Goal: Task Accomplishment & Management: Manage account settings

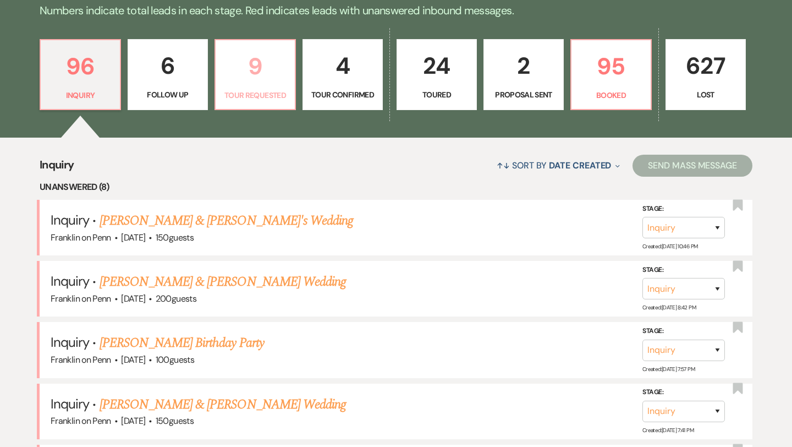
click at [251, 60] on p "9" at bounding box center [255, 66] width 66 height 37
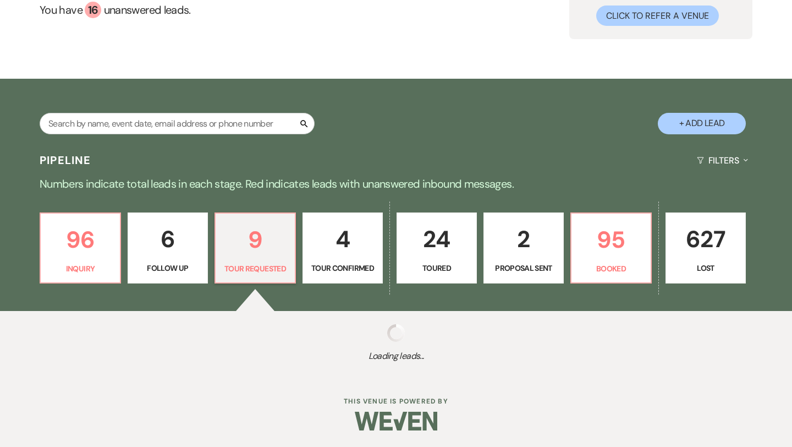
select select "2"
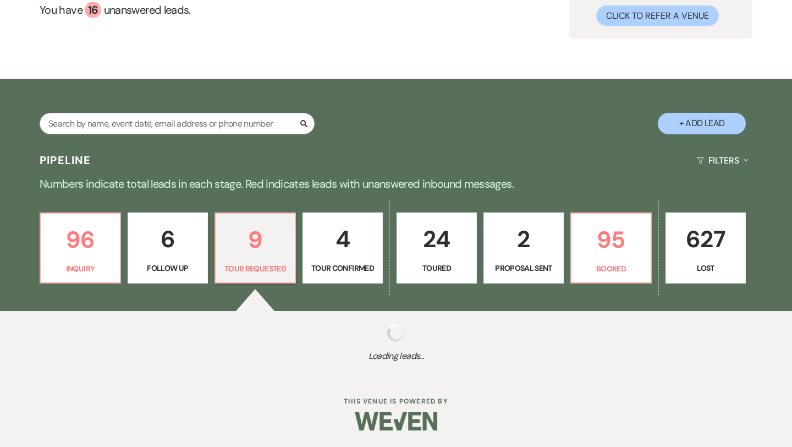
select select "2"
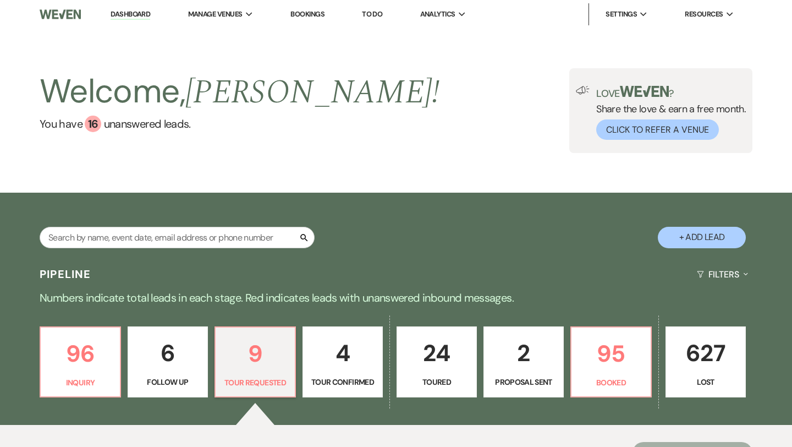
click at [351, 358] on p "4" at bounding box center [343, 352] width 66 height 37
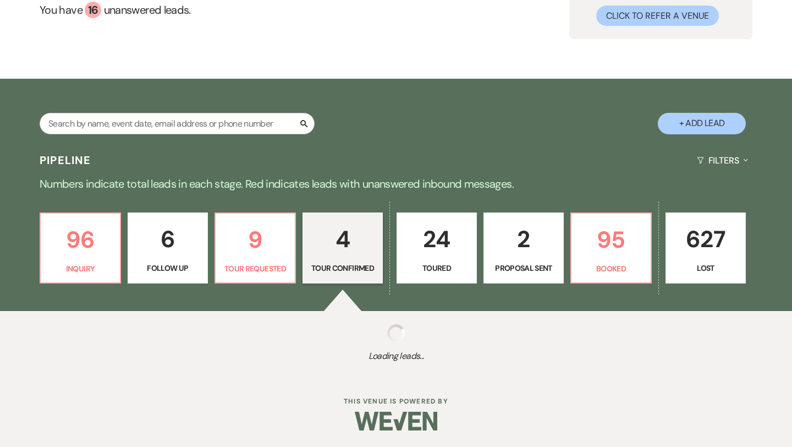
select select "4"
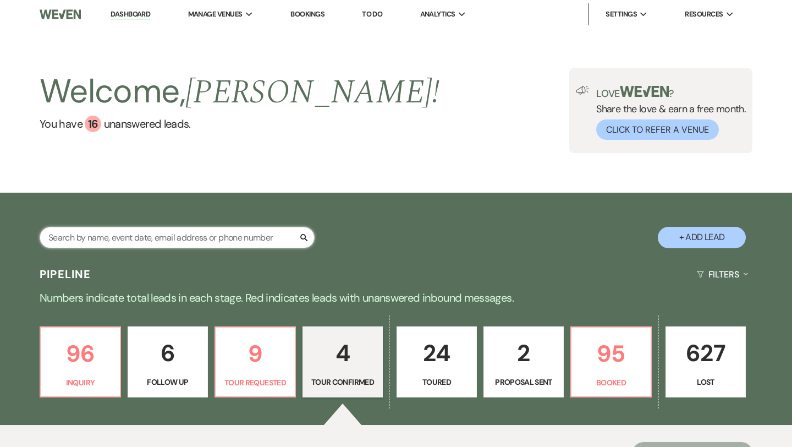
click at [143, 237] on input "text" at bounding box center [177, 237] width 275 height 21
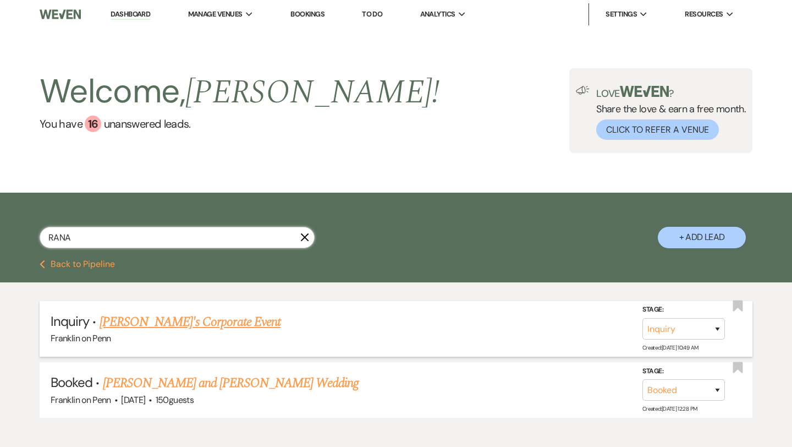
type input "RANA"
click at [706, 324] on select "Inquiry Follow Up Tour Requested Tour Confirmed Toured Proposal Sent Booked Lost" at bounding box center [683, 328] width 82 height 21
select select "4"
click at [703, 335] on button "Save" at bounding box center [702, 328] width 55 height 22
click at [80, 265] on button "Previous Back to Pipeline" at bounding box center [77, 264] width 75 height 9
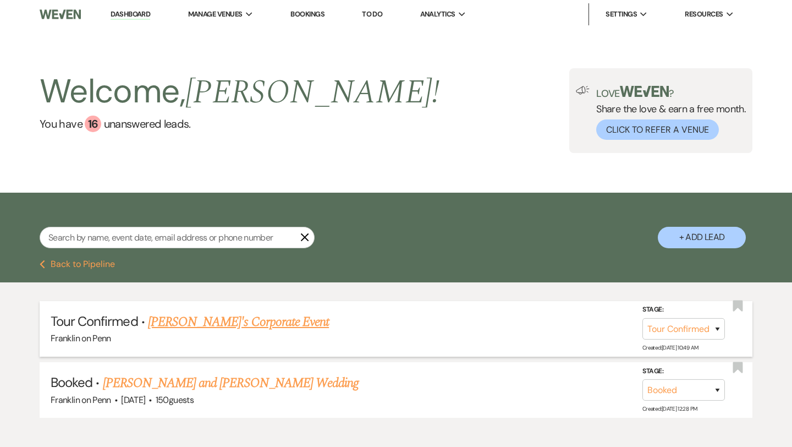
select select "4"
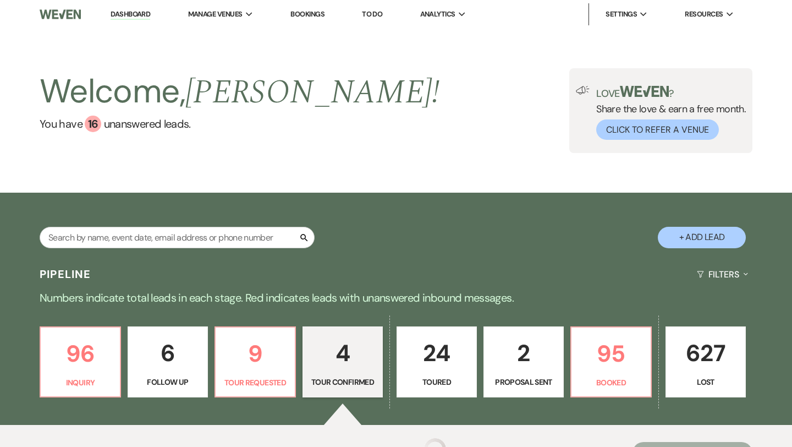
select select "4"
click at [184, 235] on input "text" at bounding box center [177, 237] width 275 height 21
type input "MIC"
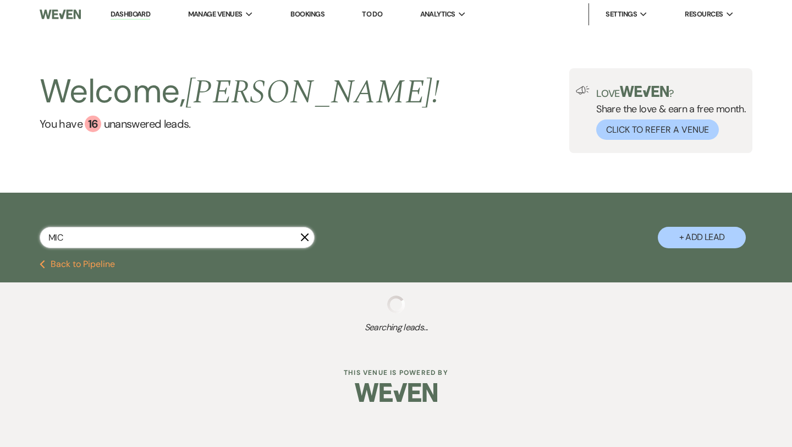
select select "8"
select select "6"
select select "8"
select select "6"
select select "8"
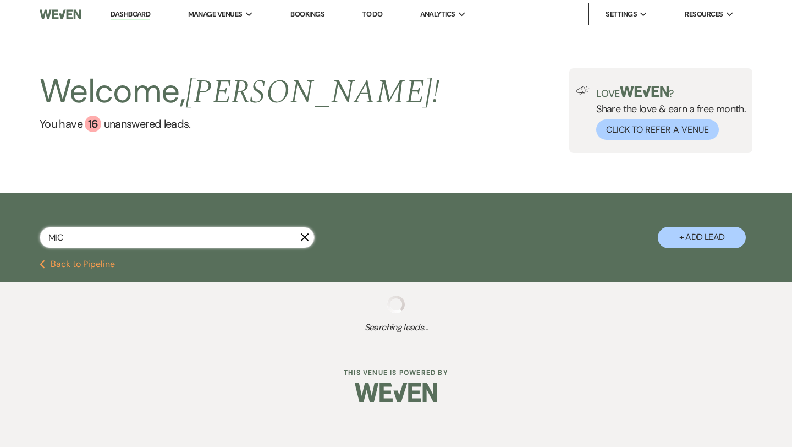
select select "6"
select select "8"
select select "7"
select select "8"
select select "7"
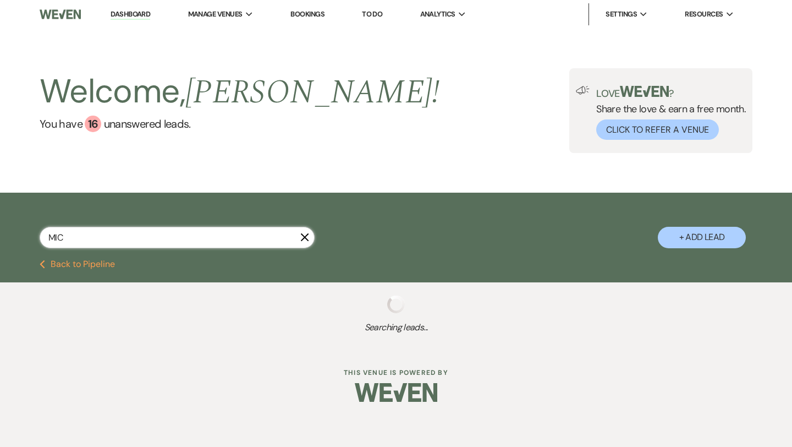
select select "8"
select select "5"
select select "8"
select select "6"
select select "8"
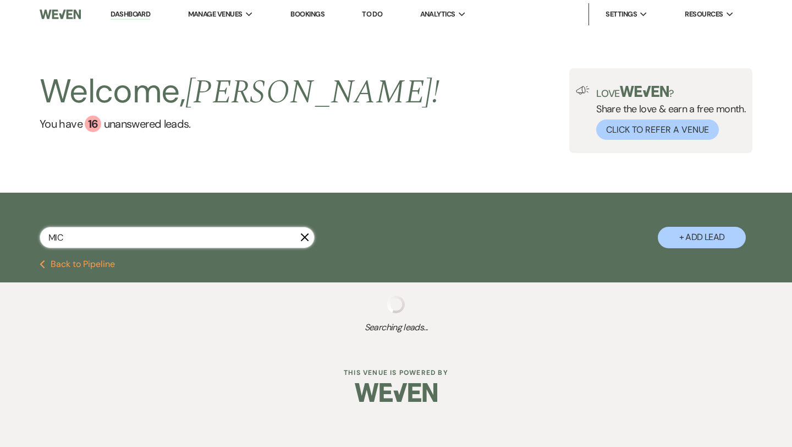
select select "5"
select select "8"
select select "6"
select select "8"
select select "6"
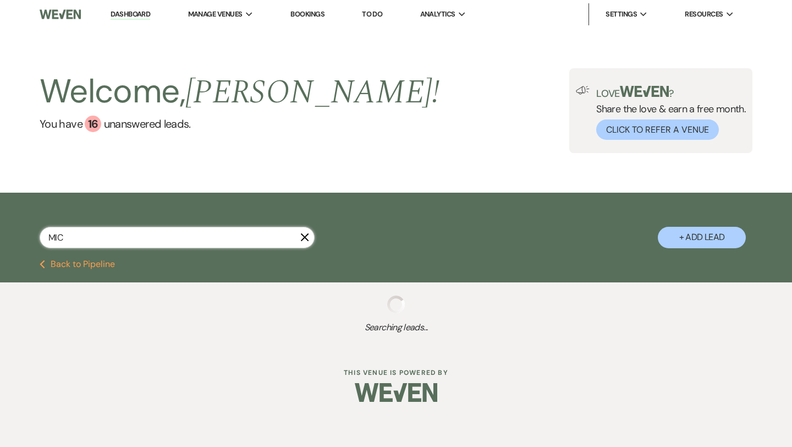
select select "8"
select select "5"
select select "8"
select select "10"
select select "8"
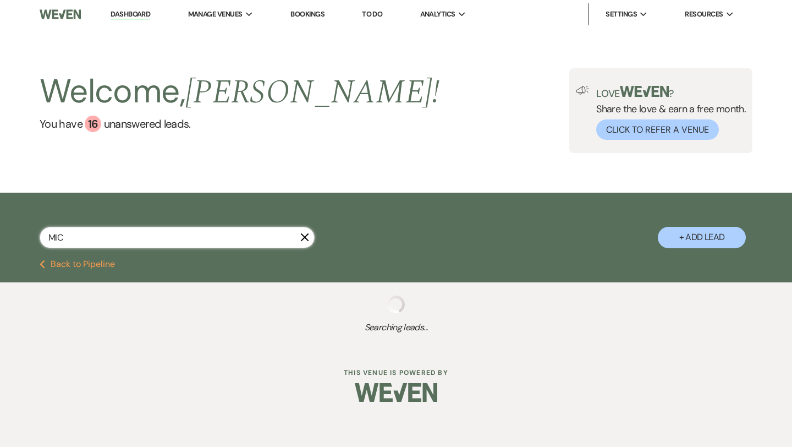
select select "5"
select select "8"
select select "6"
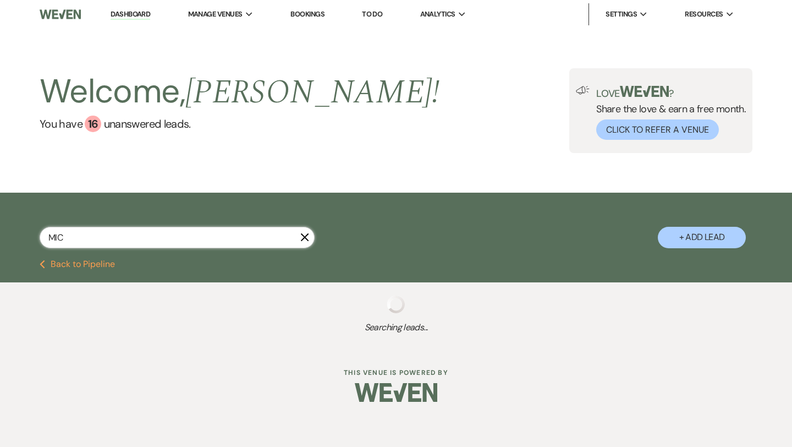
select select "8"
select select "7"
select select "8"
select select "5"
select select "8"
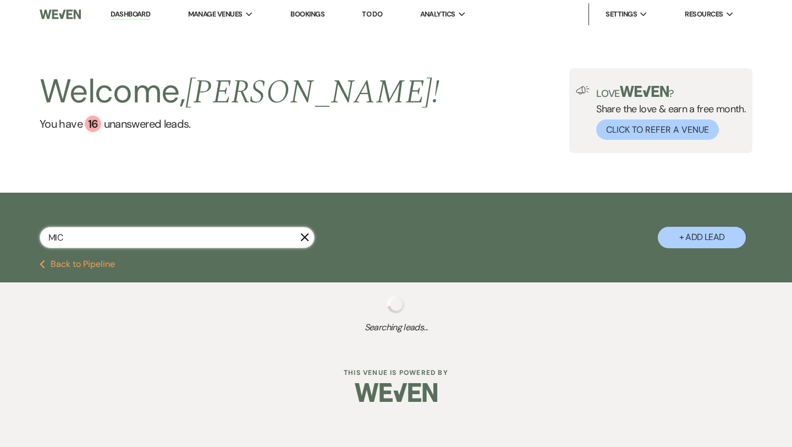
select select "6"
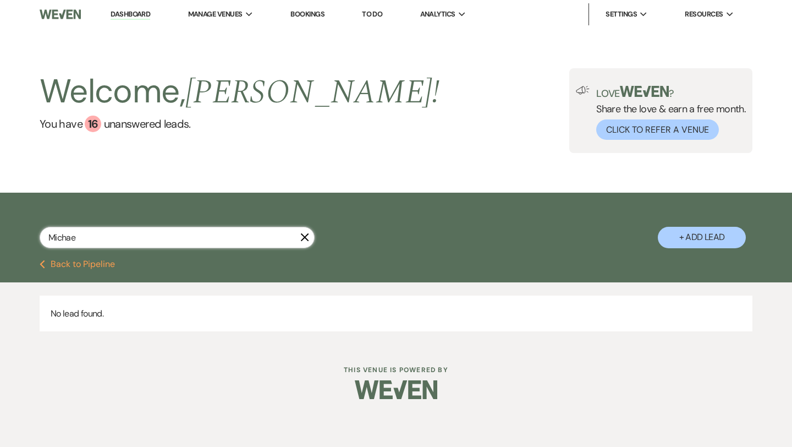
type input "[PERSON_NAME]"
select select "8"
select select "6"
select select "8"
select select "7"
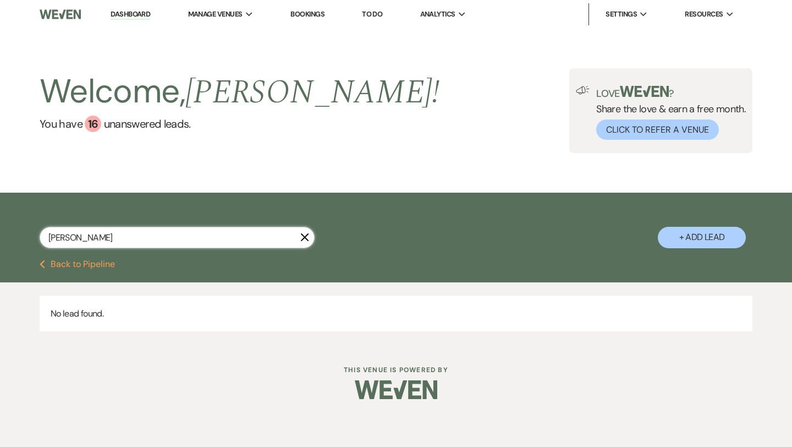
select select "8"
select select "5"
select select "8"
select select "5"
select select "8"
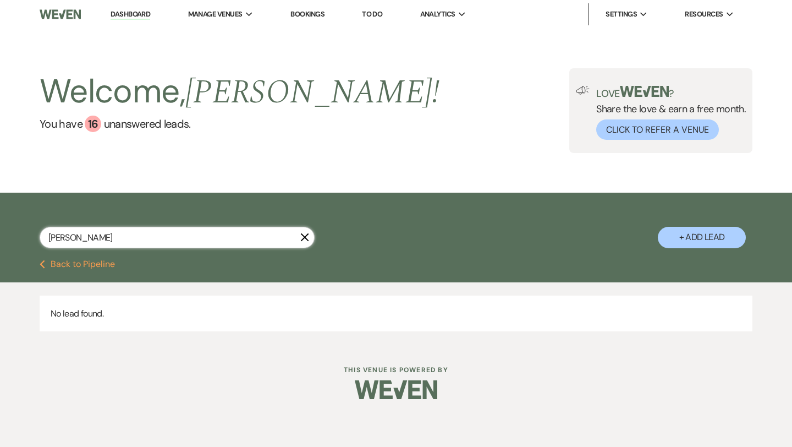
select select "6"
select select "8"
select select "6"
select select "8"
select select "7"
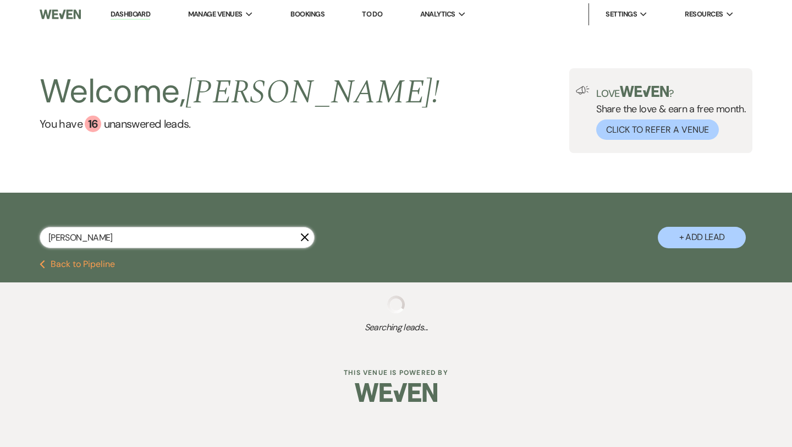
type input "[PERSON_NAME]"
select select "2"
select select "5"
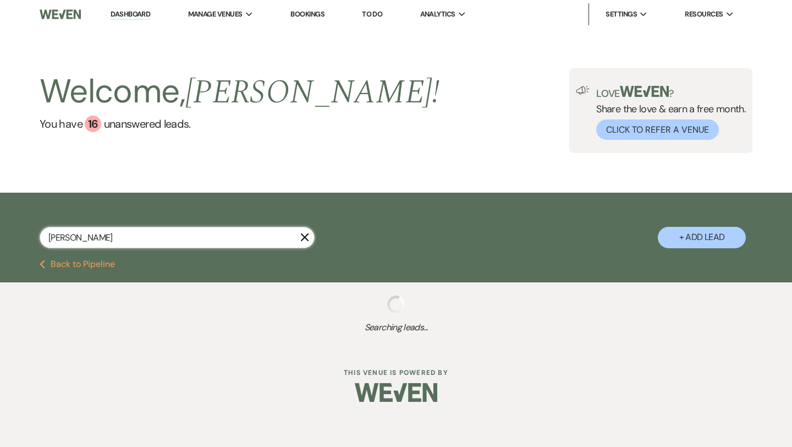
select select "5"
select select "8"
select select "4"
select select "9"
select select "8"
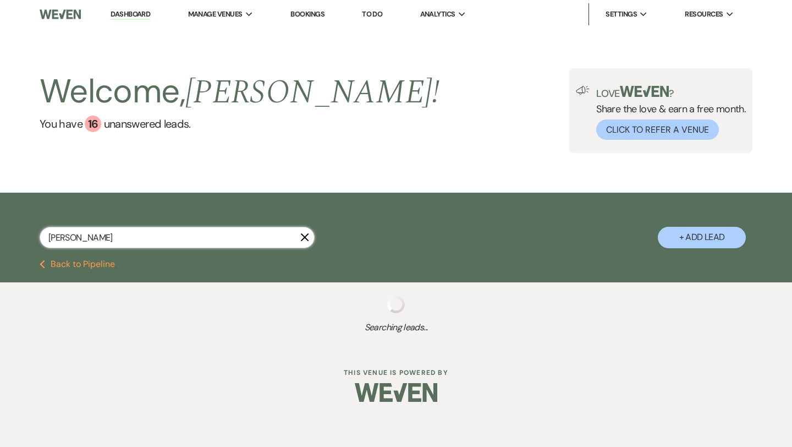
select select "10"
select select "8"
select select "9"
select select "5"
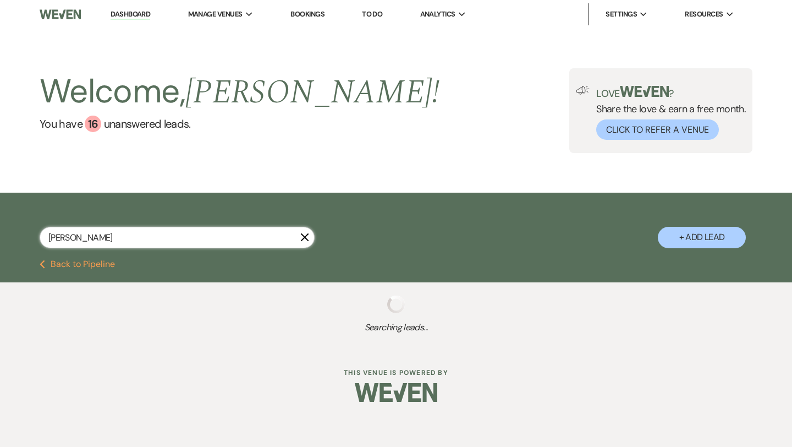
select select "2"
select select "8"
select select "9"
select select "8"
select select "5"
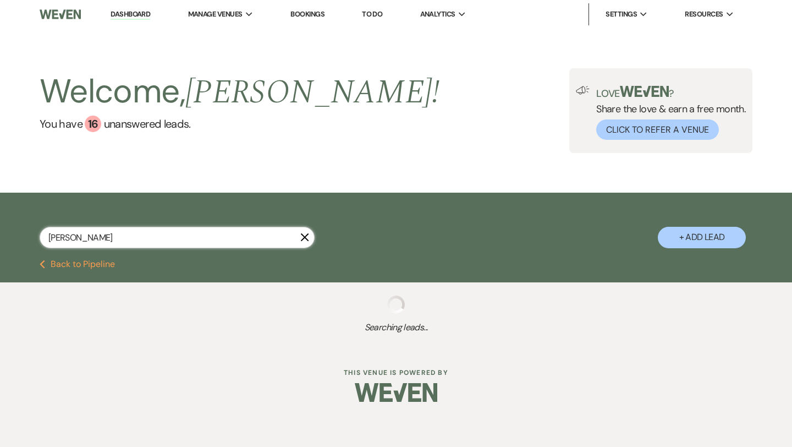
select select "6"
select select "8"
select select "5"
select select "8"
select select "6"
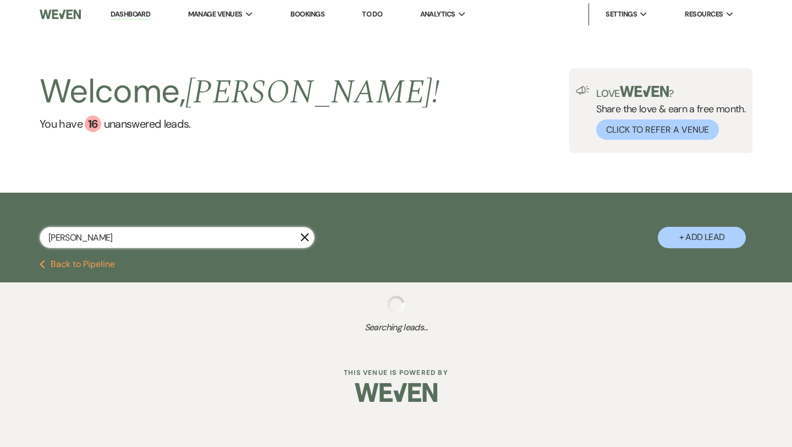
select select "8"
select select "5"
select select "8"
select select "6"
select select "8"
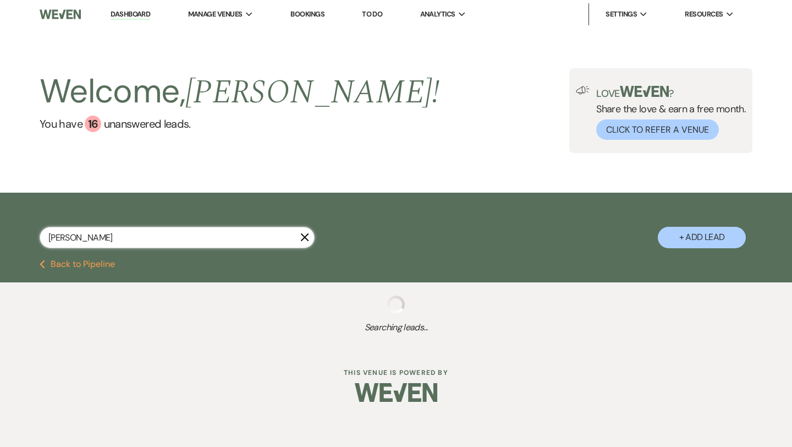
select select "5"
select select "8"
select select "5"
select select "8"
select select "5"
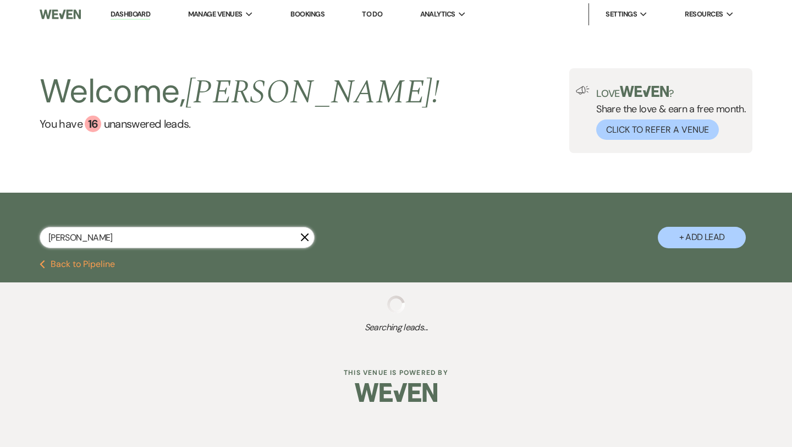
select select "8"
select select "5"
select select "8"
select select "5"
select select "8"
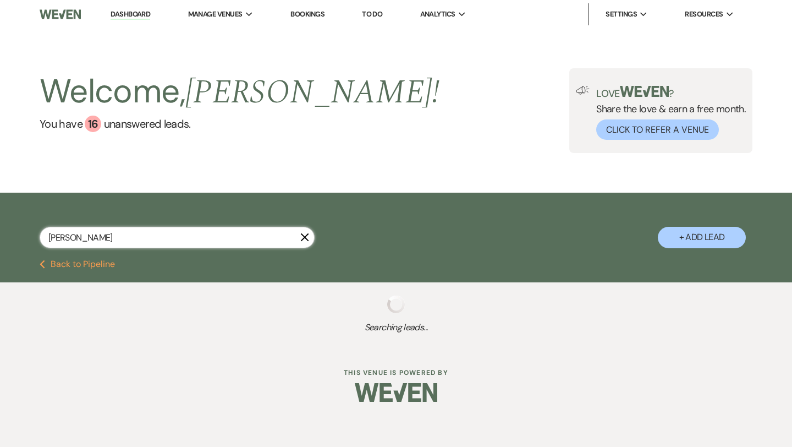
select select "6"
select select "8"
select select "5"
select select "8"
select select "10"
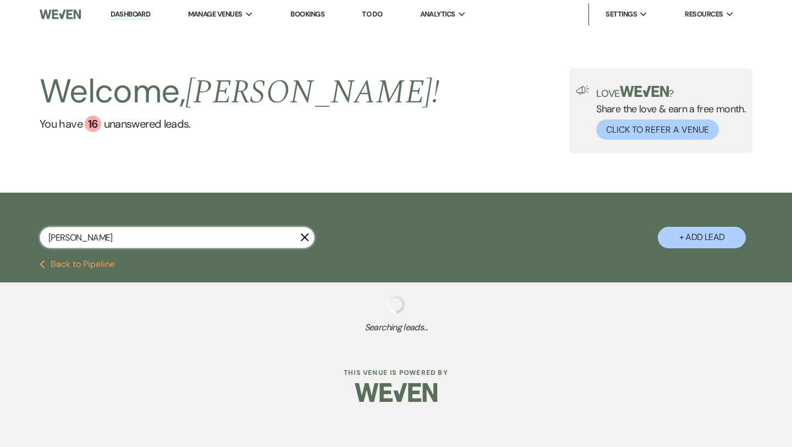
select select "8"
select select "5"
select select "8"
select select "5"
select select "8"
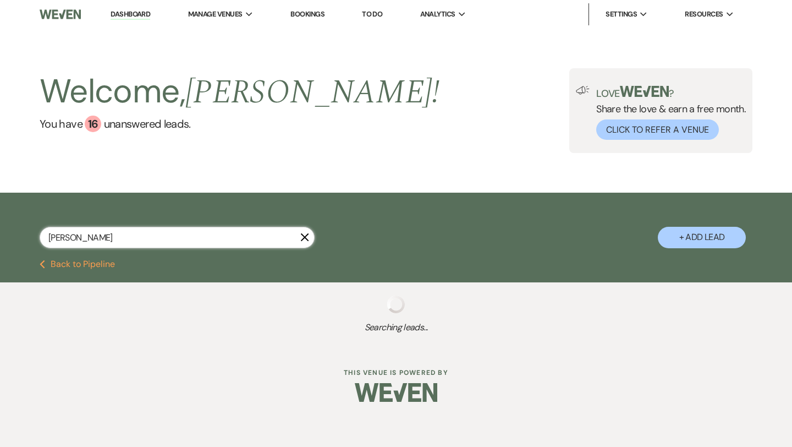
select select "6"
select select "8"
select select "5"
select select "8"
select select "5"
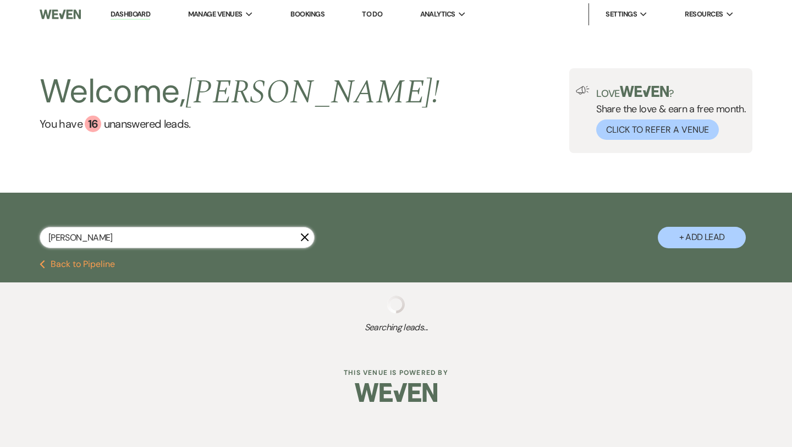
select select "8"
select select "5"
select select "8"
select select "6"
select select "8"
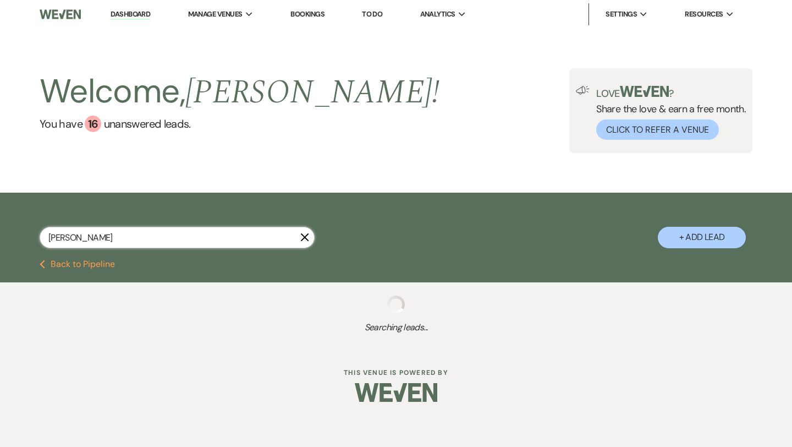
select select "6"
select select "8"
select select "6"
select select "8"
select select "5"
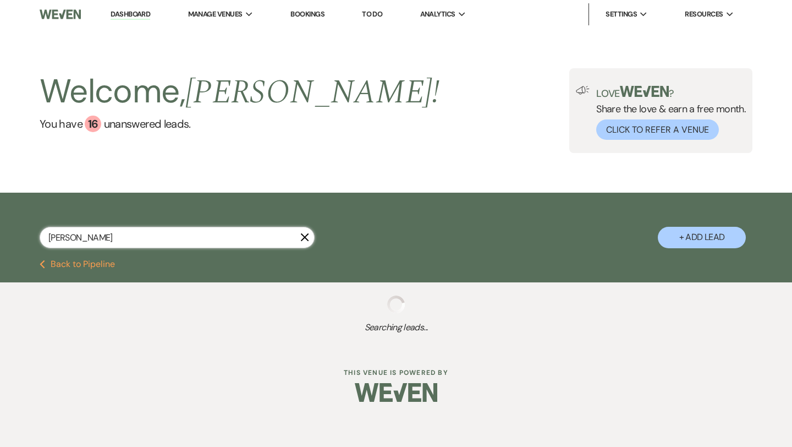
select select "8"
select select "6"
select select "8"
select select "6"
select select "8"
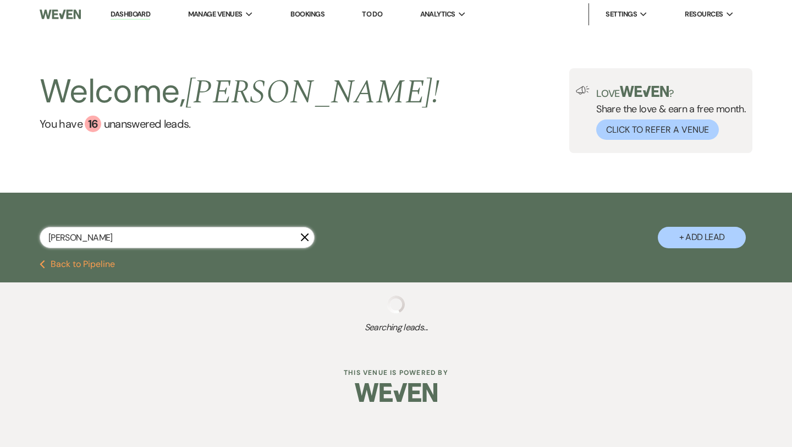
select select "6"
select select "8"
select select "7"
select select "8"
select select "6"
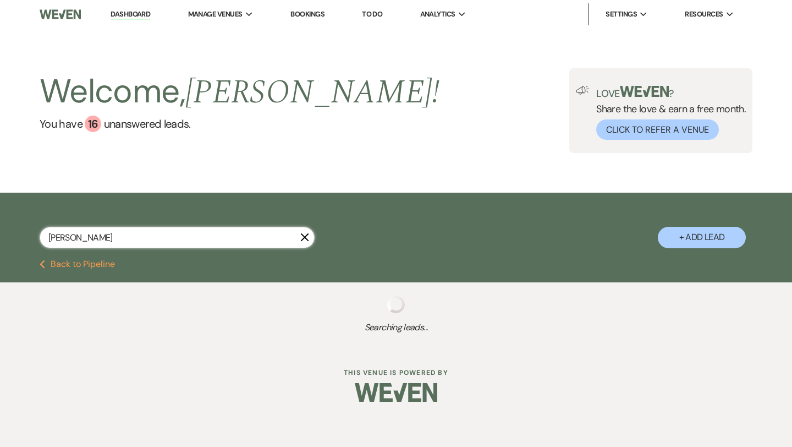
select select "8"
select select "5"
select select "8"
select select "5"
select select "8"
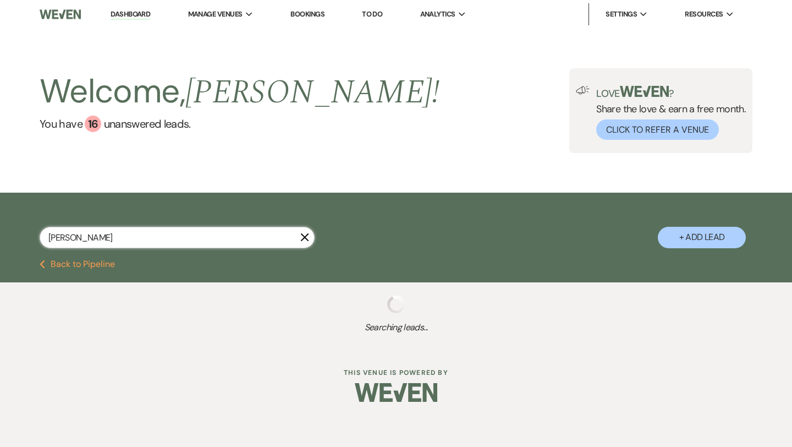
select select "6"
select select "8"
select select "6"
select select "8"
select select "5"
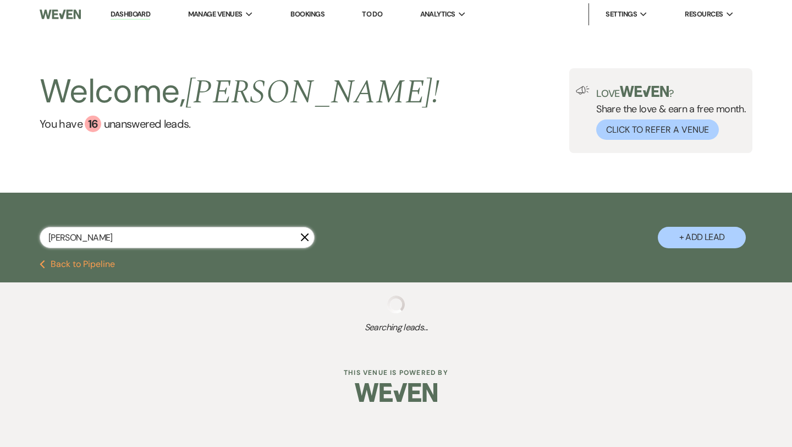
select select "8"
select select "6"
select select "8"
select select "5"
select select "8"
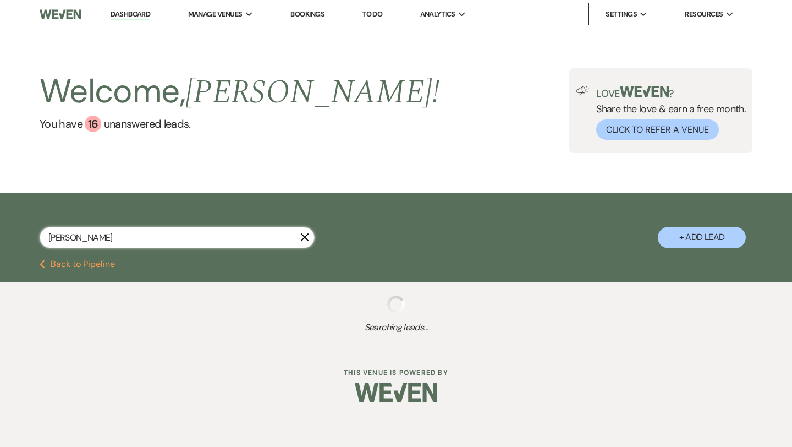
select select "8"
select select "6"
select select "8"
select select "7"
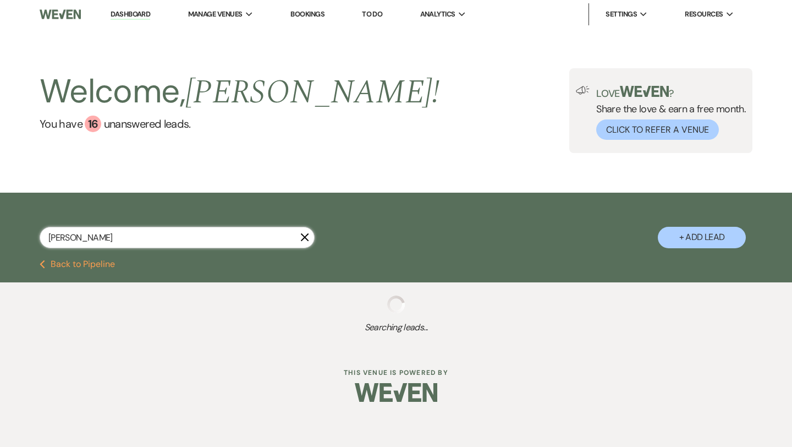
select select "8"
select select "4"
select select "8"
select select "6"
select select "8"
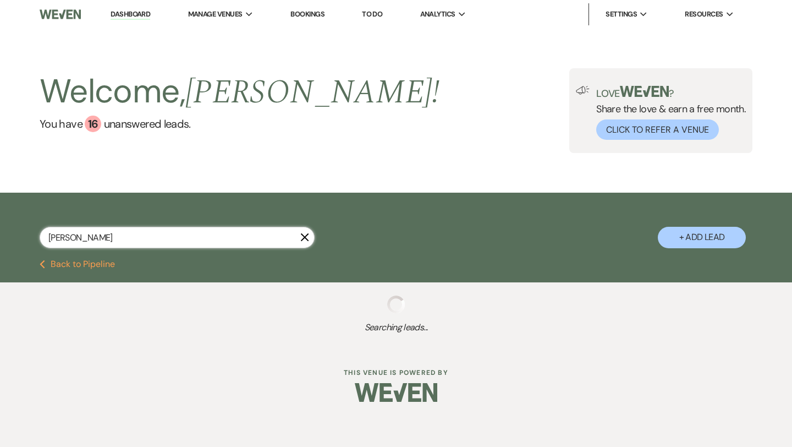
select select "10"
select select "8"
select select "5"
select select "8"
select select "7"
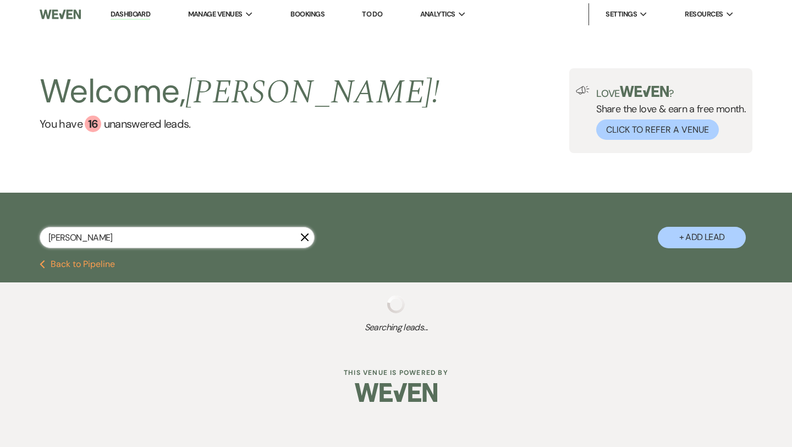
select select "8"
select select "5"
select select "8"
select select "6"
select select "8"
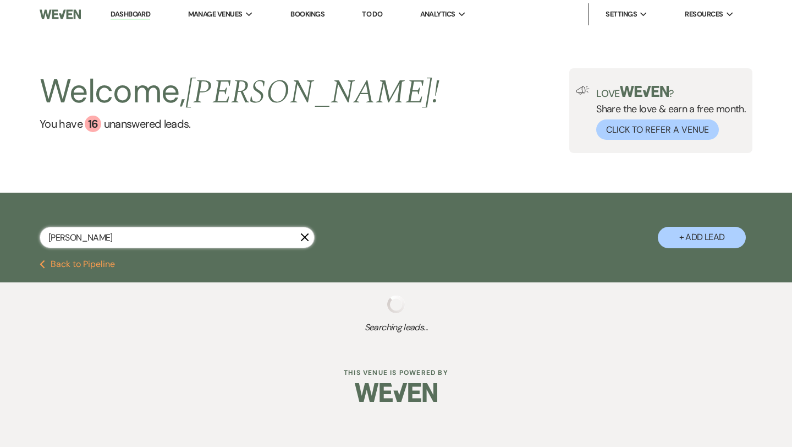
select select "6"
select select "8"
select select "6"
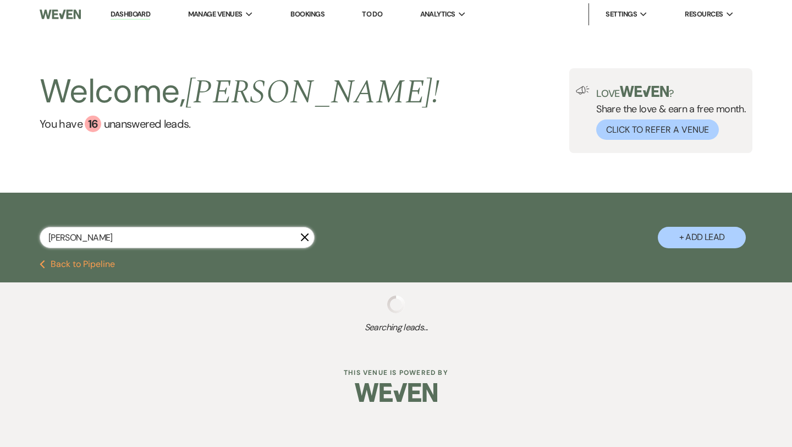
select select "8"
select select "6"
select select "8"
select select "7"
select select "8"
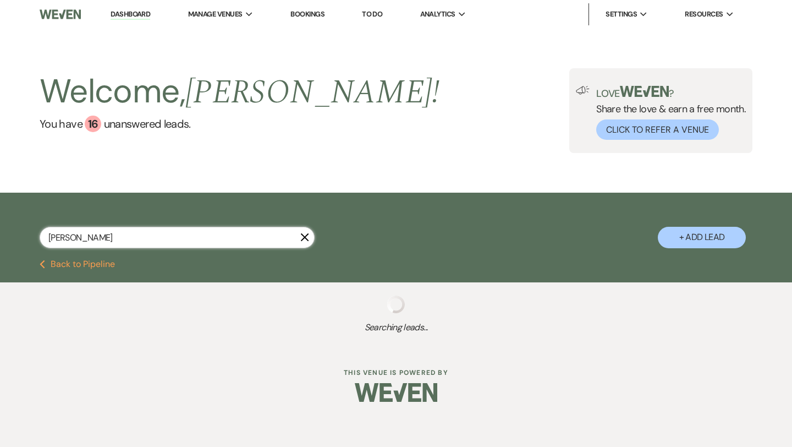
select select "2"
select select "8"
select select "5"
select select "8"
select select "5"
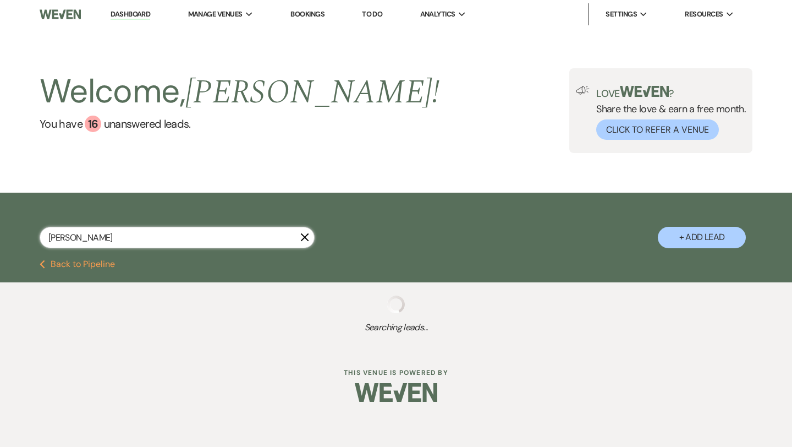
select select "8"
select select "5"
select select "8"
select select "6"
select select "8"
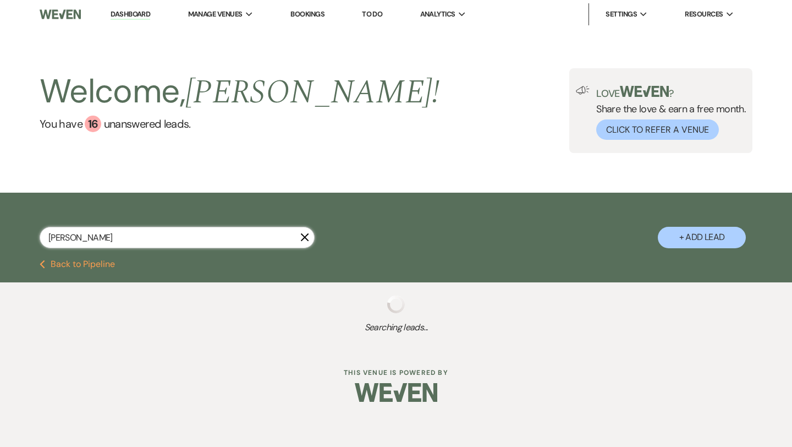
select select "6"
select select "8"
select select "5"
select select "8"
select select "6"
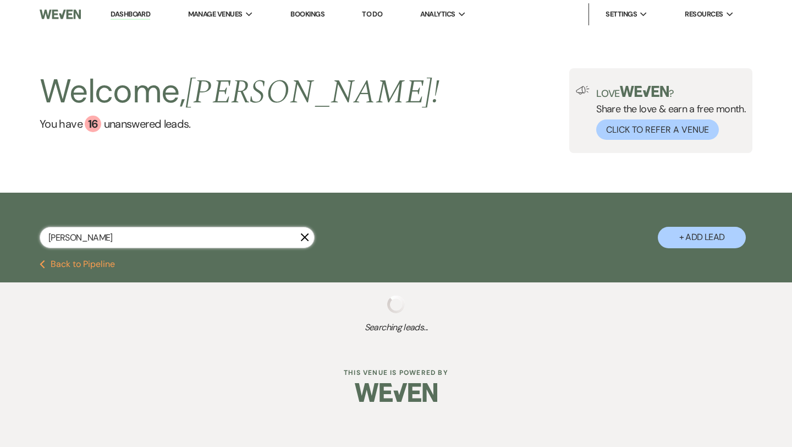
select select "8"
select select "5"
select select "8"
select select "5"
select select "8"
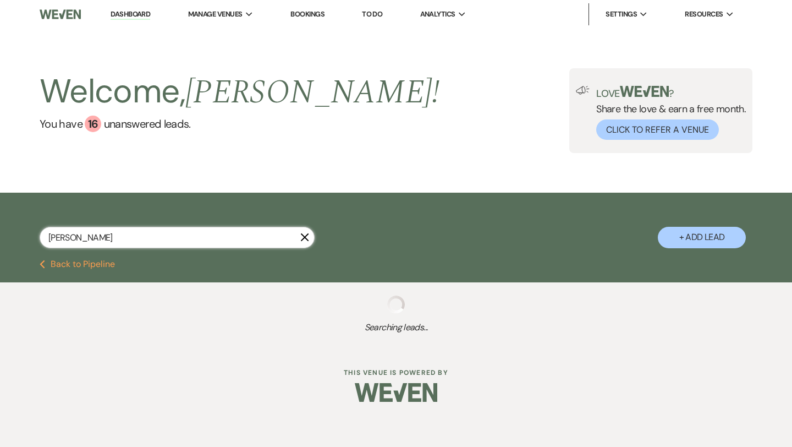
select select "5"
select select "8"
select select "10"
select select "8"
select select "6"
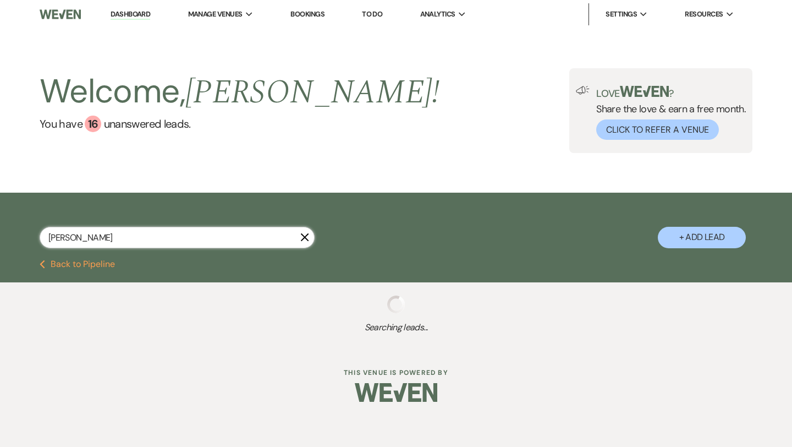
select select "8"
select select "10"
select select "8"
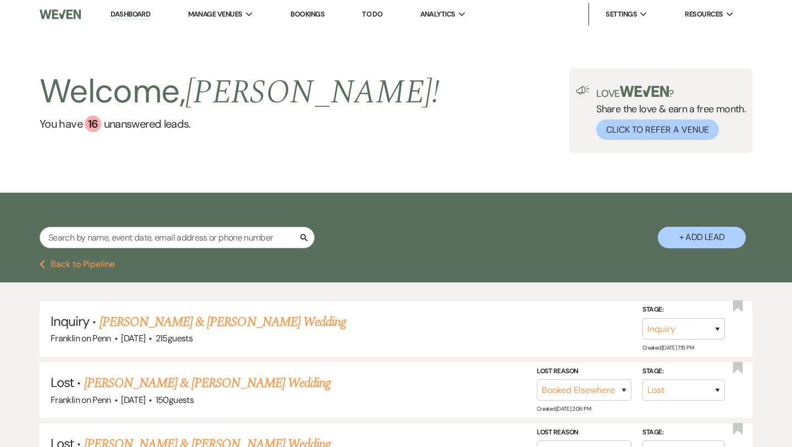
click at [726, 238] on button "+ Add Lead" at bounding box center [702, 237] width 88 height 21
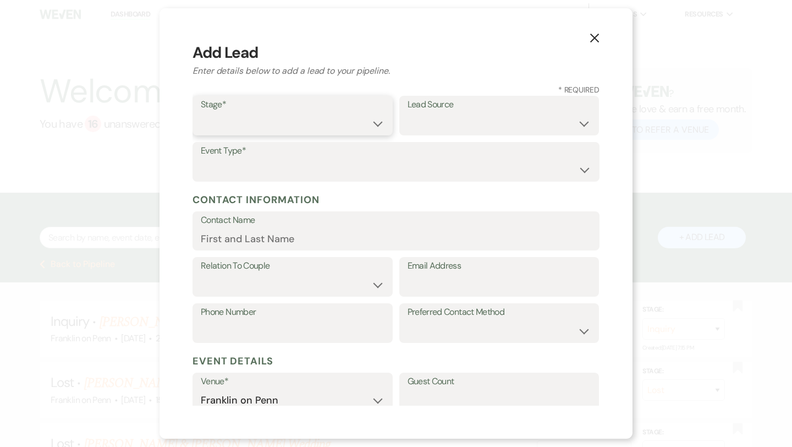
click at [317, 119] on select "Inquiry Follow Up Tour Requested Tour Confirmed Toured Proposal Sent Booked Lost" at bounding box center [293, 123] width 184 height 21
click at [419, 129] on select "Weven Venue Website Instagram Facebook Pinterest Google The Knot Wedding Wire H…" at bounding box center [500, 123] width 184 height 21
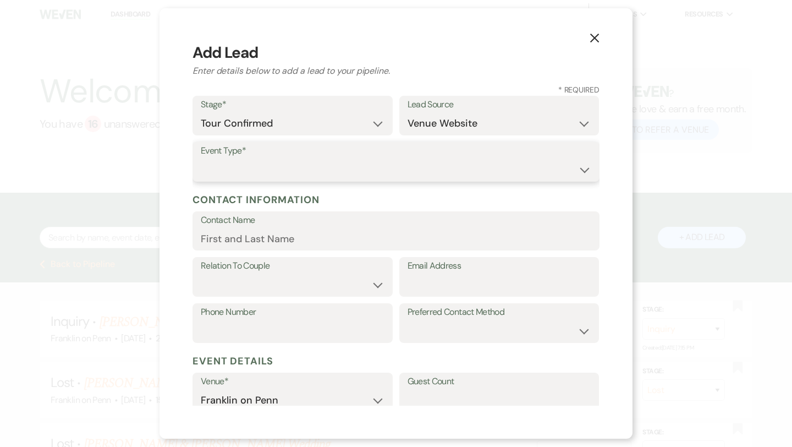
click at [364, 164] on select "Wedding Anniversary Party Baby Shower Bachelorette / Bachelor Party Birthday Pa…" at bounding box center [396, 169] width 390 height 21
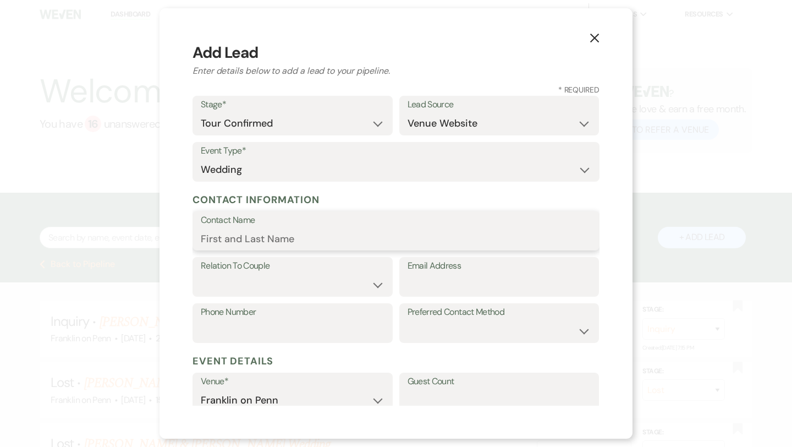
click at [296, 236] on input "Contact Name" at bounding box center [396, 238] width 390 height 21
click at [285, 279] on select "Couple Planner Parent of Couple Family Member Friend Other" at bounding box center [293, 284] width 184 height 21
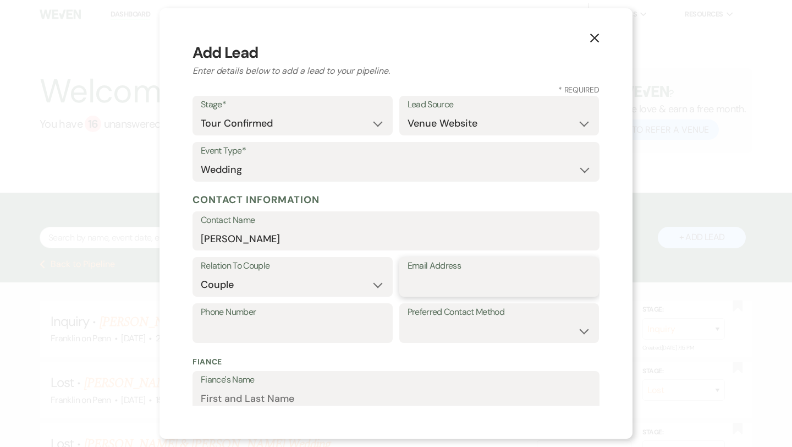
click at [412, 283] on input "Email Address" at bounding box center [500, 284] width 184 height 21
paste input "[EMAIL_ADDRESS][DOMAIN_NAME]"
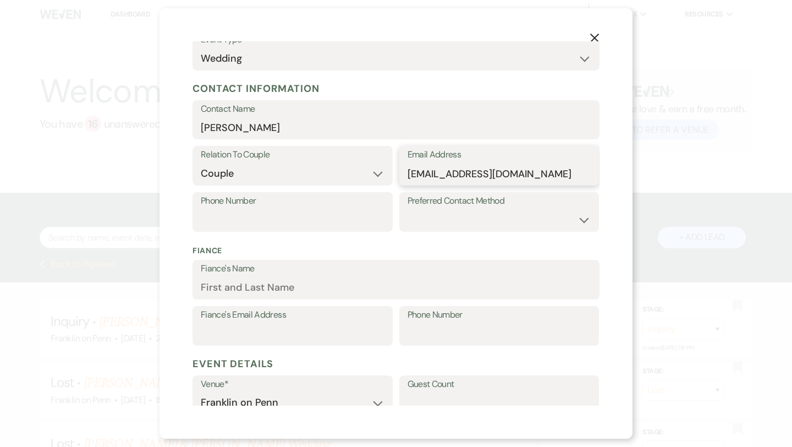
scroll to position [114, 0]
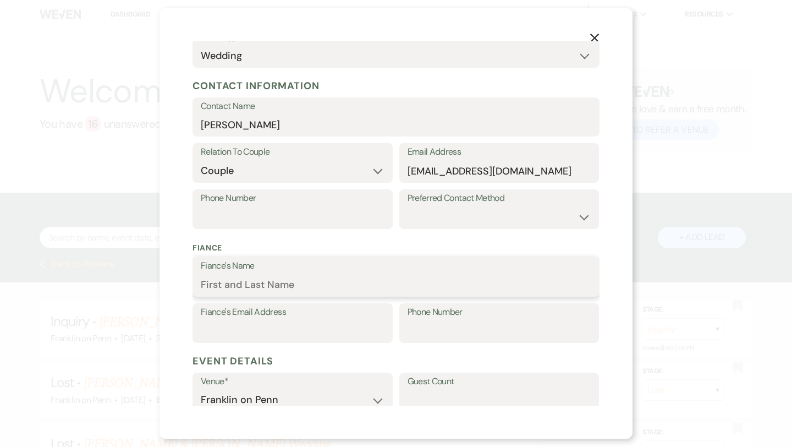
click at [365, 283] on input "Fiance's Name" at bounding box center [396, 284] width 390 height 21
click at [254, 328] on input "Fiance's Email Address" at bounding box center [293, 330] width 184 height 21
paste input "[EMAIL_ADDRESS][DOMAIN_NAME]"
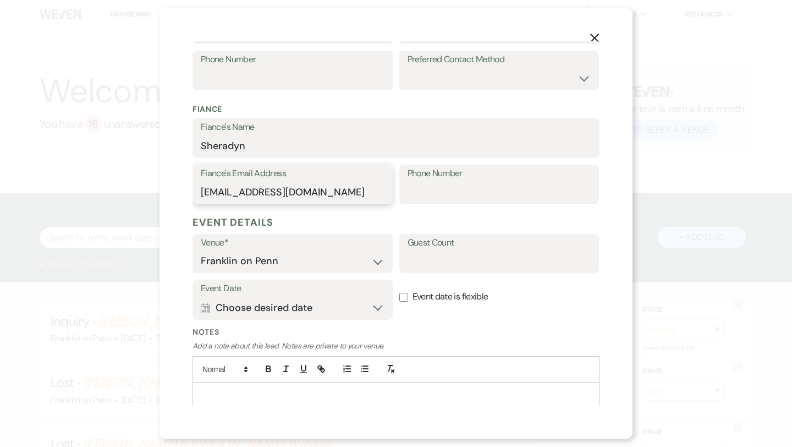
scroll to position [271, 0]
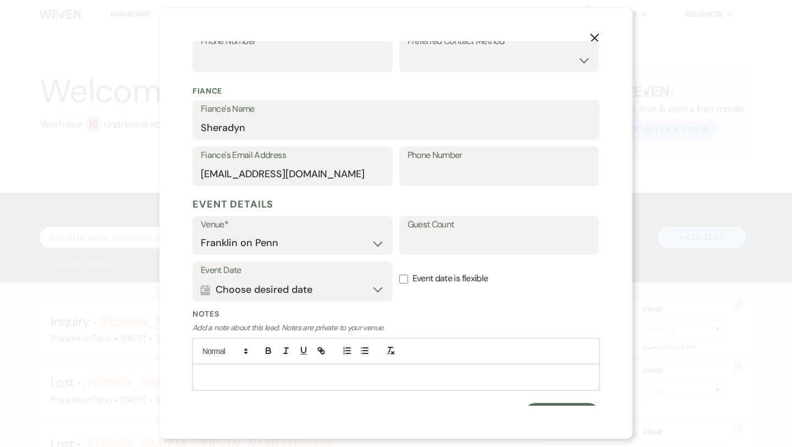
click at [404, 277] on input "Event date is flexible" at bounding box center [403, 278] width 9 height 9
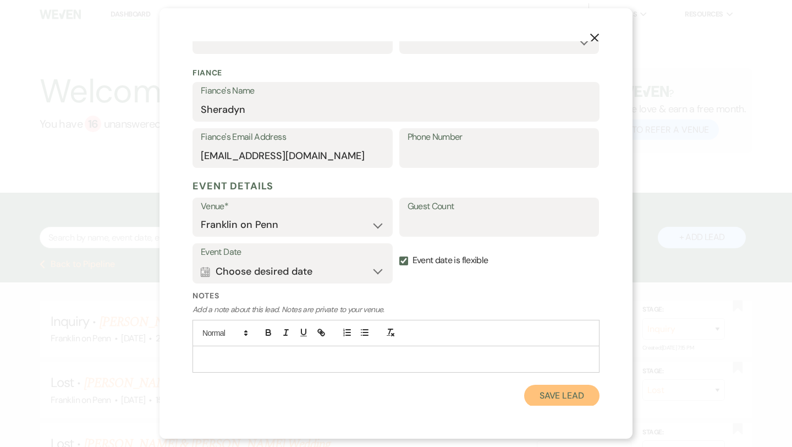
click at [551, 396] on button "Save Lead" at bounding box center [561, 395] width 75 height 22
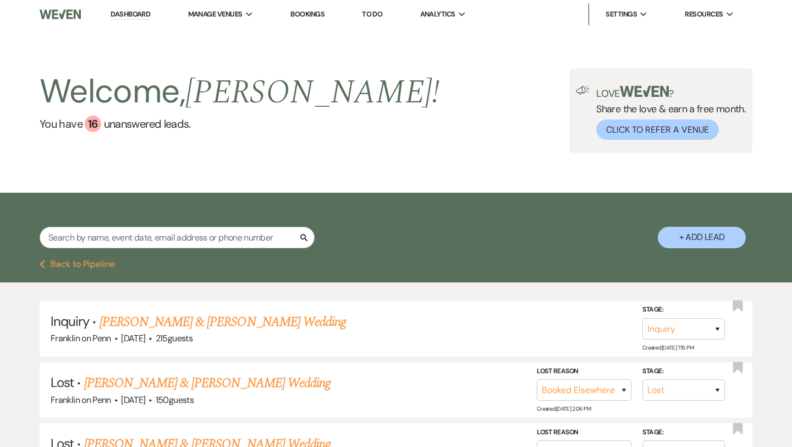
click at [74, 266] on button "Previous Back to Pipeline" at bounding box center [77, 264] width 75 height 9
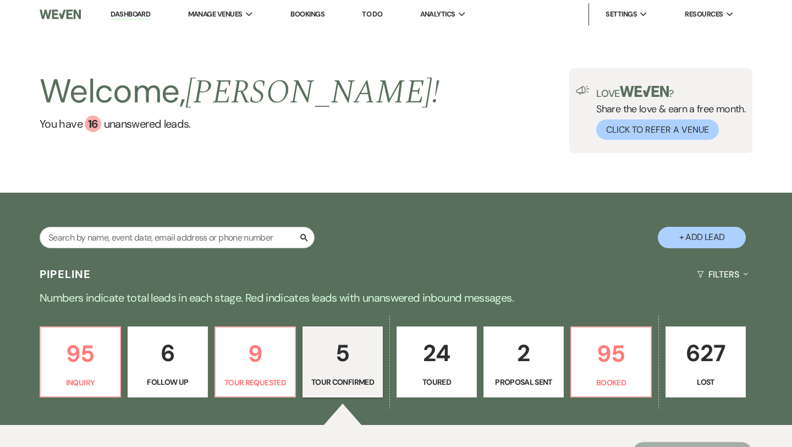
scroll to position [54, 0]
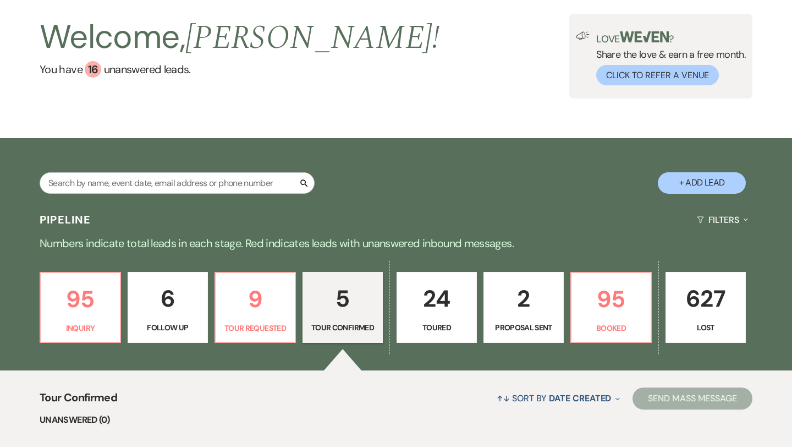
click at [345, 295] on p "5" at bounding box center [343, 298] width 66 height 37
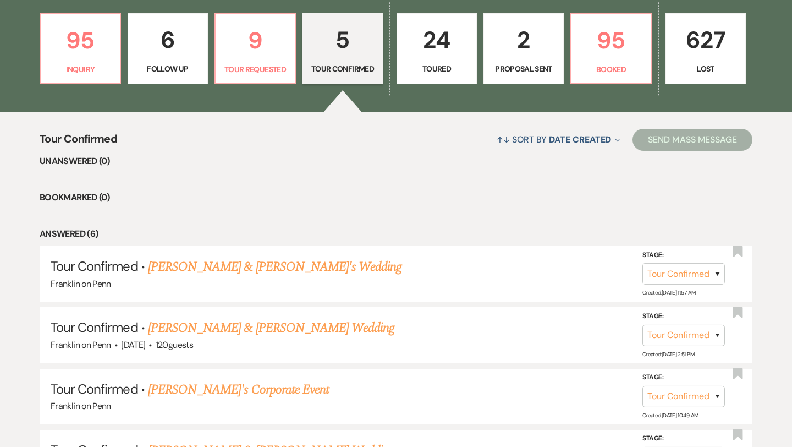
scroll to position [342, 0]
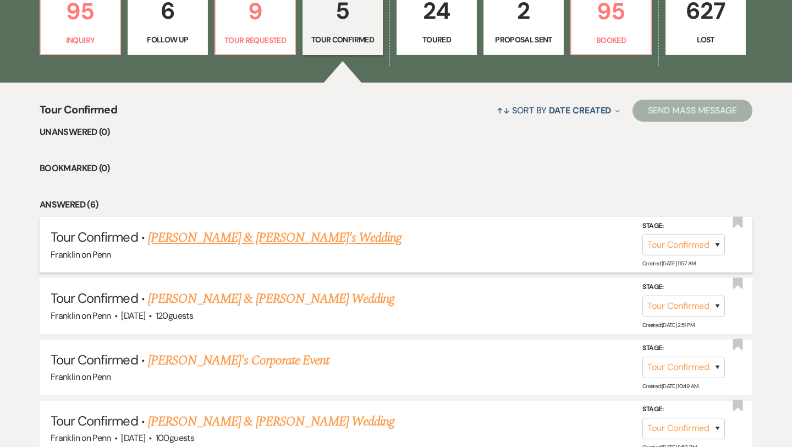
click at [325, 238] on link "[PERSON_NAME] & [PERSON_NAME]'s Wedding" at bounding box center [275, 238] width 254 height 20
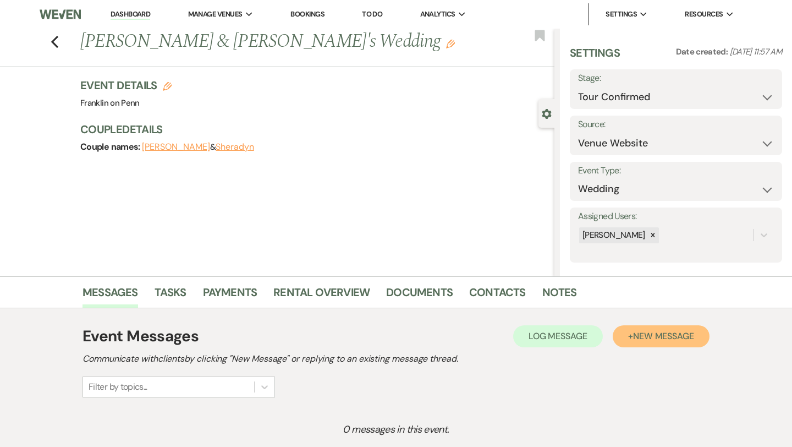
click at [674, 339] on span "New Message" at bounding box center [663, 336] width 61 height 12
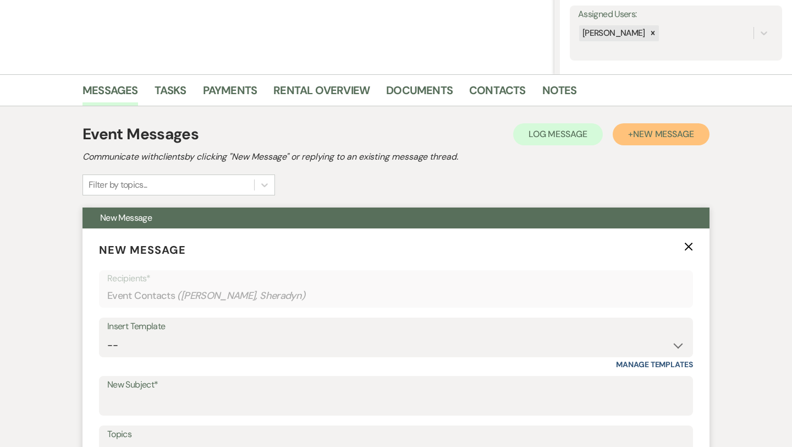
scroll to position [365, 0]
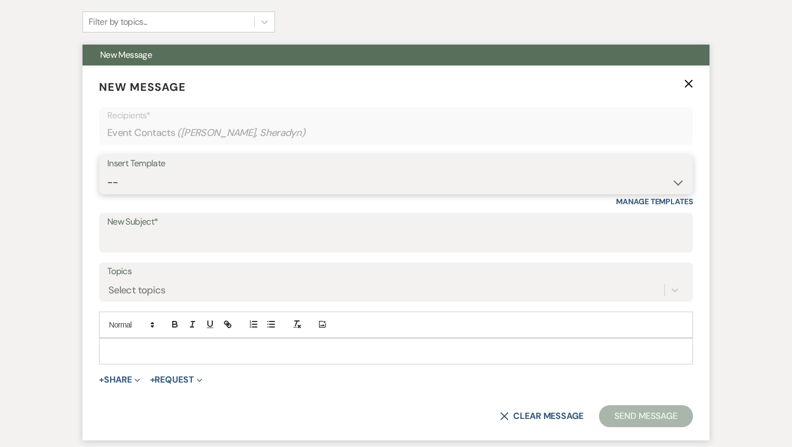
click at [179, 177] on select "-- Weven Planning Portal Introduction (Booked Events) Initial Inquiry Response …" at bounding box center [395, 182] width 577 height 21
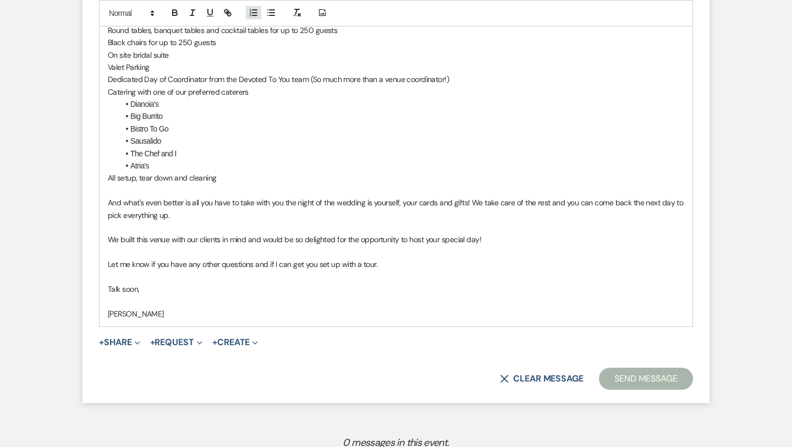
scroll to position [873, 0]
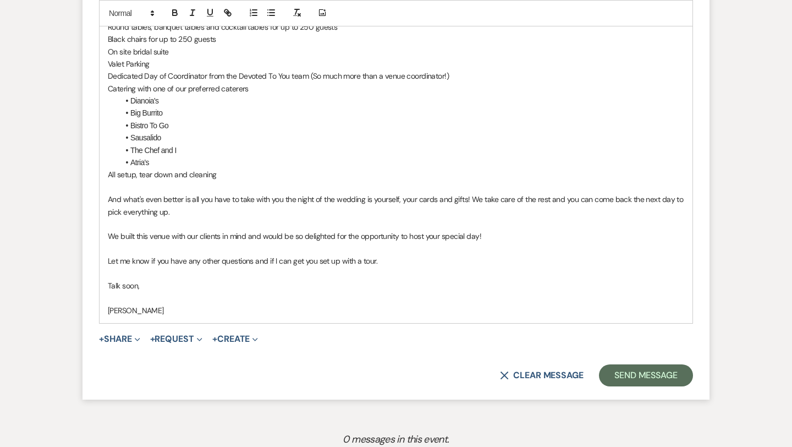
drag, startPoint x: 377, startPoint y: 262, endPoint x: 106, endPoint y: 266, distance: 271.2
click at [106, 266] on div "Hi [PERSON_NAME] & [PERSON_NAME]! First of all, we are so glad you're here! Get…" at bounding box center [396, 76] width 593 height 493
click at [651, 374] on button "Send Message" at bounding box center [646, 375] width 94 height 22
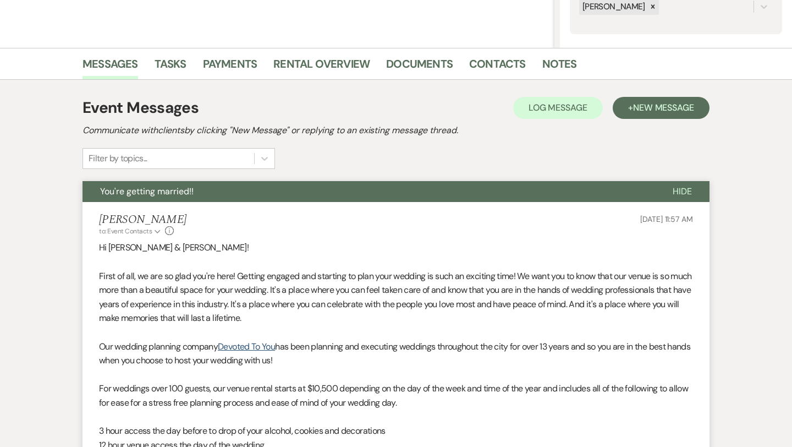
scroll to position [0, 0]
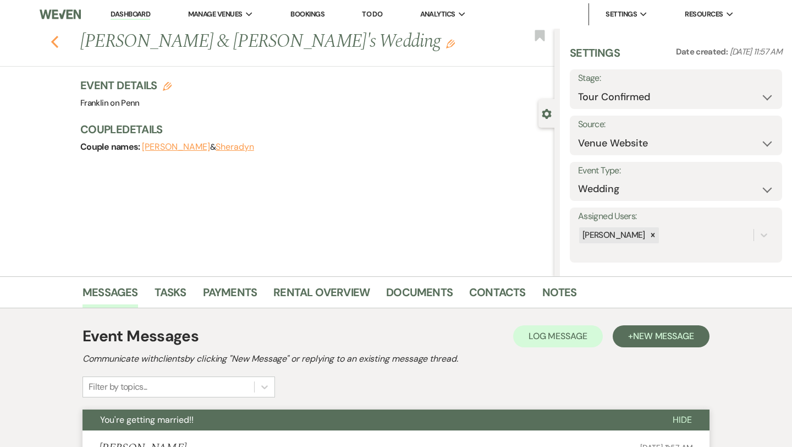
click at [57, 41] on icon "Previous" at bounding box center [55, 41] width 8 height 13
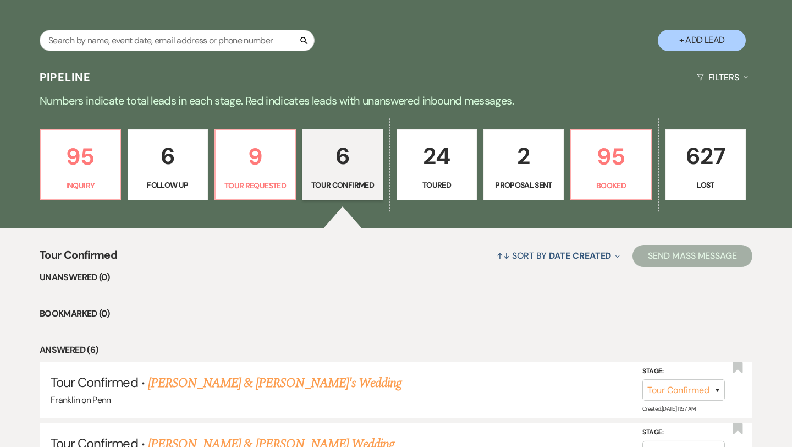
scroll to position [183, 0]
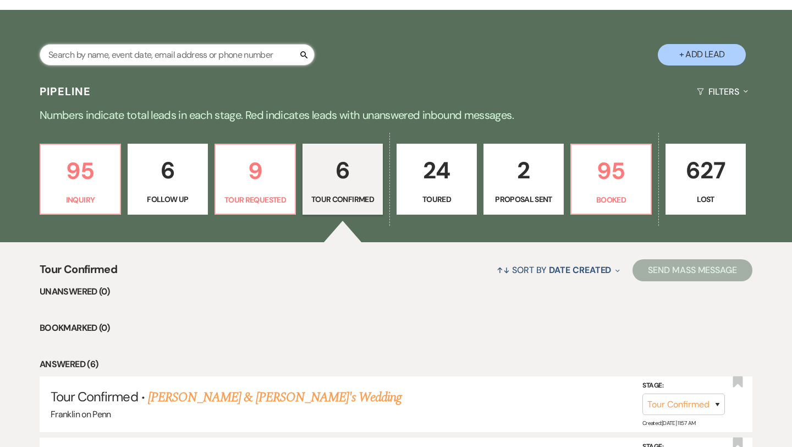
click at [272, 53] on input "text" at bounding box center [177, 54] width 275 height 21
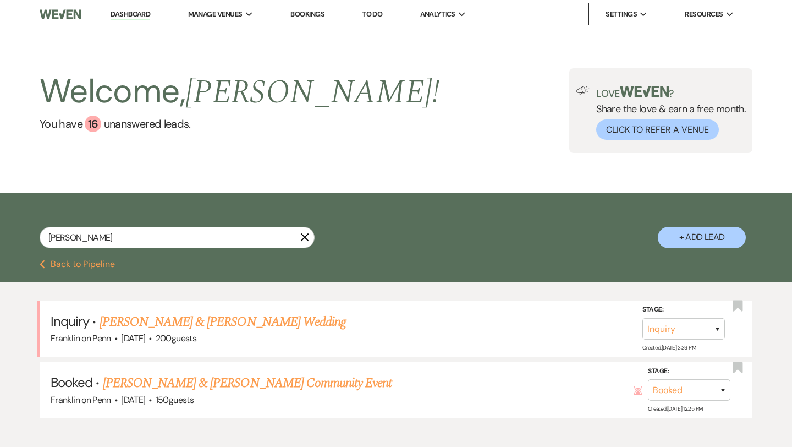
click at [103, 267] on button "Previous Back to Pipeline" at bounding box center [77, 264] width 75 height 9
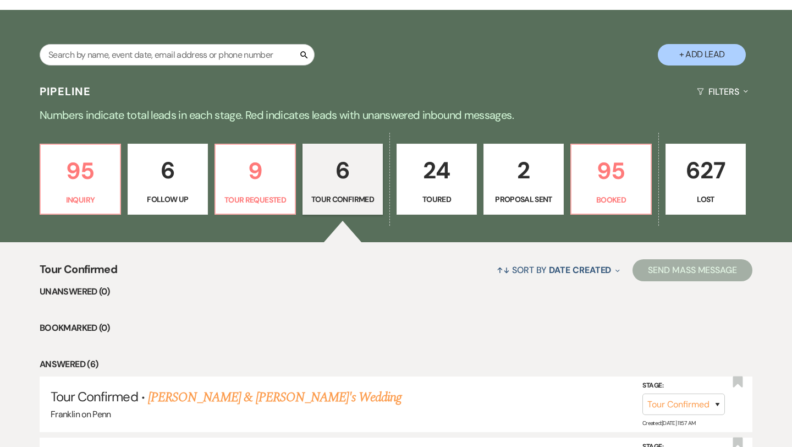
click at [693, 51] on button "+ Add Lead" at bounding box center [702, 54] width 88 height 21
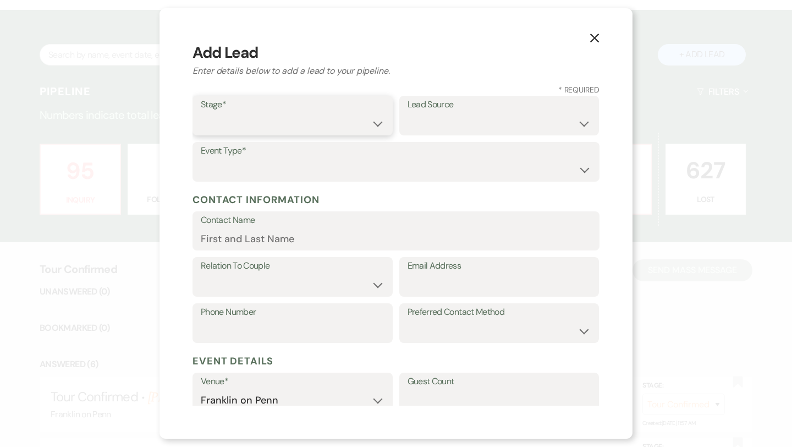
click at [342, 118] on select "Inquiry Follow Up Tour Requested Tour Confirmed Toured Proposal Sent Booked Lost" at bounding box center [293, 123] width 184 height 21
click at [434, 124] on select "Weven Venue Website Instagram Facebook Pinterest Google The Knot Wedding Wire H…" at bounding box center [500, 123] width 184 height 21
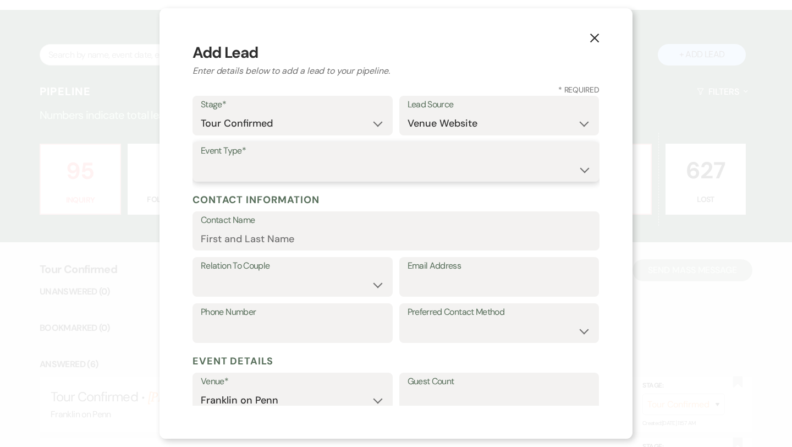
click at [370, 166] on select "Wedding Anniversary Party Baby Shower Bachelorette / Bachelor Party Birthday Pa…" at bounding box center [396, 169] width 390 height 21
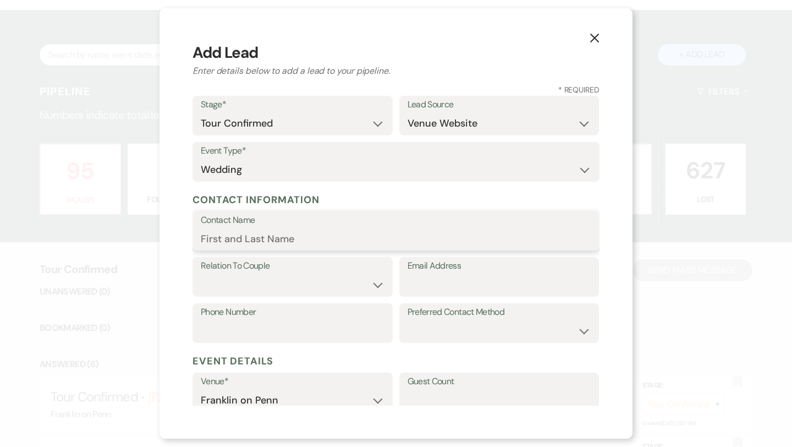
click at [304, 237] on input "Contact Name" at bounding box center [396, 238] width 390 height 21
click at [450, 282] on input "Email Address" at bounding box center [500, 284] width 184 height 21
paste input "[EMAIL_ADDRESS][DOMAIN_NAME]"
click at [258, 241] on input "[PERSON_NAME]" at bounding box center [396, 238] width 390 height 21
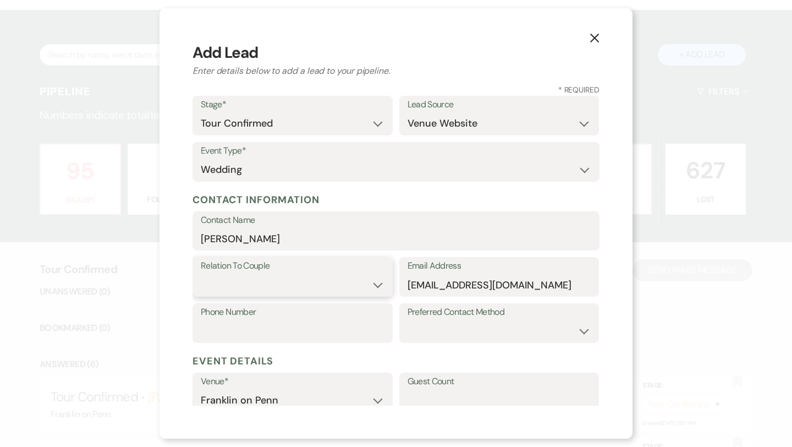
click at [284, 281] on select "Couple Planner Parent of Couple Family Member Friend Other" at bounding box center [293, 284] width 184 height 21
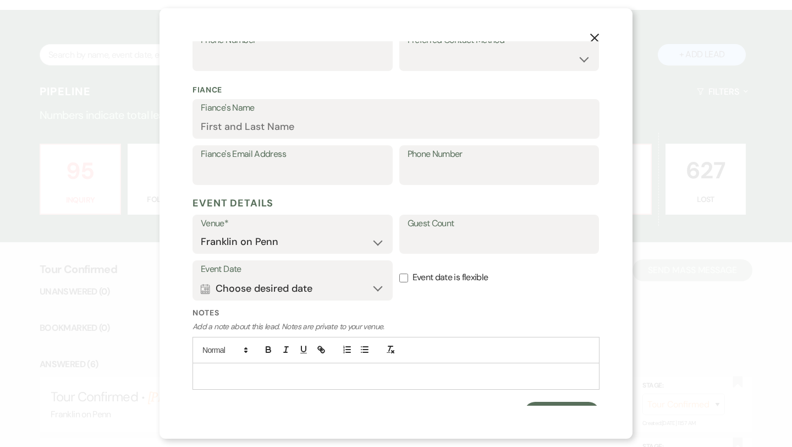
scroll to position [289, 0]
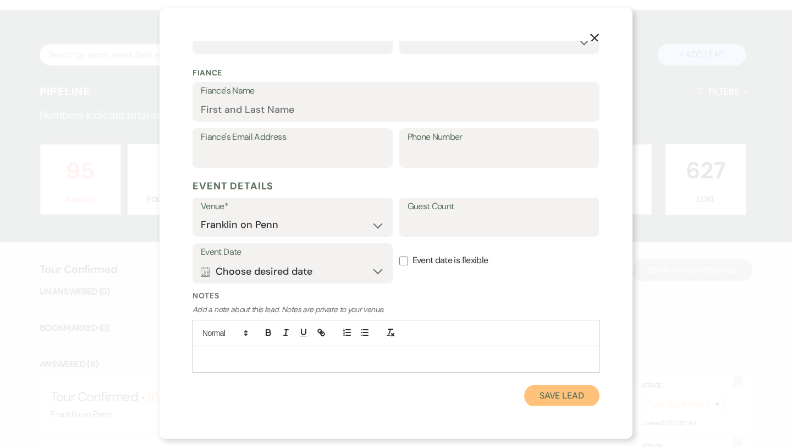
click at [542, 393] on button "Save Lead" at bounding box center [561, 395] width 75 height 22
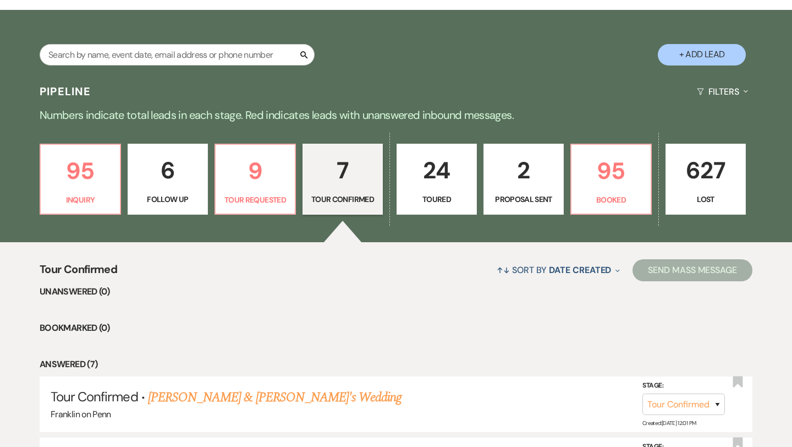
click at [346, 167] on p "7" at bounding box center [343, 170] width 66 height 37
click at [295, 392] on link "[PERSON_NAME] & [PERSON_NAME]'s Wedding" at bounding box center [275, 397] width 254 height 20
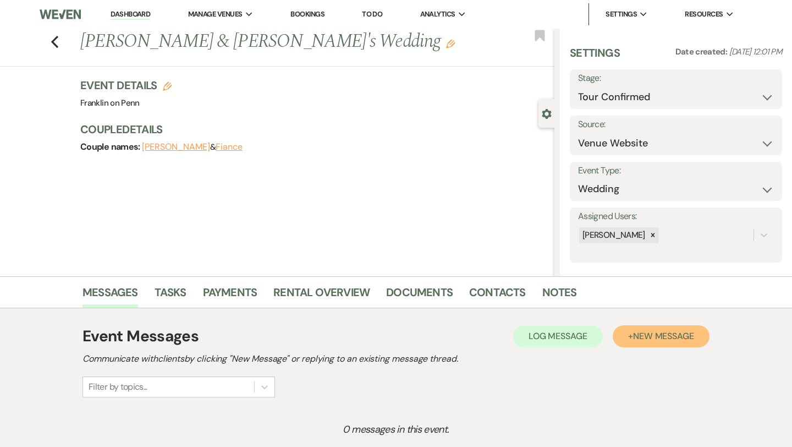
click at [672, 337] on span "New Message" at bounding box center [663, 336] width 61 height 12
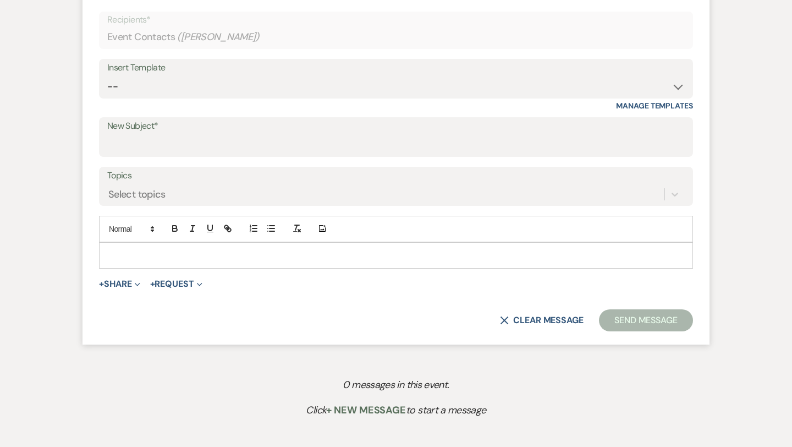
scroll to position [458, 0]
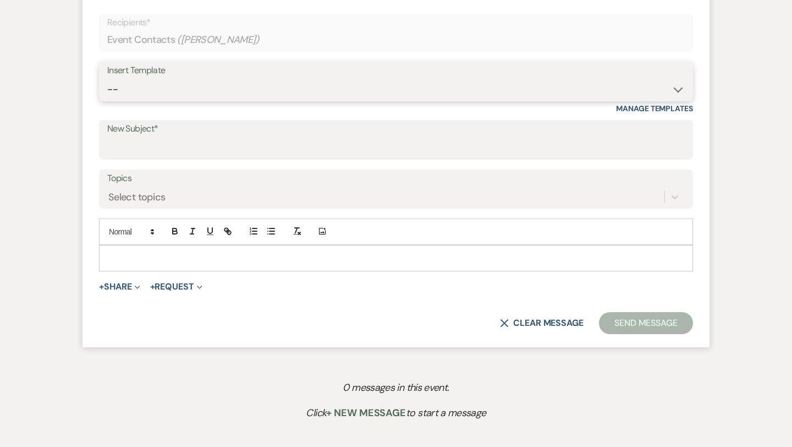
click at [186, 82] on select "-- Weven Planning Portal Introduction (Booked Events) Initial Inquiry Response …" at bounding box center [395, 89] width 577 height 21
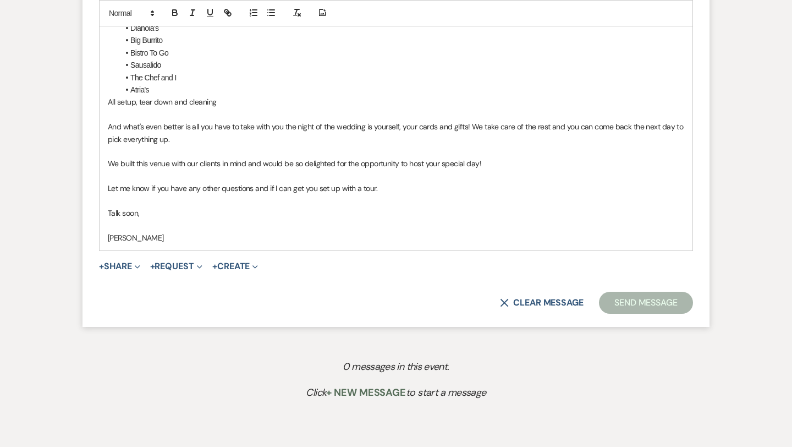
scroll to position [949, 0]
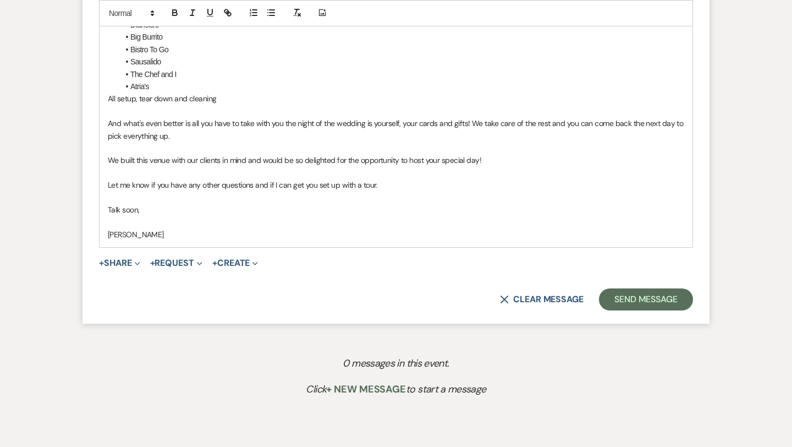
drag, startPoint x: 379, startPoint y: 184, endPoint x: 109, endPoint y: 189, distance: 270.1
click at [109, 189] on p "Let me know if you have any other questions and if I can get you set up with a …" at bounding box center [396, 185] width 576 height 12
click at [107, 181] on div "Hi [PERSON_NAME]! First of all, we are so glad you're here! Getting engaged and…" at bounding box center [396, 0] width 593 height 493
drag, startPoint x: 536, startPoint y: 181, endPoint x: 415, endPoint y: 184, distance: 121.6
click at [415, 184] on p "I emailed you about the tour and moving it to 3:15PM, so please let me know if …" at bounding box center [396, 185] width 576 height 12
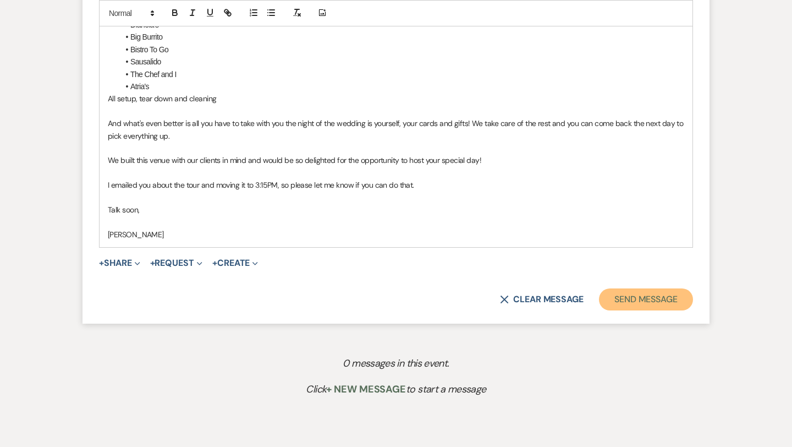
click at [653, 300] on button "Send Message" at bounding box center [646, 299] width 94 height 22
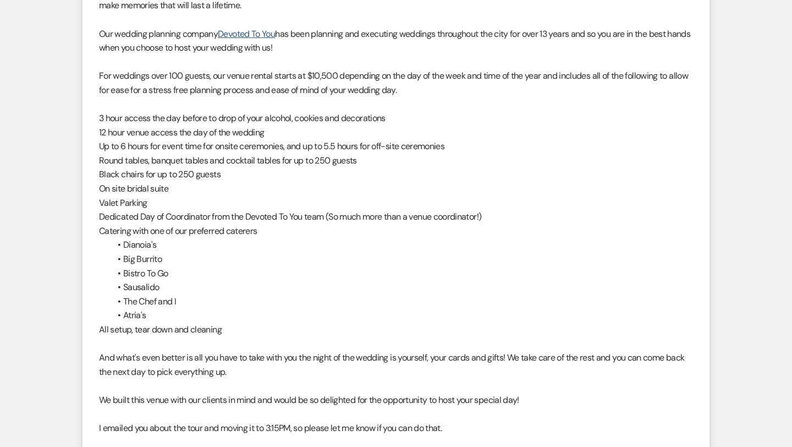
scroll to position [0, 0]
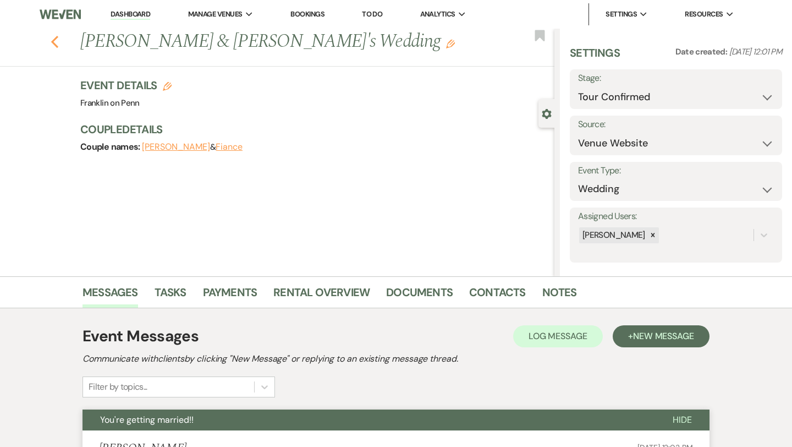
click at [55, 43] on icon "Previous" at bounding box center [55, 41] width 8 height 13
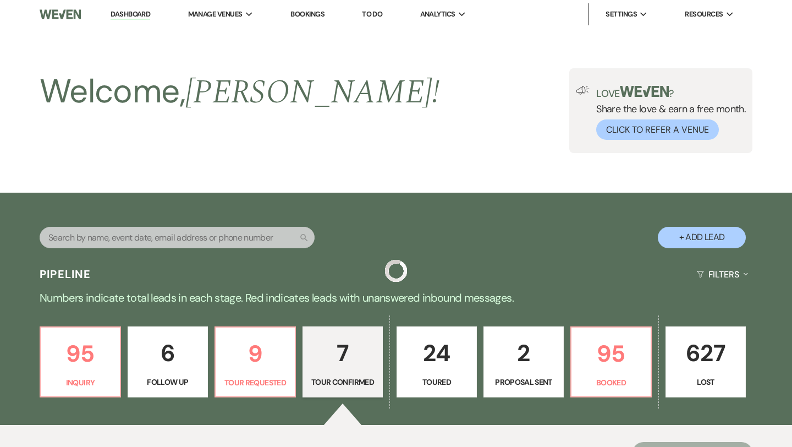
scroll to position [183, 0]
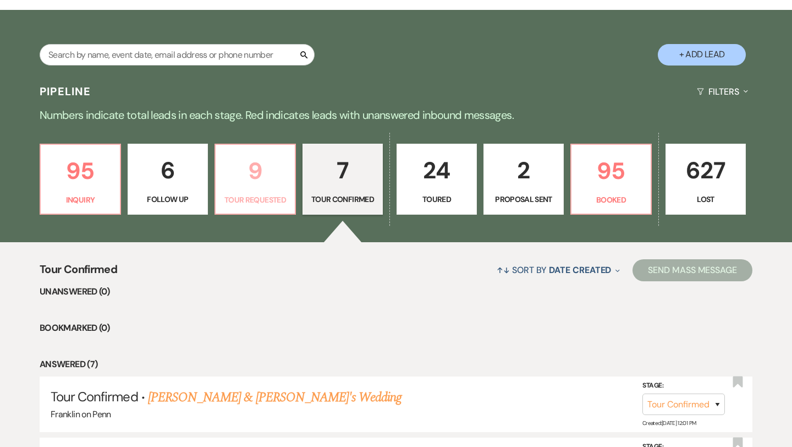
click at [260, 172] on p "9" at bounding box center [255, 170] width 66 height 37
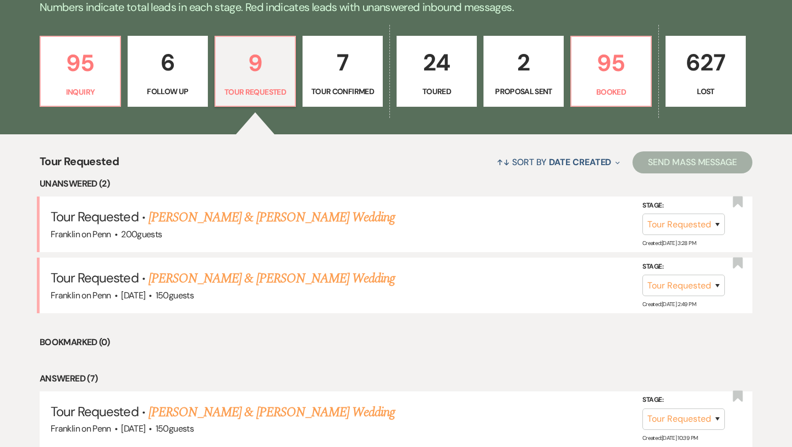
scroll to position [292, 0]
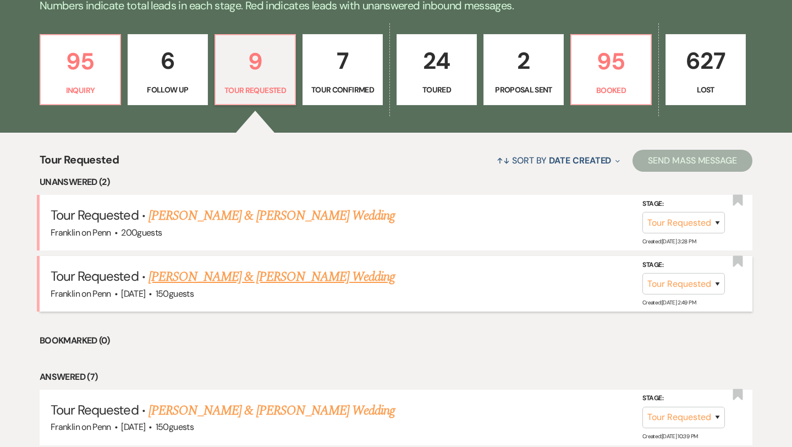
click at [265, 275] on link "[PERSON_NAME] & [PERSON_NAME] Wedding" at bounding box center [271, 277] width 246 height 20
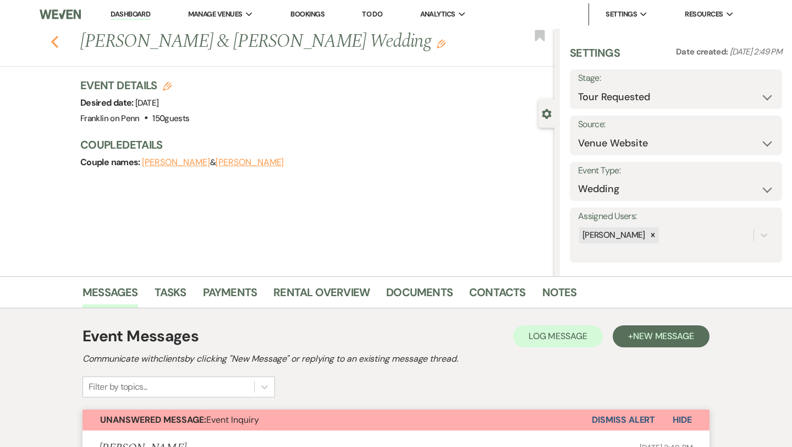
click at [54, 45] on icon "Previous" at bounding box center [55, 41] width 8 height 13
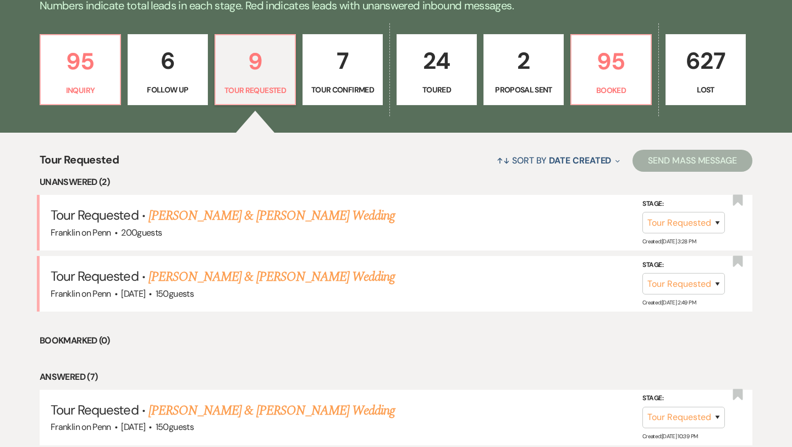
click at [345, 52] on p "7" at bounding box center [343, 60] width 66 height 37
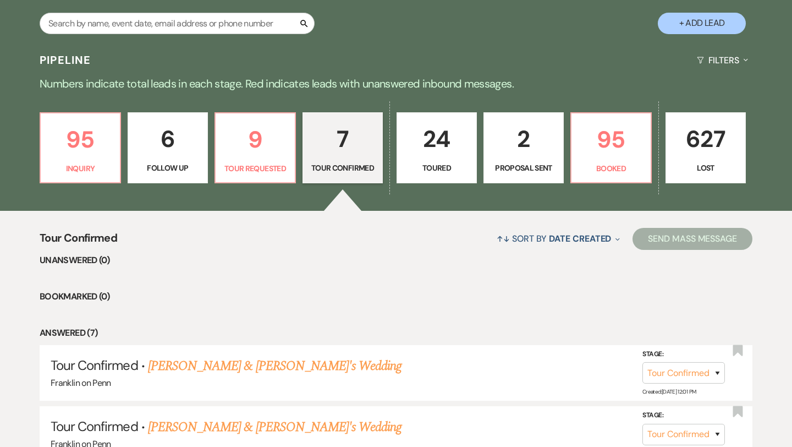
scroll to position [208, 0]
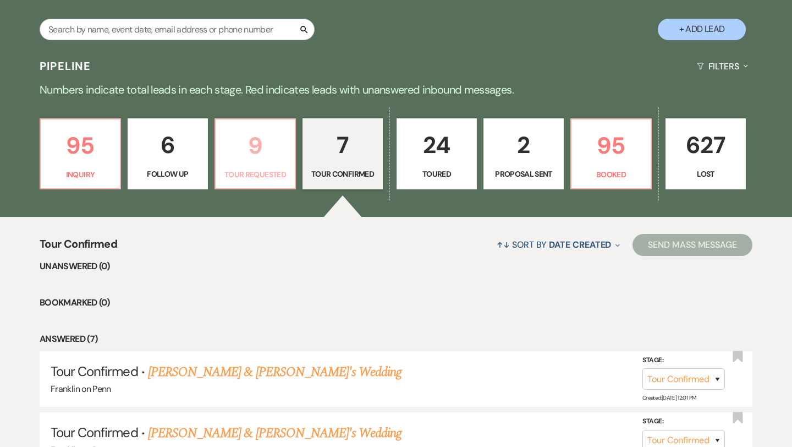
click at [254, 141] on p "9" at bounding box center [255, 145] width 66 height 37
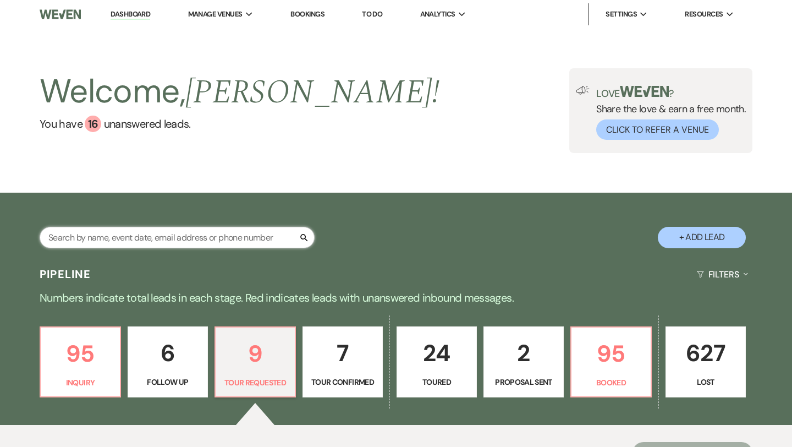
click at [147, 240] on input "text" at bounding box center [177, 237] width 275 height 21
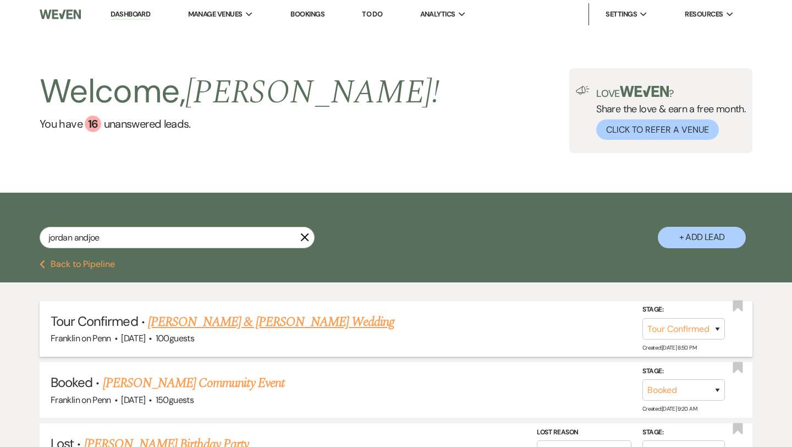
click at [213, 322] on link "[PERSON_NAME] & [PERSON_NAME] Wedding" at bounding box center [271, 322] width 246 height 20
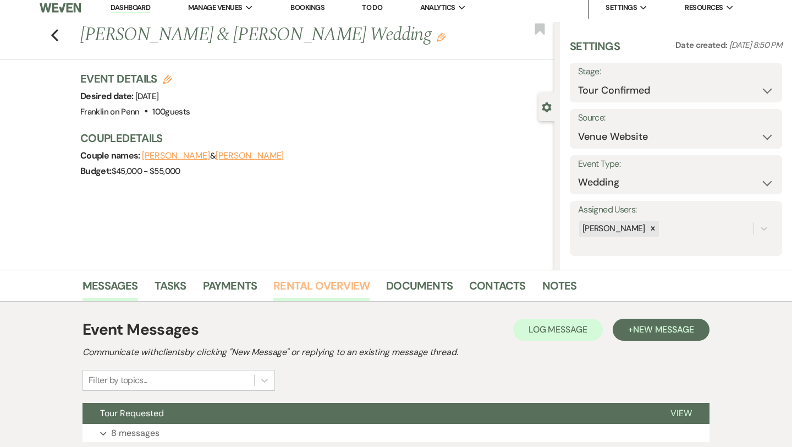
scroll to position [5, 0]
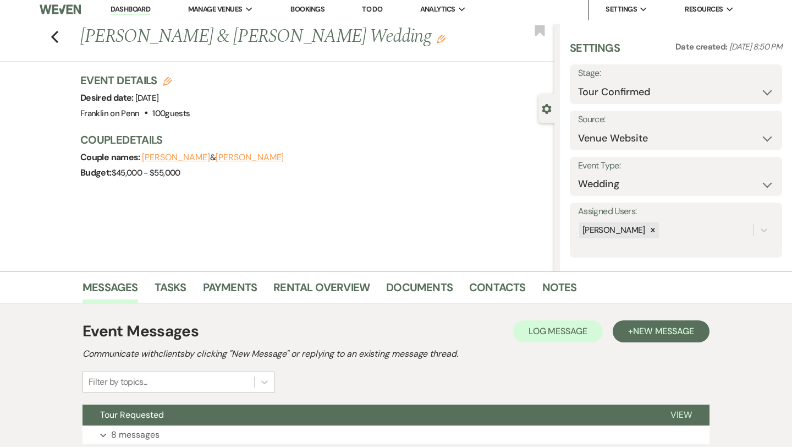
click at [216, 158] on button "[PERSON_NAME]" at bounding box center [250, 157] width 68 height 9
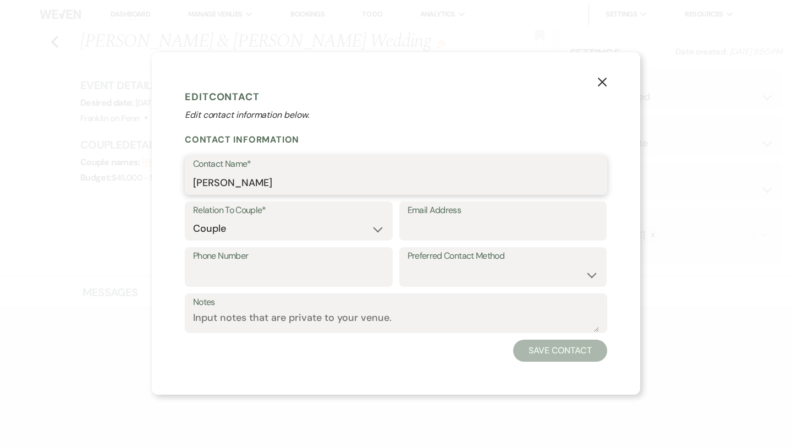
click at [241, 184] on input "[PERSON_NAME]" at bounding box center [396, 182] width 406 height 21
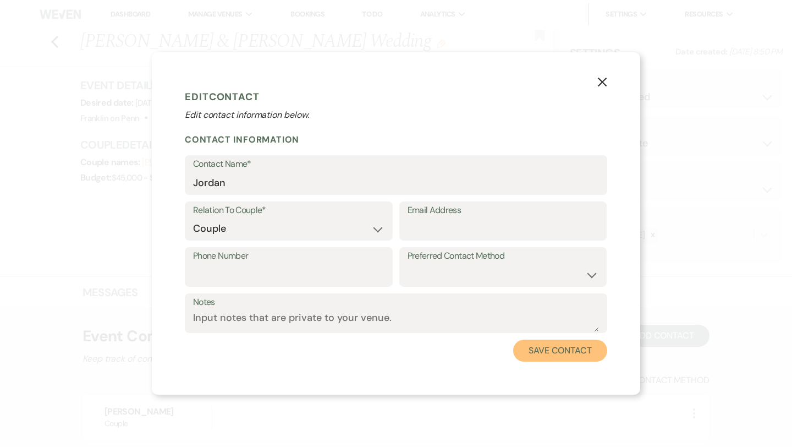
click at [529, 348] on button "Save Contact" at bounding box center [560, 350] width 94 height 22
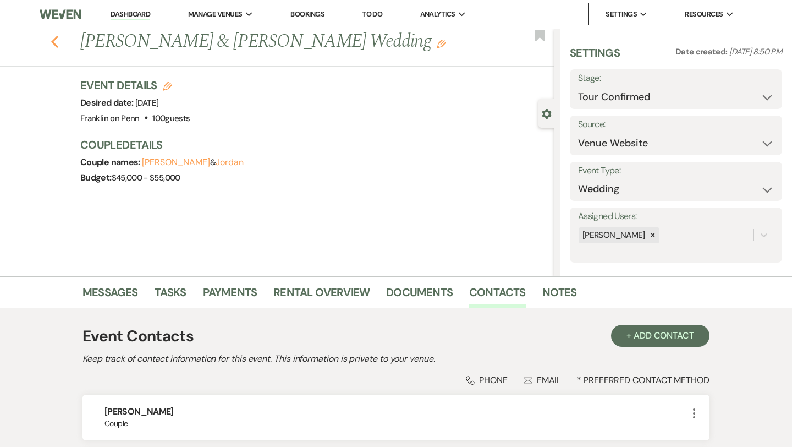
click at [57, 46] on use "button" at bounding box center [54, 42] width 7 height 12
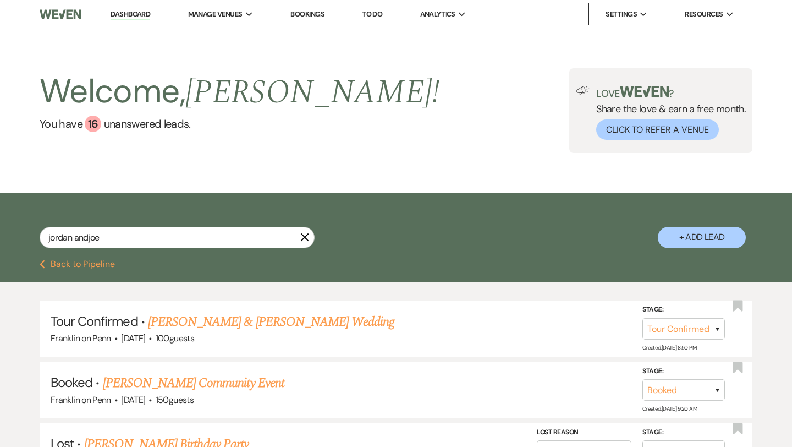
click at [145, 9] on link "Dashboard" at bounding box center [131, 14] width 40 height 10
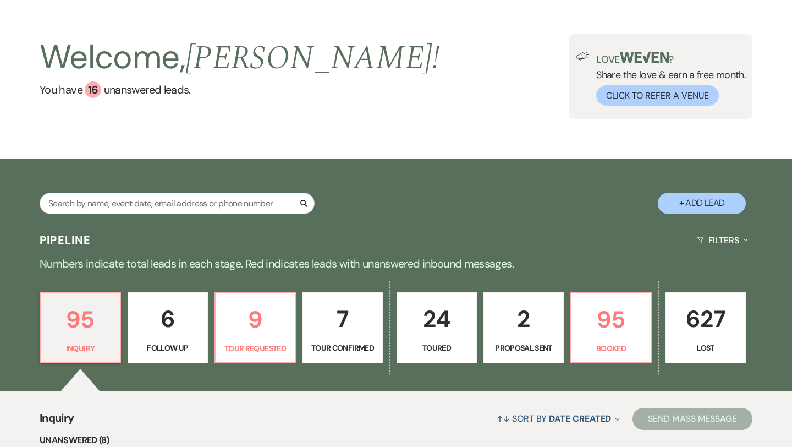
scroll to position [41, 0]
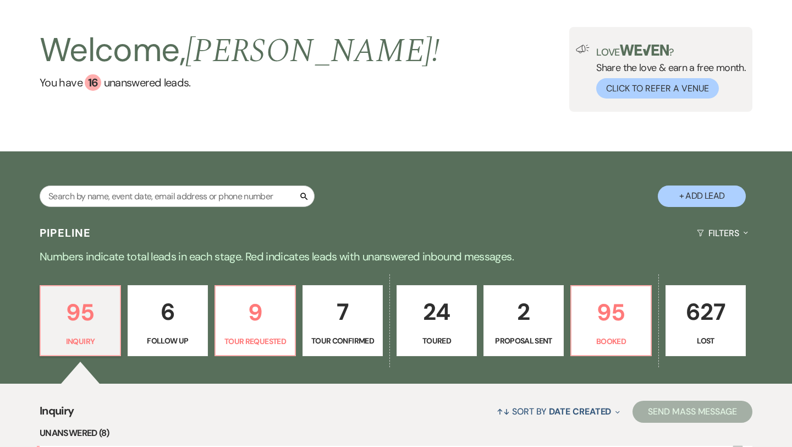
click at [350, 302] on p "7" at bounding box center [343, 311] width 66 height 37
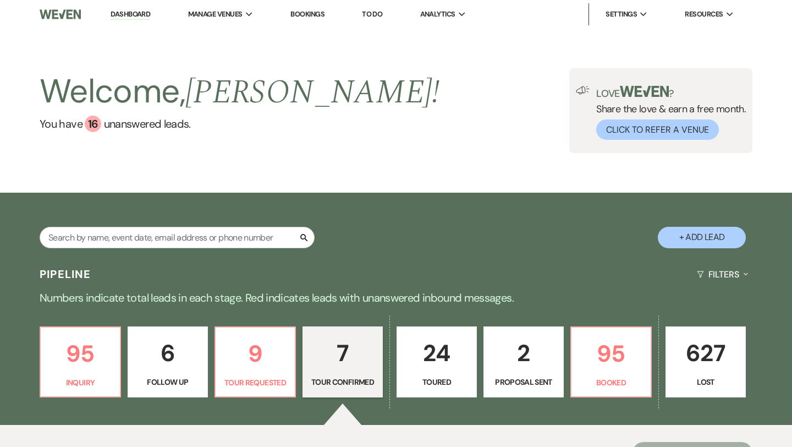
click at [347, 348] on p "7" at bounding box center [343, 352] width 66 height 37
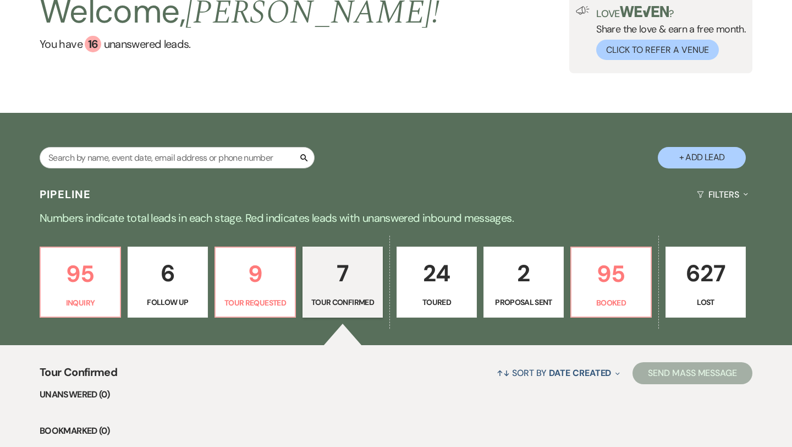
scroll to position [93, 0]
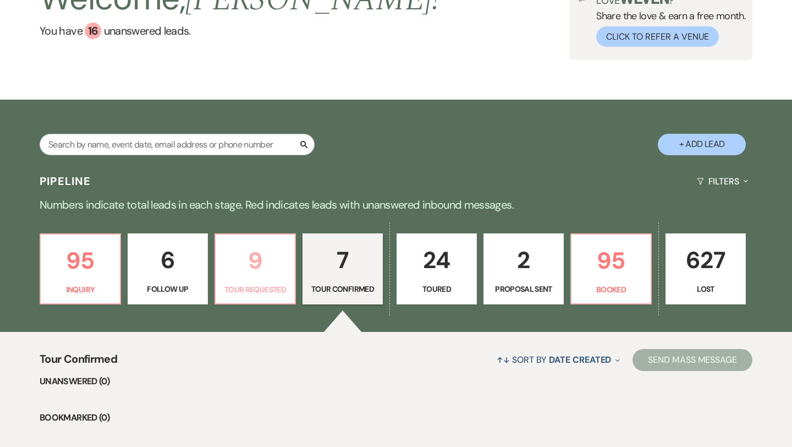
click at [259, 261] on p "9" at bounding box center [255, 260] width 66 height 37
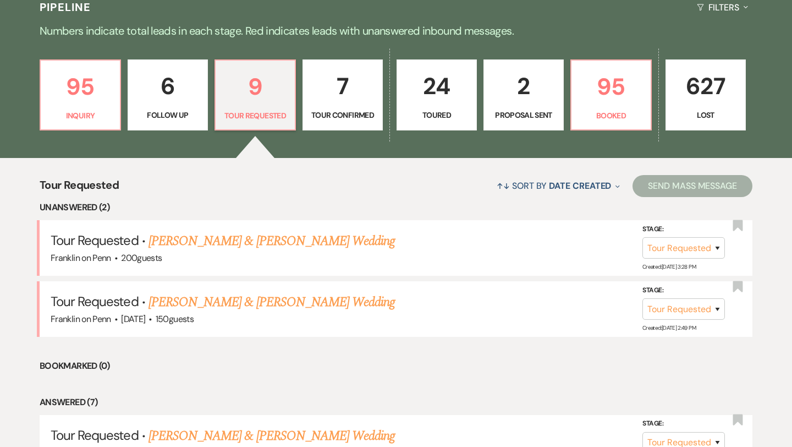
scroll to position [268, 0]
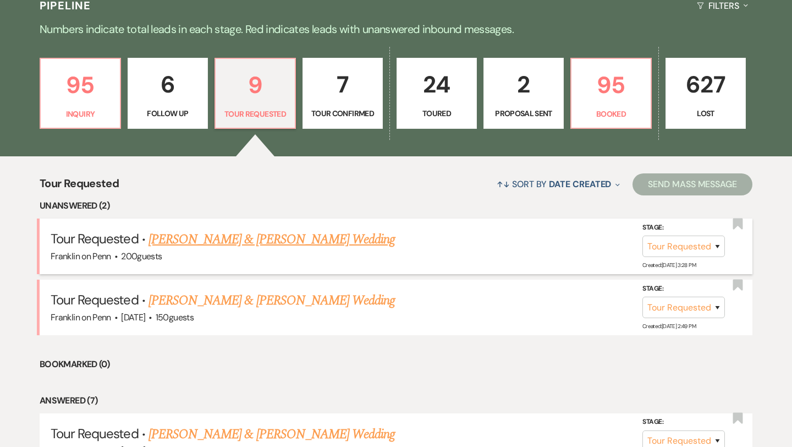
click at [283, 237] on link "[PERSON_NAME] & [PERSON_NAME] Wedding" at bounding box center [271, 239] width 246 height 20
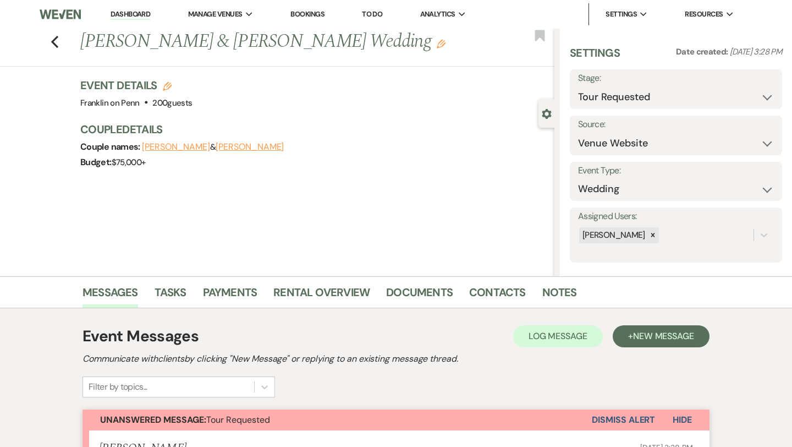
scroll to position [311, 0]
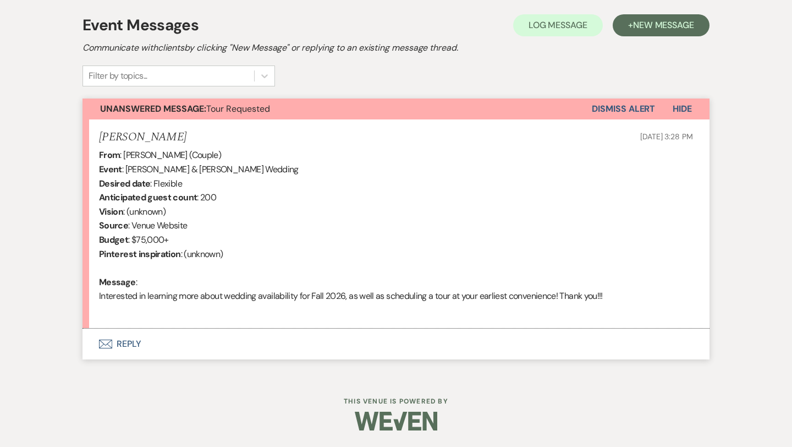
click at [133, 340] on button "Envelope Reply" at bounding box center [395, 343] width 627 height 31
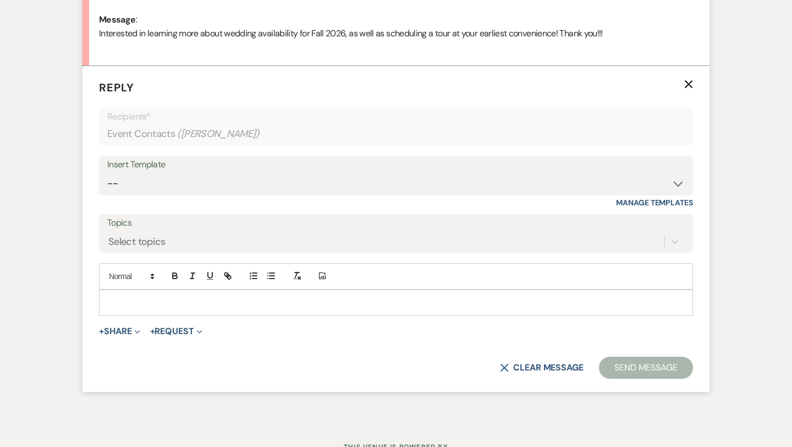
scroll to position [579, 0]
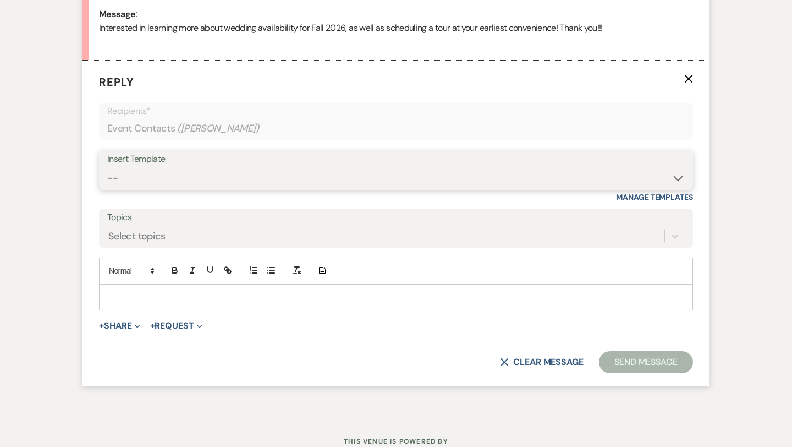
click at [212, 179] on select "-- Weven Planning Portal Introduction (Booked Events) Initial Inquiry Response …" at bounding box center [395, 177] width 577 height 21
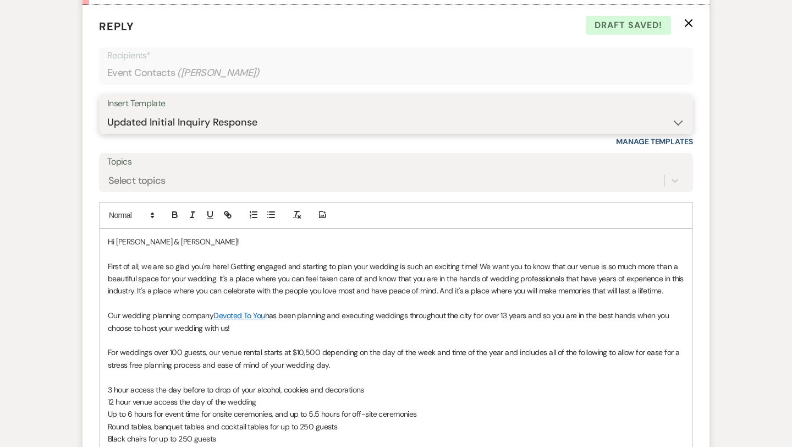
scroll to position [635, 0]
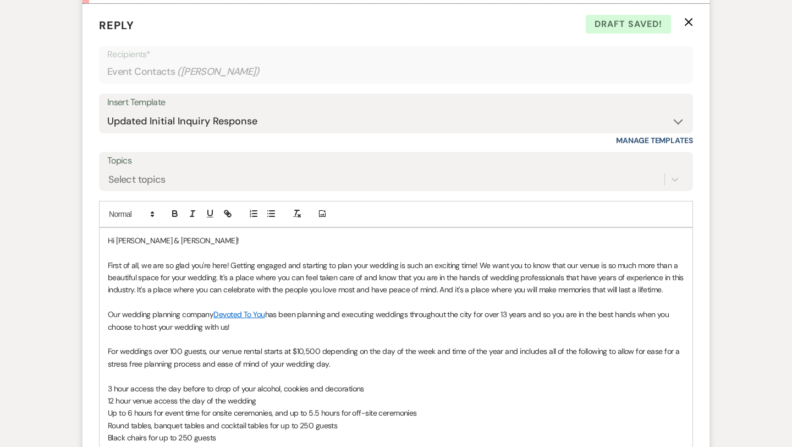
click at [683, 292] on p "First of all, we are so glad you're here! Getting engaged and starting to plan …" at bounding box center [396, 277] width 576 height 37
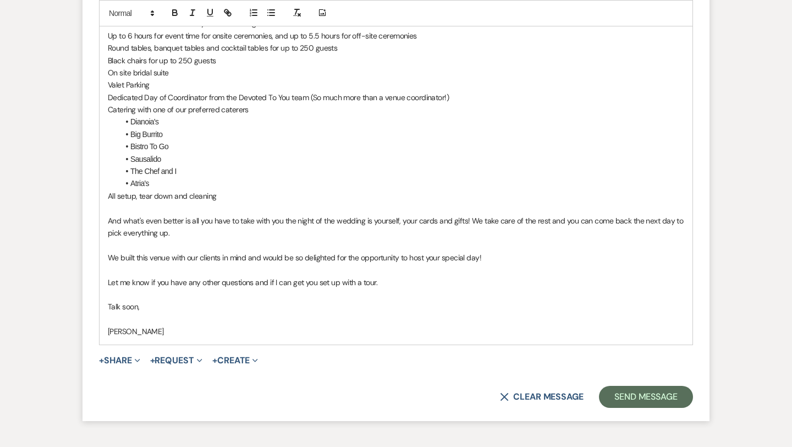
scroll to position [1025, 0]
drag, startPoint x: 386, startPoint y: 280, endPoint x: 109, endPoint y: 284, distance: 276.7
click at [109, 284] on p "Let me know if you have any other questions and if I can get you set up with a …" at bounding box center [396, 282] width 576 height 12
click at [635, 392] on button "Send Message" at bounding box center [646, 396] width 94 height 22
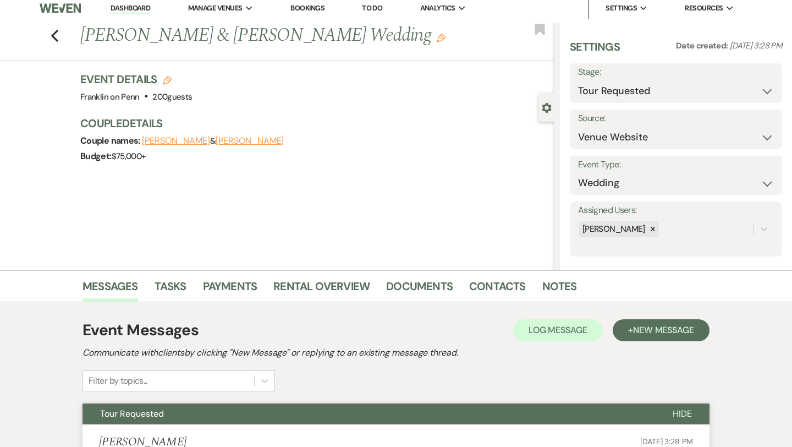
scroll to position [0, 0]
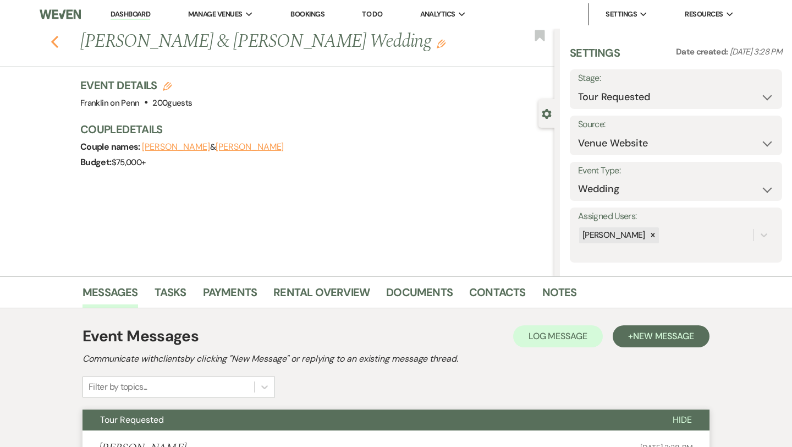
click at [56, 43] on icon "Previous" at bounding box center [55, 41] width 8 height 13
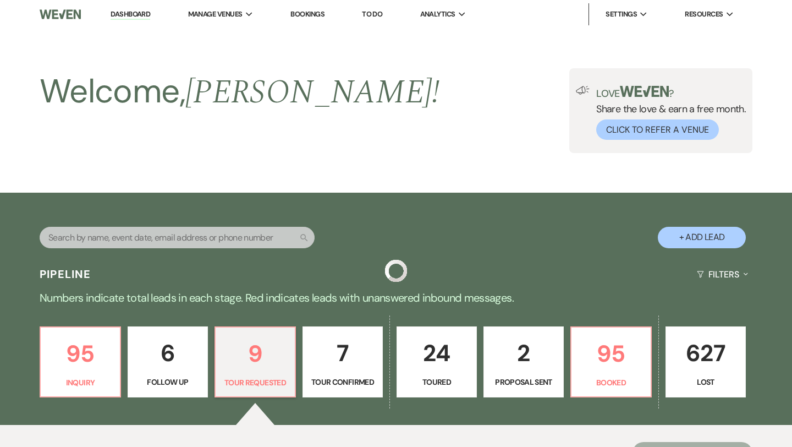
scroll to position [268, 0]
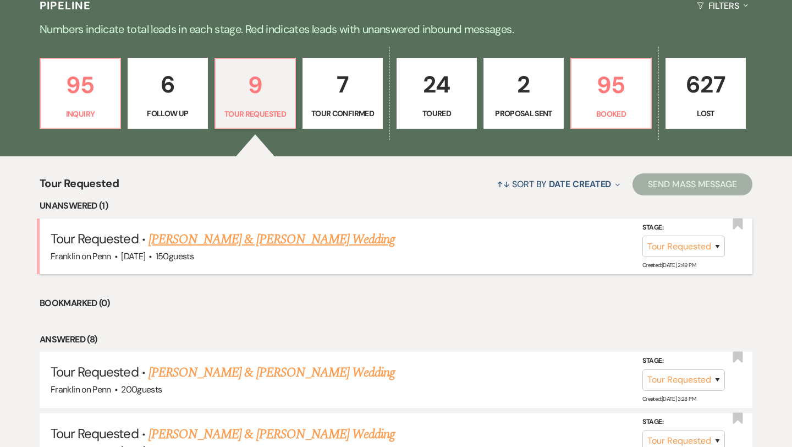
click at [260, 239] on link "[PERSON_NAME] & [PERSON_NAME] Wedding" at bounding box center [271, 239] width 246 height 20
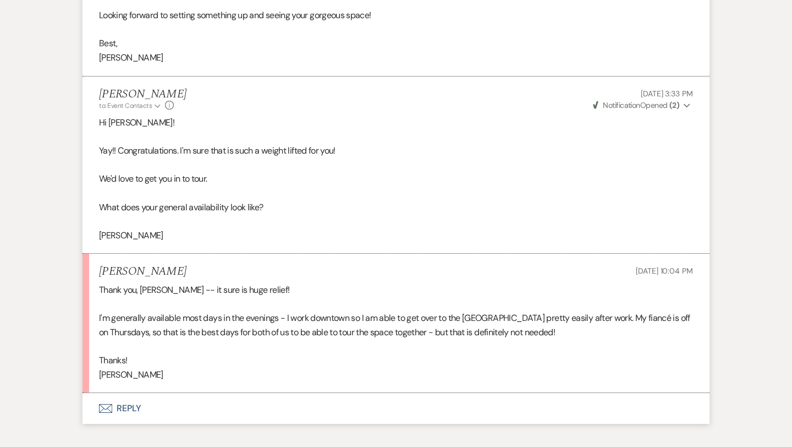
scroll to position [2061, 0]
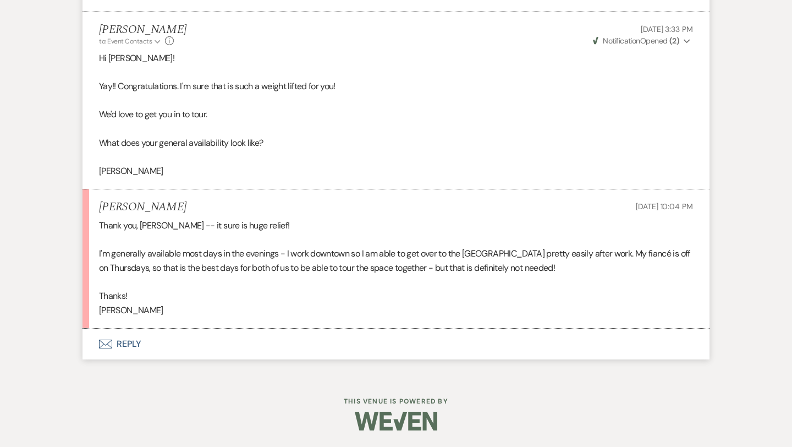
click at [125, 344] on button "Envelope Reply" at bounding box center [395, 343] width 627 height 31
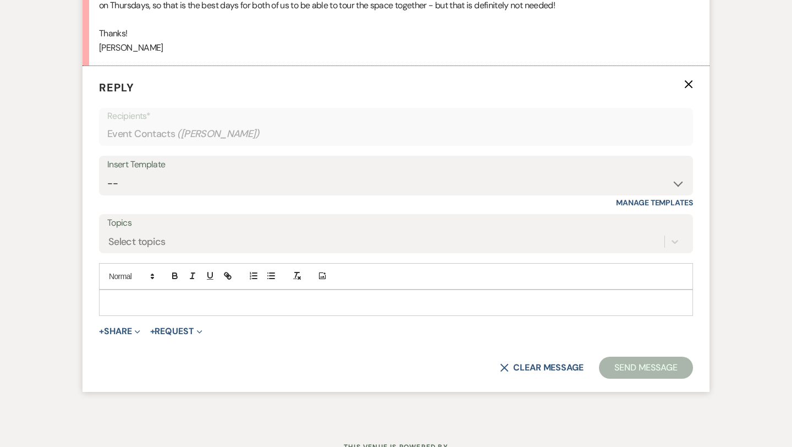
scroll to position [2329, 0]
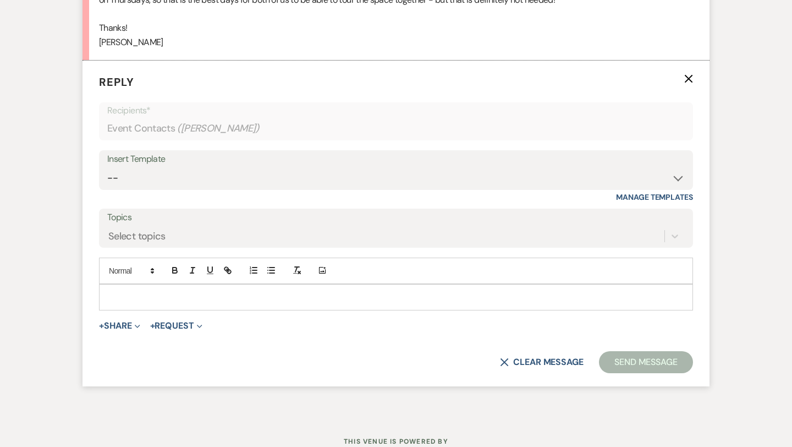
click at [156, 299] on p at bounding box center [396, 297] width 576 height 12
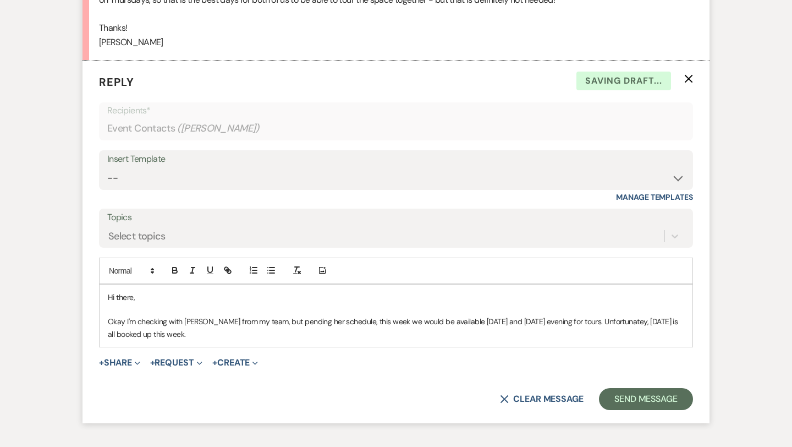
click at [614, 320] on p "Okay I'm checking with [PERSON_NAME] from my team, but pending her schedule, th…" at bounding box center [396, 327] width 576 height 25
click at [393, 339] on p "Okay I'm checking with [PERSON_NAME] from my team, but pending her schedule, th…" at bounding box center [396, 327] width 576 height 25
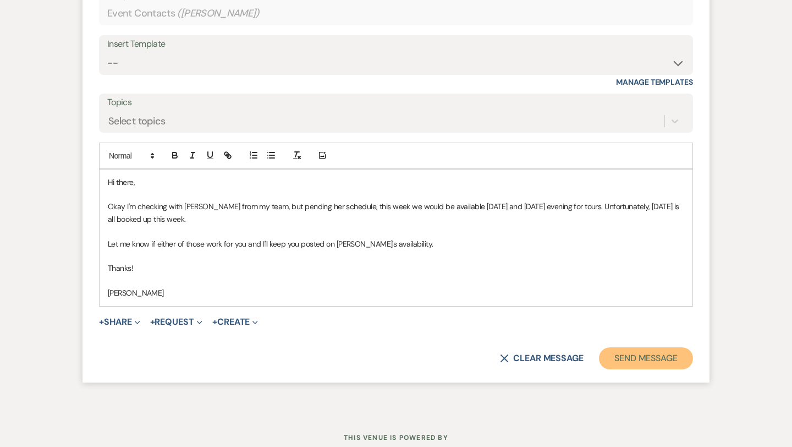
click at [633, 360] on button "Send Message" at bounding box center [646, 358] width 94 height 22
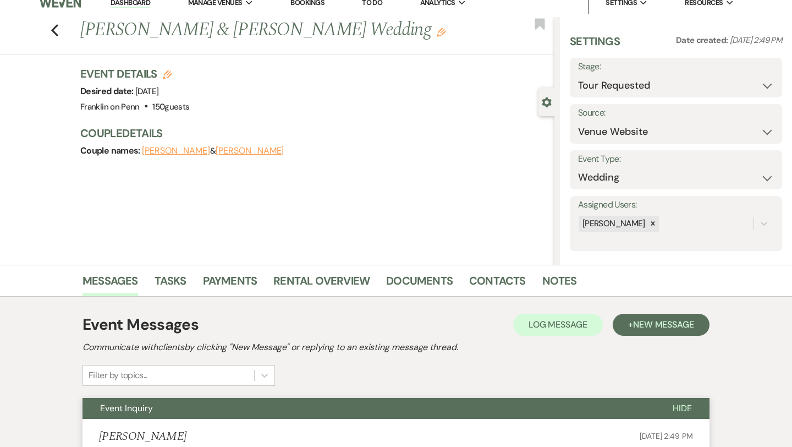
scroll to position [0, 0]
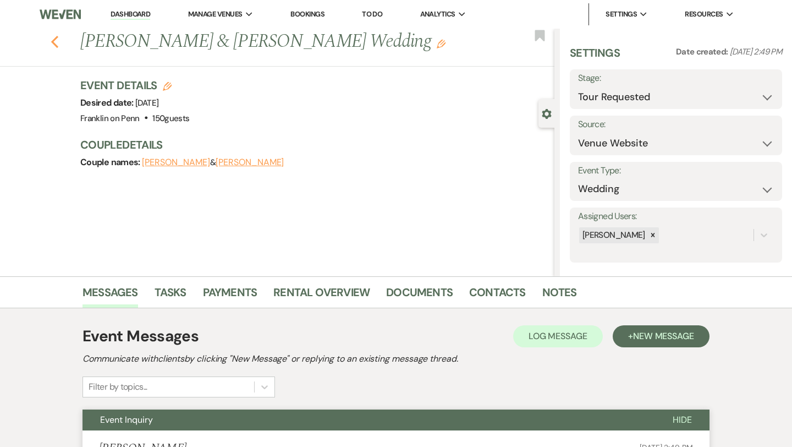
click at [52, 42] on use "button" at bounding box center [54, 42] width 7 height 12
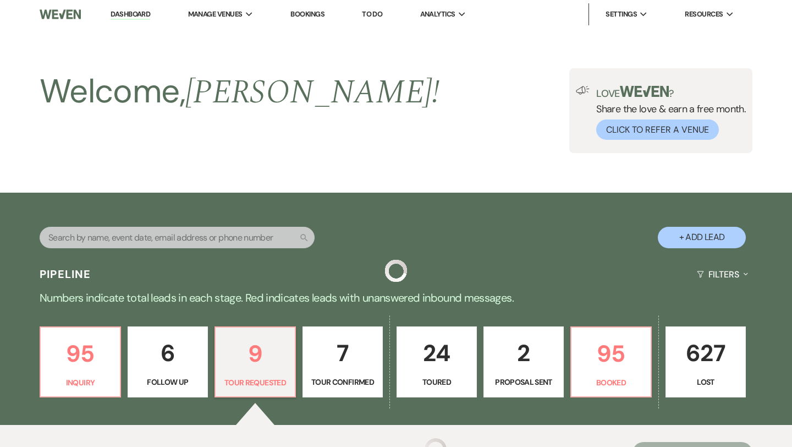
scroll to position [268, 0]
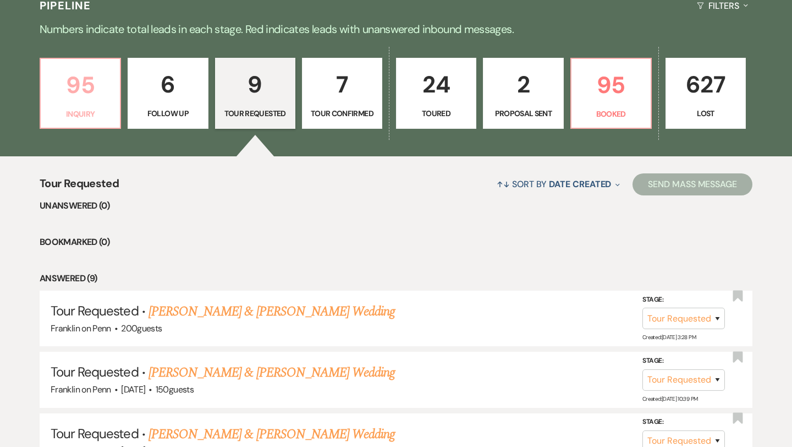
click at [83, 85] on p "95" at bounding box center [80, 85] width 66 height 37
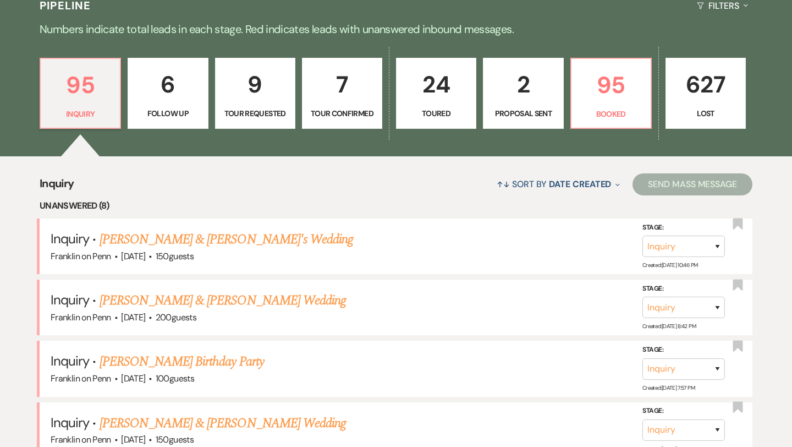
click at [257, 80] on p "9" at bounding box center [255, 84] width 66 height 37
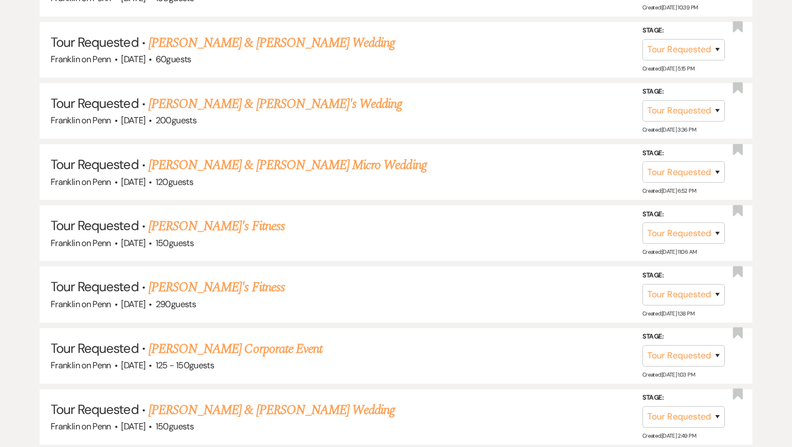
scroll to position [742, 0]
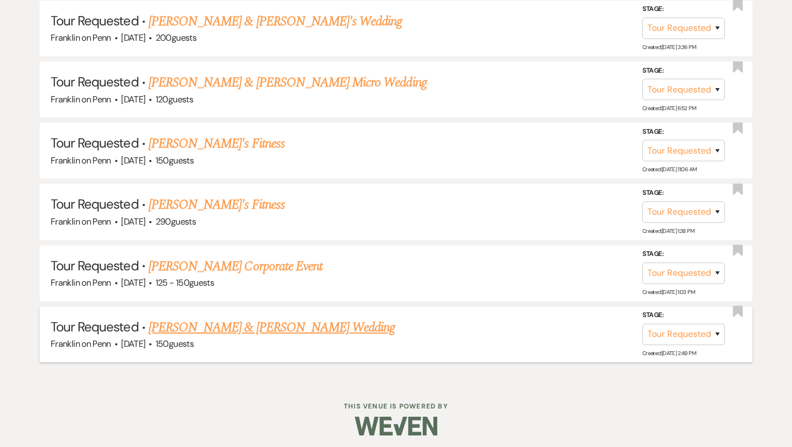
click at [252, 321] on link "[PERSON_NAME] & [PERSON_NAME] Wedding" at bounding box center [271, 327] width 246 height 20
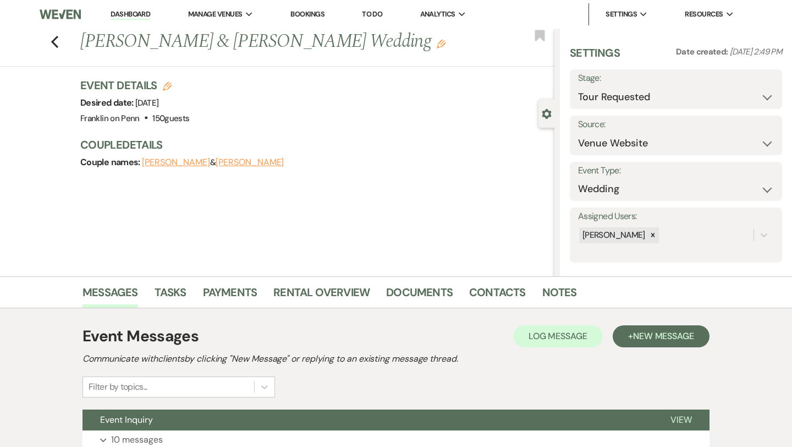
scroll to position [89, 0]
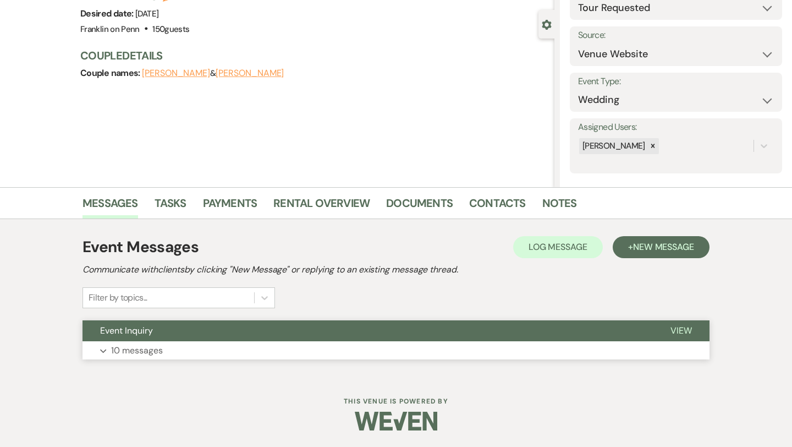
click at [161, 349] on p "10 messages" at bounding box center [137, 350] width 52 height 14
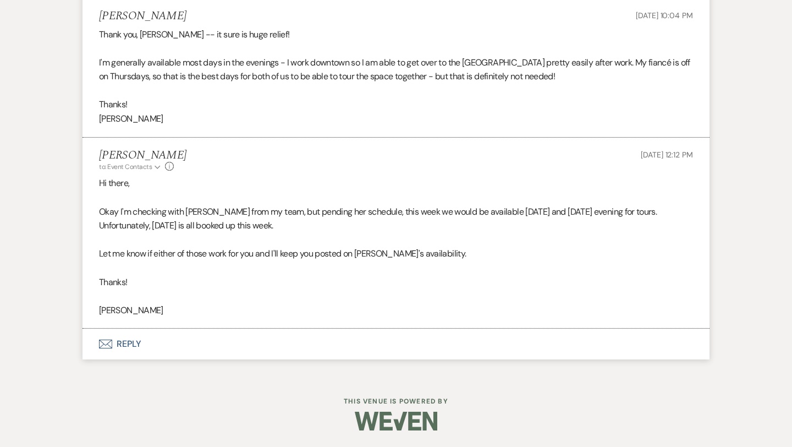
scroll to position [2253, 0]
click at [135, 344] on button "Envelope Reply" at bounding box center [395, 343] width 627 height 31
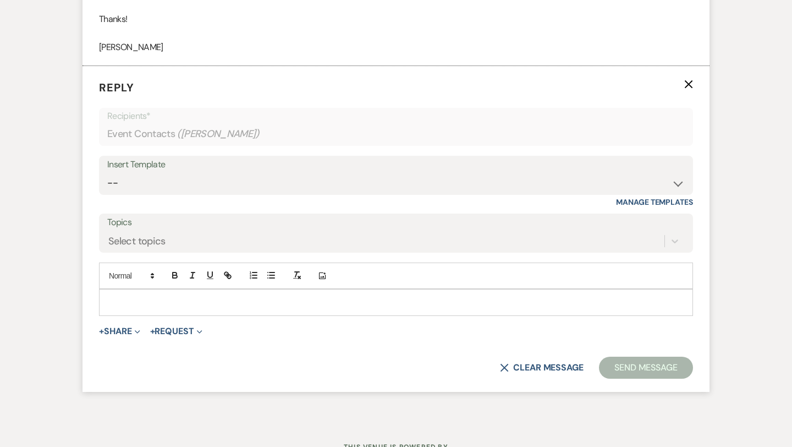
scroll to position [2521, 0]
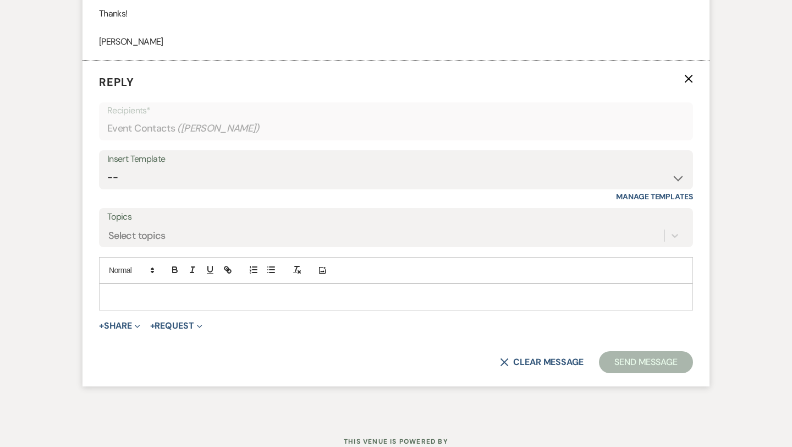
click at [151, 305] on div at bounding box center [396, 296] width 593 height 25
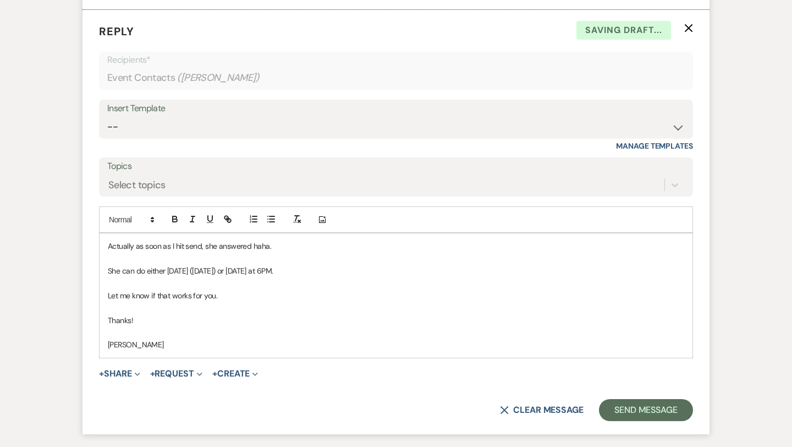
scroll to position [2576, 0]
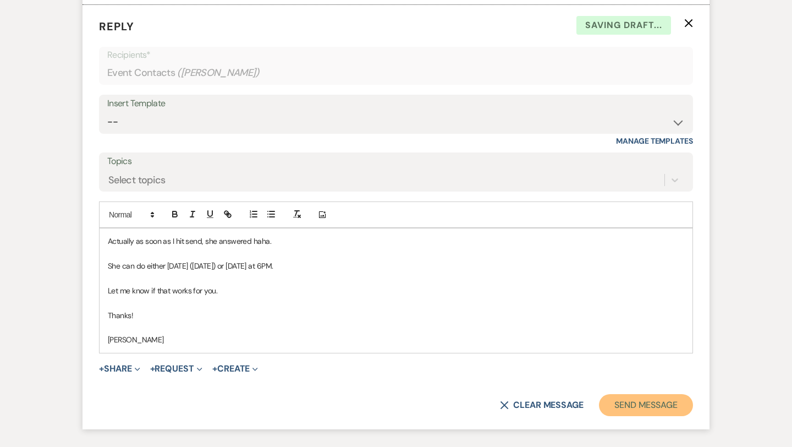
click at [650, 401] on button "Send Message" at bounding box center [646, 405] width 94 height 22
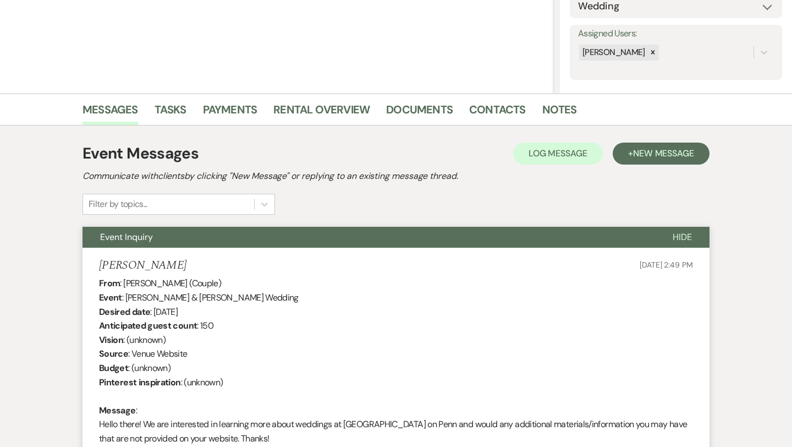
scroll to position [0, 0]
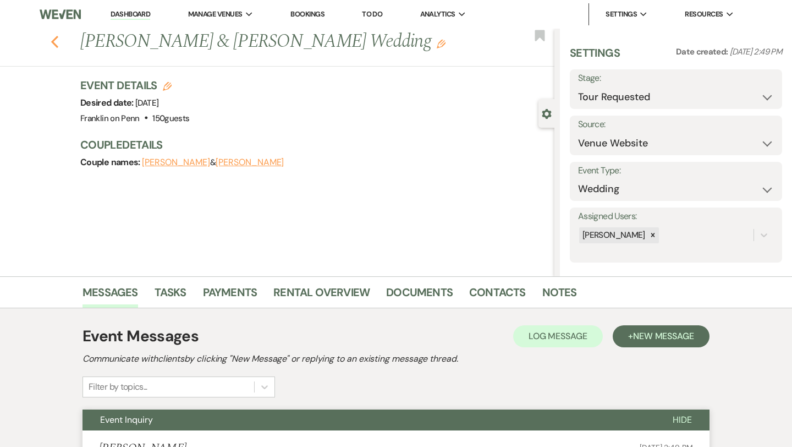
click at [54, 40] on use "button" at bounding box center [54, 42] width 7 height 12
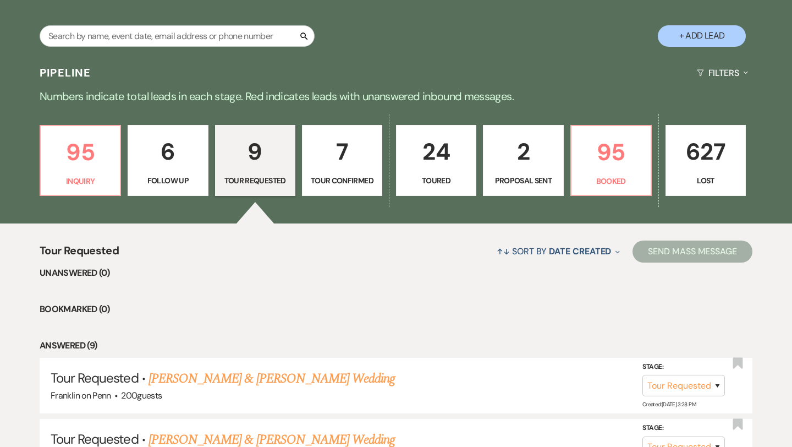
scroll to position [206, 0]
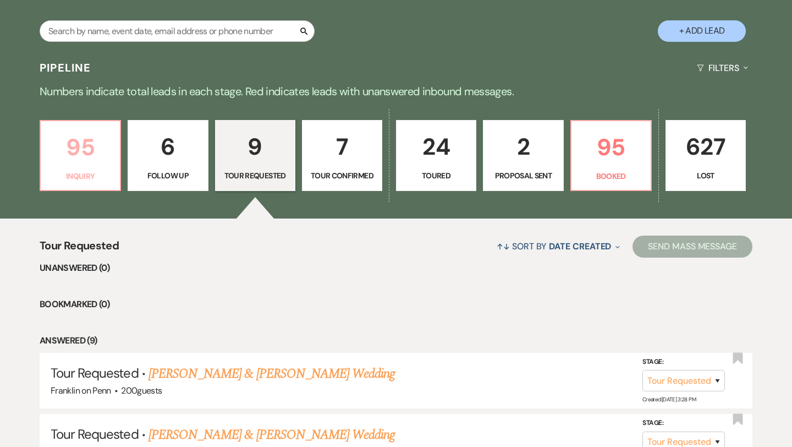
click at [87, 150] on p "95" at bounding box center [80, 147] width 66 height 37
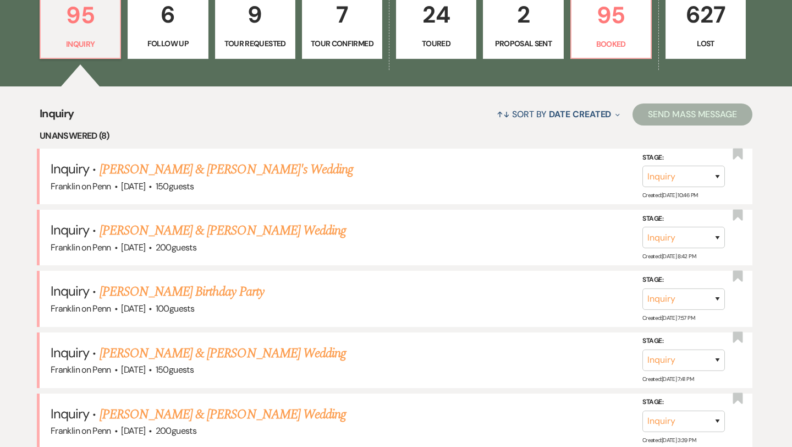
scroll to position [388, 0]
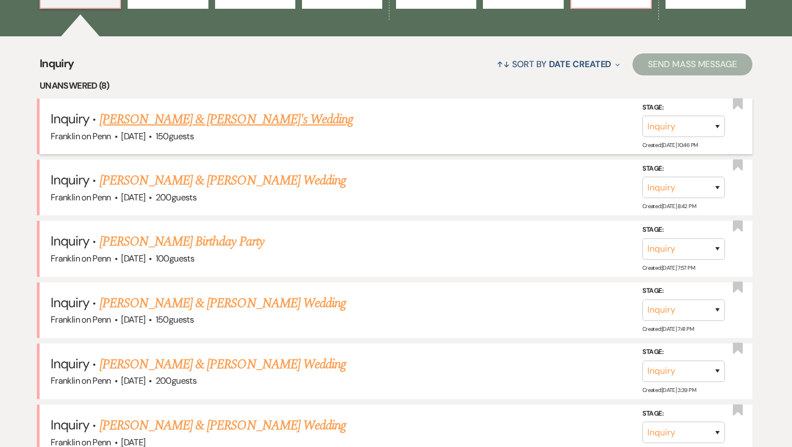
click at [221, 125] on link "[PERSON_NAME] & [PERSON_NAME]'s Wedding" at bounding box center [227, 119] width 254 height 20
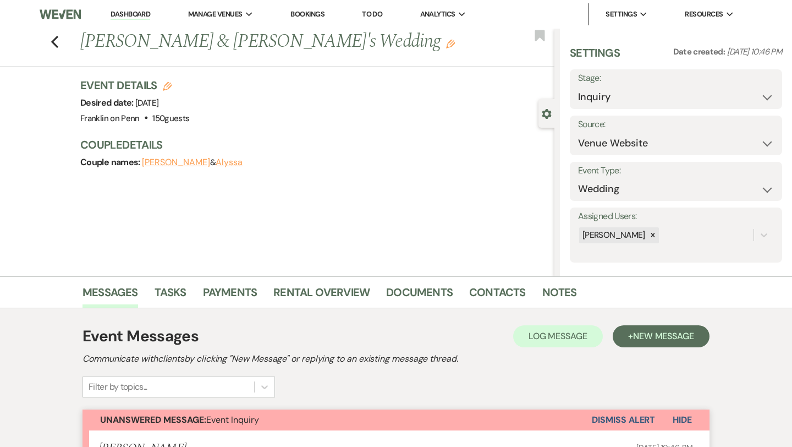
scroll to position [311, 0]
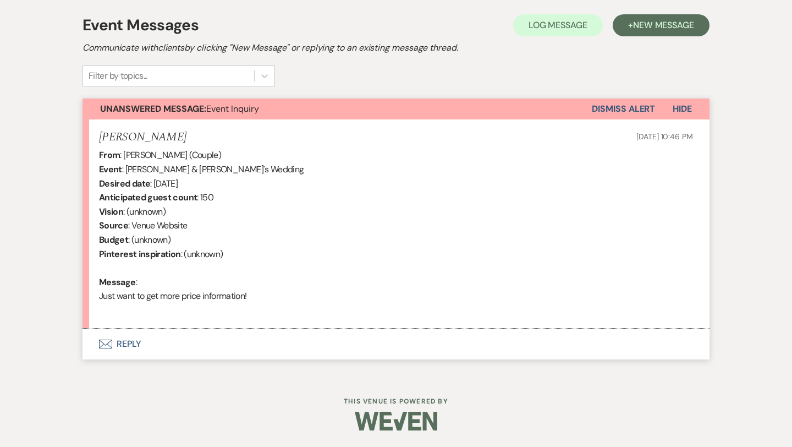
click at [129, 339] on button "Envelope Reply" at bounding box center [395, 343] width 627 height 31
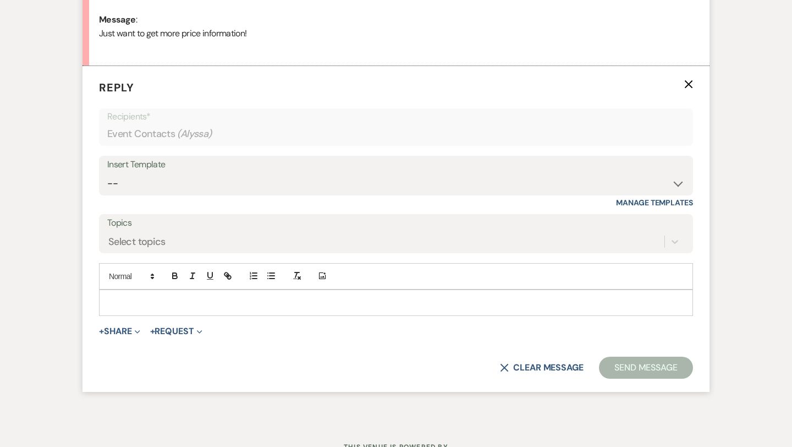
scroll to position [579, 0]
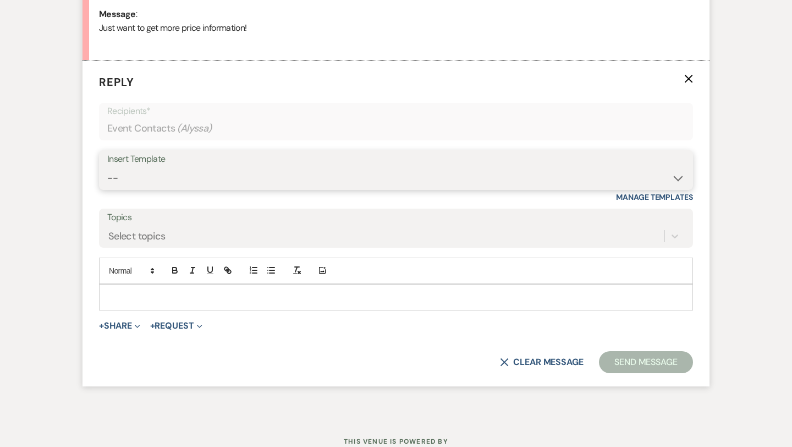
click at [222, 179] on select "-- Weven Planning Portal Introduction (Booked Events) Initial Inquiry Response …" at bounding box center [395, 177] width 577 height 21
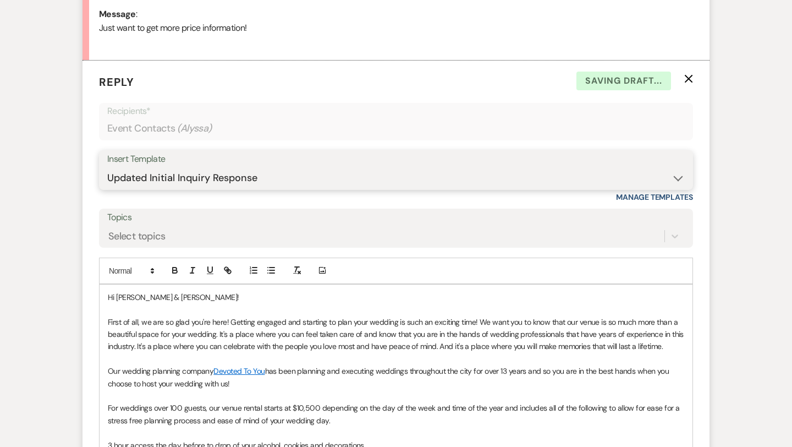
scroll to position [1087, 0]
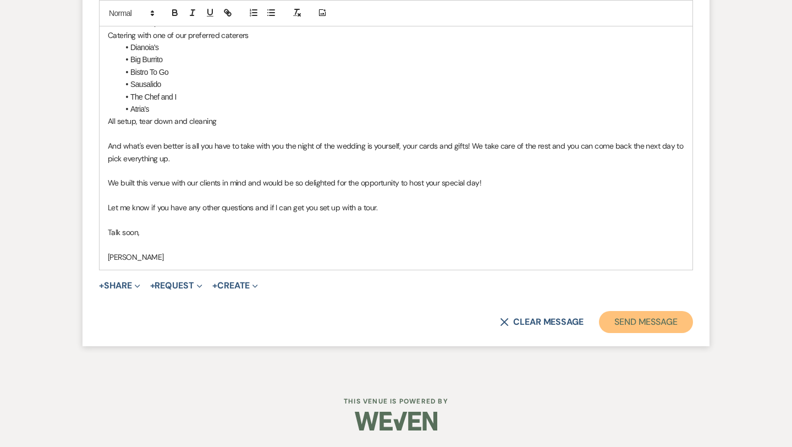
click at [630, 326] on button "Send Message" at bounding box center [646, 322] width 94 height 22
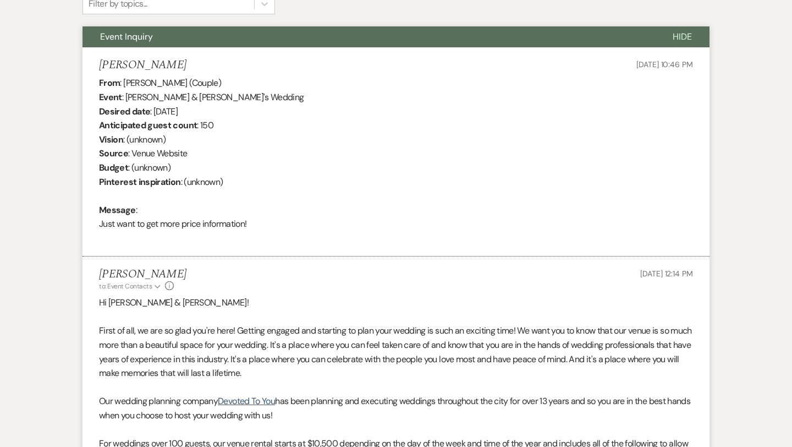
scroll to position [0, 0]
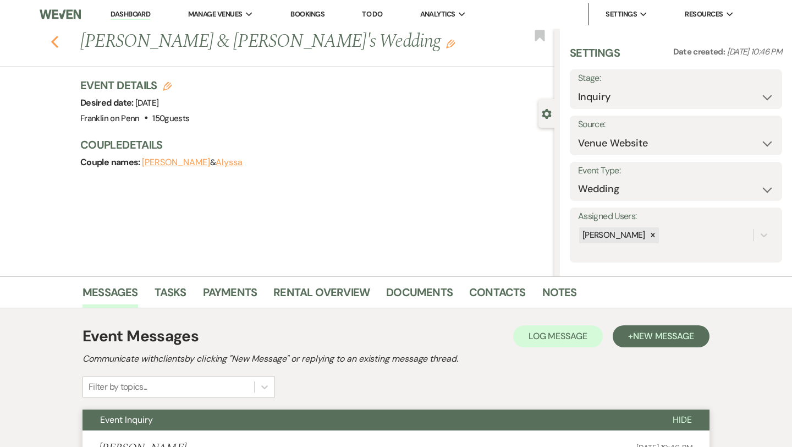
click at [54, 40] on use "button" at bounding box center [54, 42] width 7 height 12
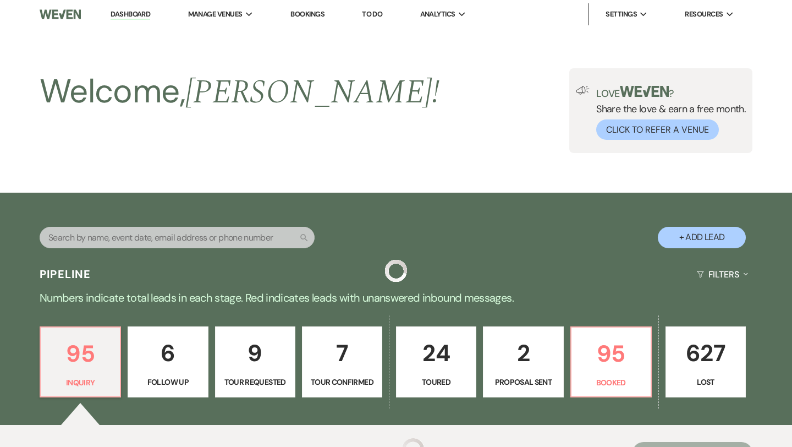
scroll to position [388, 0]
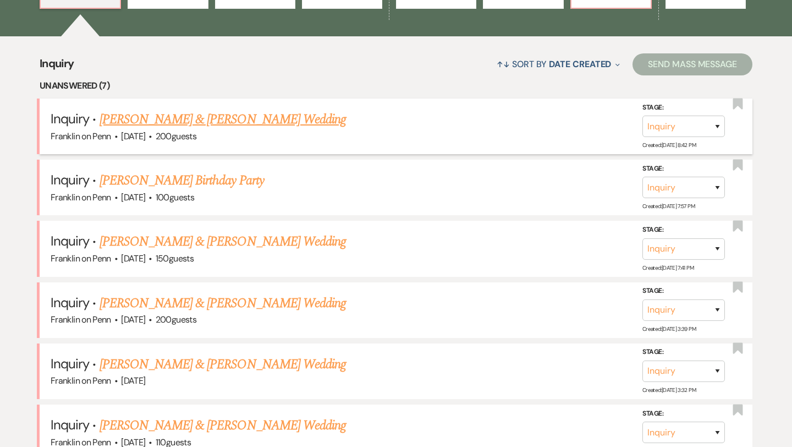
click at [225, 119] on link "[PERSON_NAME] & [PERSON_NAME] Wedding" at bounding box center [223, 119] width 246 height 20
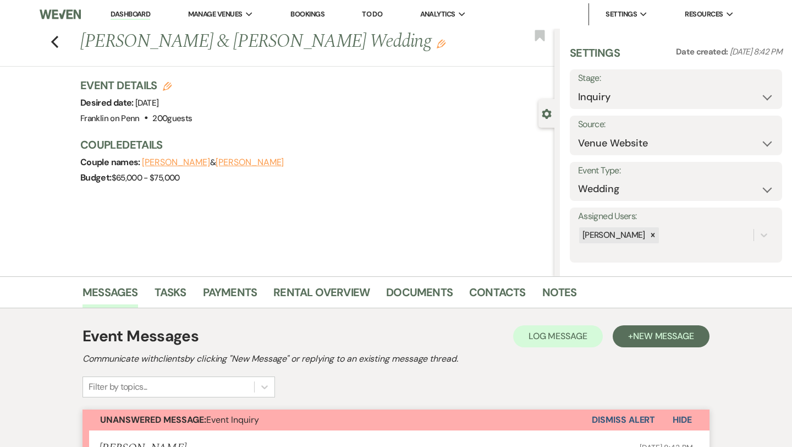
scroll to position [311, 0]
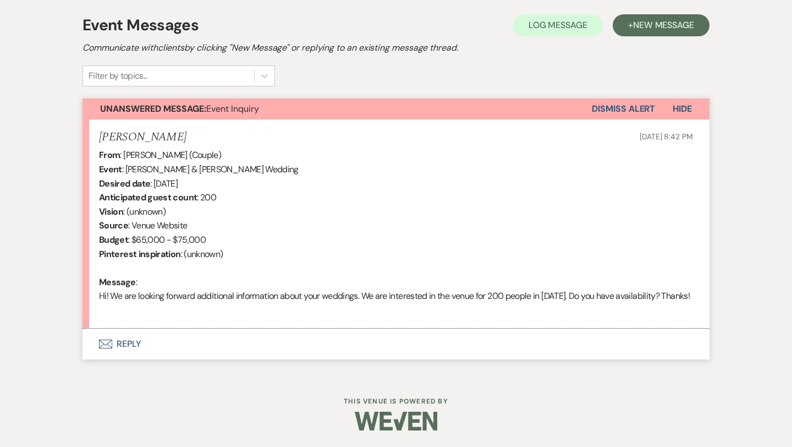
click at [132, 343] on button "Envelope Reply" at bounding box center [395, 343] width 627 height 31
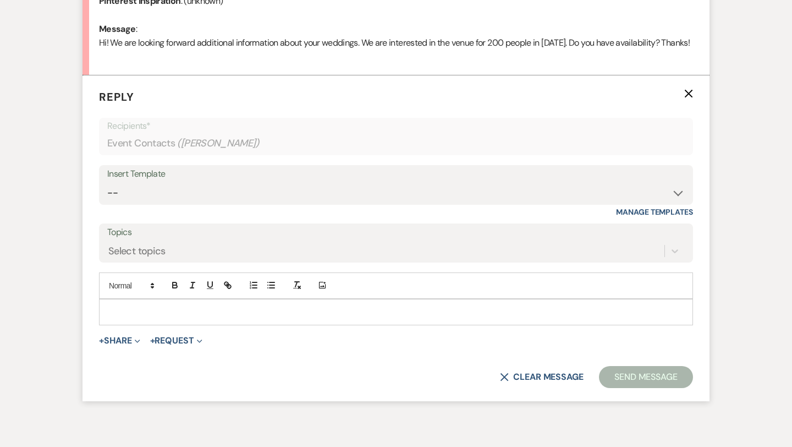
scroll to position [579, 0]
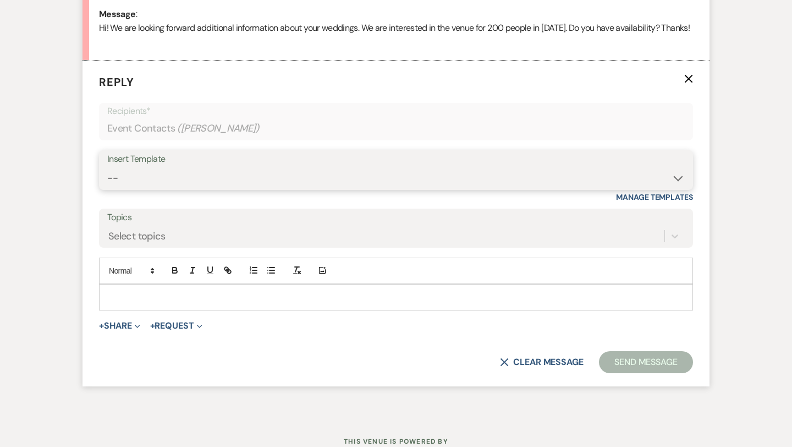
click at [192, 173] on select "-- Weven Planning Portal Introduction (Booked Events) Initial Inquiry Response …" at bounding box center [395, 177] width 577 height 21
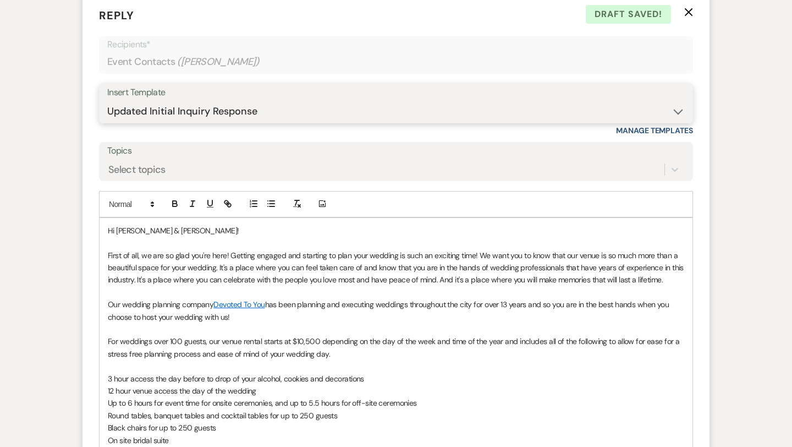
scroll to position [655, 0]
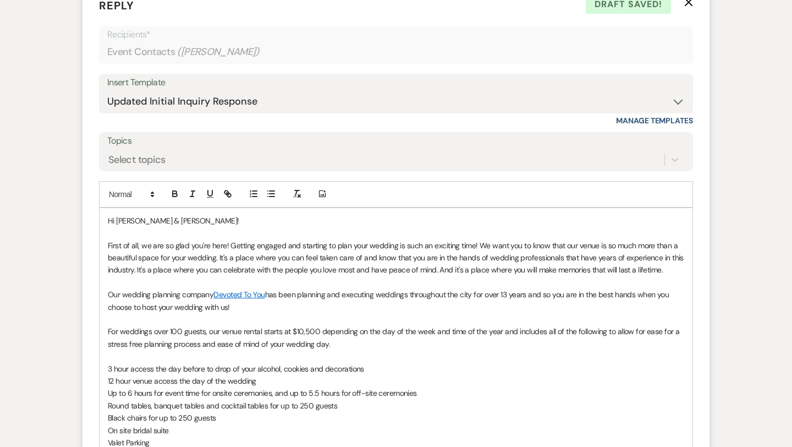
click at [674, 273] on p "First of all, we are so glad you're here! Getting engaged and starting to plan …" at bounding box center [396, 257] width 576 height 37
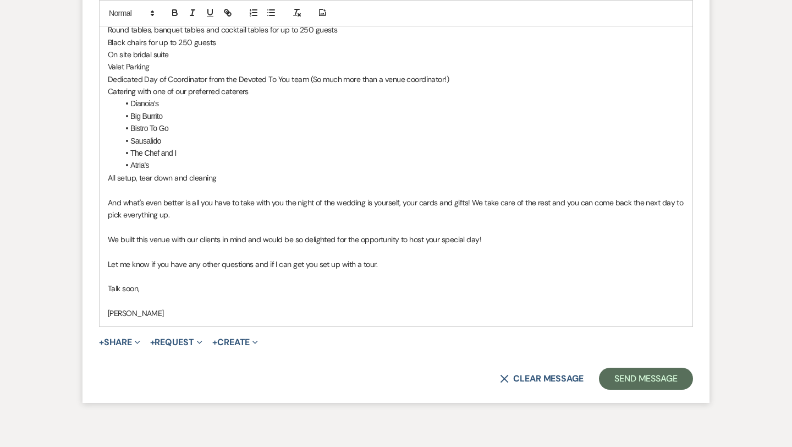
scroll to position [1099, 0]
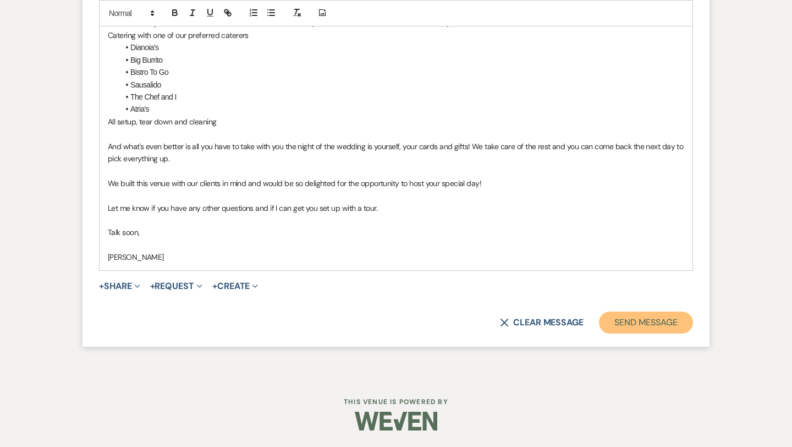
click at [662, 318] on button "Send Message" at bounding box center [646, 322] width 94 height 22
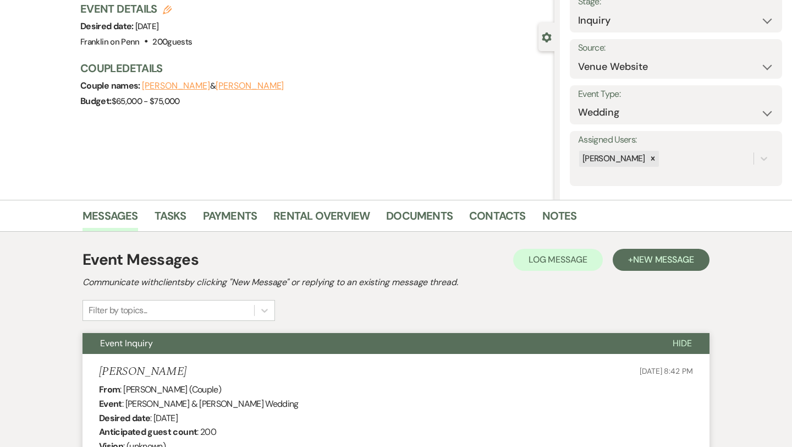
scroll to position [0, 0]
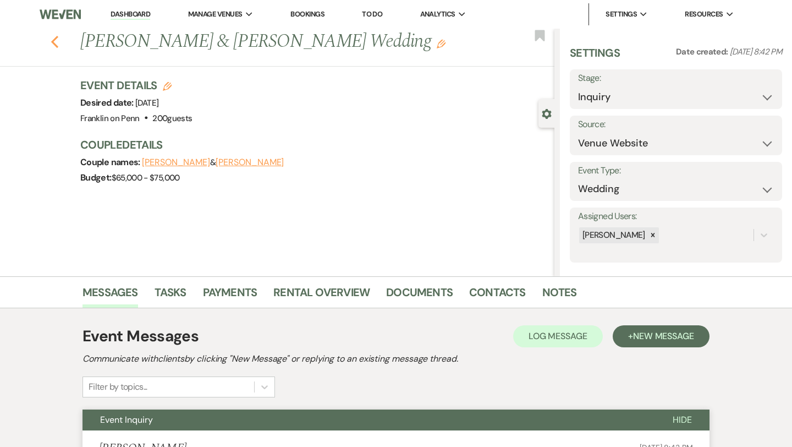
click at [54, 44] on use "button" at bounding box center [54, 42] width 7 height 12
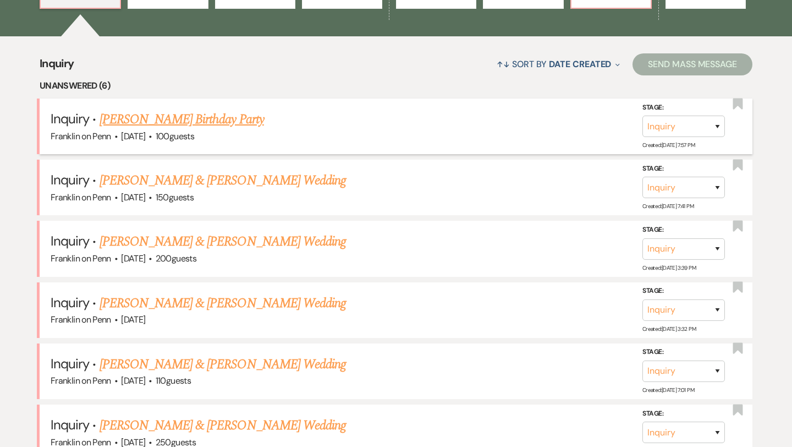
click at [238, 118] on link "[PERSON_NAME] Birthday Party" at bounding box center [182, 119] width 164 height 20
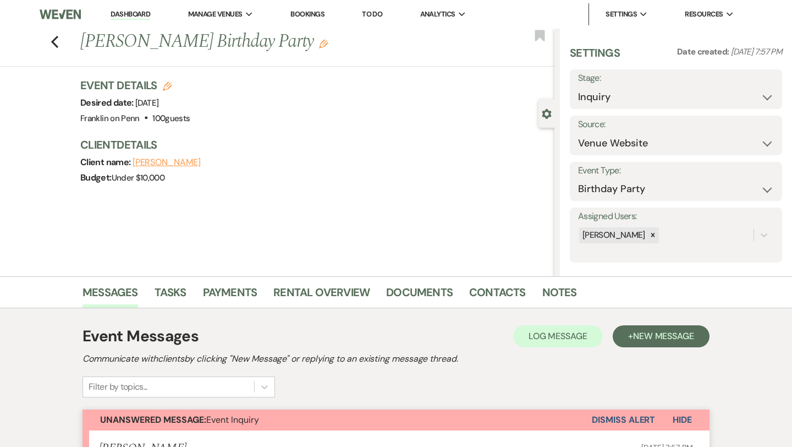
scroll to position [325, 0]
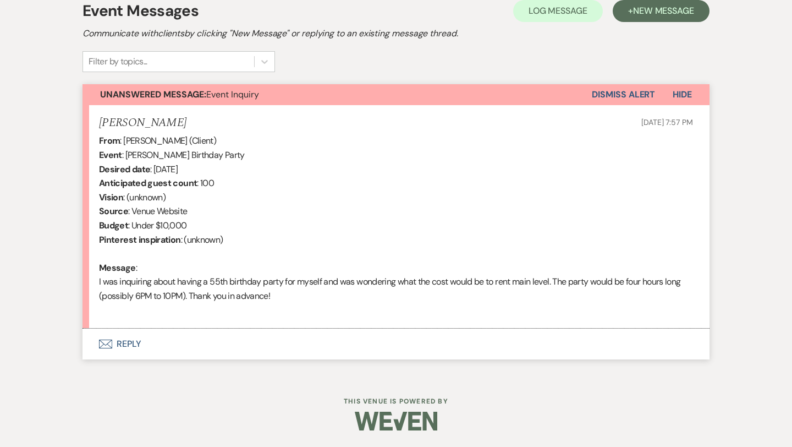
click at [134, 340] on button "Envelope Reply" at bounding box center [395, 343] width 627 height 31
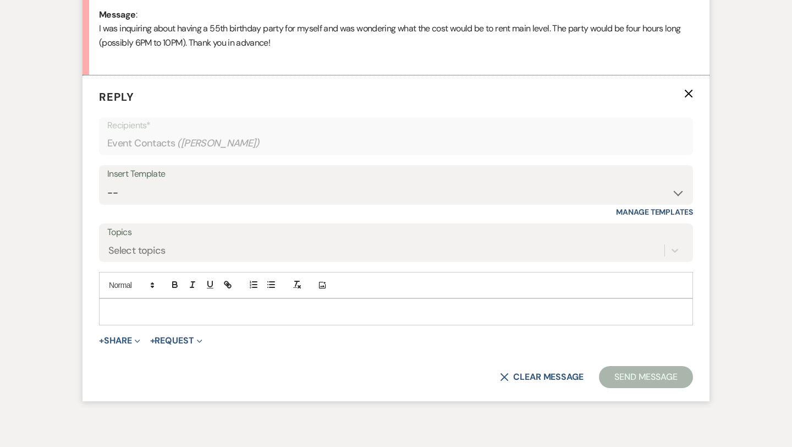
scroll to position [593, 0]
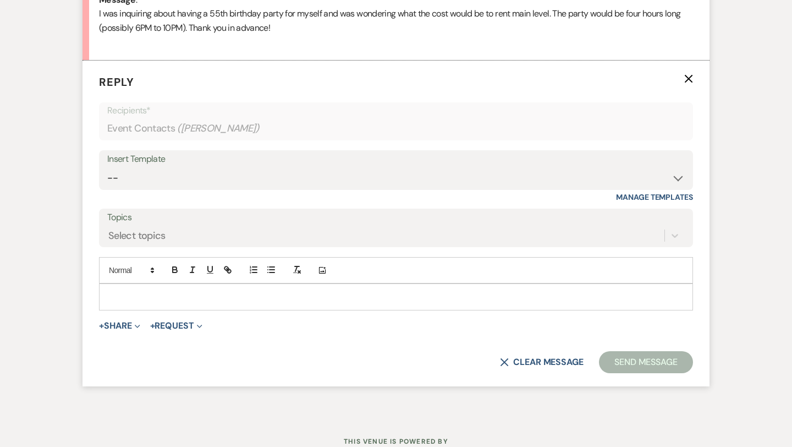
click at [151, 288] on div at bounding box center [396, 296] width 593 height 25
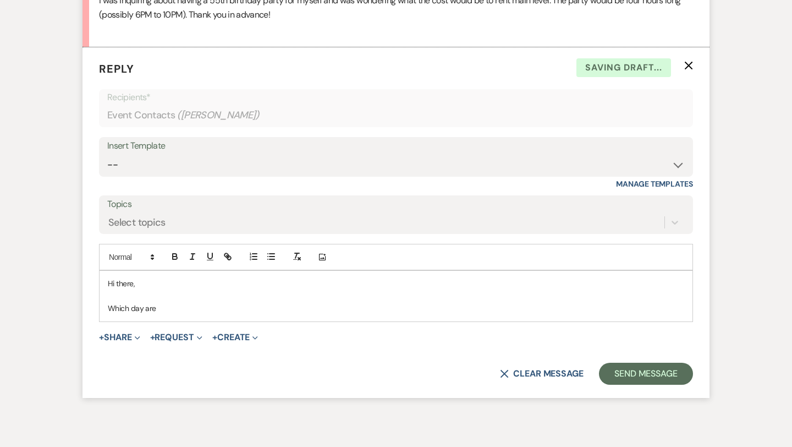
scroll to position [657, 0]
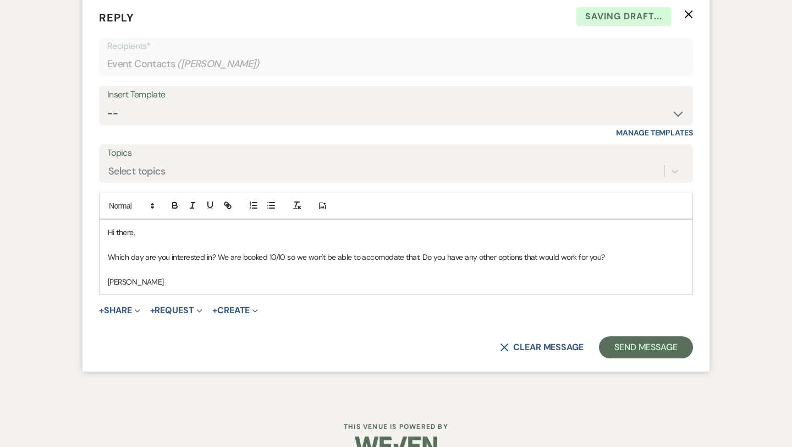
click at [384, 255] on p "Which day are you interested in? We are booked 10/10 so we won't be able to acc…" at bounding box center [396, 257] width 576 height 12
click at [383, 261] on p "Which day are you interested in? We are booked 10/10 so we won't be able to acc…" at bounding box center [396, 257] width 576 height 12
click at [626, 344] on button "Send Message" at bounding box center [646, 347] width 94 height 22
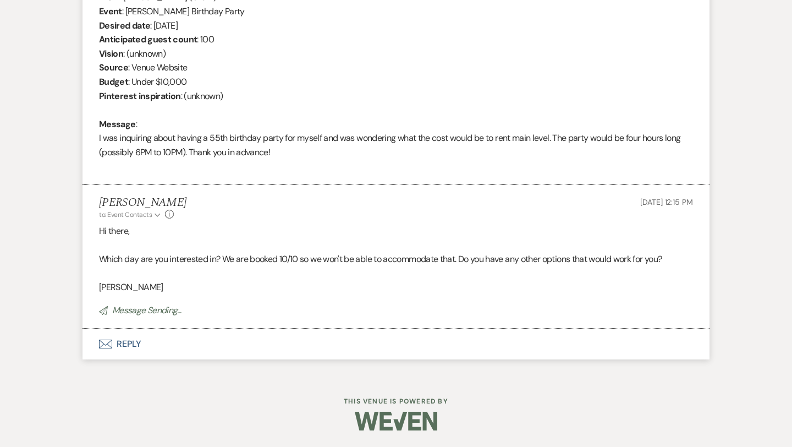
scroll to position [0, 0]
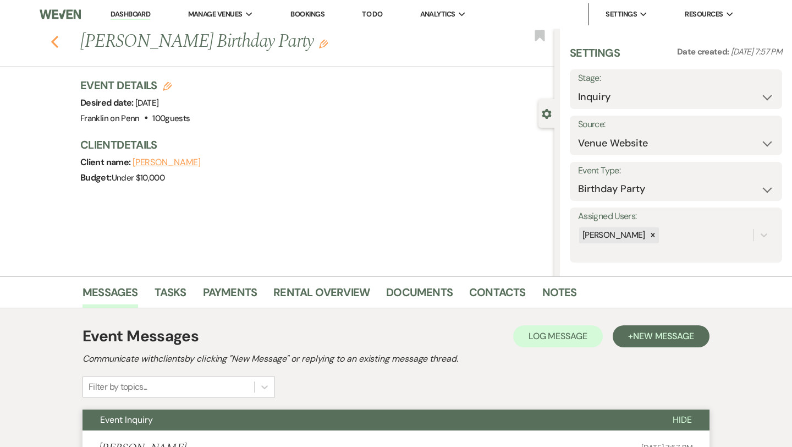
click at [54, 45] on icon "Previous" at bounding box center [55, 41] width 8 height 13
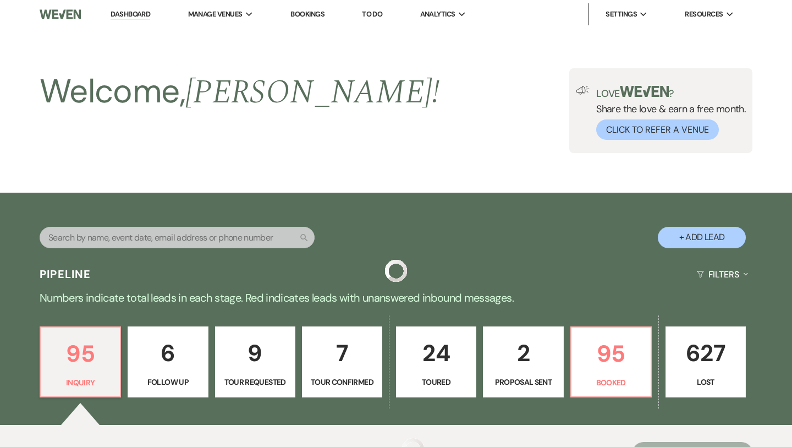
scroll to position [388, 0]
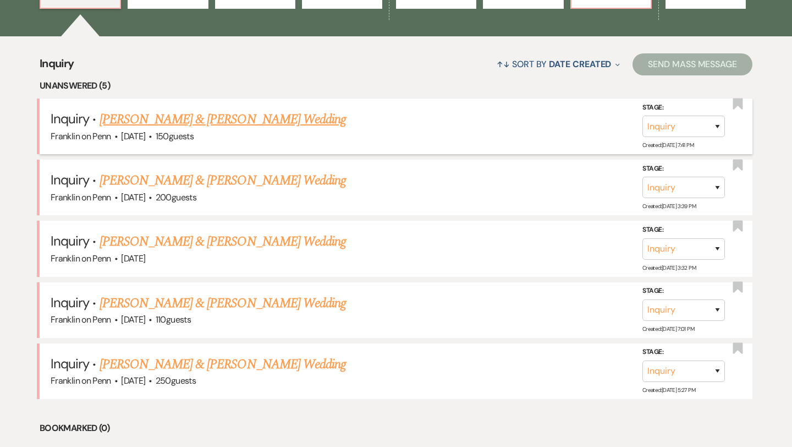
click at [266, 120] on link "[PERSON_NAME] & [PERSON_NAME] Wedding" at bounding box center [223, 119] width 246 height 20
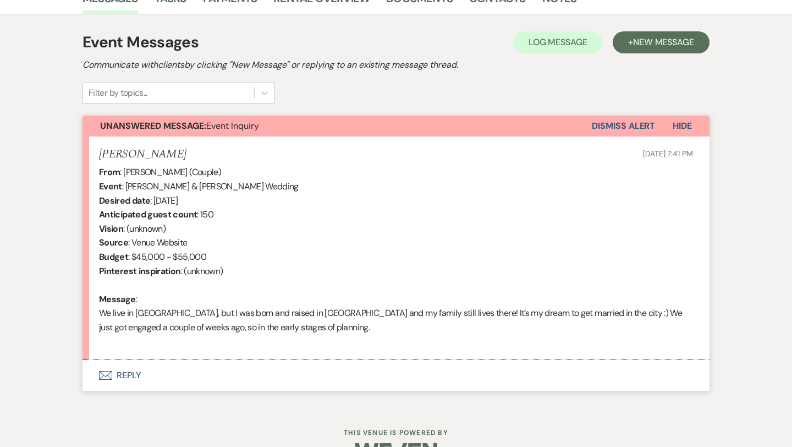
scroll to position [325, 0]
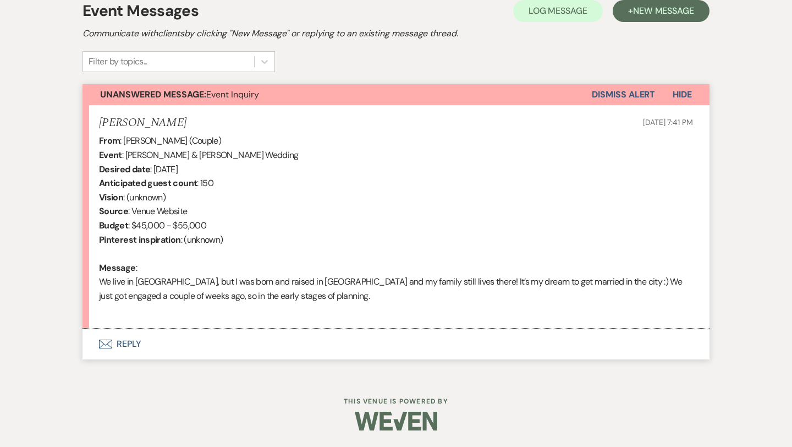
click at [131, 343] on button "Envelope Reply" at bounding box center [395, 343] width 627 height 31
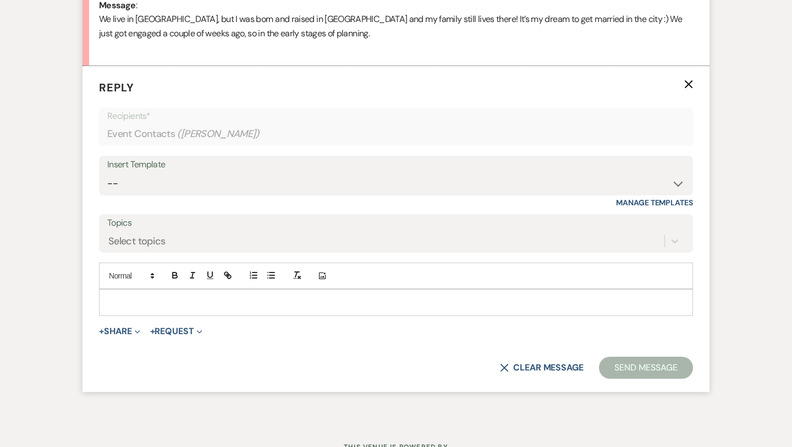
scroll to position [593, 0]
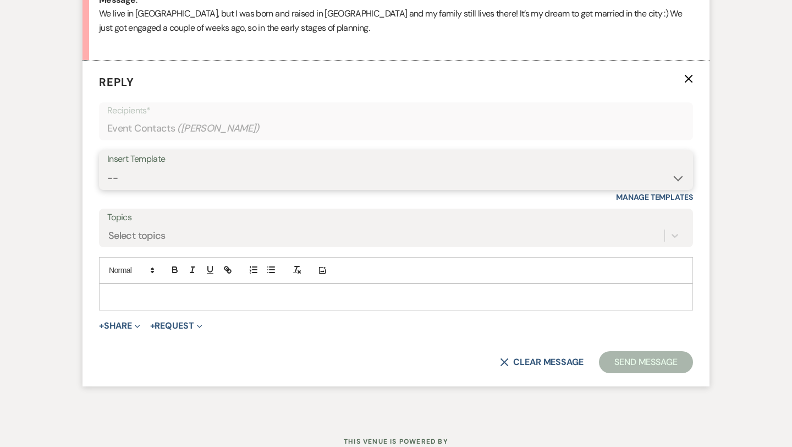
click at [240, 173] on select "-- Weven Planning Portal Introduction (Booked Events) Initial Inquiry Response …" at bounding box center [395, 177] width 577 height 21
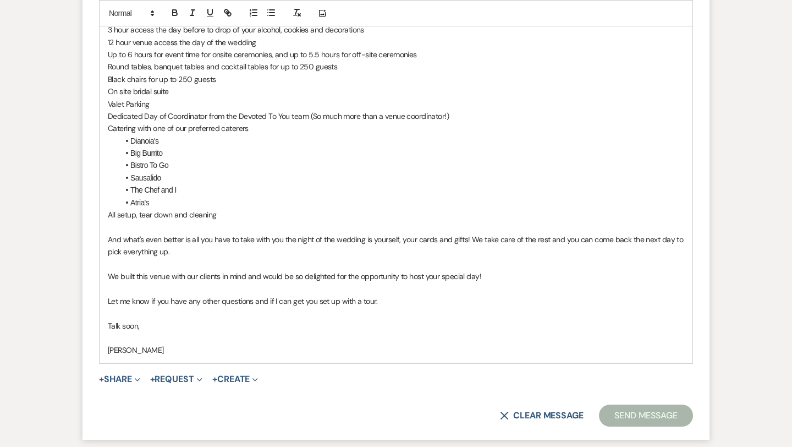
scroll to position [1101, 0]
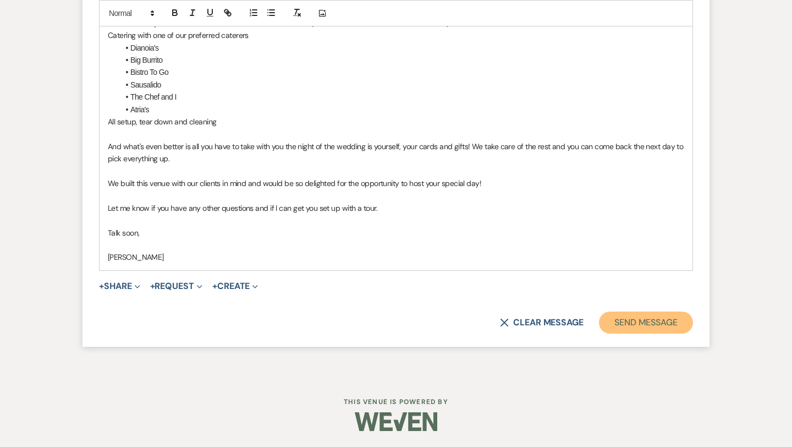
click at [648, 317] on button "Send Message" at bounding box center [646, 322] width 94 height 22
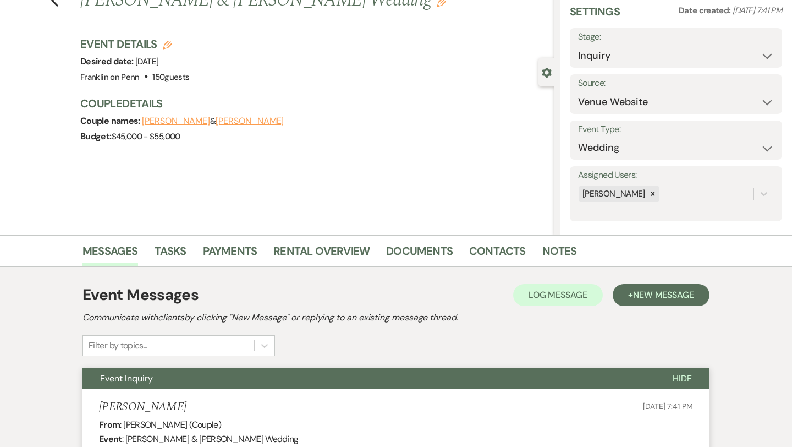
scroll to position [0, 0]
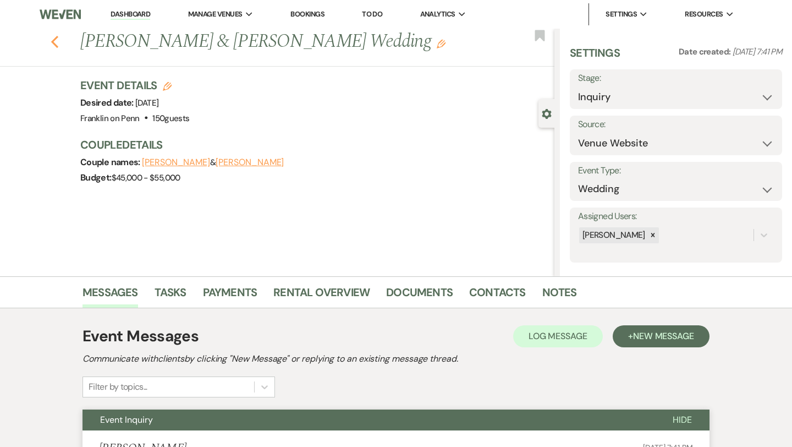
click at [57, 45] on icon "Previous" at bounding box center [55, 41] width 8 height 13
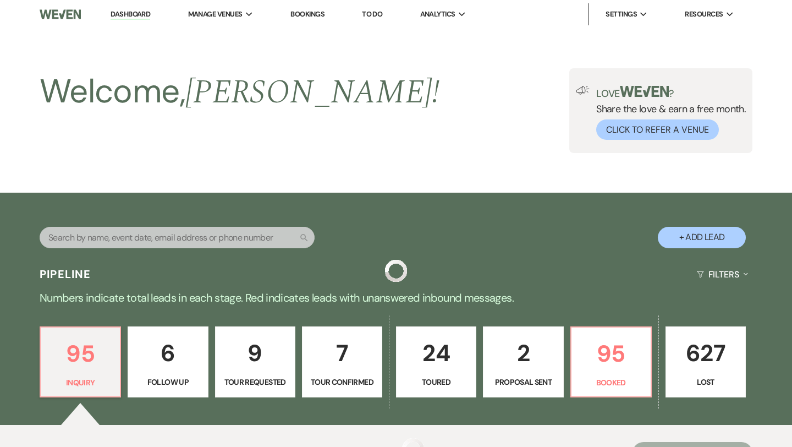
scroll to position [388, 0]
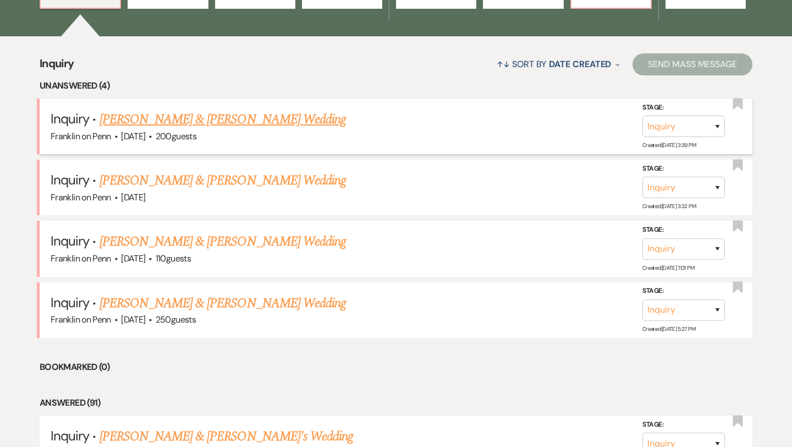
click at [200, 121] on link "[PERSON_NAME] & [PERSON_NAME] Wedding" at bounding box center [223, 119] width 246 height 20
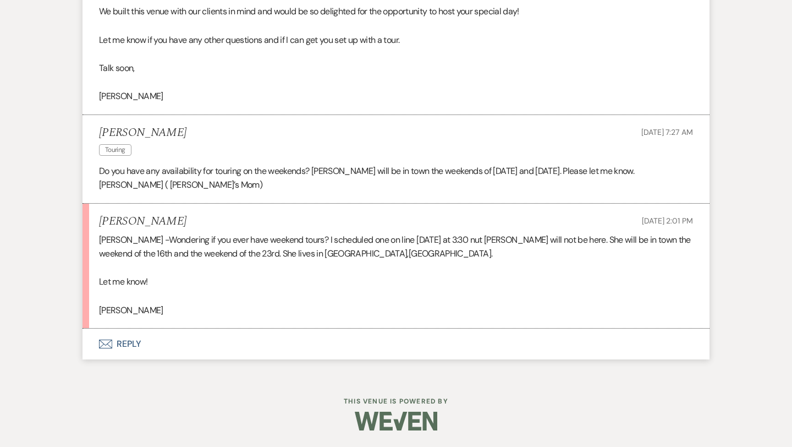
scroll to position [1152, 0]
click at [130, 342] on button "Envelope Reply" at bounding box center [395, 344] width 627 height 31
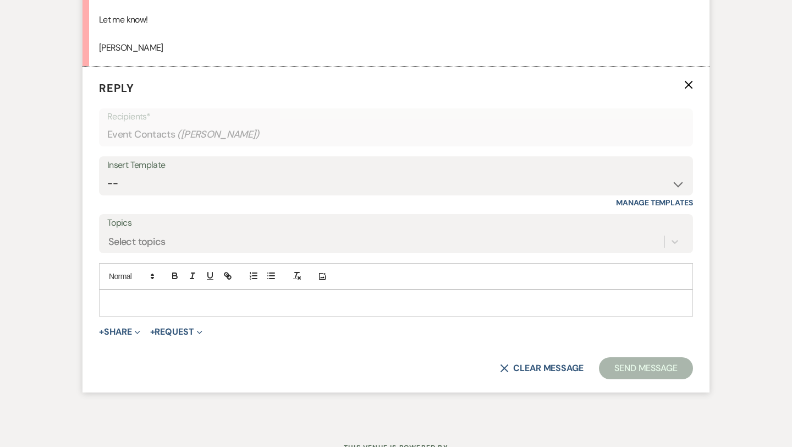
scroll to position [1421, 0]
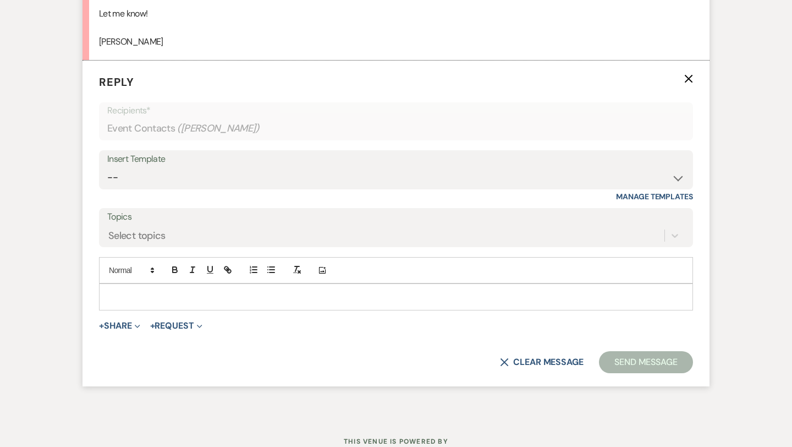
click at [141, 294] on p at bounding box center [396, 296] width 576 height 12
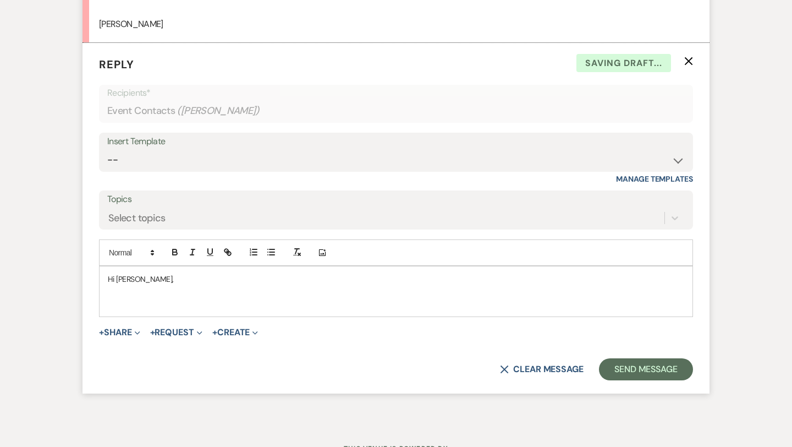
scroll to position [1439, 0]
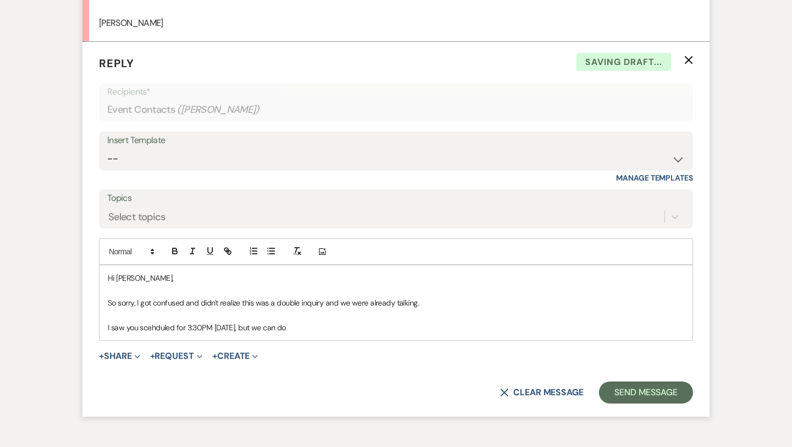
click at [156, 324] on p "I saw you scehduled for 3:30PM [DATE], but we can do" at bounding box center [396, 327] width 576 height 12
click at [310, 332] on p "I saw you scheduled for 3:30PM [DATE], but we can do" at bounding box center [396, 327] width 576 height 12
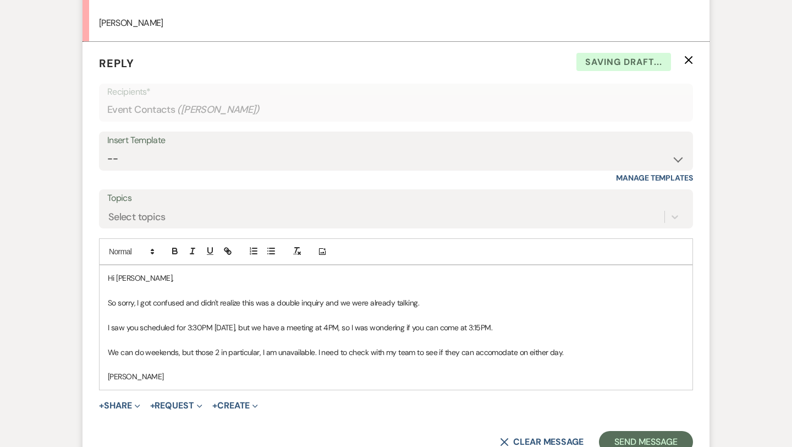
click at [496, 353] on p "We can do weekends, but those 2 in particular, I am unavailable. I need to chec…" at bounding box center [396, 352] width 576 height 12
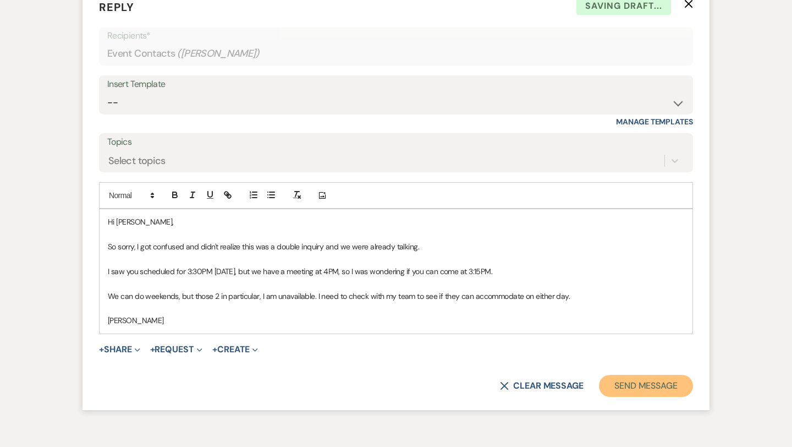
click at [628, 386] on button "Send Message" at bounding box center [646, 386] width 94 height 22
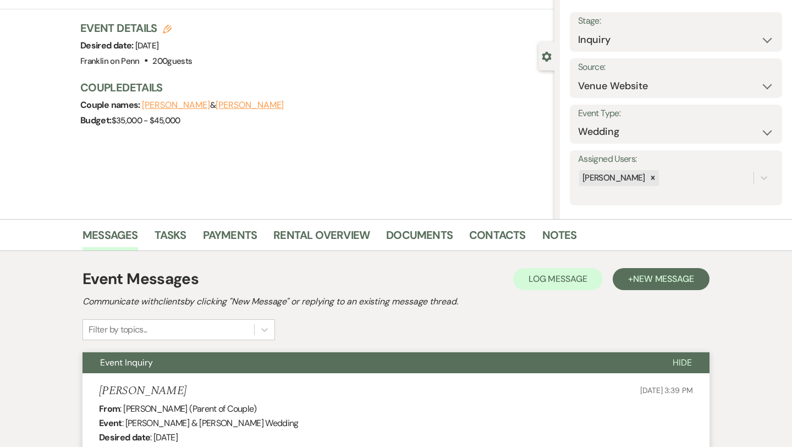
scroll to position [0, 0]
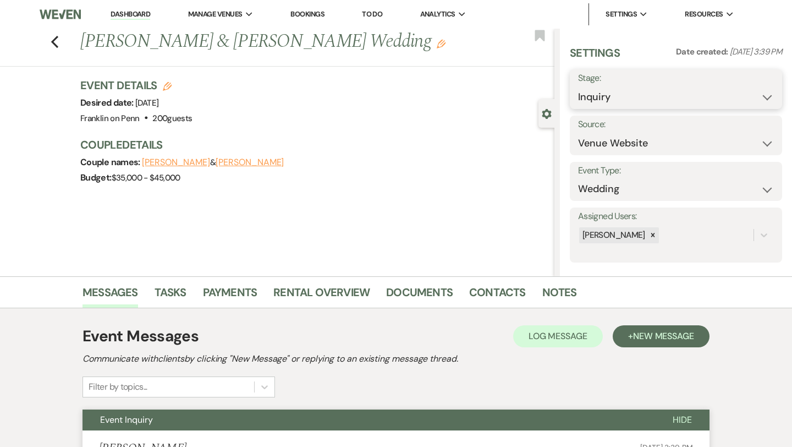
click at [667, 94] on select "Inquiry Follow Up Tour Requested Tour Confirmed Toured Proposal Sent Booked Lost" at bounding box center [676, 96] width 196 height 21
click at [754, 91] on button "Save" at bounding box center [760, 89] width 43 height 22
click at [53, 43] on use "button" at bounding box center [54, 42] width 7 height 12
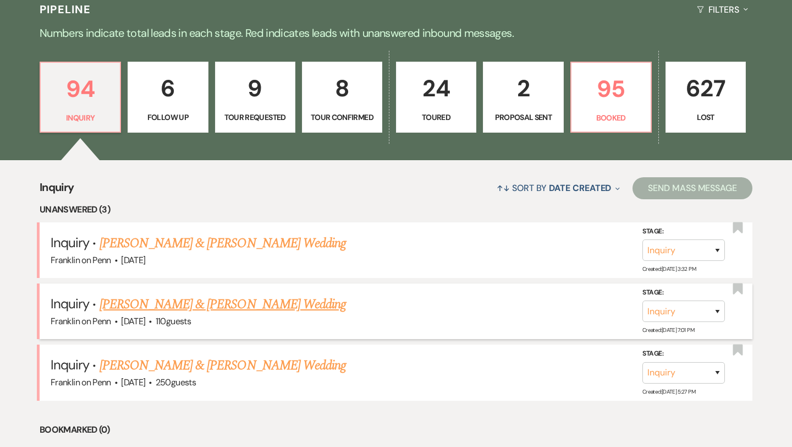
scroll to position [265, 0]
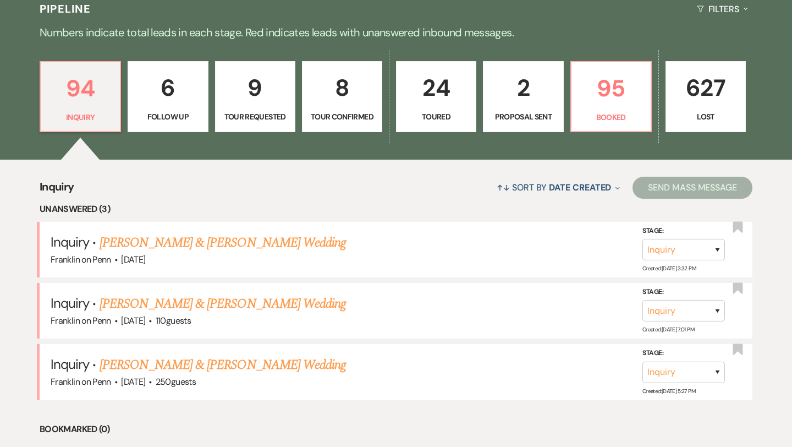
click at [348, 82] on p "8" at bounding box center [342, 87] width 66 height 37
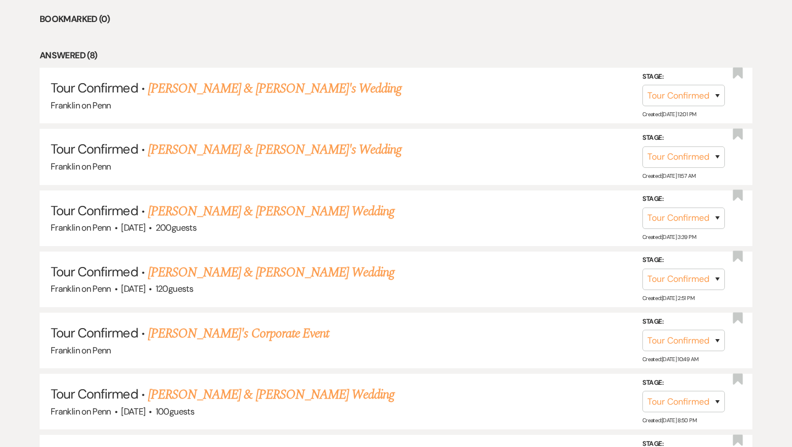
scroll to position [483, 0]
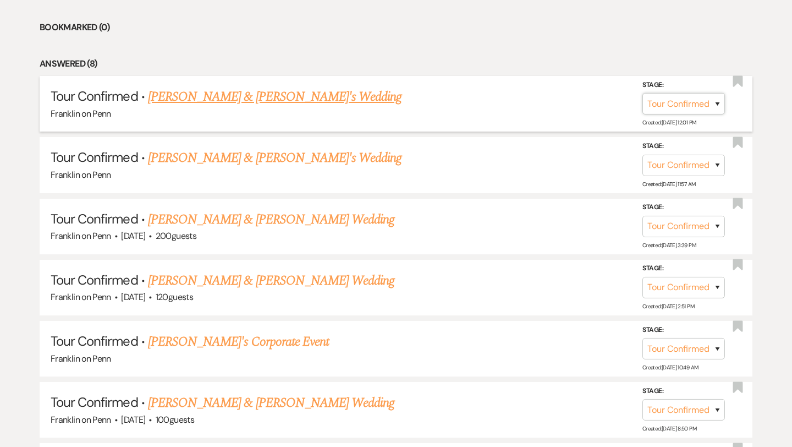
click at [702, 102] on select "Inquiry Follow Up Tour Requested Tour Confirmed Toured Proposal Sent Booked Lost" at bounding box center [683, 103] width 82 height 21
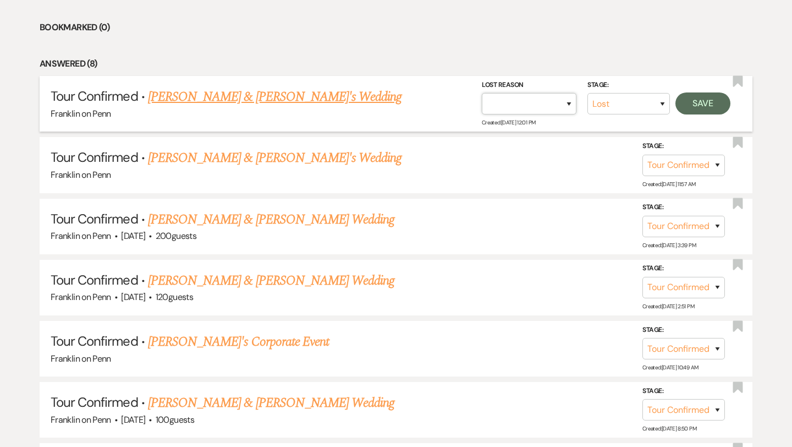
click at [559, 112] on select "Booked Elsewhere Budget Date Unavailable No Response Not a Good Match Capacity …" at bounding box center [529, 103] width 95 height 21
click at [708, 107] on button "Save" at bounding box center [702, 103] width 55 height 22
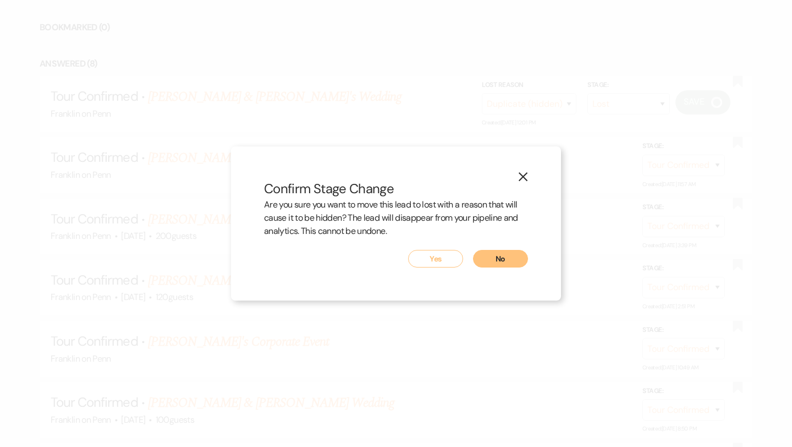
click at [439, 255] on button "Yes" at bounding box center [435, 259] width 55 height 18
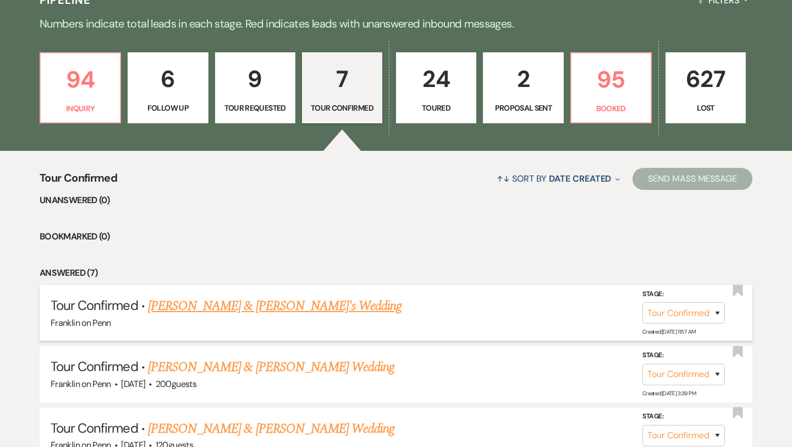
scroll to position [261, 0]
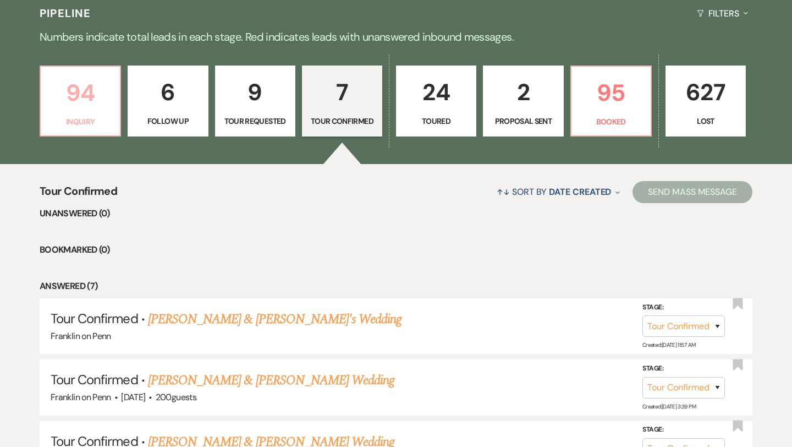
click at [79, 88] on p "94" at bounding box center [80, 92] width 66 height 37
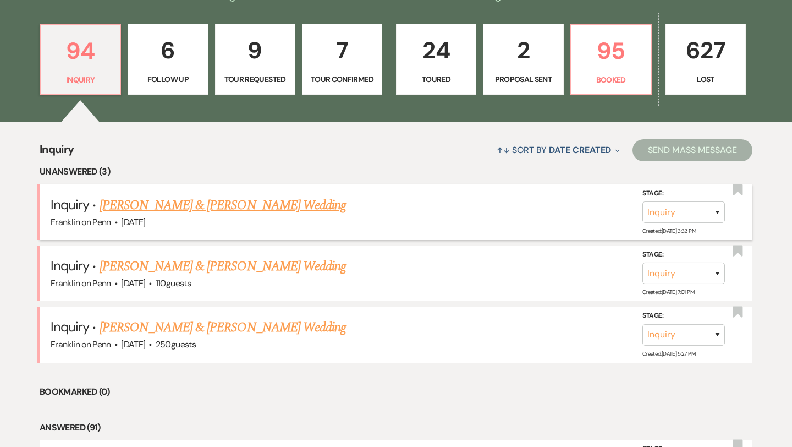
scroll to position [302, 0]
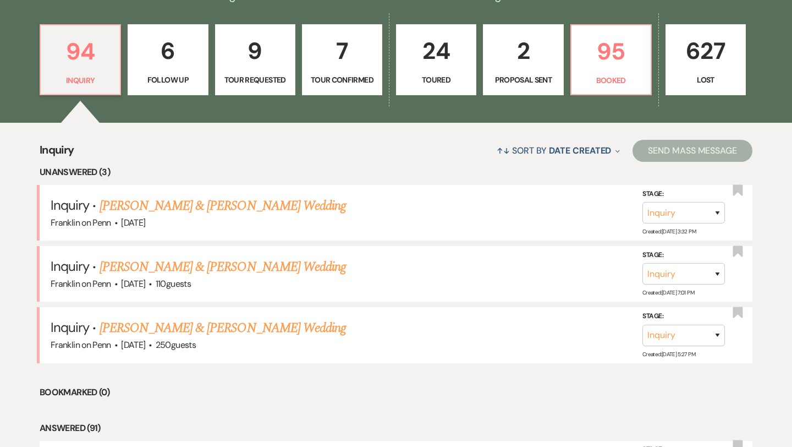
click at [333, 49] on p "7" at bounding box center [342, 50] width 66 height 37
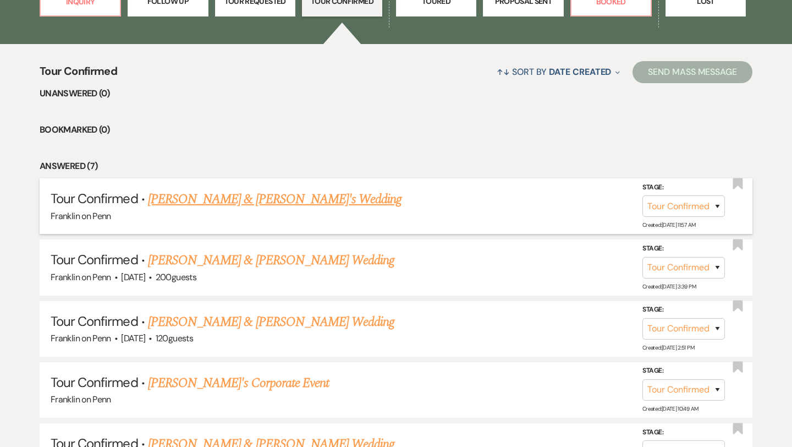
scroll to position [382, 0]
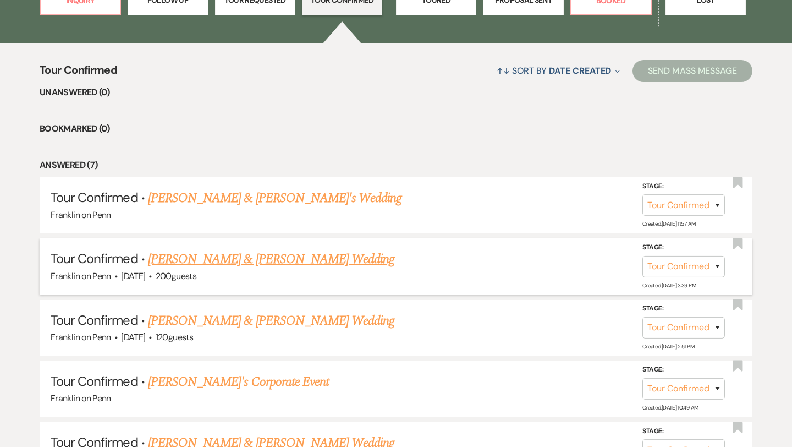
click at [254, 260] on link "[PERSON_NAME] & [PERSON_NAME] Wedding" at bounding box center [271, 259] width 246 height 20
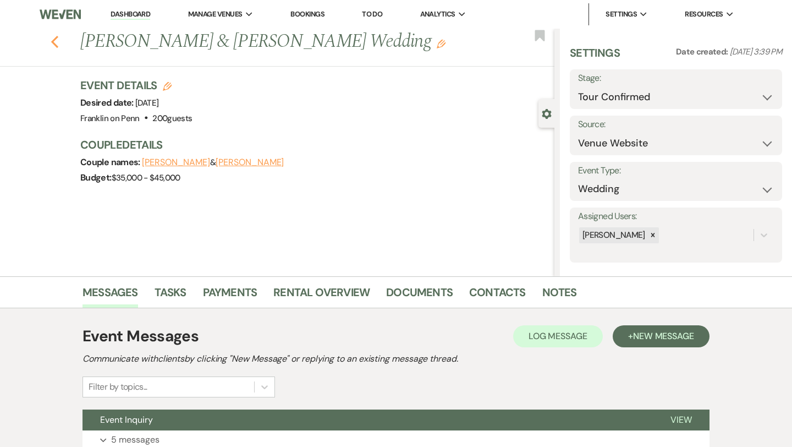
click at [56, 43] on icon "Previous" at bounding box center [55, 41] width 8 height 13
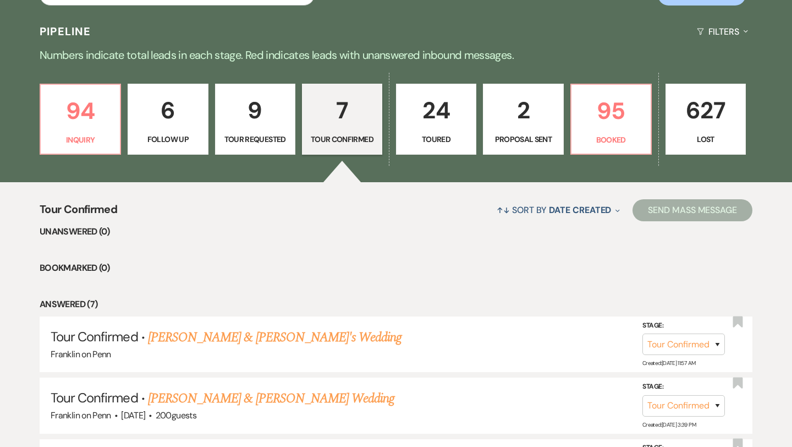
scroll to position [235, 0]
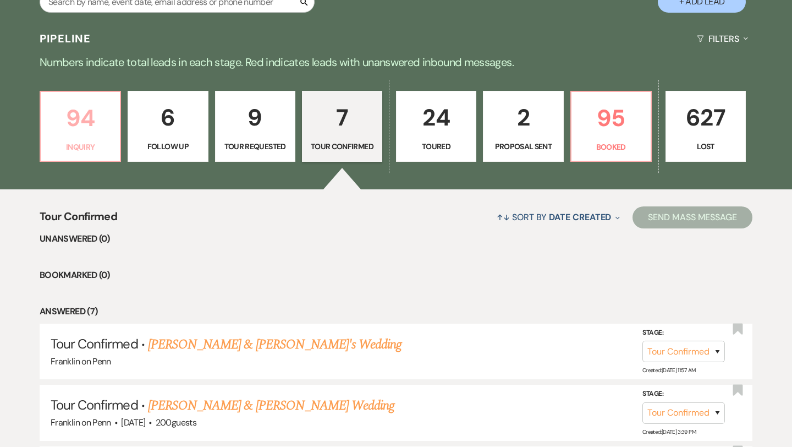
click at [91, 119] on p "94" at bounding box center [80, 118] width 66 height 37
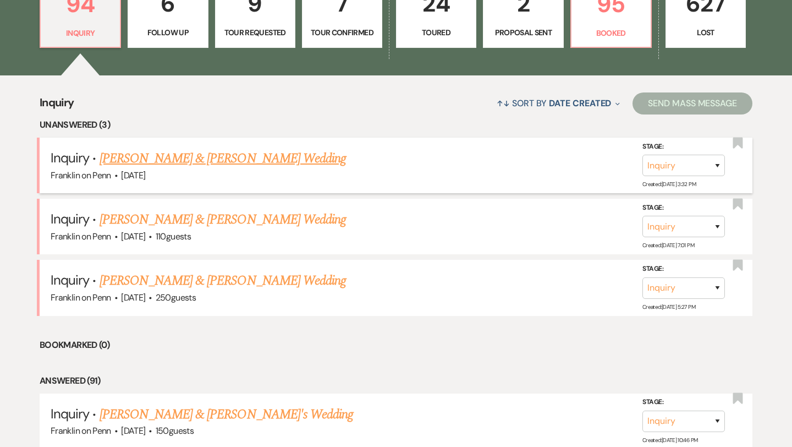
scroll to position [348, 0]
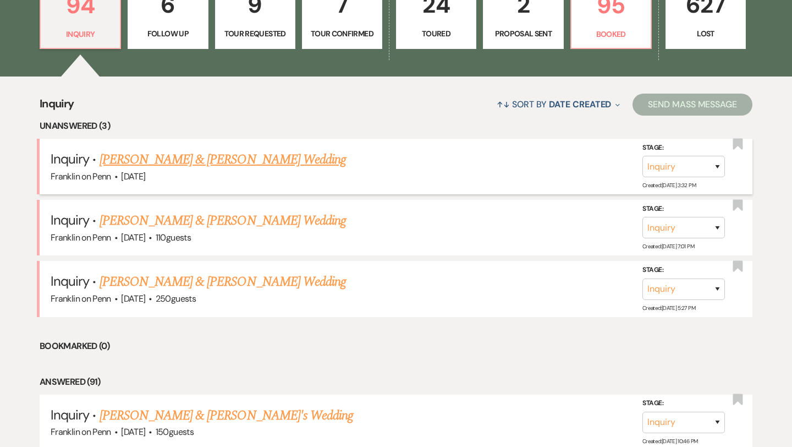
click at [276, 161] on link "[PERSON_NAME] & [PERSON_NAME] Wedding" at bounding box center [223, 160] width 246 height 20
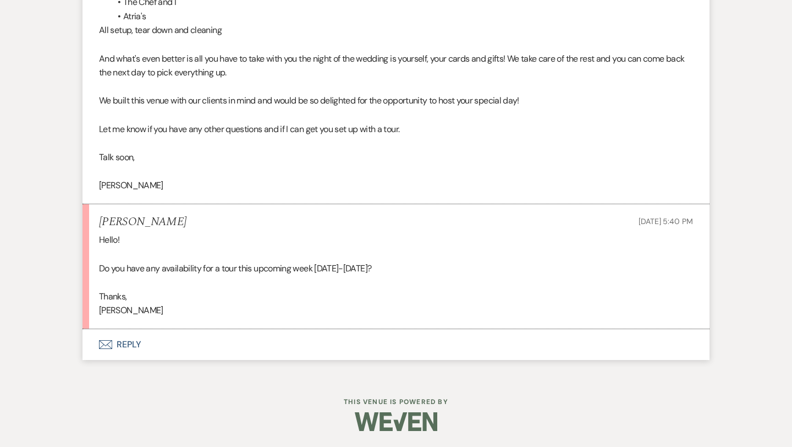
scroll to position [1064, 0]
click at [131, 340] on button "Envelope Reply" at bounding box center [395, 344] width 627 height 31
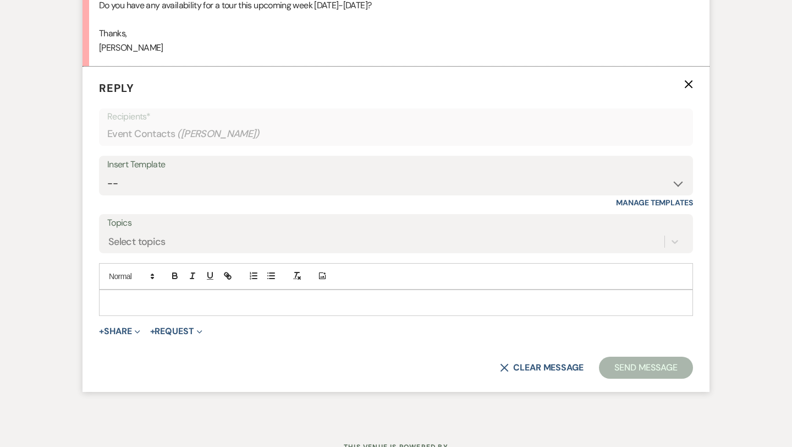
scroll to position [1332, 0]
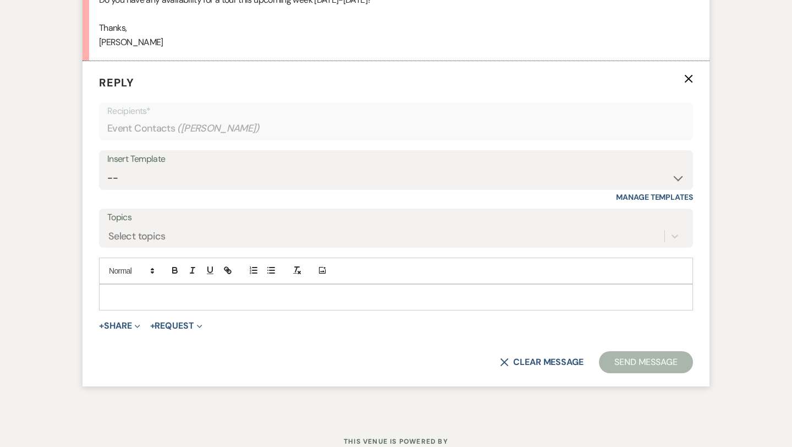
click at [150, 301] on p at bounding box center [396, 297] width 576 height 12
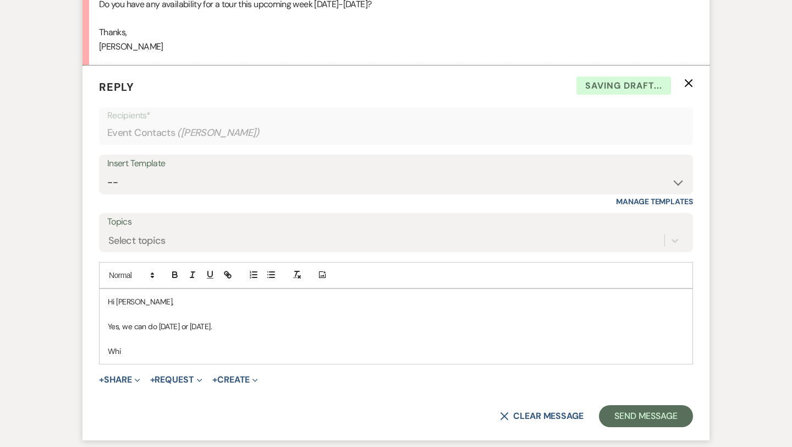
scroll to position [1329, 0]
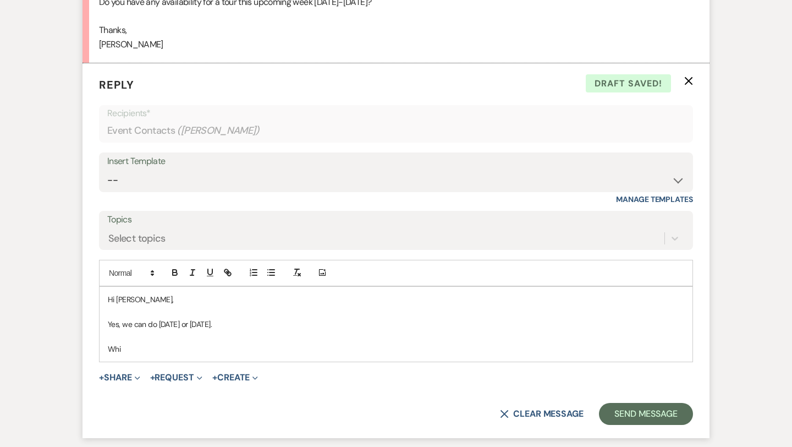
click at [280, 327] on p "Yes, we can do [DATE] or [DATE]." at bounding box center [396, 324] width 576 height 12
click at [142, 355] on div "Hi [PERSON_NAME], Yes, we can do [DATE] or [DATE] in the evening or I can do 1P…" at bounding box center [396, 324] width 593 height 75
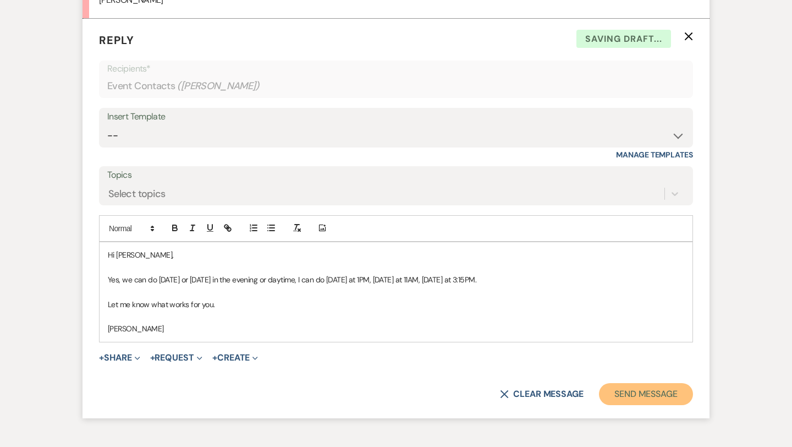
click at [646, 393] on button "Send Message" at bounding box center [646, 394] width 94 height 22
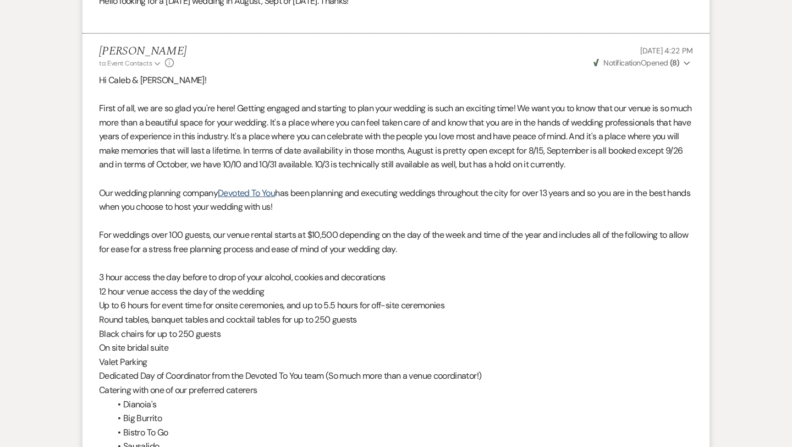
scroll to position [0, 0]
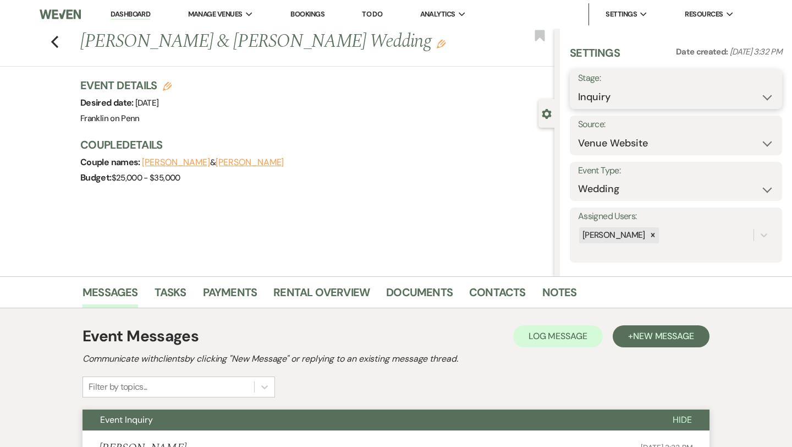
click at [635, 93] on select "Inquiry Follow Up Tour Requested Tour Confirmed Toured Proposal Sent Booked Lost" at bounding box center [676, 96] width 196 height 21
click at [755, 94] on button "Save" at bounding box center [760, 89] width 43 height 22
click at [56, 41] on icon "Previous" at bounding box center [55, 41] width 8 height 13
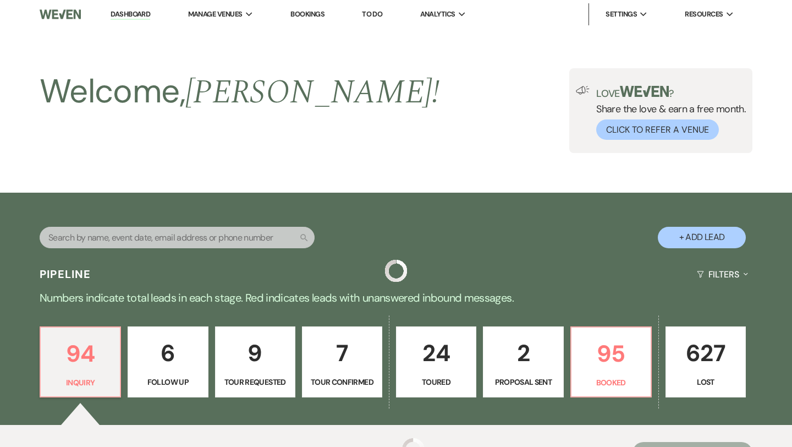
scroll to position [348, 0]
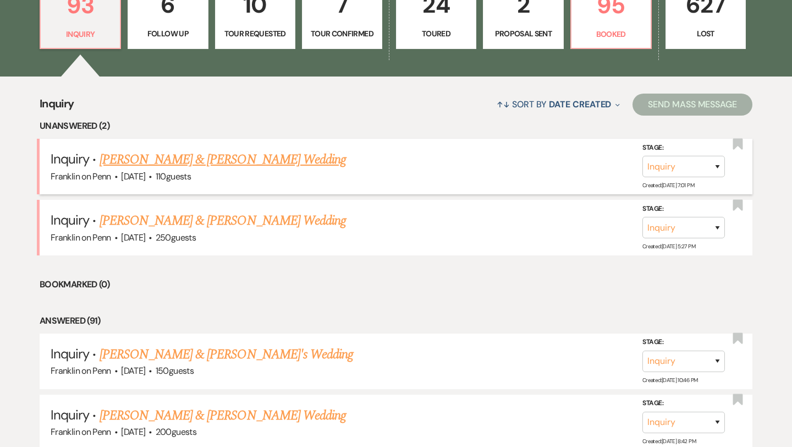
click at [219, 161] on link "[PERSON_NAME] & [PERSON_NAME] Wedding" at bounding box center [223, 160] width 246 height 20
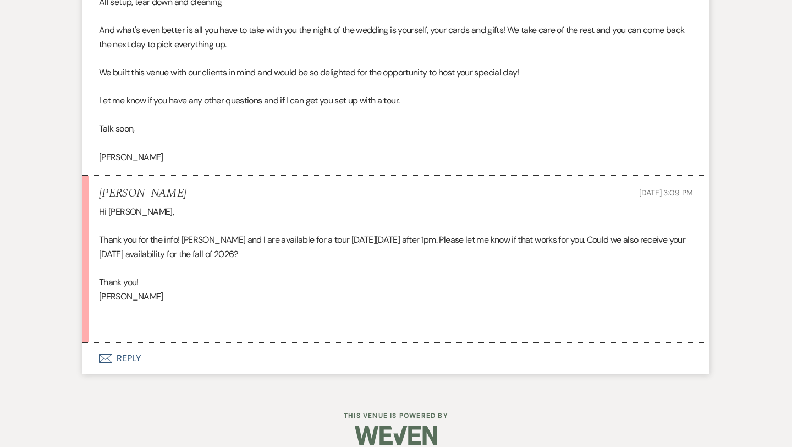
scroll to position [1092, 0]
click at [134, 343] on button "Envelope Reply" at bounding box center [395, 358] width 627 height 31
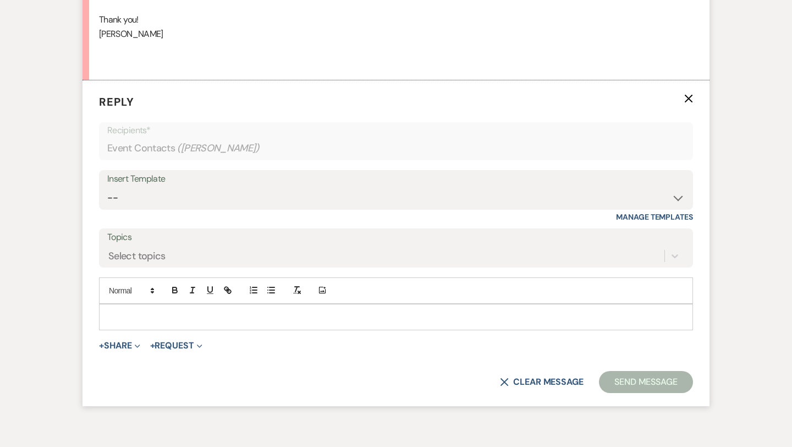
scroll to position [1360, 0]
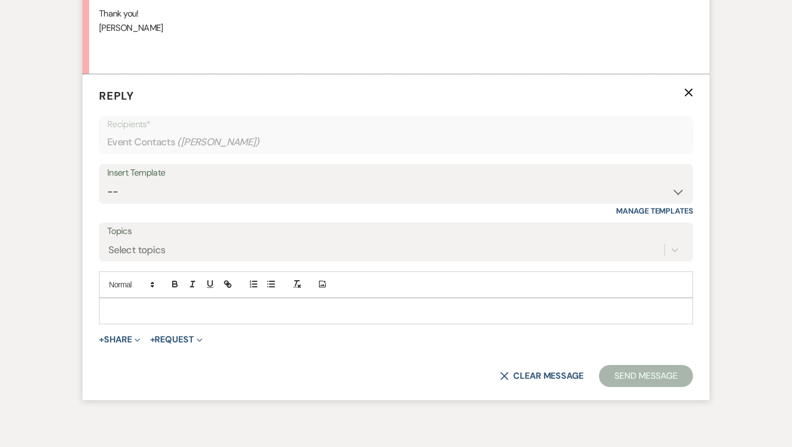
click at [148, 305] on p at bounding box center [396, 311] width 576 height 12
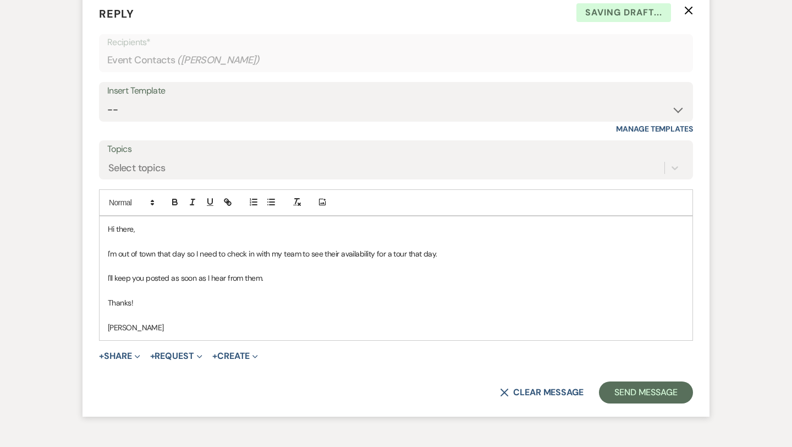
scroll to position [1443, 0]
click at [619, 381] on button "Send Message" at bounding box center [646, 392] width 94 height 22
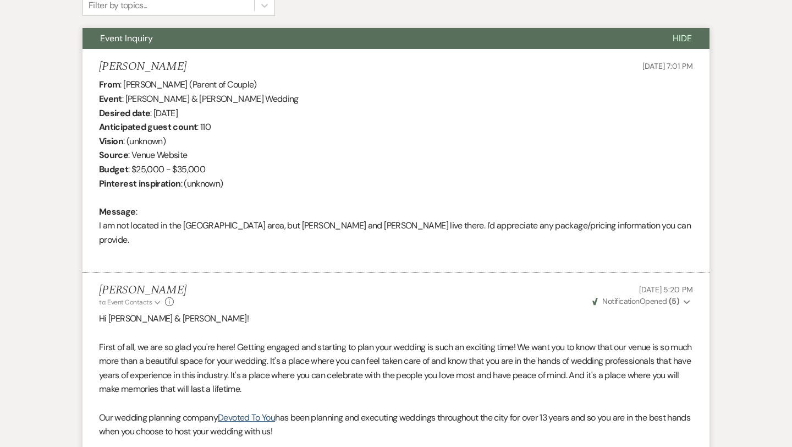
scroll to position [0, 0]
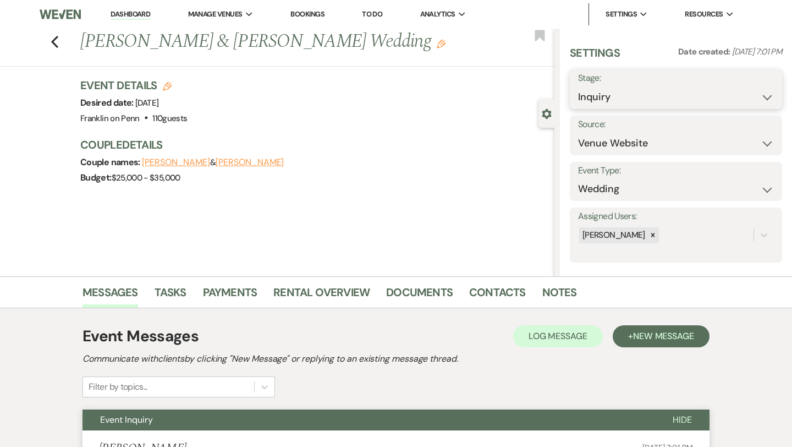
click at [632, 103] on select "Inquiry Follow Up Tour Requested Tour Confirmed Toured Proposal Sent Booked Lost" at bounding box center [676, 96] width 196 height 21
click at [765, 90] on button "Save" at bounding box center [760, 89] width 43 height 22
click at [55, 40] on icon "Previous" at bounding box center [55, 41] width 8 height 13
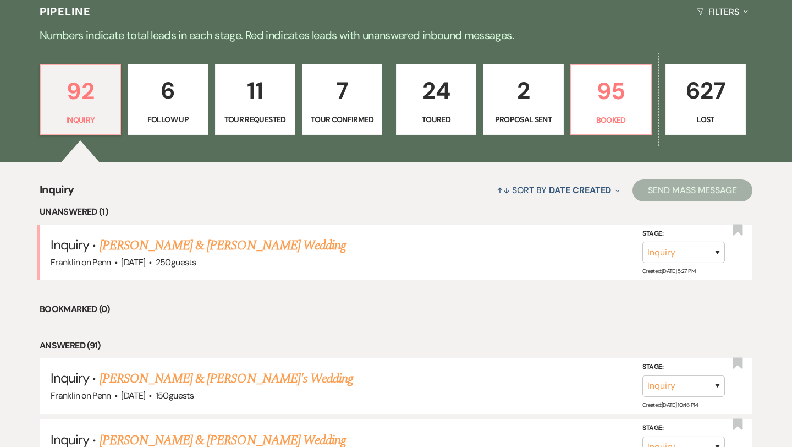
scroll to position [257, 0]
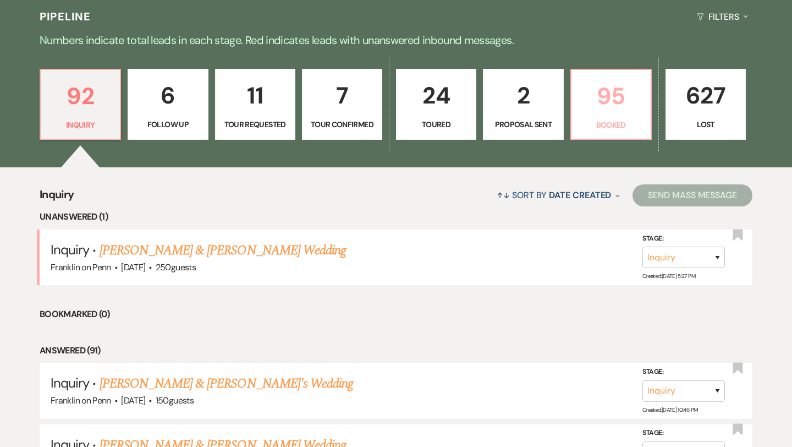
click at [608, 97] on p "95" at bounding box center [611, 96] width 66 height 37
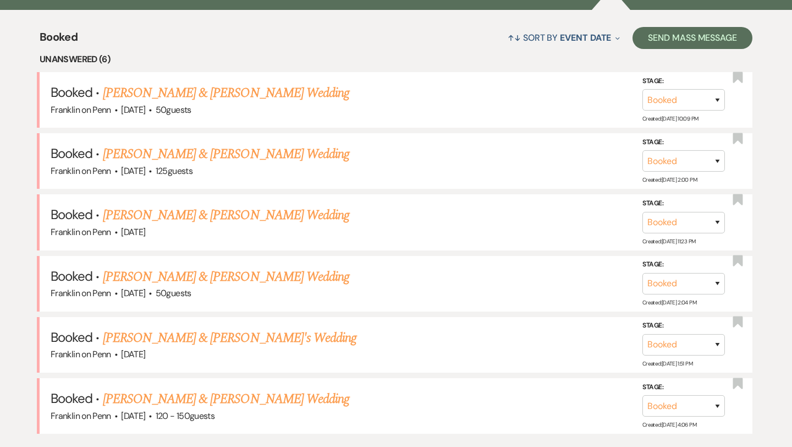
scroll to position [416, 0]
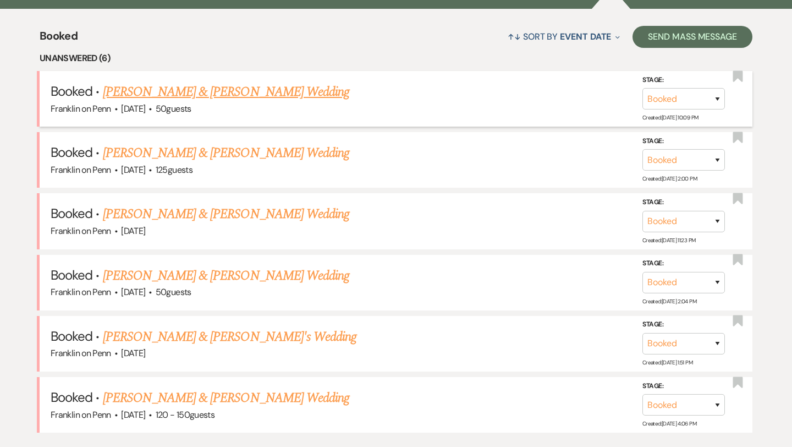
click at [263, 96] on link "[PERSON_NAME] & [PERSON_NAME] Wedding" at bounding box center [226, 92] width 246 height 20
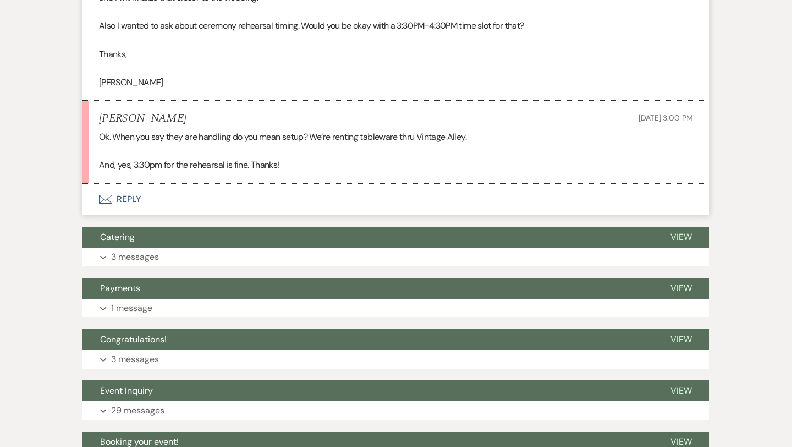
scroll to position [576, 0]
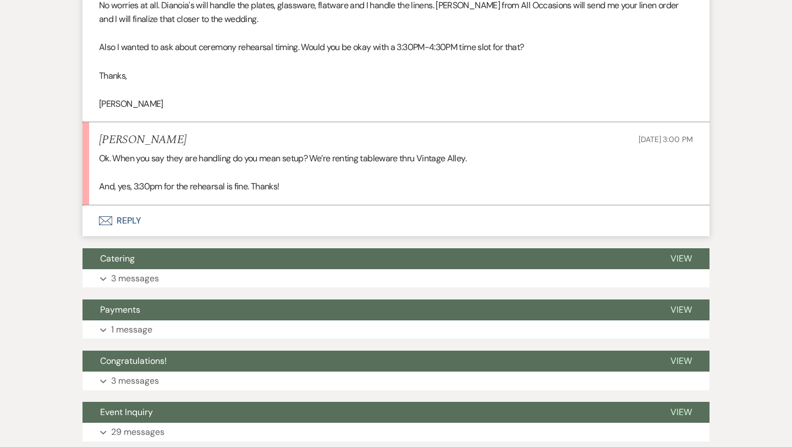
click at [132, 219] on button "Envelope Reply" at bounding box center [395, 220] width 627 height 31
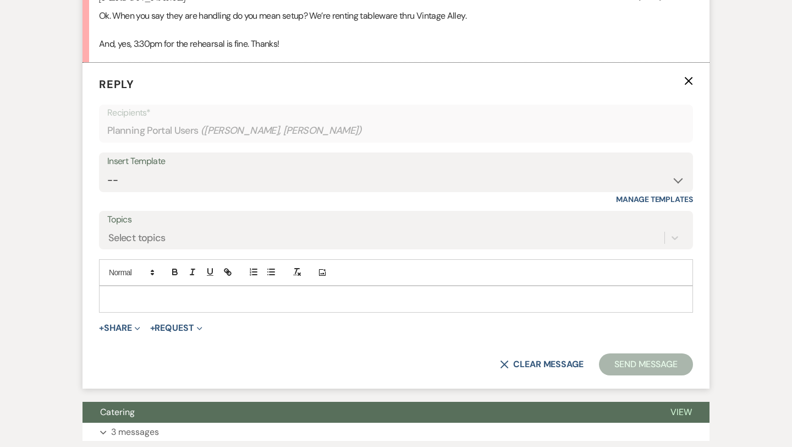
scroll to position [720, 0]
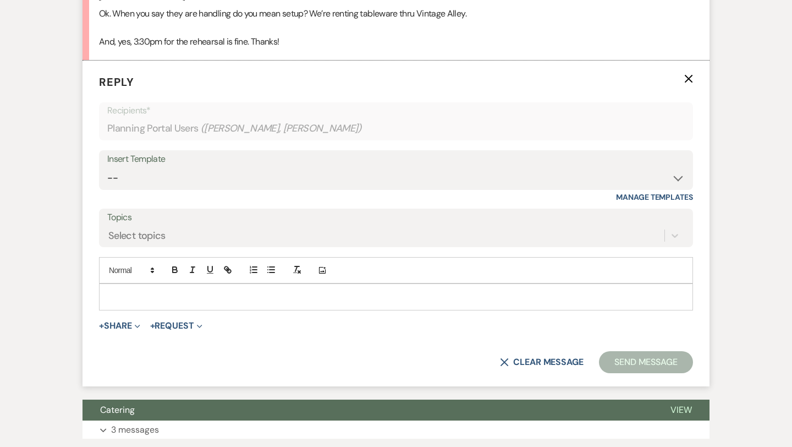
click at [168, 285] on div at bounding box center [396, 296] width 593 height 25
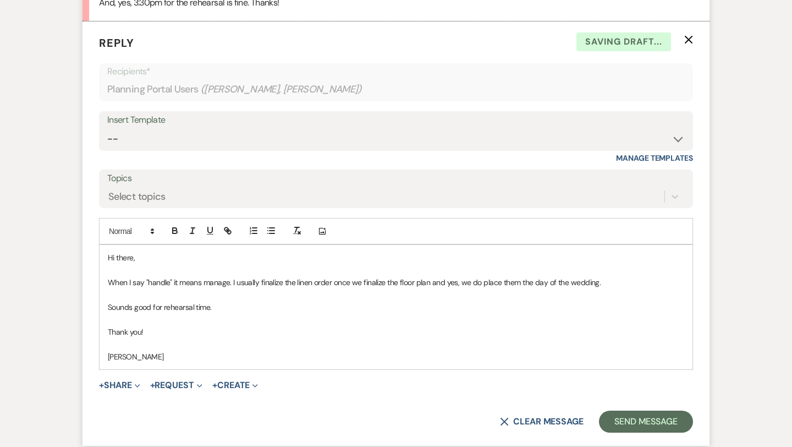
scroll to position [783, 0]
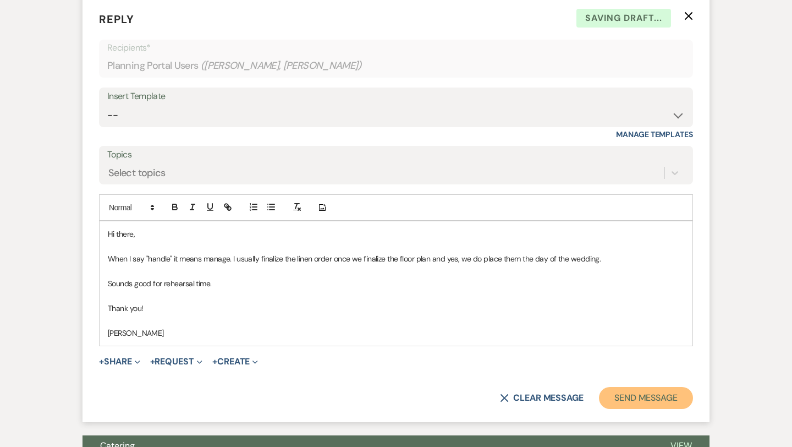
click at [617, 396] on button "Send Message" at bounding box center [646, 398] width 94 height 22
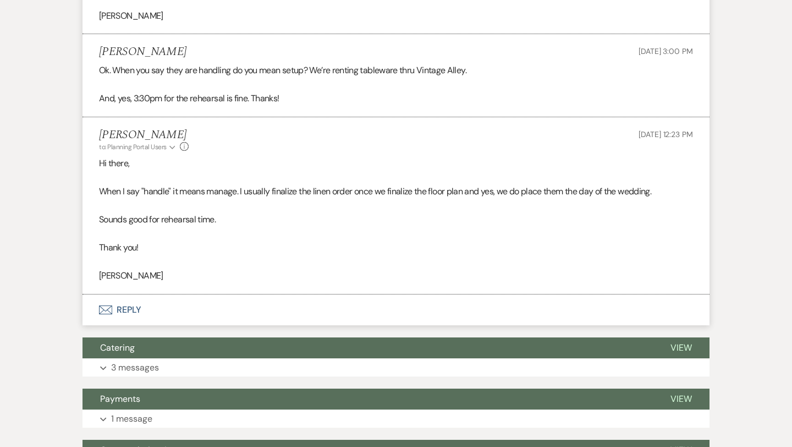
scroll to position [0, 0]
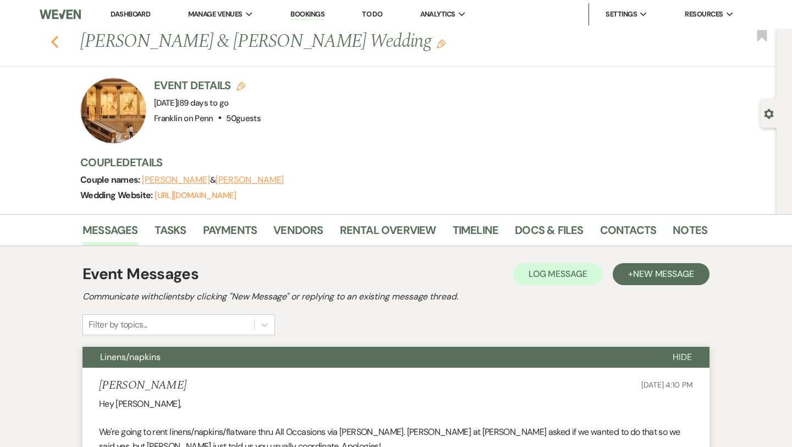
click at [57, 42] on icon "Previous" at bounding box center [55, 41] width 8 height 13
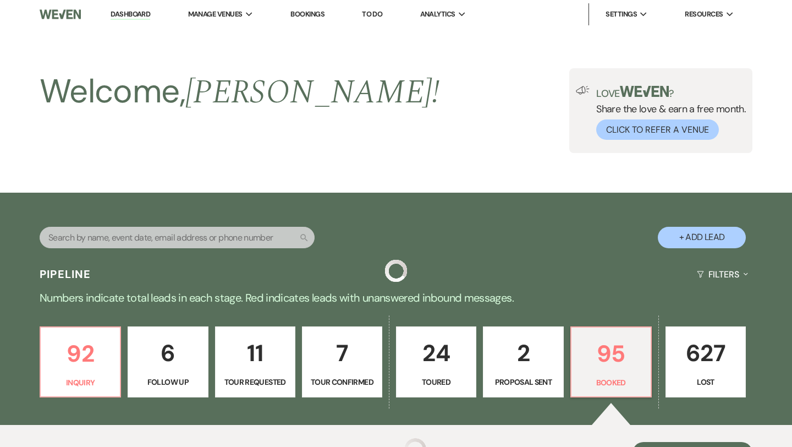
scroll to position [416, 0]
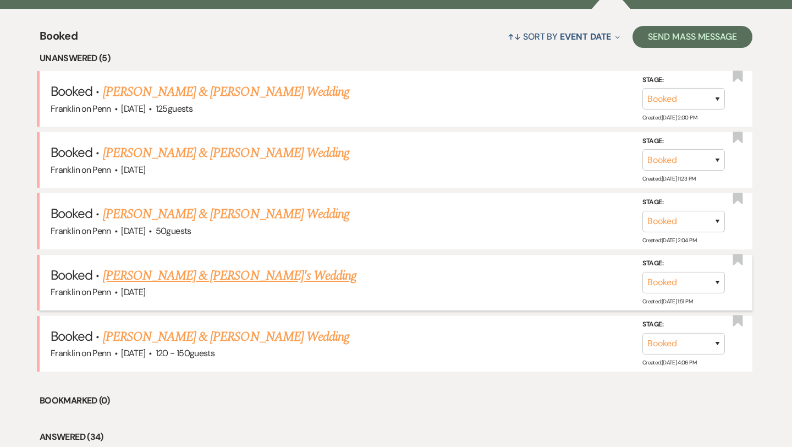
click at [244, 277] on link "[PERSON_NAME] & [PERSON_NAME]'s Wedding" at bounding box center [230, 276] width 254 height 20
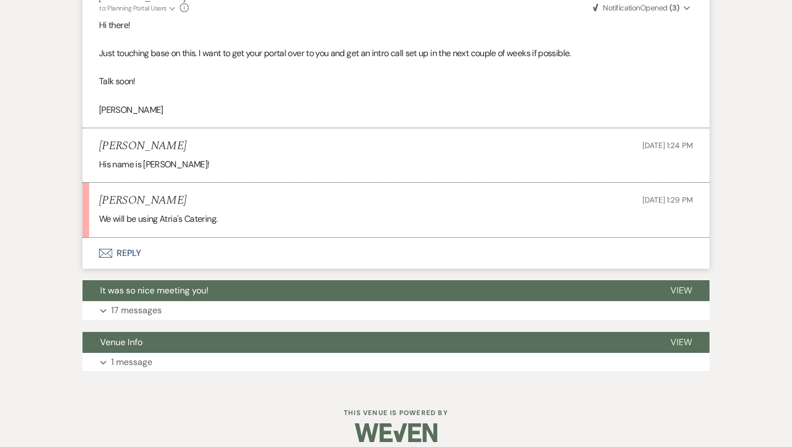
scroll to position [964, 0]
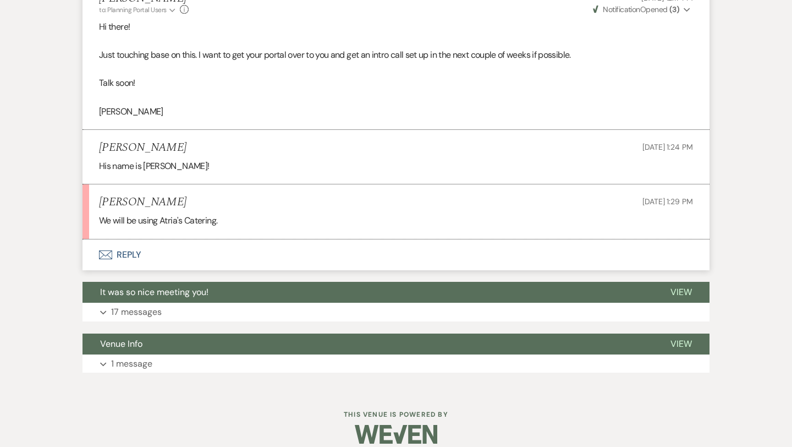
click at [130, 255] on button "Envelope Reply" at bounding box center [395, 254] width 627 height 31
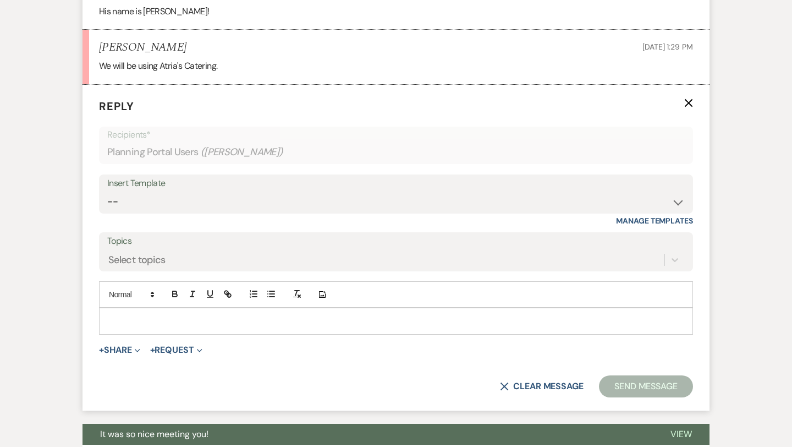
scroll to position [1143, 0]
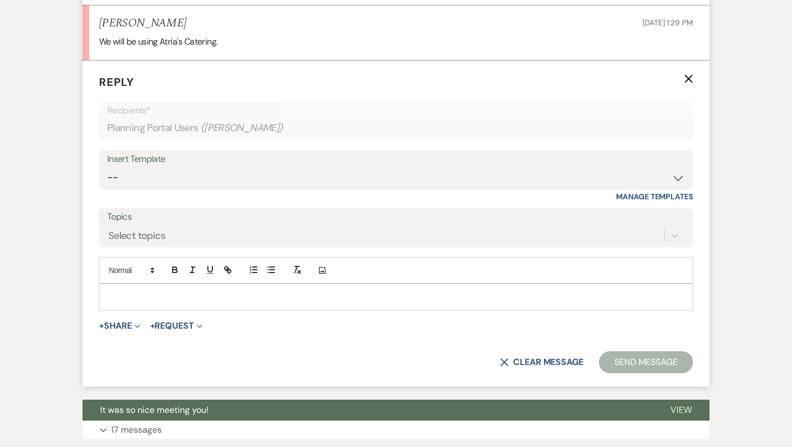
click at [141, 306] on div at bounding box center [396, 296] width 593 height 25
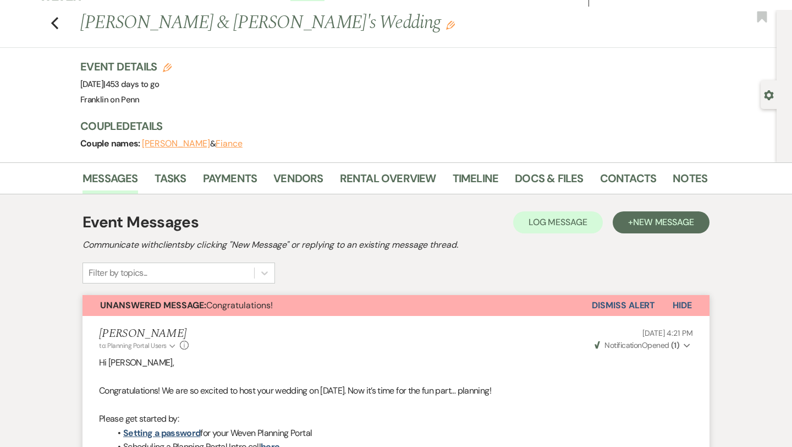
scroll to position [0, 0]
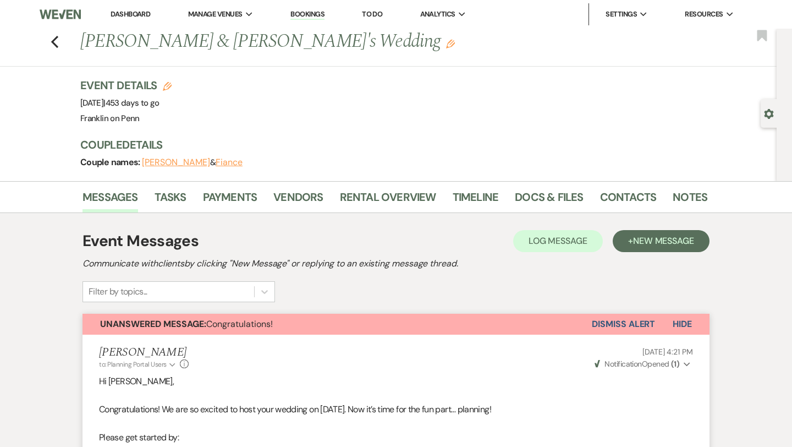
click at [228, 161] on button "Fiance" at bounding box center [229, 162] width 27 height 9
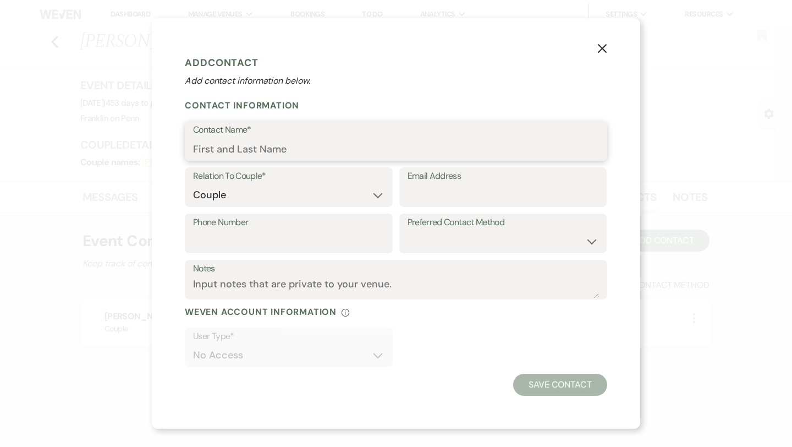
click at [274, 152] on input "Contact Name*" at bounding box center [396, 148] width 406 height 21
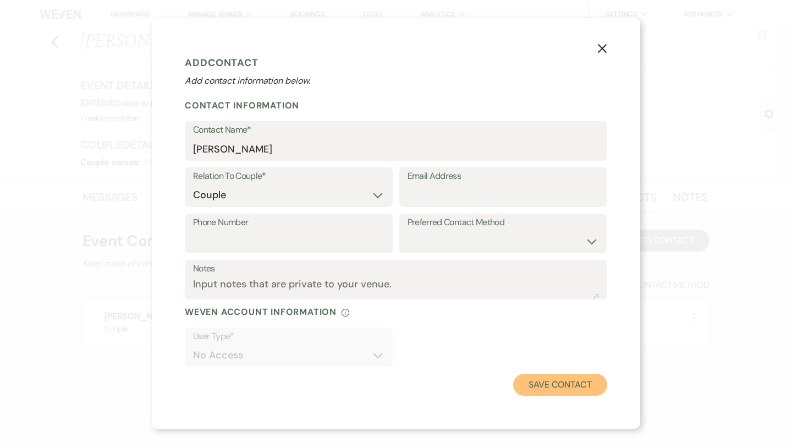
click at [570, 382] on button "Save Contact" at bounding box center [560, 384] width 94 height 22
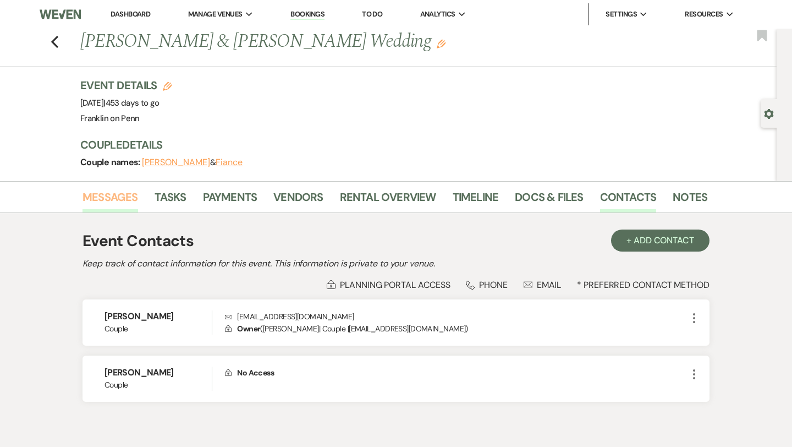
click at [122, 201] on link "Messages" at bounding box center [110, 200] width 56 height 24
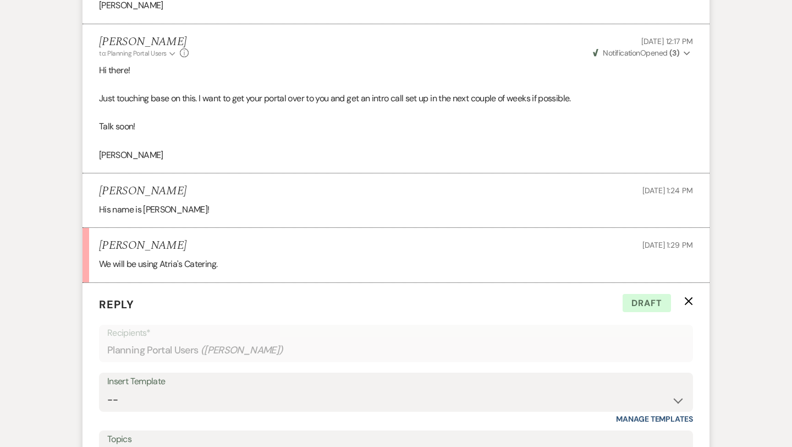
scroll to position [1057, 0]
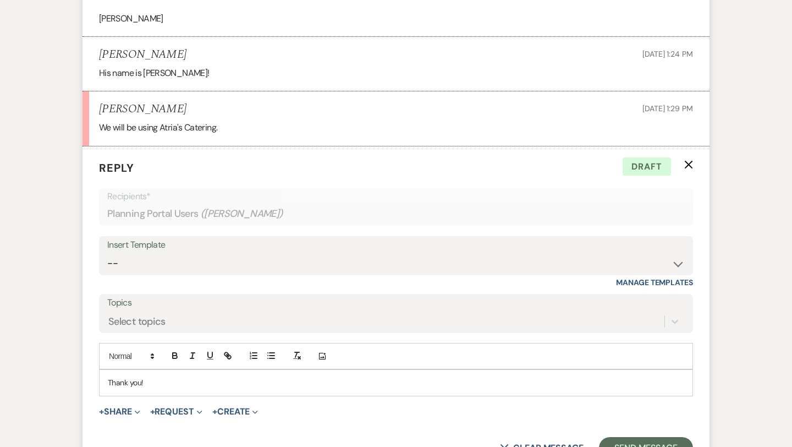
click at [185, 379] on p "Thank you!" at bounding box center [396, 382] width 576 height 12
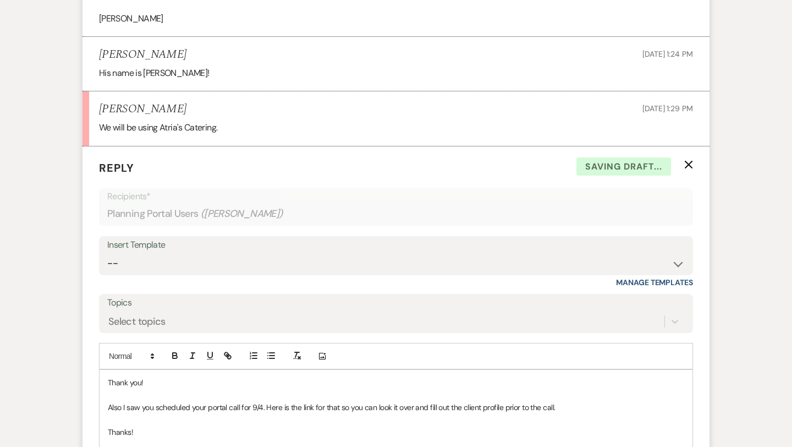
scroll to position [1071, 0]
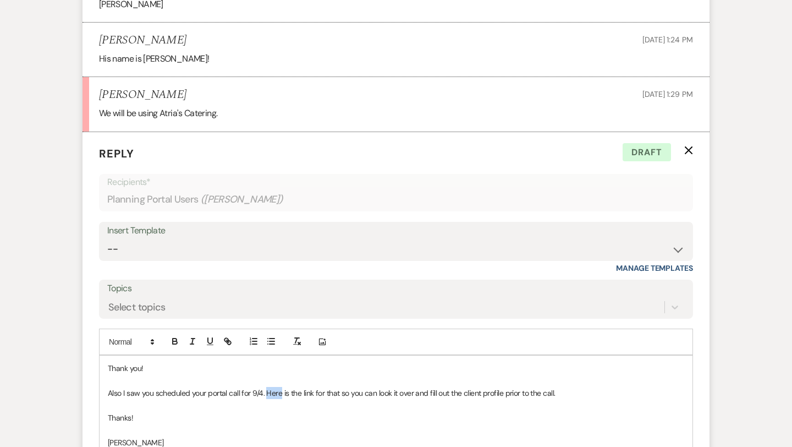
drag, startPoint x: 281, startPoint y: 392, endPoint x: 266, endPoint y: 390, distance: 14.9
click at [266, 390] on p "Also I saw you scheduled your portal call for 9/4. Here is the link for that so…" at bounding box center [396, 393] width 576 height 12
click at [227, 339] on icon "button" at bounding box center [228, 341] width 10 height 10
paste input "[URL][DOMAIN_NAME]"
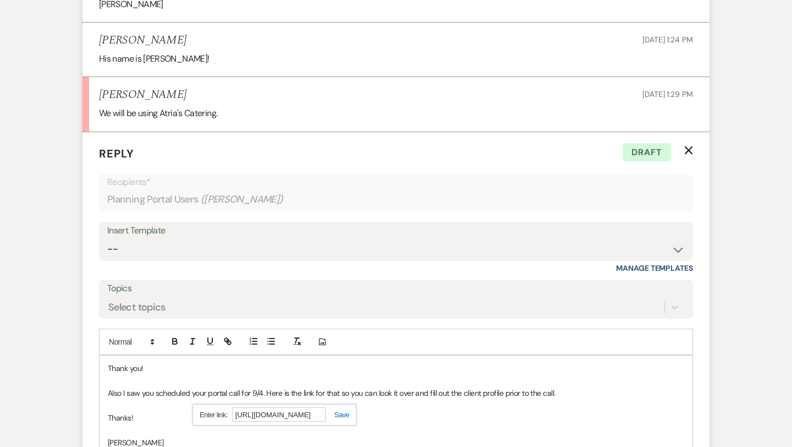
click at [346, 416] on link at bounding box center [338, 414] width 24 height 8
click at [377, 413] on p "Thanks!" at bounding box center [396, 417] width 576 height 12
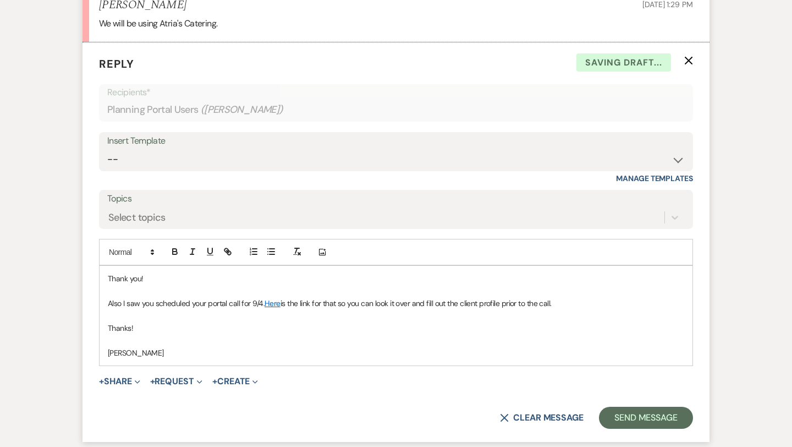
scroll to position [1184, 0]
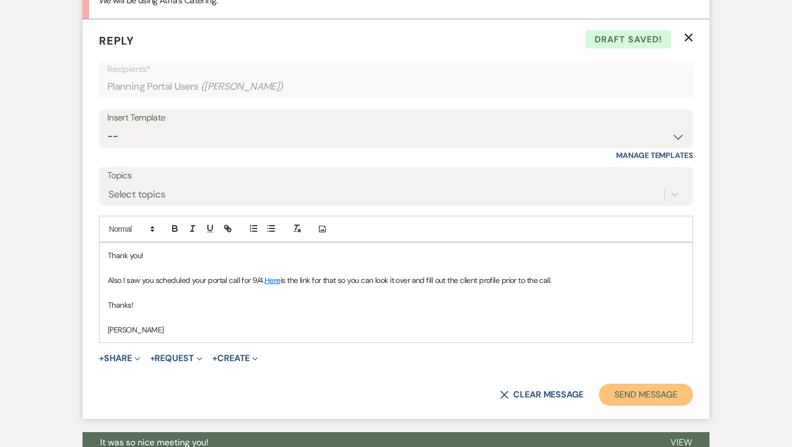
click at [619, 389] on button "Send Message" at bounding box center [646, 394] width 94 height 22
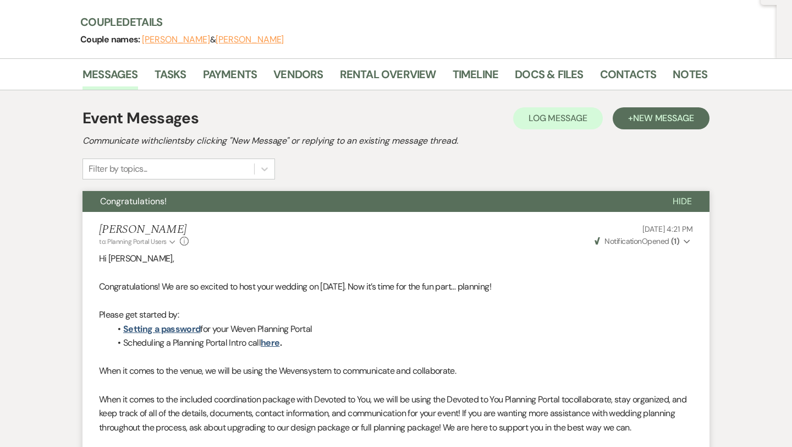
scroll to position [0, 0]
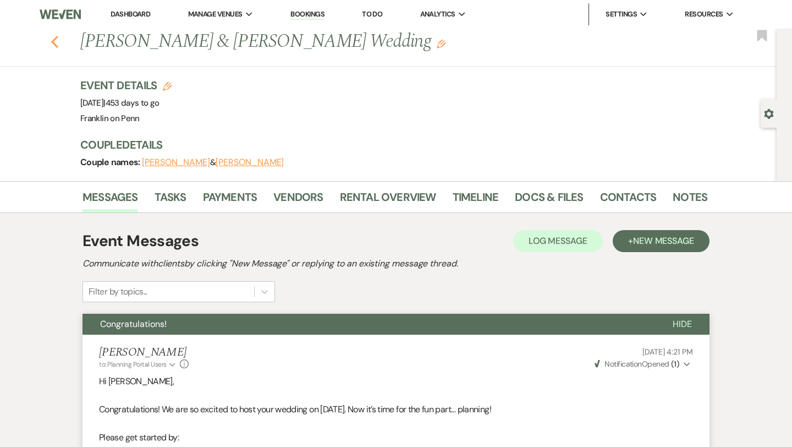
click at [54, 41] on icon "Previous" at bounding box center [55, 41] width 8 height 13
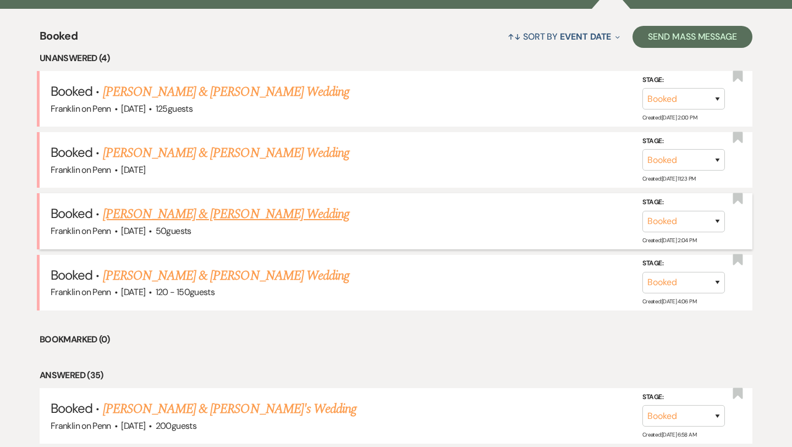
scroll to position [430, 0]
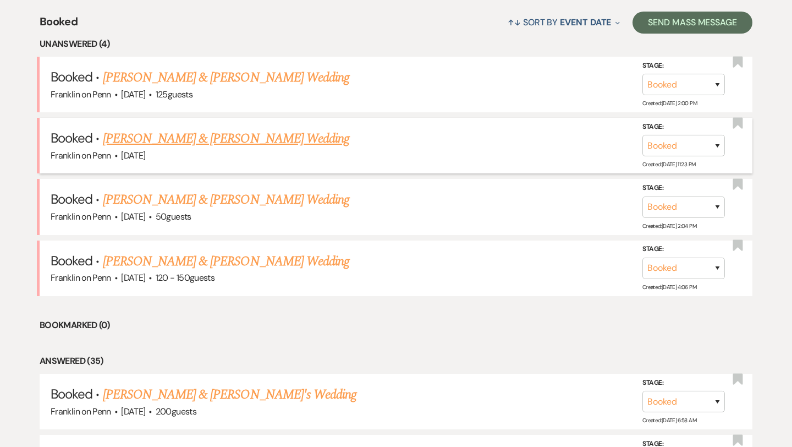
click at [287, 134] on link "[PERSON_NAME] & [PERSON_NAME] Wedding" at bounding box center [226, 139] width 246 height 20
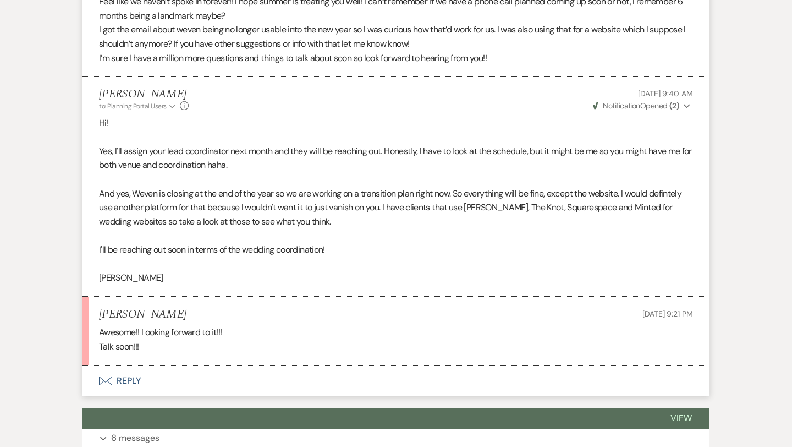
scroll to position [596, 0]
click at [134, 376] on button "Envelope Reply" at bounding box center [395, 380] width 627 height 31
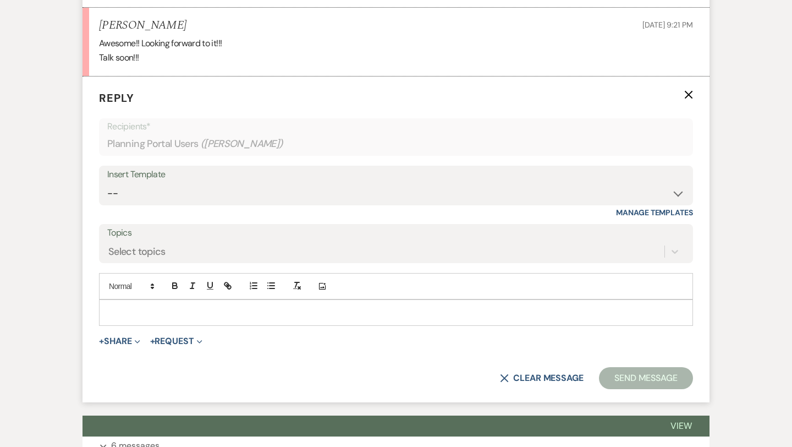
scroll to position [900, 0]
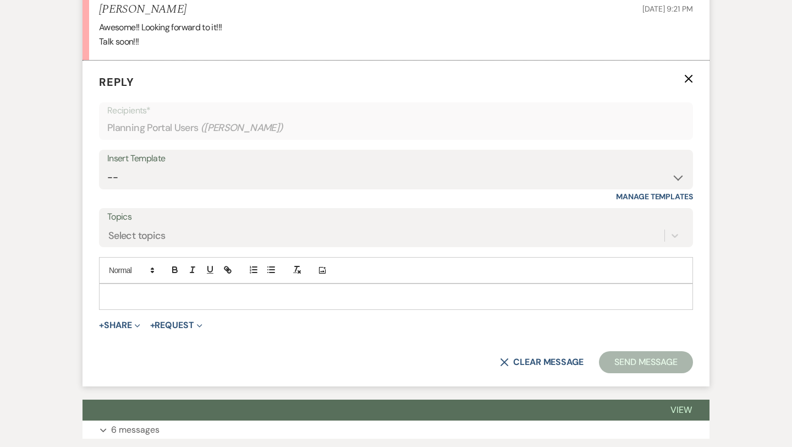
click at [176, 302] on p at bounding box center [396, 296] width 576 height 12
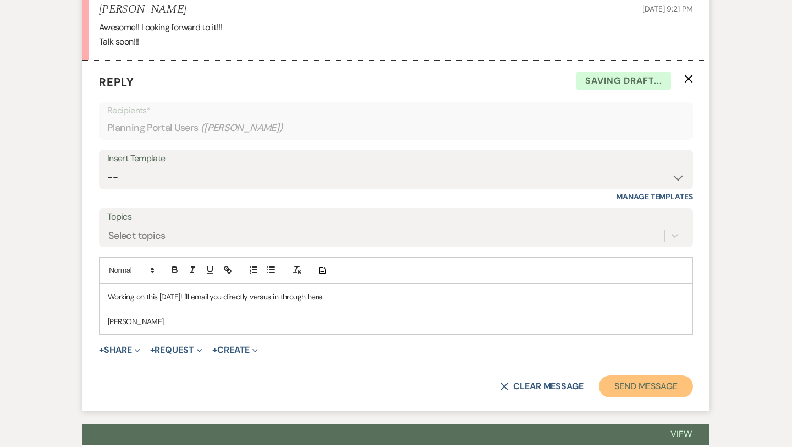
click at [614, 389] on button "Send Message" at bounding box center [646, 386] width 94 height 22
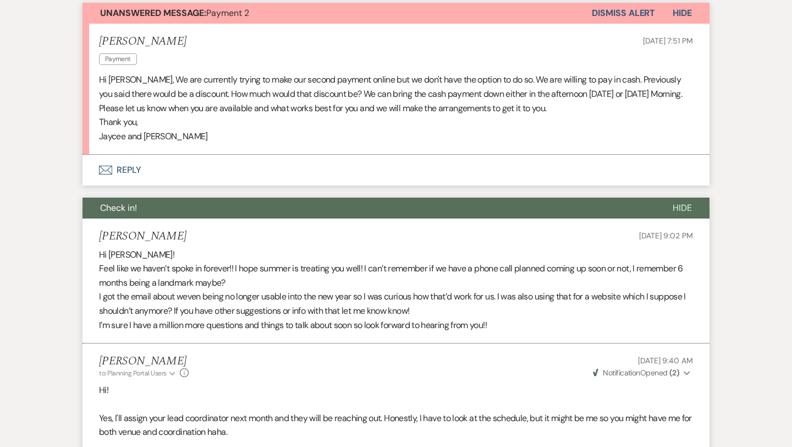
scroll to position [331, 0]
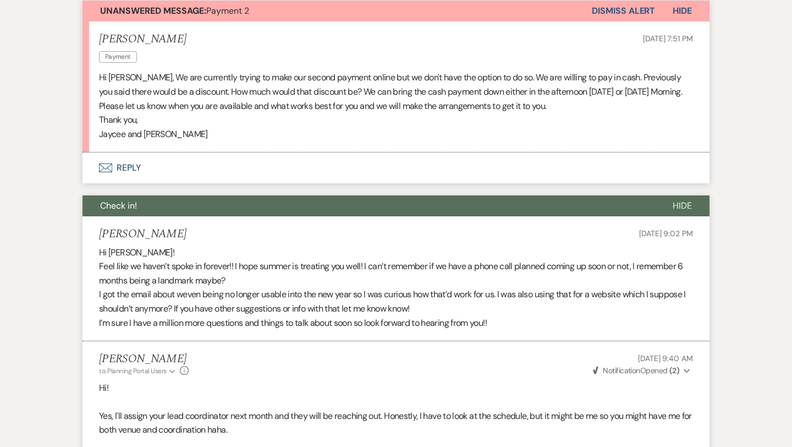
click at [136, 167] on button "Envelope Reply" at bounding box center [395, 167] width 627 height 31
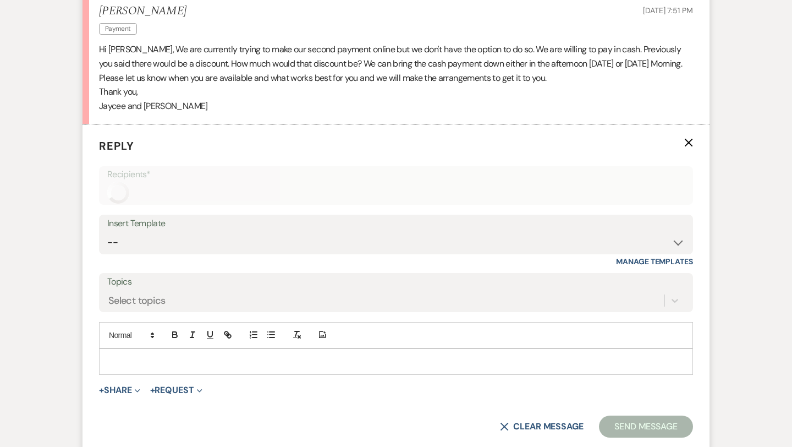
scroll to position [422, 0]
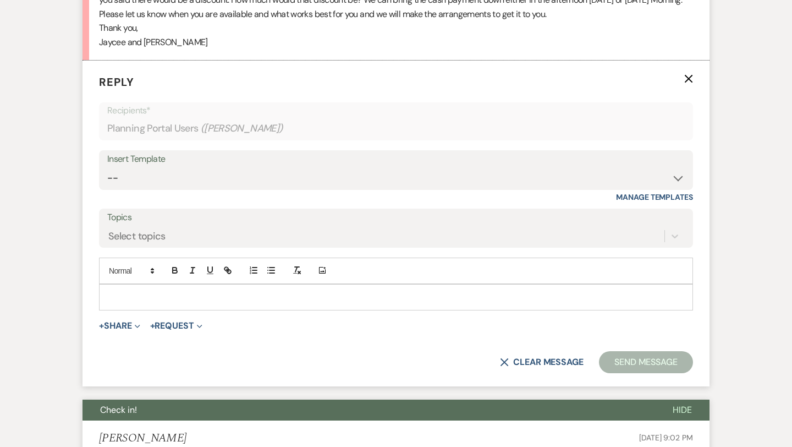
click at [140, 295] on p at bounding box center [396, 297] width 576 height 12
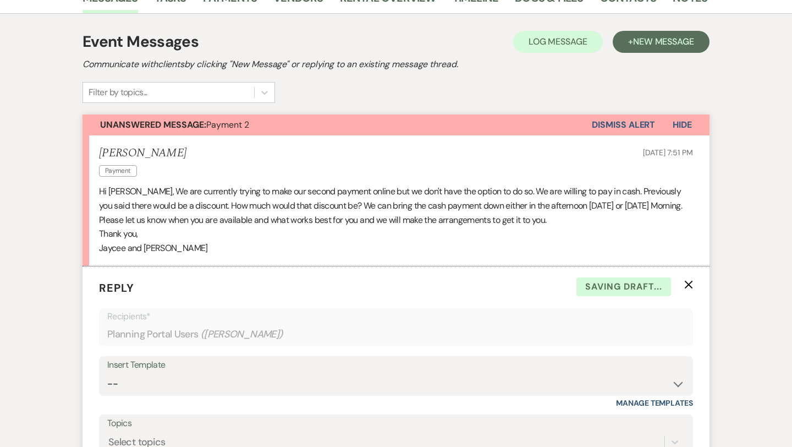
scroll to position [0, 0]
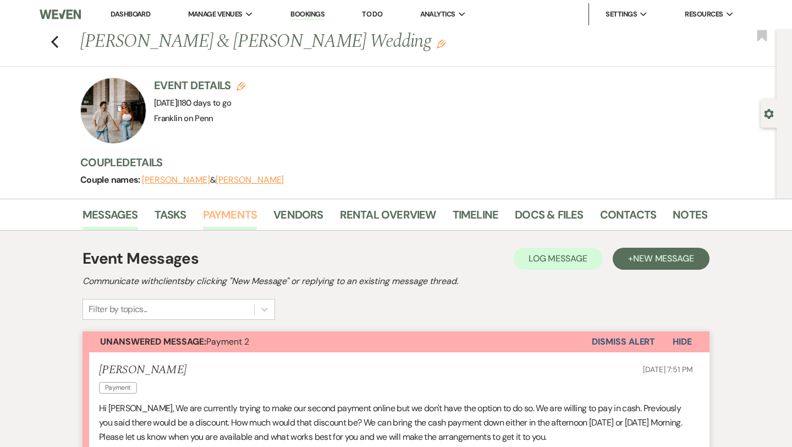
click at [227, 213] on link "Payments" at bounding box center [230, 218] width 54 height 24
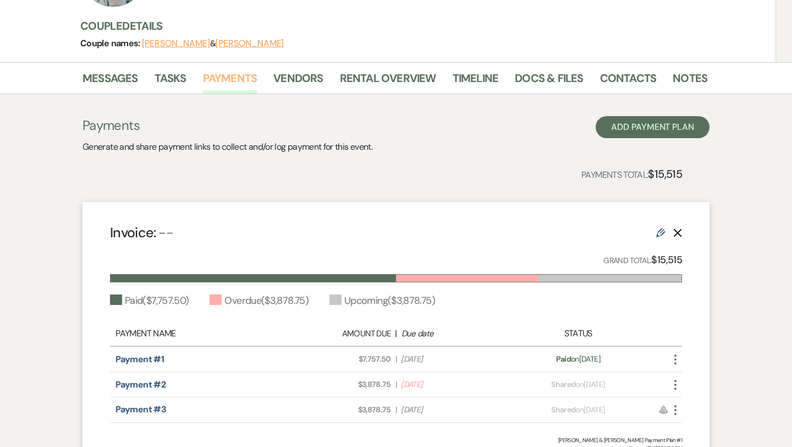
scroll to position [84, 0]
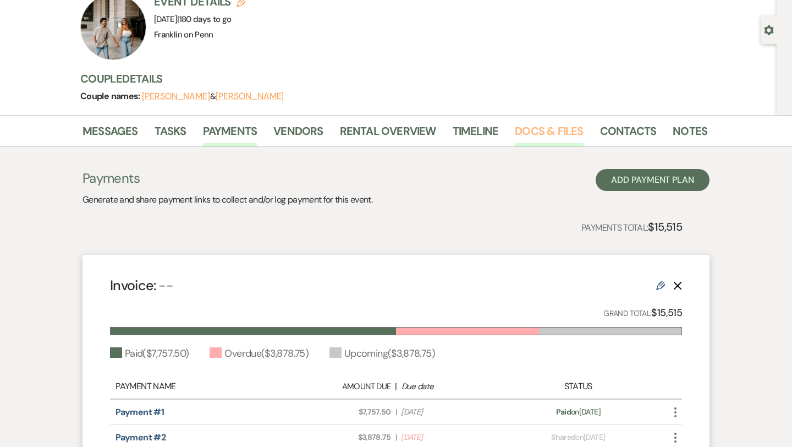
click at [537, 128] on link "Docs & Files" at bounding box center [549, 134] width 68 height 24
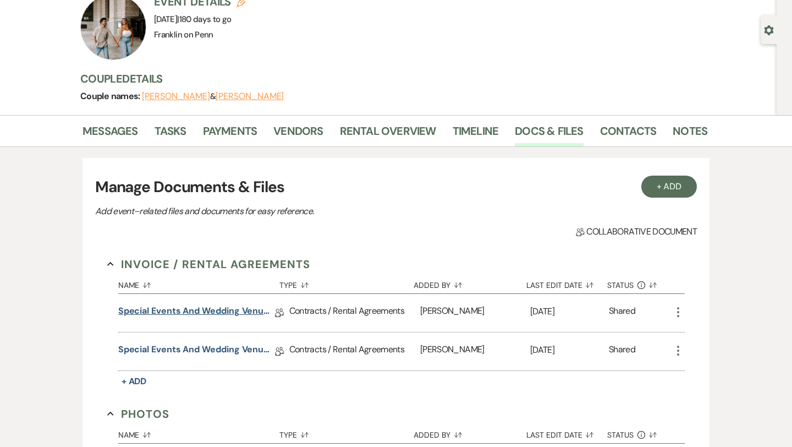
click at [237, 313] on link "Special Events and Wedding Venue Contract" at bounding box center [196, 312] width 157 height 17
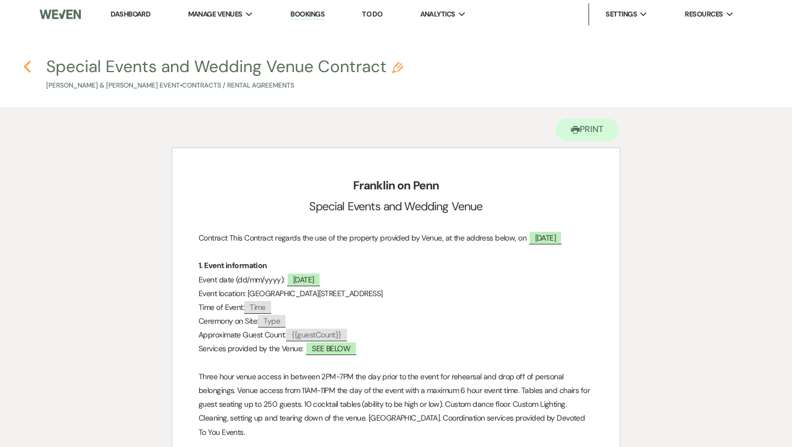
click at [26, 67] on use "button" at bounding box center [27, 66] width 7 height 12
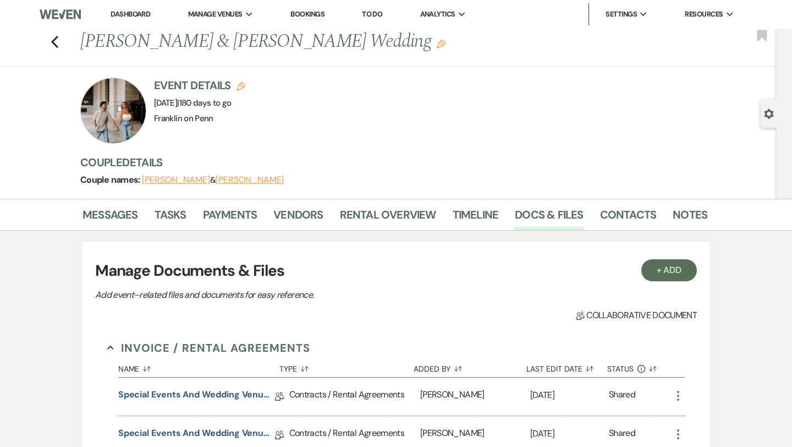
scroll to position [84, 0]
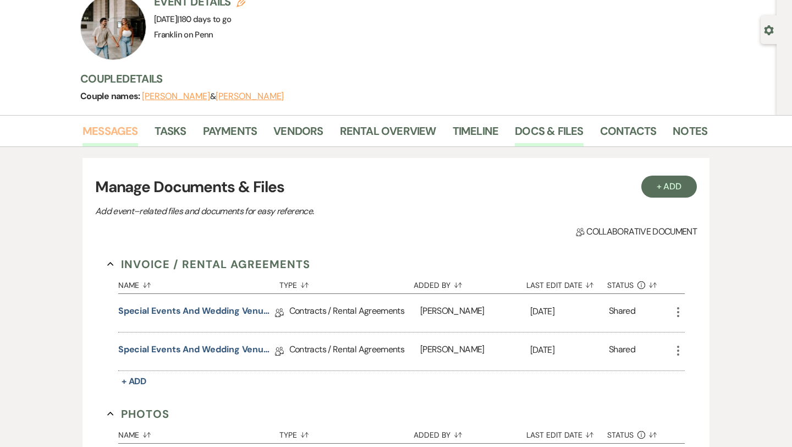
click at [126, 130] on link "Messages" at bounding box center [110, 134] width 56 height 24
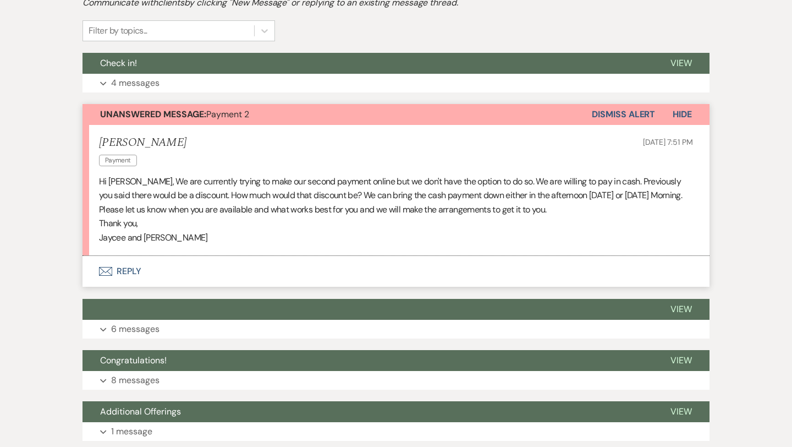
scroll to position [400, 0]
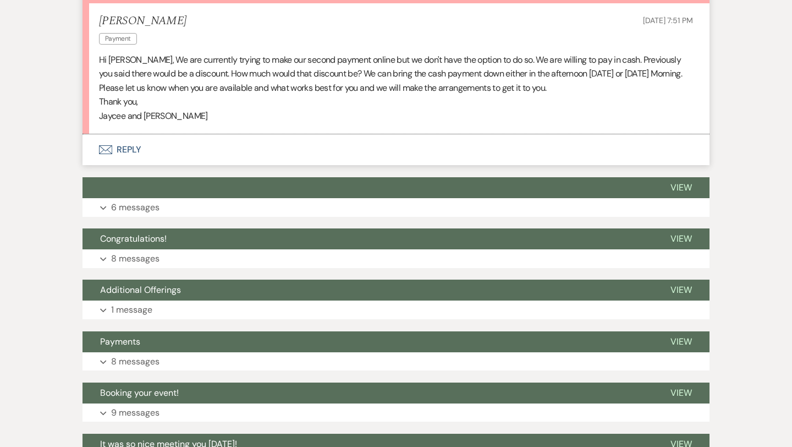
click at [131, 147] on button "Envelope Reply" at bounding box center [395, 149] width 627 height 31
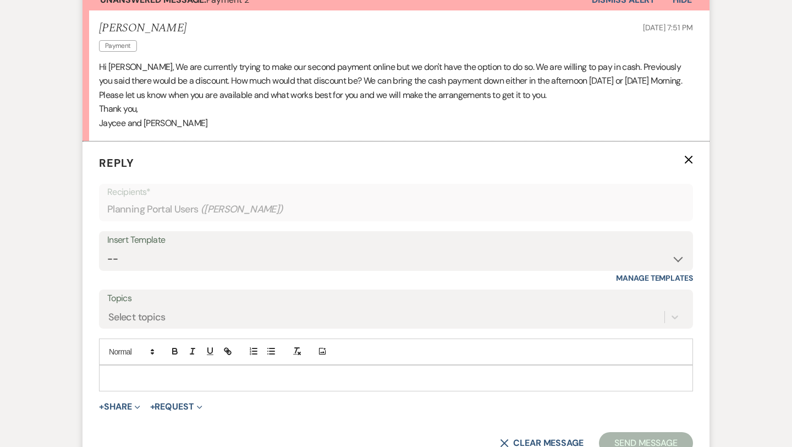
scroll to position [389, 0]
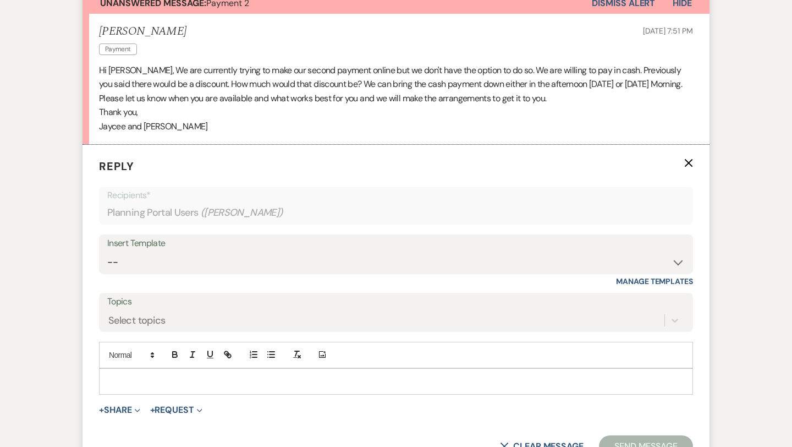
click at [125, 381] on p at bounding box center [396, 381] width 576 height 12
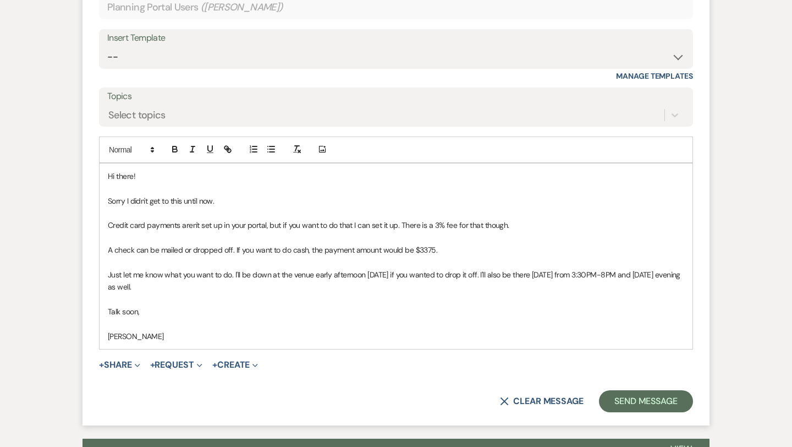
scroll to position [605, 0]
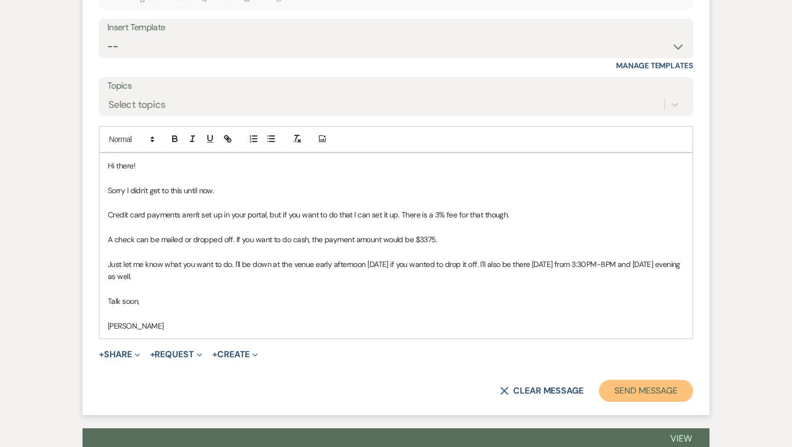
click at [618, 388] on button "Send Message" at bounding box center [646, 390] width 94 height 22
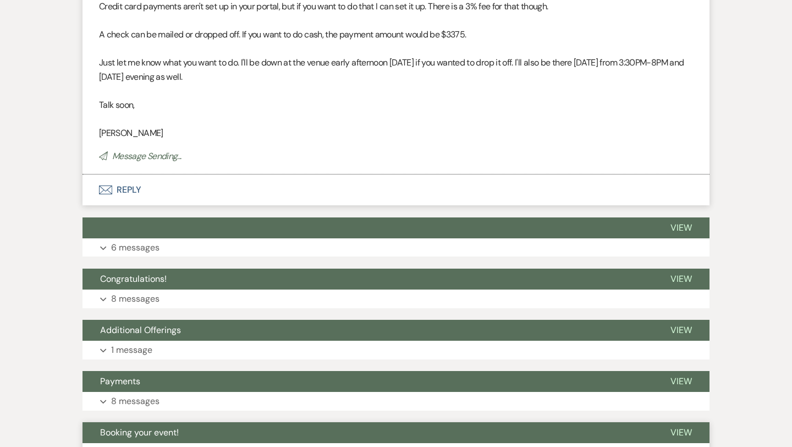
scroll to position [0, 0]
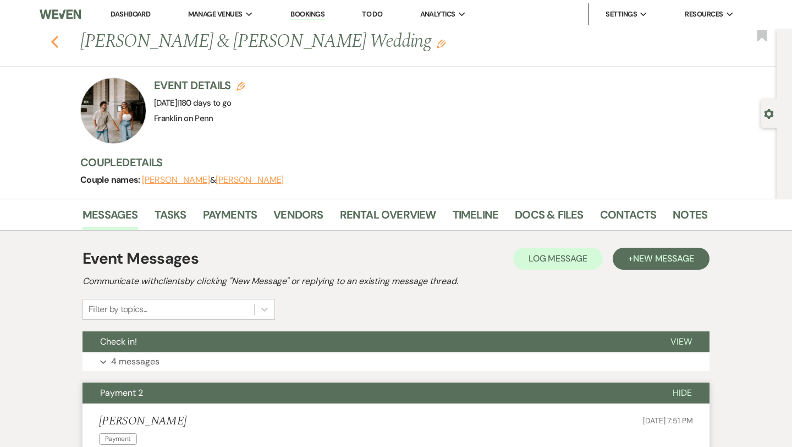
click at [54, 40] on use "button" at bounding box center [54, 42] width 7 height 12
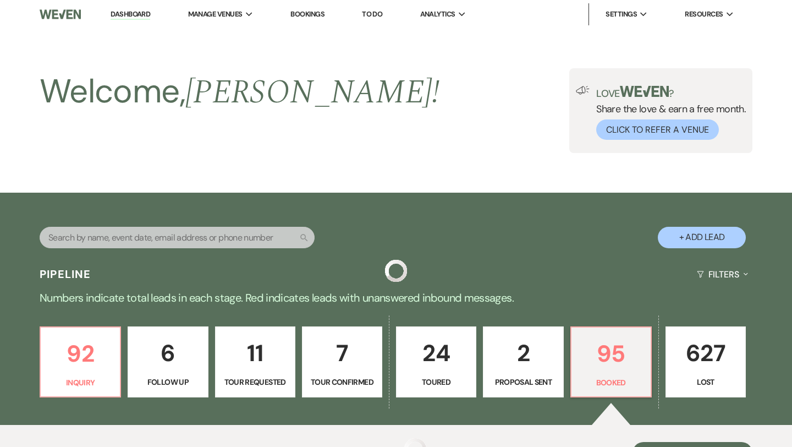
scroll to position [430, 0]
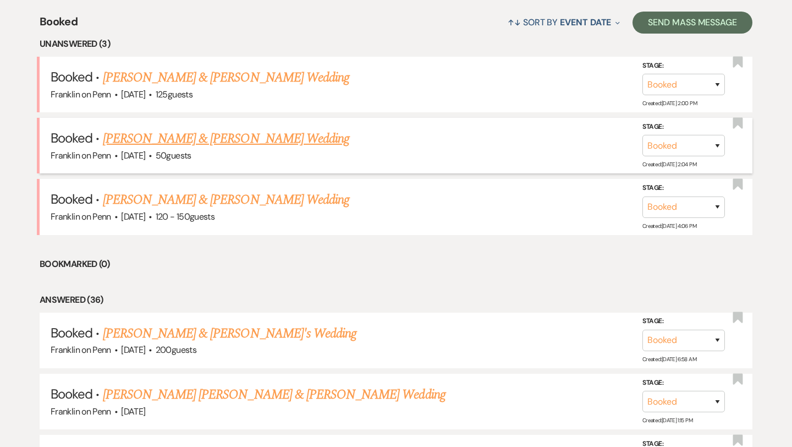
click at [284, 137] on link "[PERSON_NAME] & [PERSON_NAME] Wedding" at bounding box center [226, 139] width 246 height 20
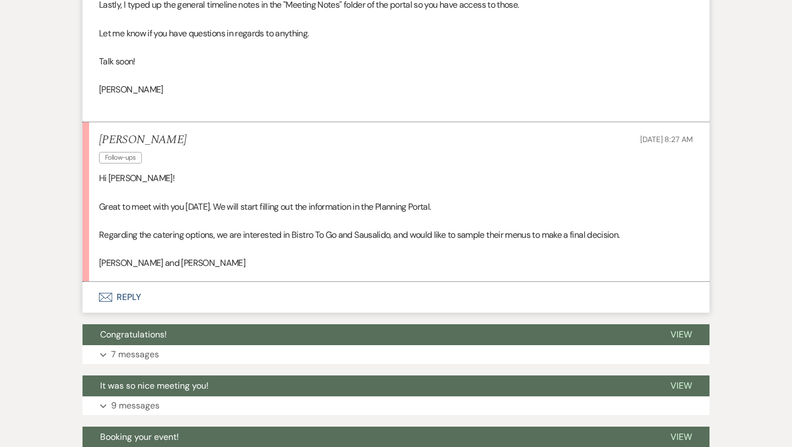
scroll to position [649, 0]
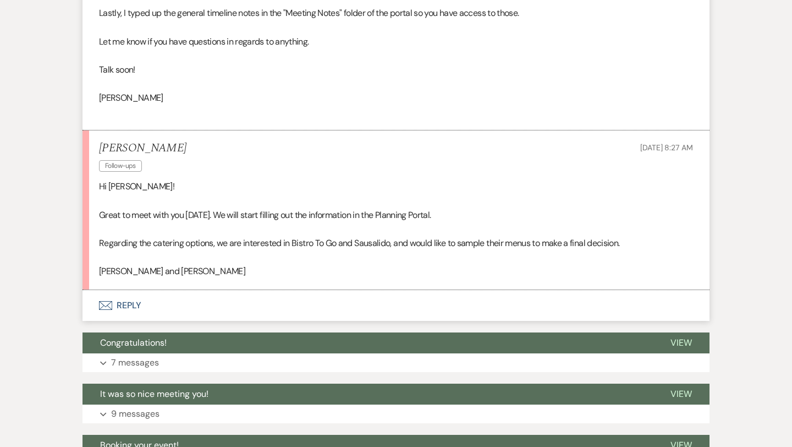
click at [122, 303] on button "Envelope Reply" at bounding box center [395, 305] width 627 height 31
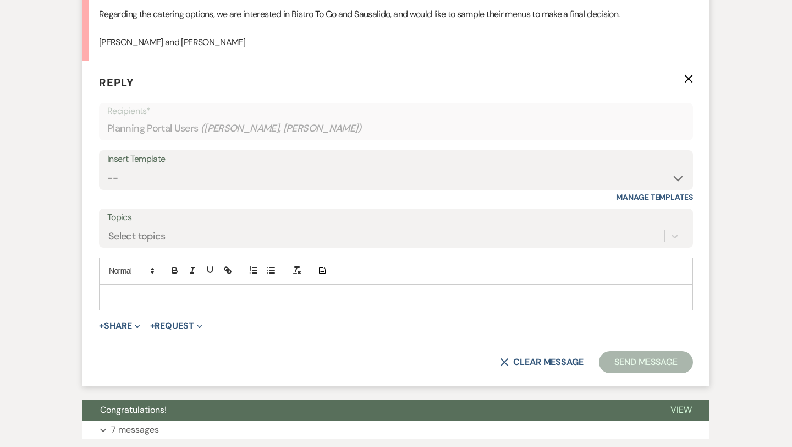
scroll to position [878, 0]
click at [145, 305] on div at bounding box center [396, 296] width 593 height 25
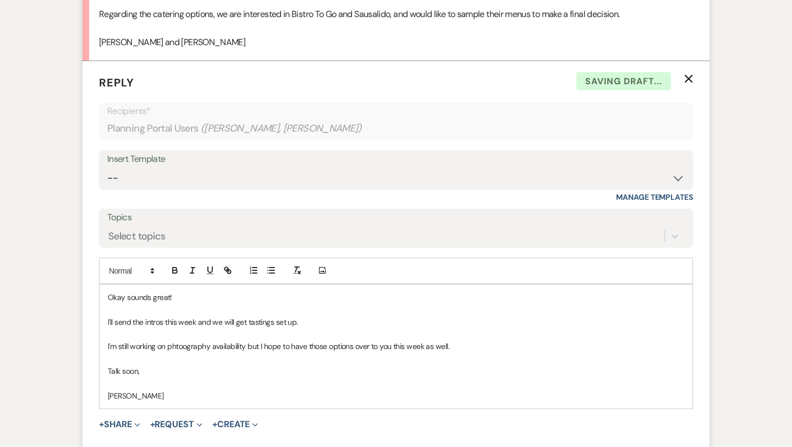
click at [191, 342] on p "I'm still working on phtoography availability but I hope to have those options …" at bounding box center [396, 346] width 576 height 12
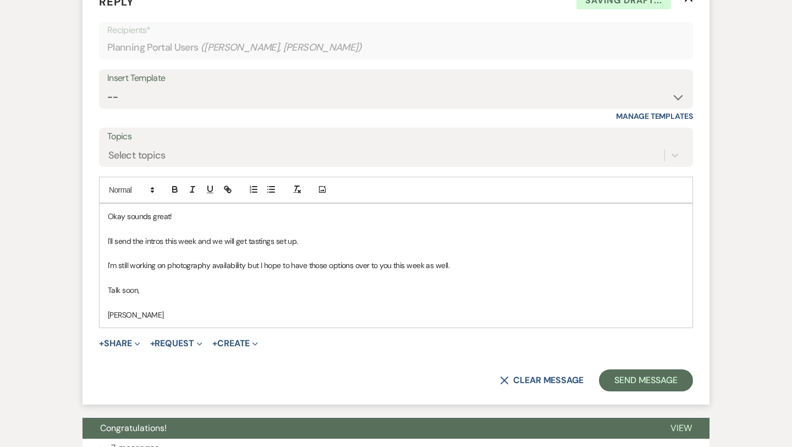
scroll to position [972, 0]
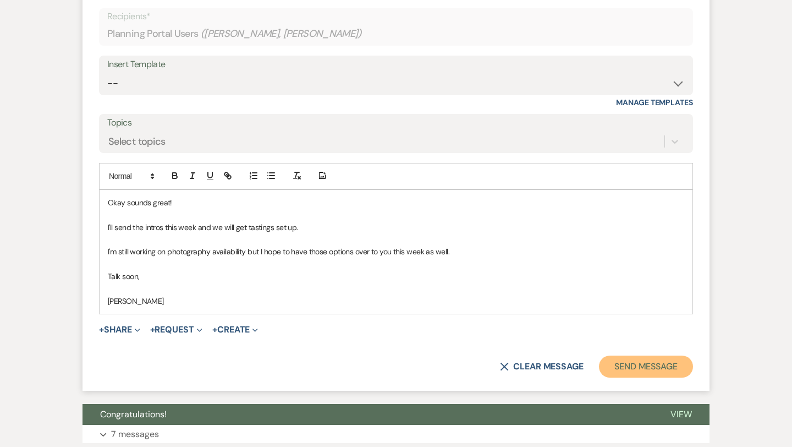
click at [625, 366] on button "Send Message" at bounding box center [646, 366] width 94 height 22
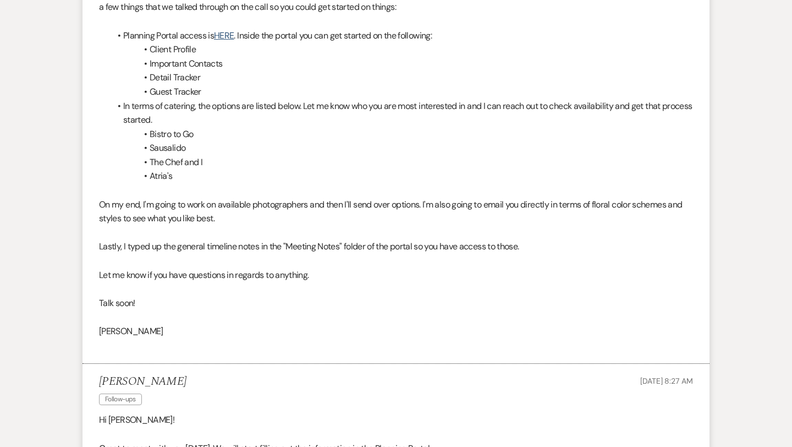
scroll to position [0, 0]
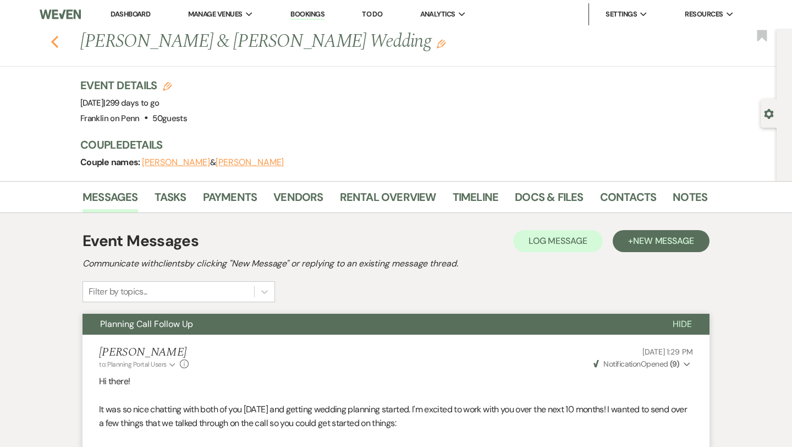
click at [55, 45] on use "button" at bounding box center [54, 42] width 7 height 12
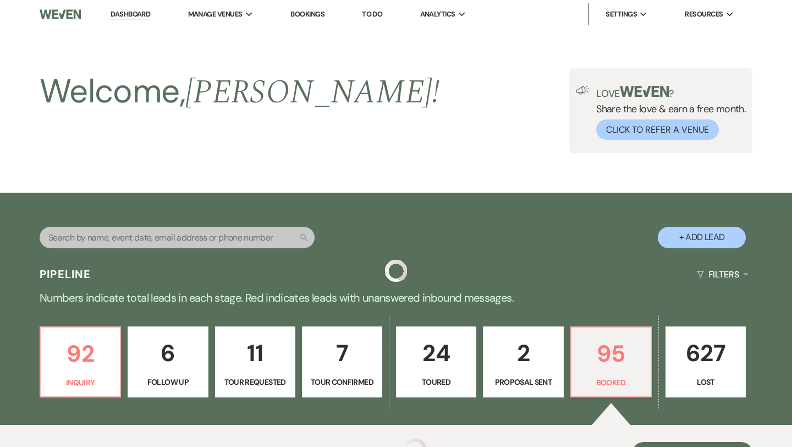
scroll to position [430, 0]
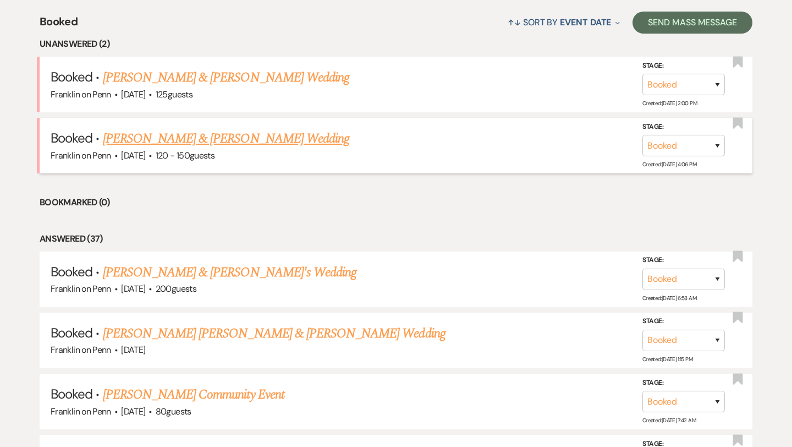
click at [300, 142] on link "[PERSON_NAME] & [PERSON_NAME] Wedding" at bounding box center [226, 139] width 246 height 20
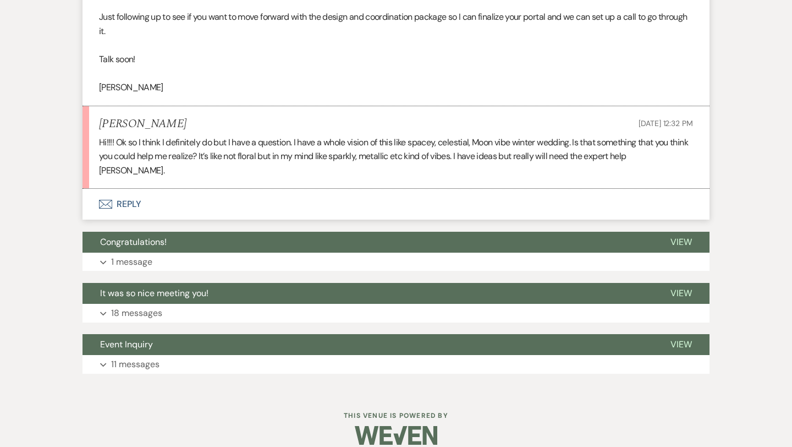
scroll to position [1533, 0]
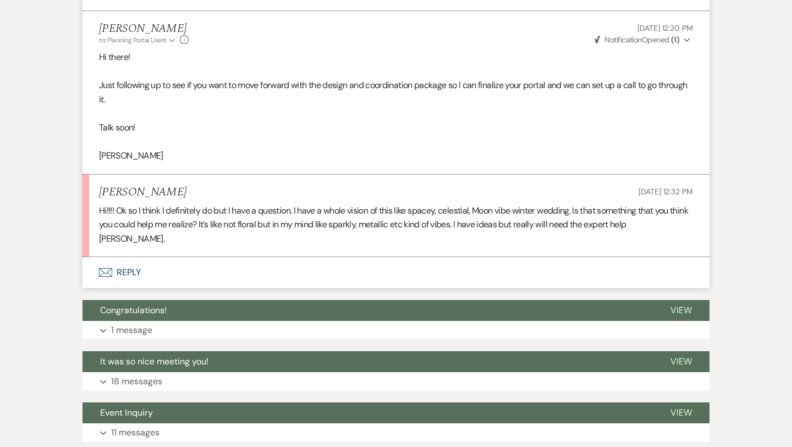
click at [124, 257] on button "Envelope Reply" at bounding box center [395, 272] width 627 height 31
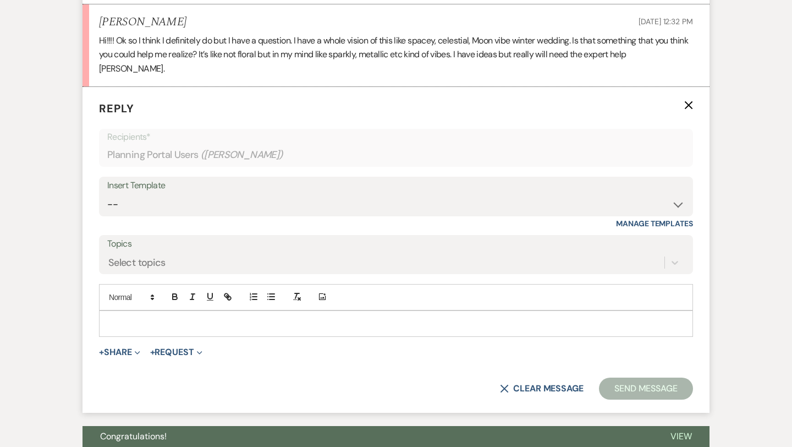
scroll to position [1716, 0]
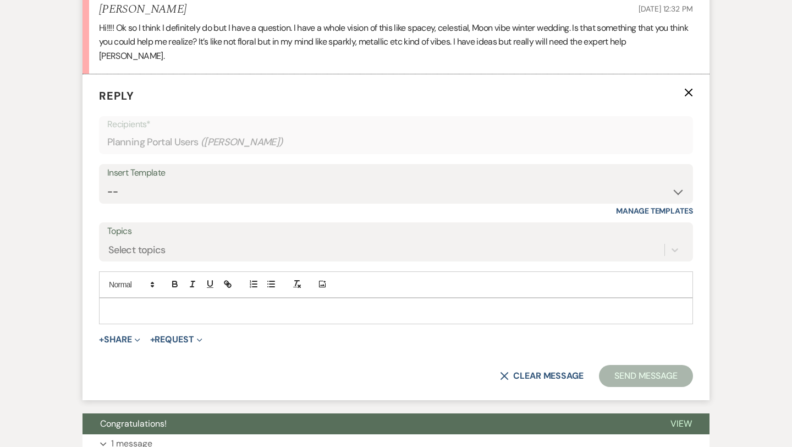
click at [142, 305] on p at bounding box center [396, 311] width 576 height 12
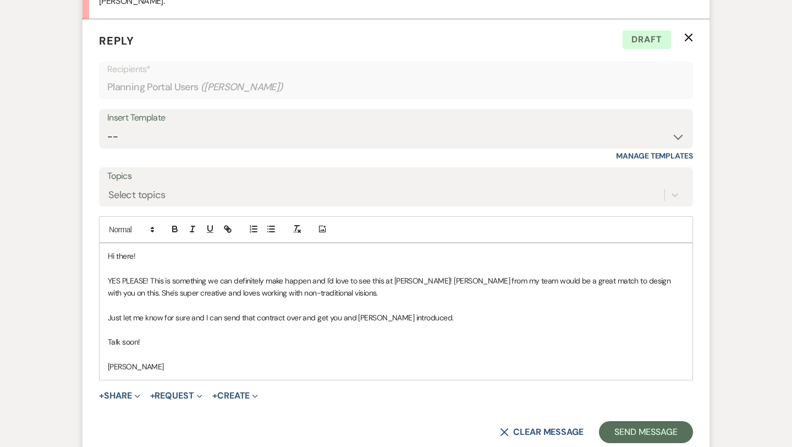
scroll to position [1794, 0]
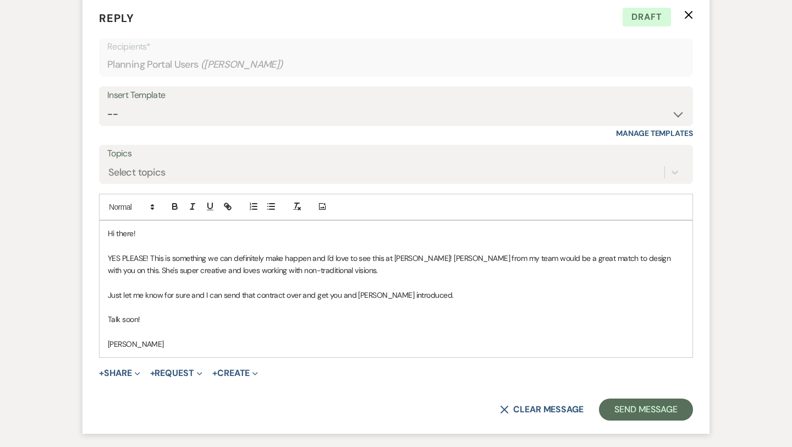
click at [448, 252] on p "YES PLEASE! This is something we can definitely make happen and I'd love to see…" at bounding box center [396, 264] width 576 height 25
click at [660, 400] on button "Send Message" at bounding box center [646, 409] width 94 height 22
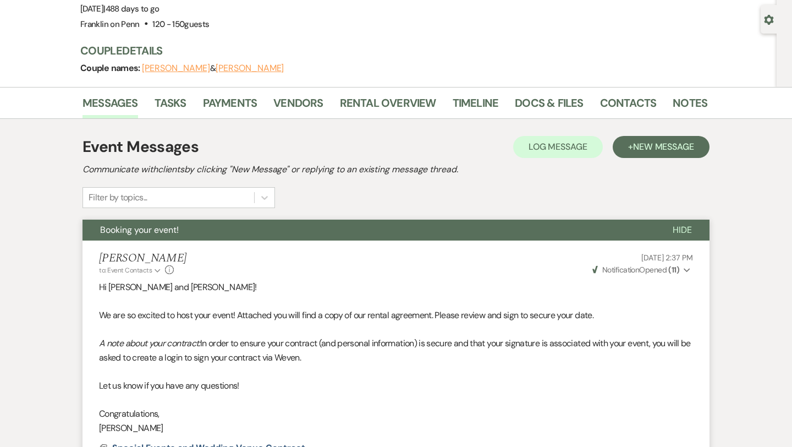
scroll to position [0, 0]
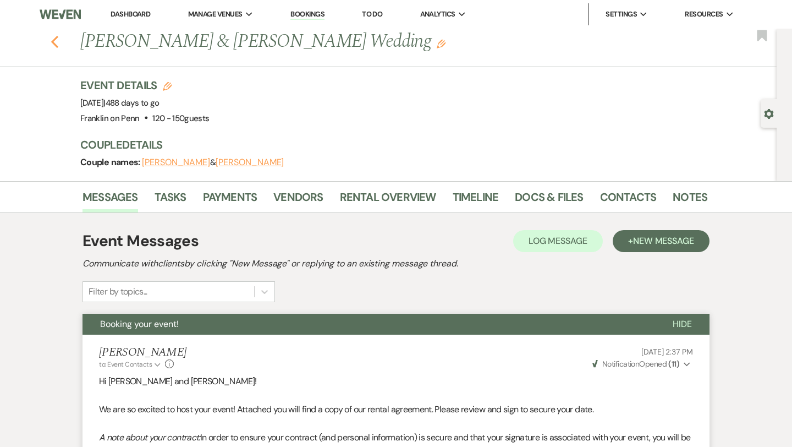
click at [51, 39] on icon "Previous" at bounding box center [55, 41] width 8 height 13
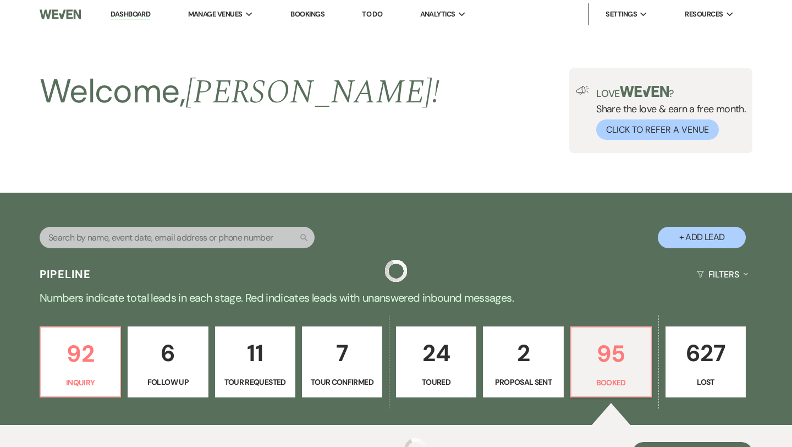
scroll to position [430, 0]
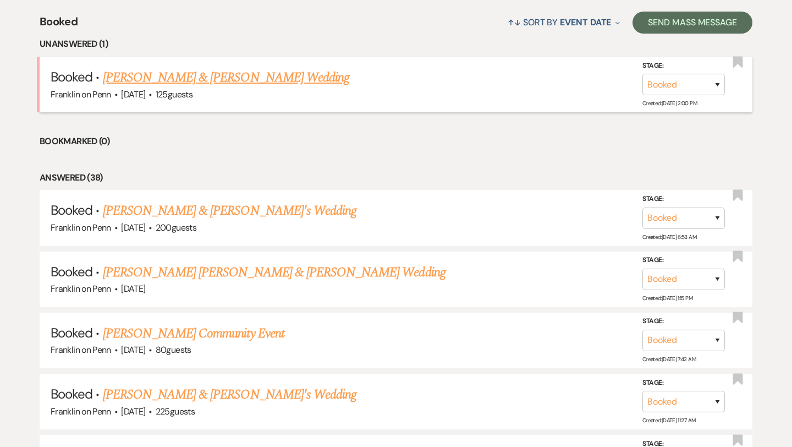
click at [261, 74] on link "[PERSON_NAME] & [PERSON_NAME] Wedding" at bounding box center [226, 78] width 246 height 20
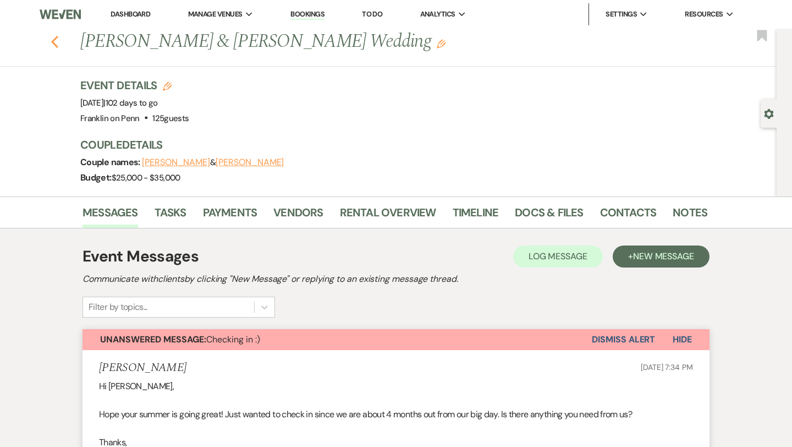
click at [55, 42] on icon "Previous" at bounding box center [55, 41] width 8 height 13
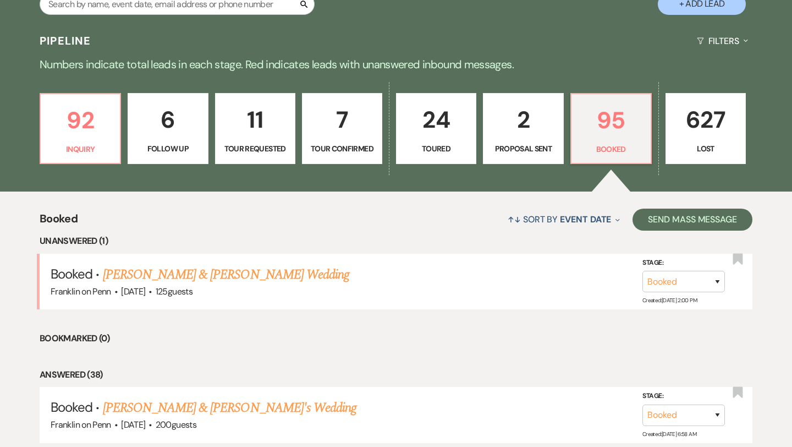
scroll to position [233, 0]
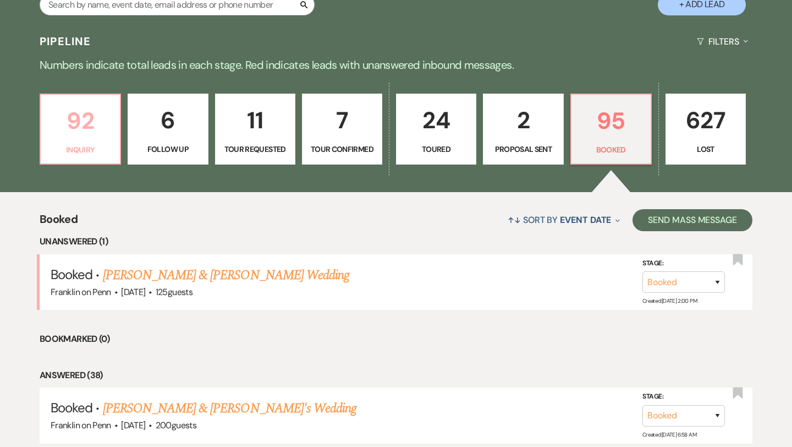
click at [87, 123] on p "92" at bounding box center [80, 120] width 66 height 37
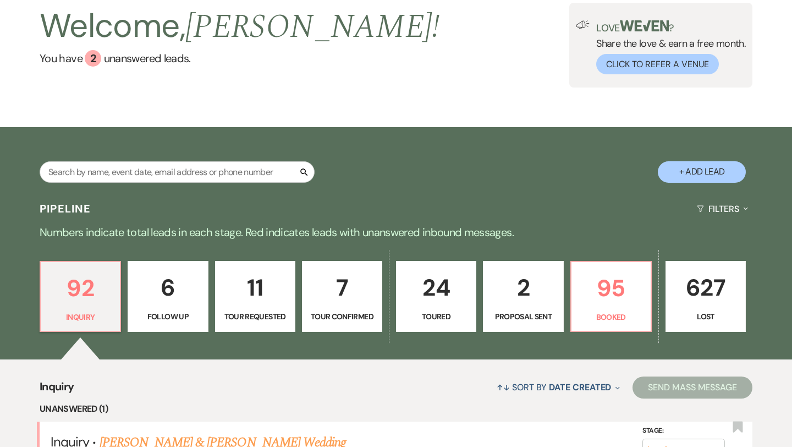
scroll to position [49, 0]
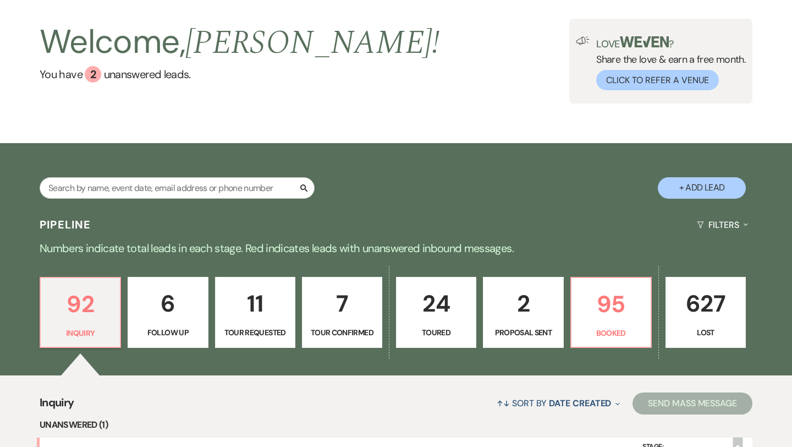
click at [346, 296] on p "7" at bounding box center [342, 303] width 66 height 37
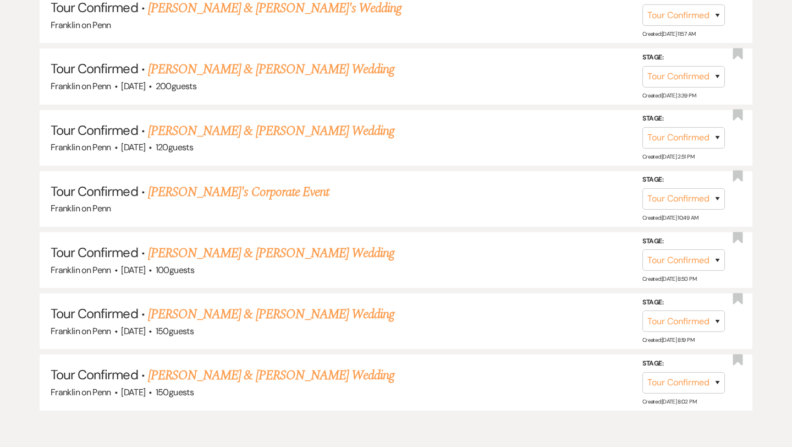
scroll to position [603, 0]
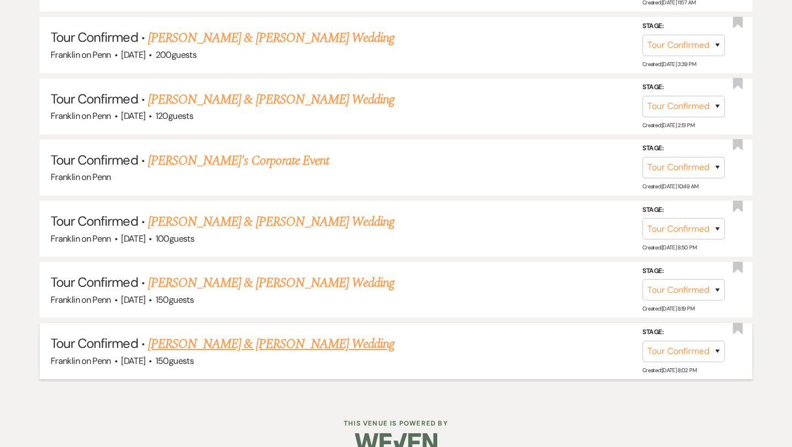
click at [298, 338] on link "[PERSON_NAME] & [PERSON_NAME] Wedding" at bounding box center [271, 344] width 246 height 20
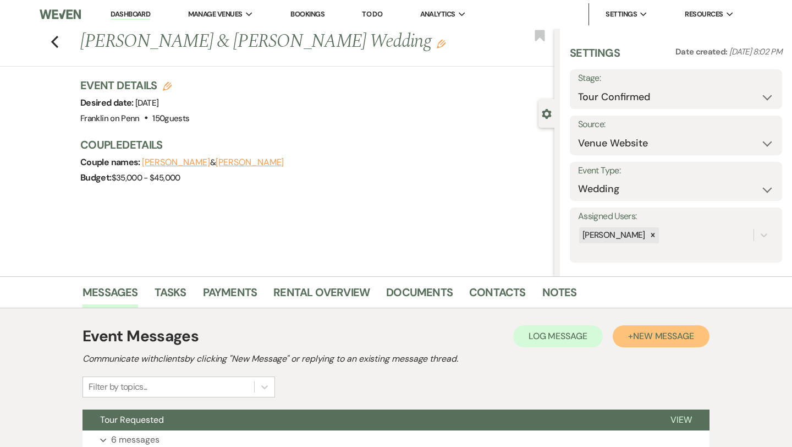
click at [642, 343] on button "+ New Message" at bounding box center [661, 336] width 97 height 22
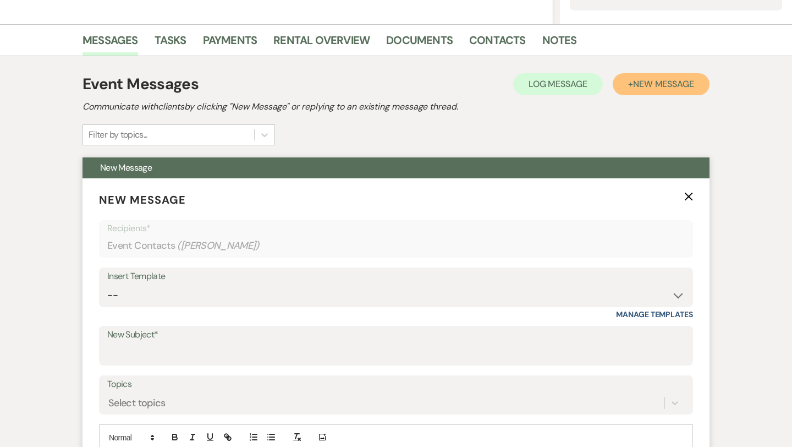
scroll to position [252, 0]
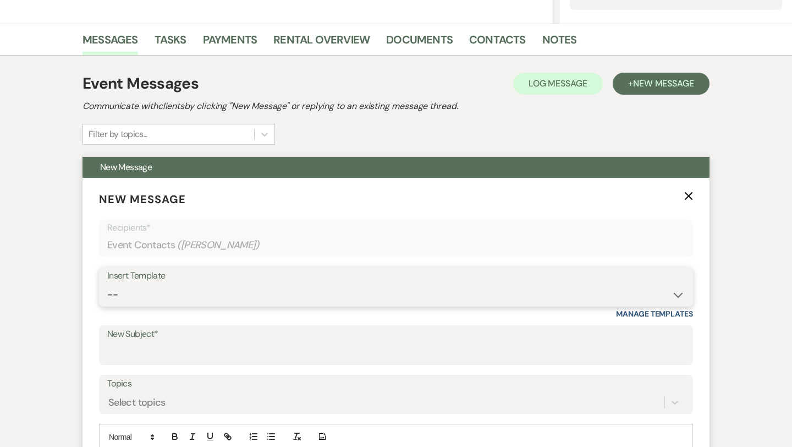
click at [284, 293] on select "-- Weven Planning Portal Introduction (Booked Events) Initial Inquiry Response …" at bounding box center [395, 294] width 577 height 21
click at [206, 293] on select "-- Weven Planning Portal Introduction (Booked Events) Initial Inquiry Response …" at bounding box center [395, 294] width 577 height 21
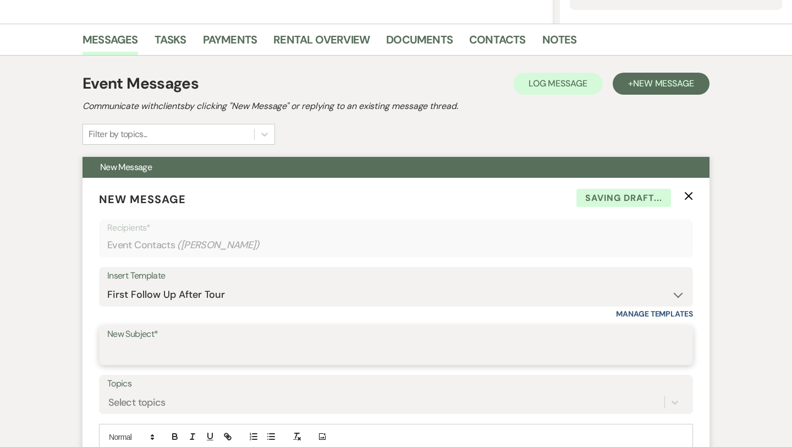
click at [195, 354] on input "New Subject*" at bounding box center [395, 352] width 577 height 21
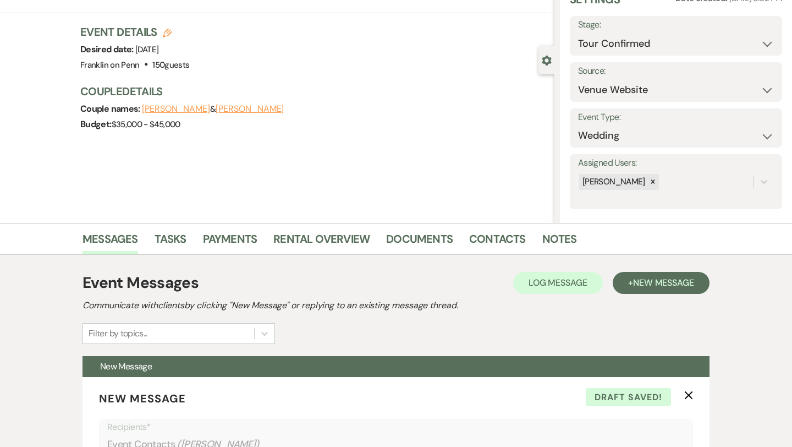
scroll to position [0, 0]
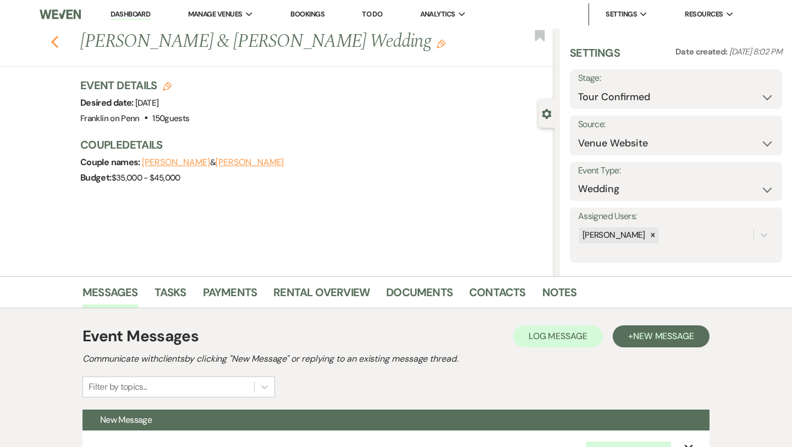
click at [57, 41] on icon "Previous" at bounding box center [55, 41] width 8 height 13
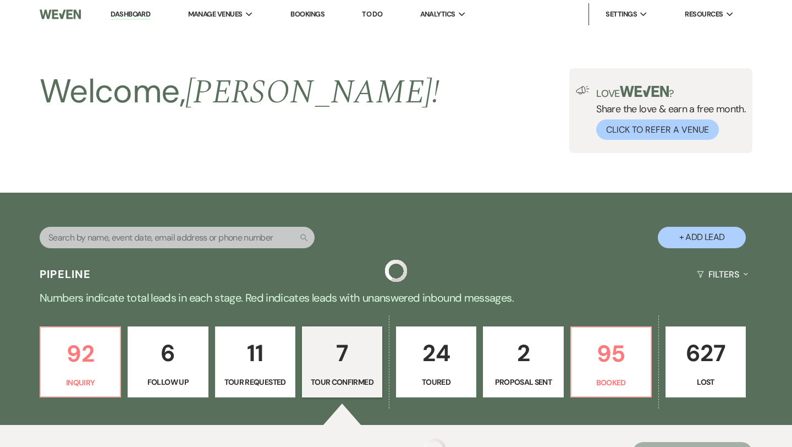
scroll to position [603, 0]
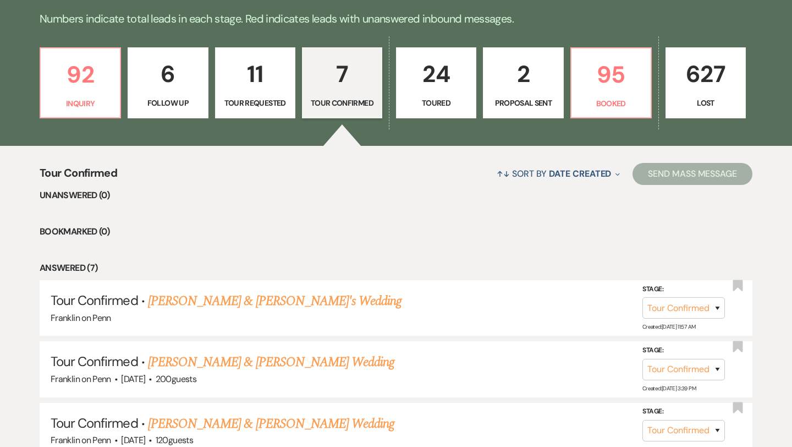
click at [434, 76] on p "24" at bounding box center [436, 74] width 66 height 37
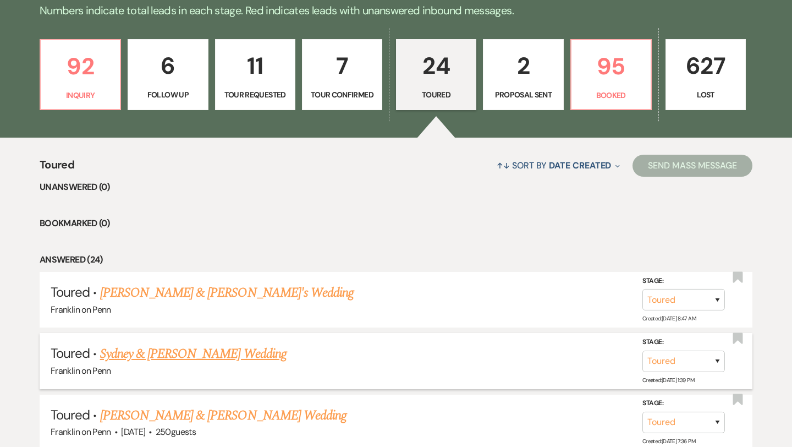
scroll to position [290, 0]
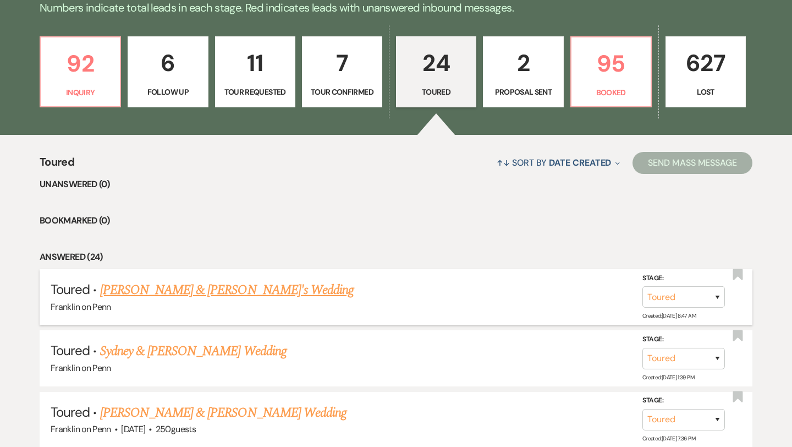
click at [250, 287] on link "[PERSON_NAME] & [PERSON_NAME]'s Wedding" at bounding box center [227, 290] width 254 height 20
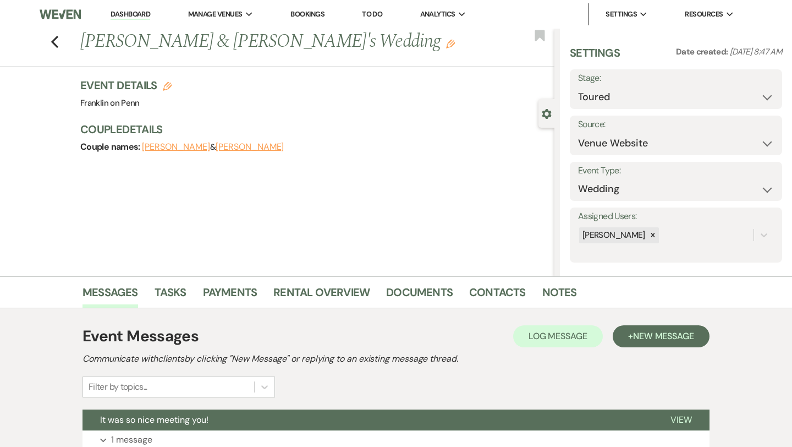
scroll to position [140, 0]
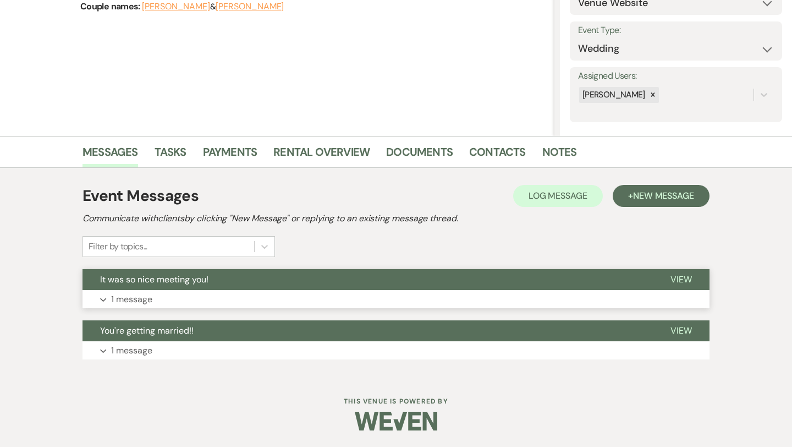
click at [144, 299] on p "1 message" at bounding box center [131, 299] width 41 height 14
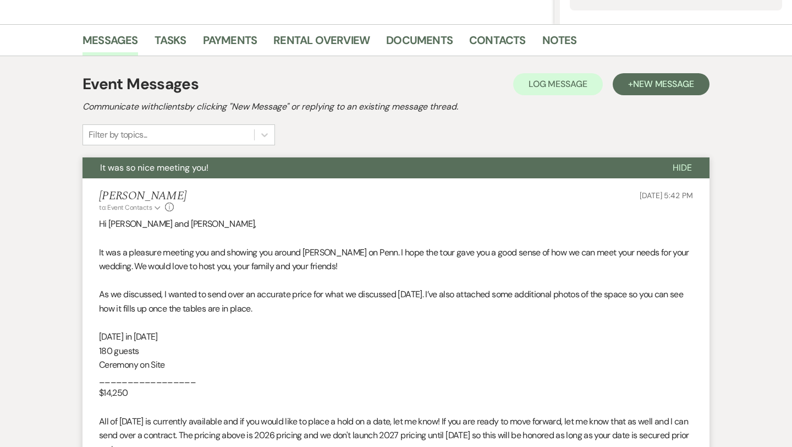
scroll to position [254, 0]
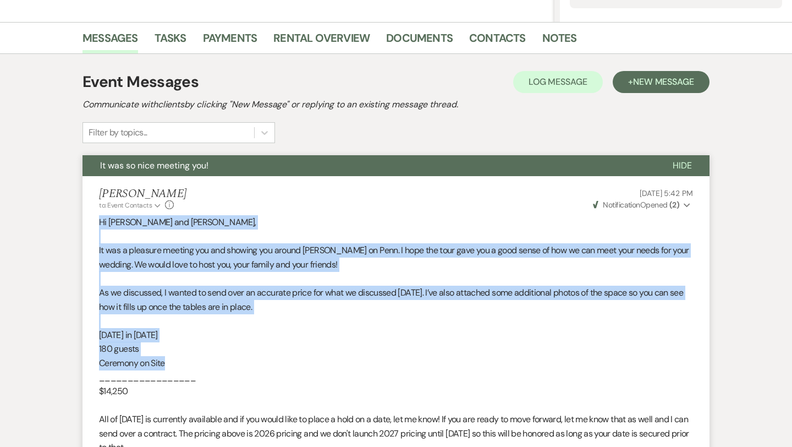
drag, startPoint x: 100, startPoint y: 219, endPoint x: 194, endPoint y: 369, distance: 177.5
click at [194, 369] on div "Hi [PERSON_NAME] and [PERSON_NAME], It was a pleasure meeting you and showing y…" at bounding box center [396, 405] width 594 height 380
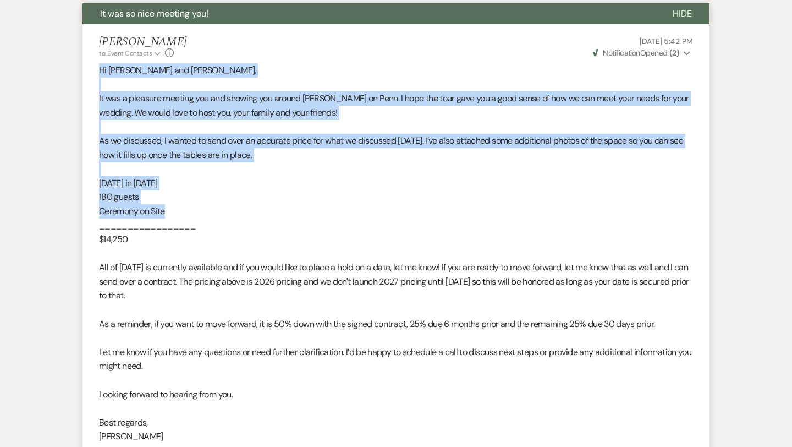
scroll to position [478, 0]
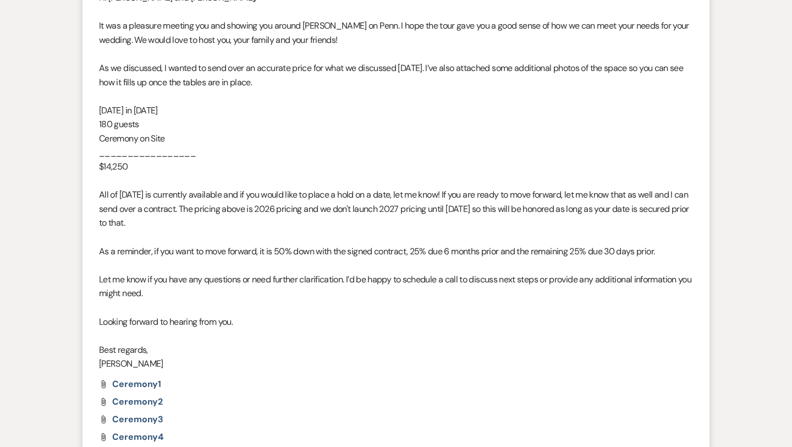
click at [180, 362] on p "[PERSON_NAME]" at bounding box center [396, 363] width 594 height 14
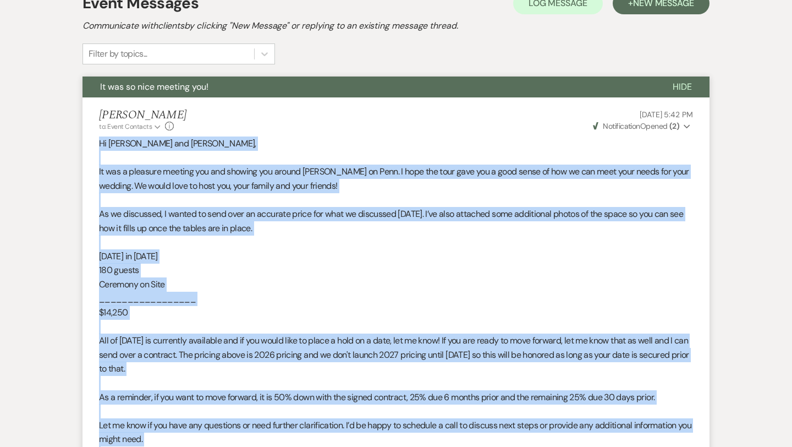
scroll to position [332, 0]
drag, startPoint x: 127, startPoint y: 361, endPoint x: 96, endPoint y: 137, distance: 225.4
click at [96, 137] on li "[PERSON_NAME] to: Event Contacts Expand Info [DATE] 5:42 PM Weven Check Notific…" at bounding box center [395, 414] width 627 height 633
copy div "Lo Ipsu dol Sitame, Co adi e seddoeiu tempori utl etd magnaal eni admini Veniam…"
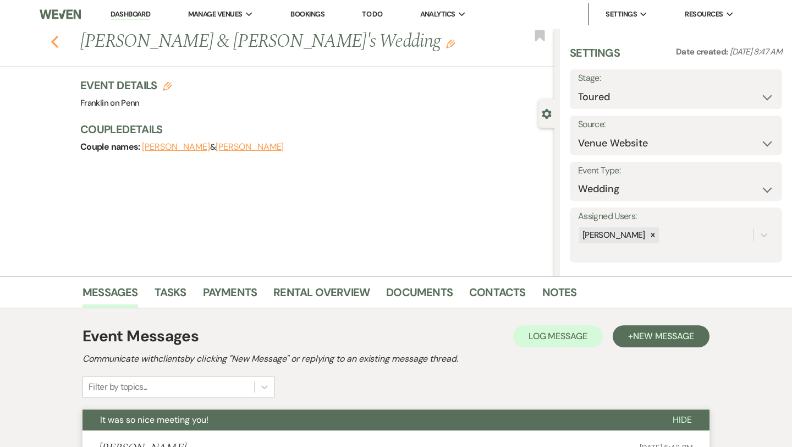
click at [52, 38] on icon "Previous" at bounding box center [55, 41] width 8 height 13
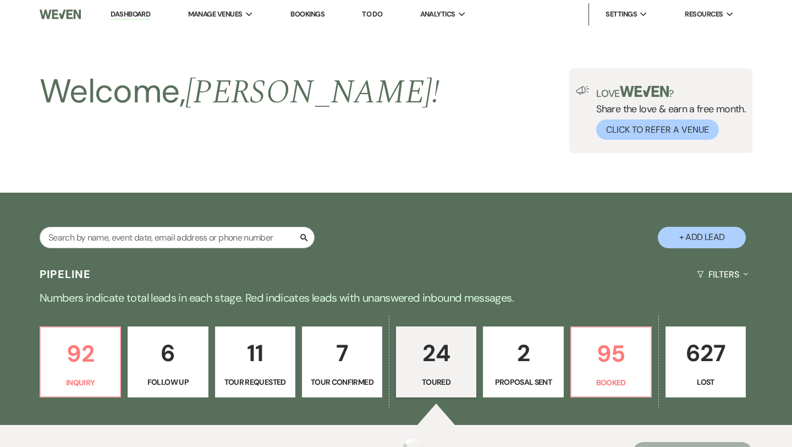
scroll to position [290, 0]
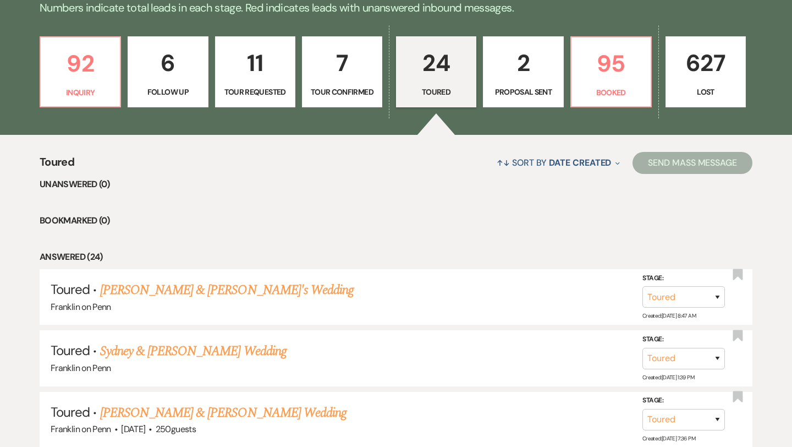
click at [343, 60] on p "7" at bounding box center [342, 63] width 66 height 37
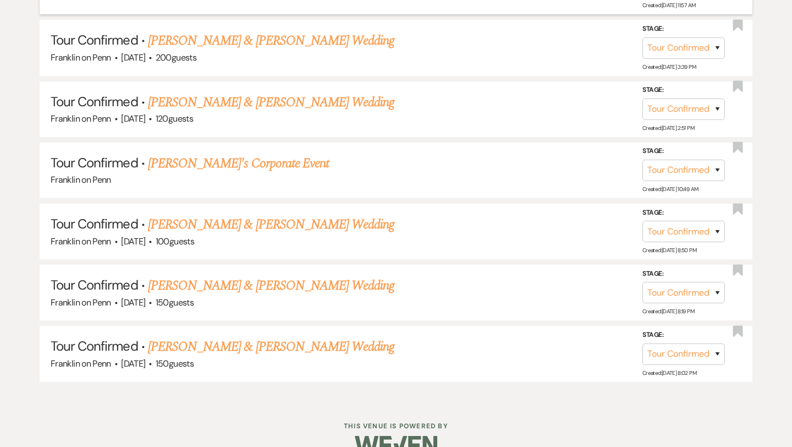
scroll to position [621, 0]
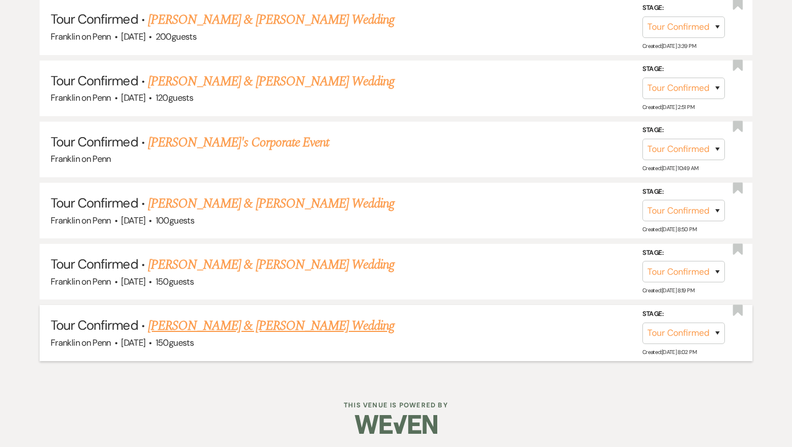
click at [295, 323] on link "[PERSON_NAME] & [PERSON_NAME] Wedding" at bounding box center [271, 326] width 246 height 20
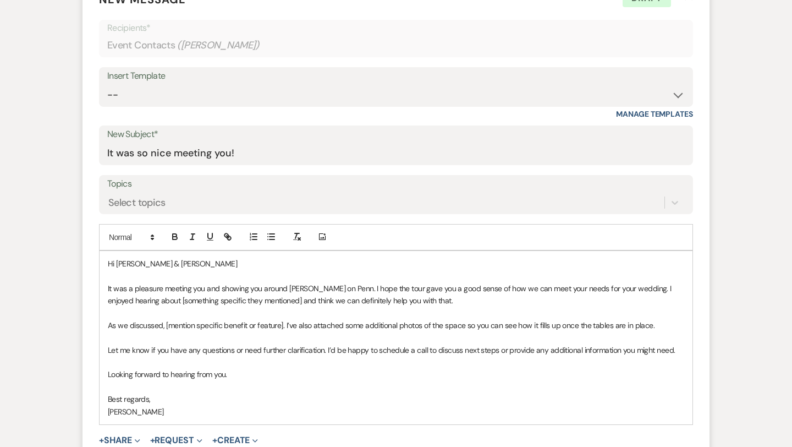
scroll to position [456, 0]
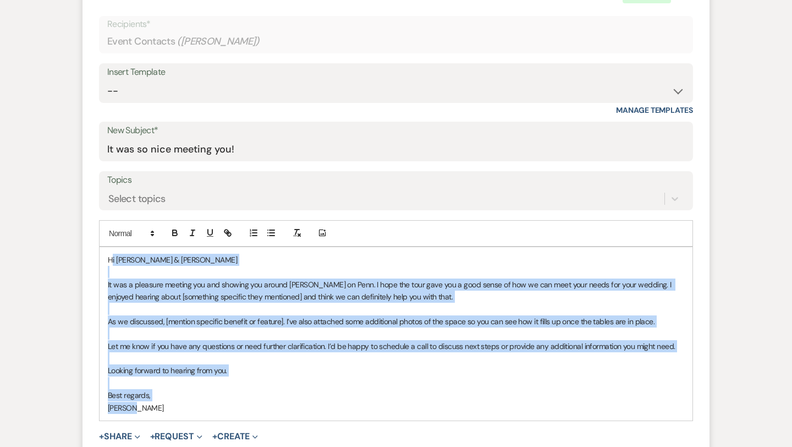
drag, startPoint x: 137, startPoint y: 406, endPoint x: 111, endPoint y: 260, distance: 149.1
click at [111, 260] on div "Hi [PERSON_NAME] & [PERSON_NAME] It was a pleasure meeting you and showing you …" at bounding box center [396, 333] width 593 height 173
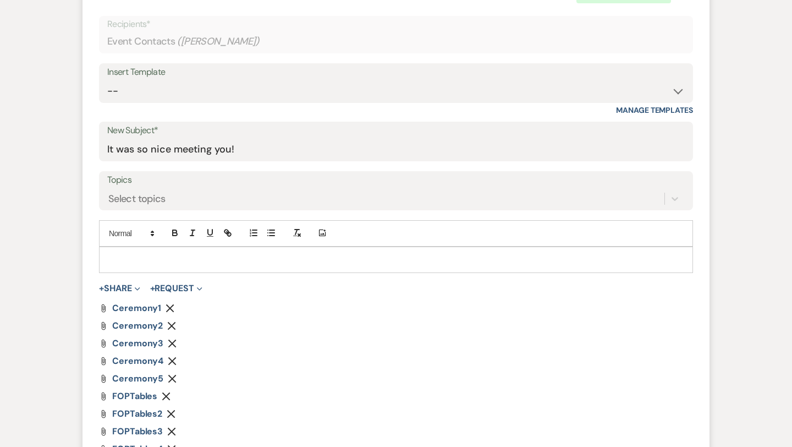
paste div
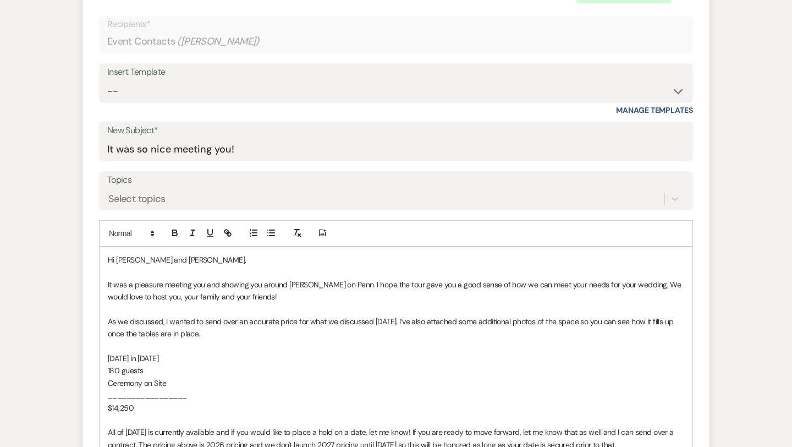
click at [166, 257] on span "Hi [PERSON_NAME] and [PERSON_NAME]," at bounding box center [177, 260] width 138 height 10
click at [403, 321] on span "As we discussed, I wanted to send over an accurate price for what we discussed …" at bounding box center [392, 327] width 568 height 22
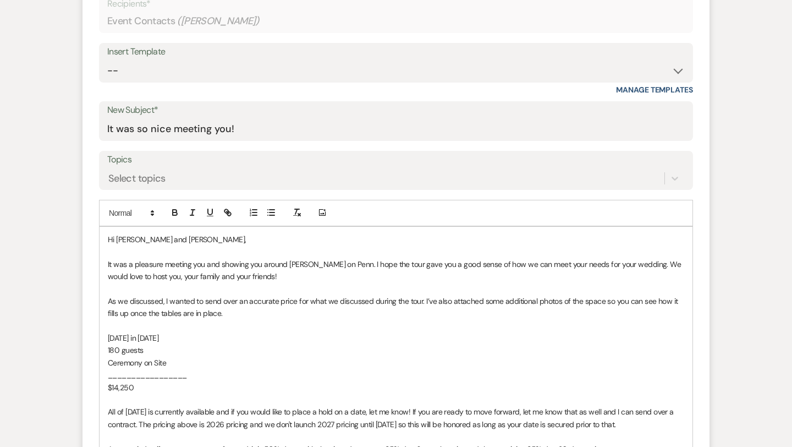
scroll to position [493, 0]
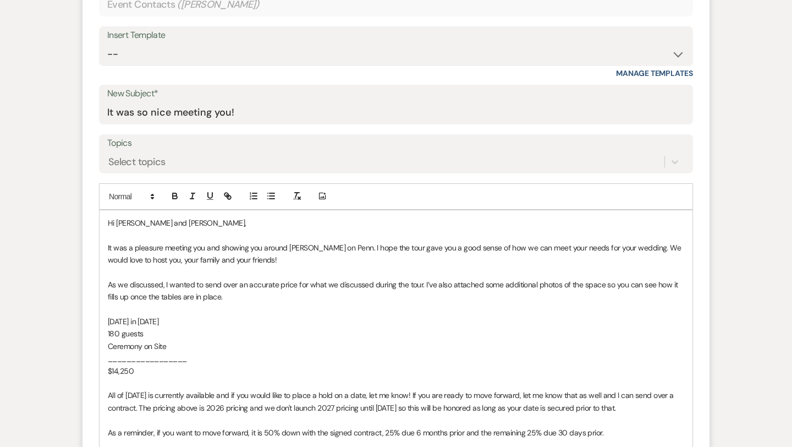
click at [191, 321] on p "[DATE] in [DATE]" at bounding box center [396, 321] width 576 height 12
click at [119, 333] on span "180 guests" at bounding box center [125, 333] width 35 height 10
click at [146, 365] on p "$14,250" at bounding box center [396, 371] width 576 height 12
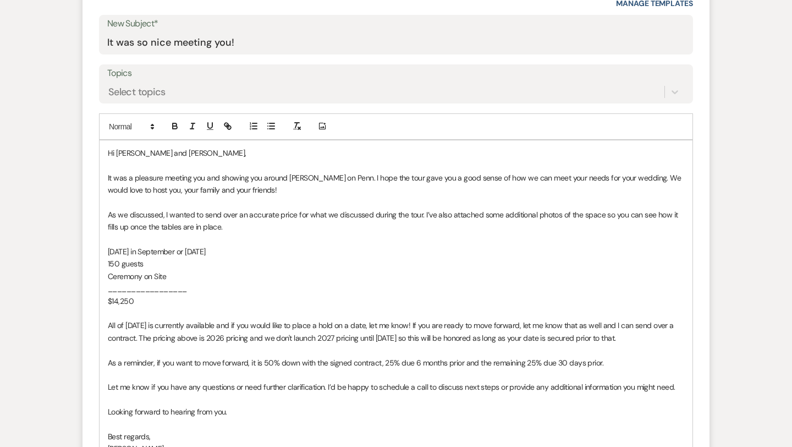
scroll to position [564, 0]
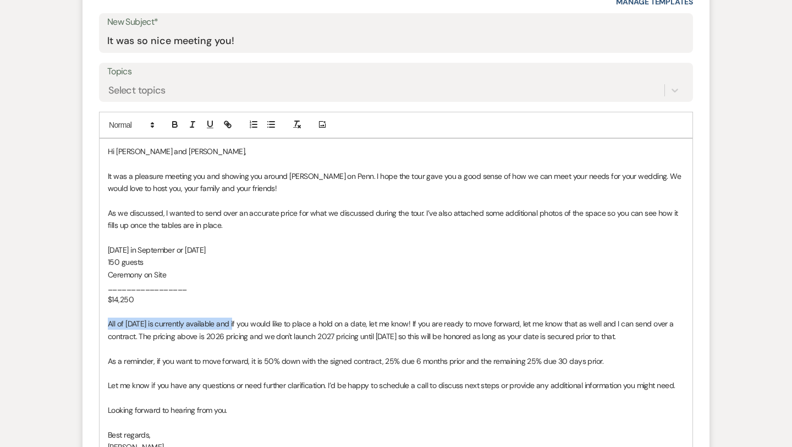
drag, startPoint x: 106, startPoint y: 319, endPoint x: 237, endPoint y: 324, distance: 131.0
click at [237, 324] on div "Hi [PERSON_NAME] and [PERSON_NAME], It was a pleasure meeting you and showing y…" at bounding box center [396, 305] width 593 height 333
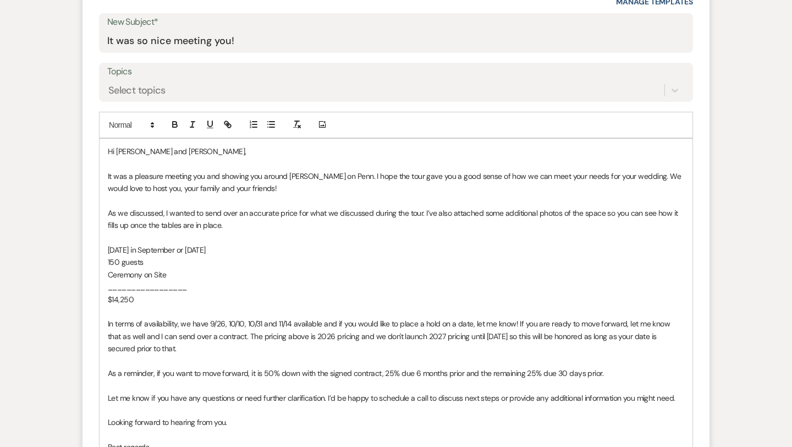
click at [335, 321] on span "In terms of availability, we have 9/26, 10/10, 10/31 and 11/14 available and if…" at bounding box center [390, 335] width 564 height 35
click at [328, 325] on span "In terms of availability, we have 9/26, 10/10, 10/31 and 11/14 available. if yo…" at bounding box center [396, 335] width 577 height 35
click at [389, 287] on p "_________________" at bounding box center [396, 286] width 576 height 12
click at [329, 322] on span "In terms of availability, we have 9/26, 10/10, 10/31 and 11/14 available. iI yo…" at bounding box center [396, 335] width 576 height 35
click at [224, 307] on p at bounding box center [396, 311] width 576 height 12
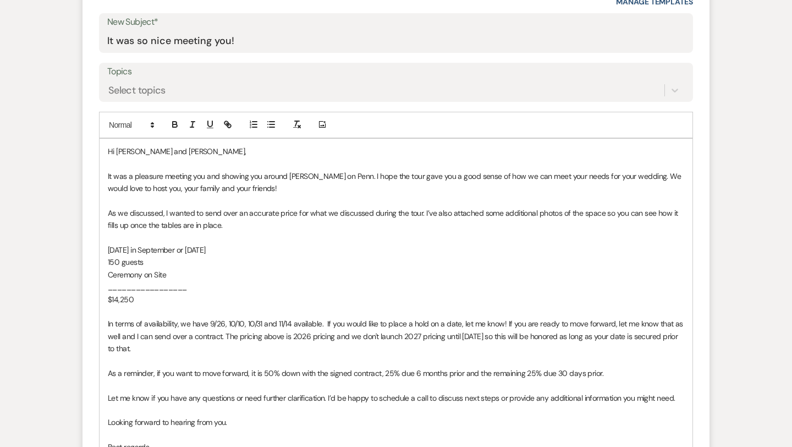
click at [323, 323] on span "In terms of availability, we have 9/26, 10/10, 10/31 and 11/14 available. If yo…" at bounding box center [396, 335] width 577 height 35
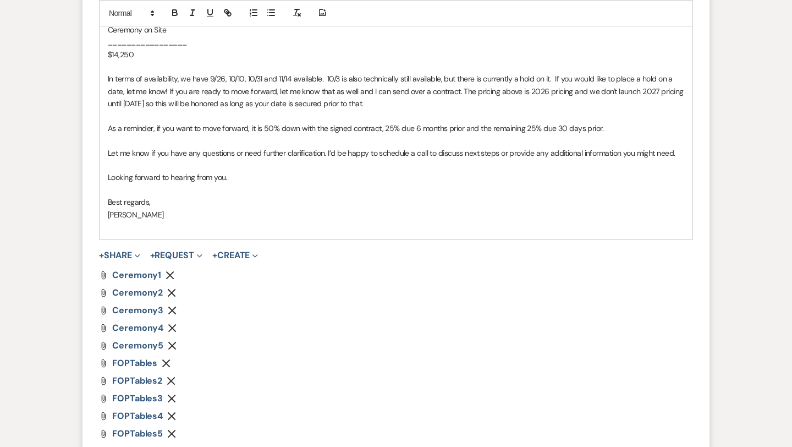
scroll to position [807, 0]
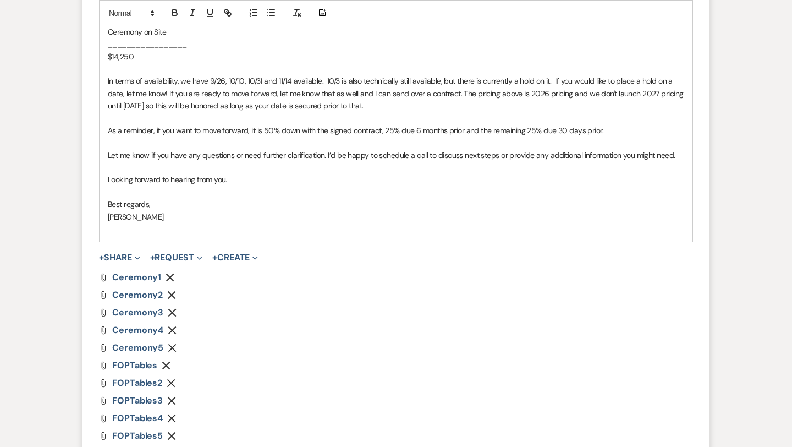
click at [136, 257] on span "Expand" at bounding box center [136, 257] width 8 height 12
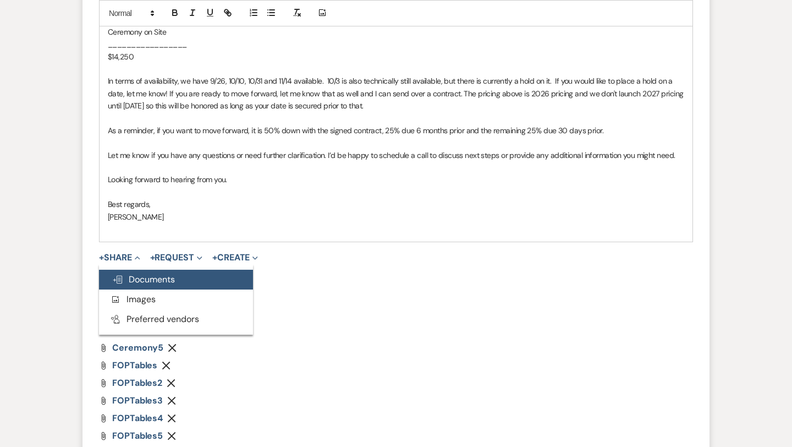
click at [144, 279] on span "Doc Upload Documents" at bounding box center [143, 279] width 63 height 12
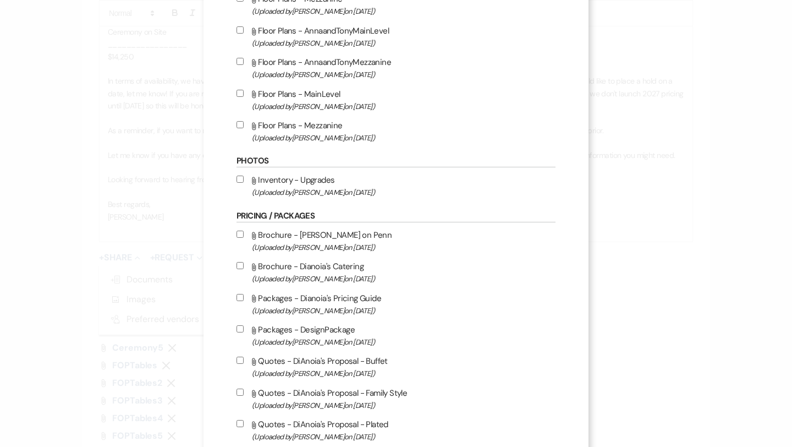
scroll to position [538, 0]
click at [238, 183] on input "Attach File Inventory - Upgrades (Uploaded by [PERSON_NAME] on [DATE] )" at bounding box center [239, 179] width 7 height 7
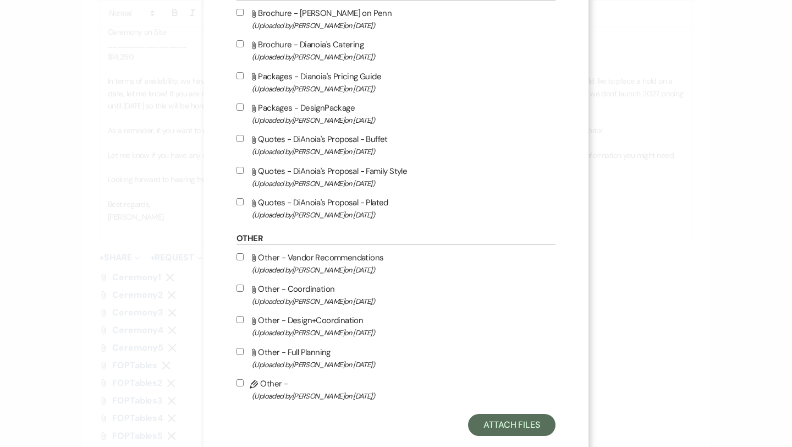
scroll to position [790, 0]
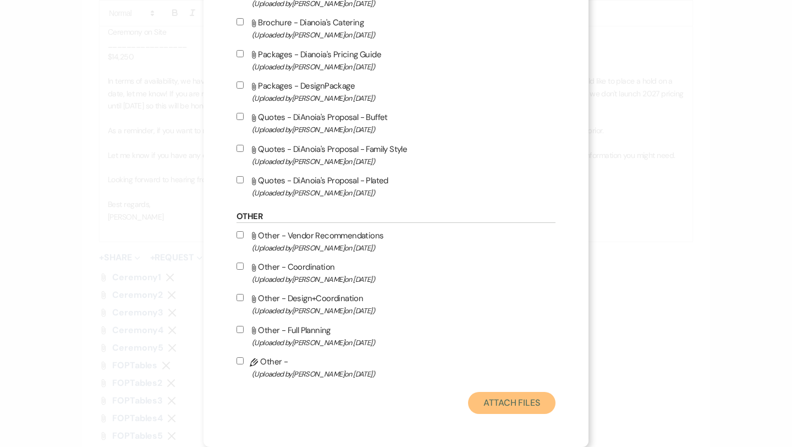
click at [498, 401] on button "Attach Files" at bounding box center [511, 403] width 87 height 22
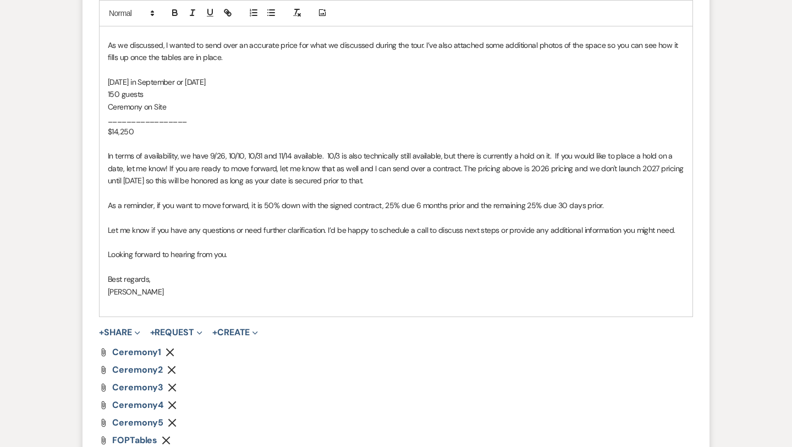
scroll to position [894, 0]
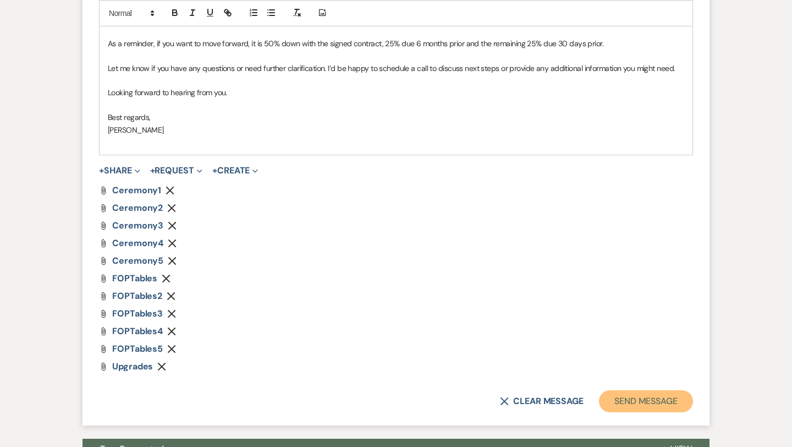
click at [615, 397] on button "Send Message" at bounding box center [646, 401] width 94 height 22
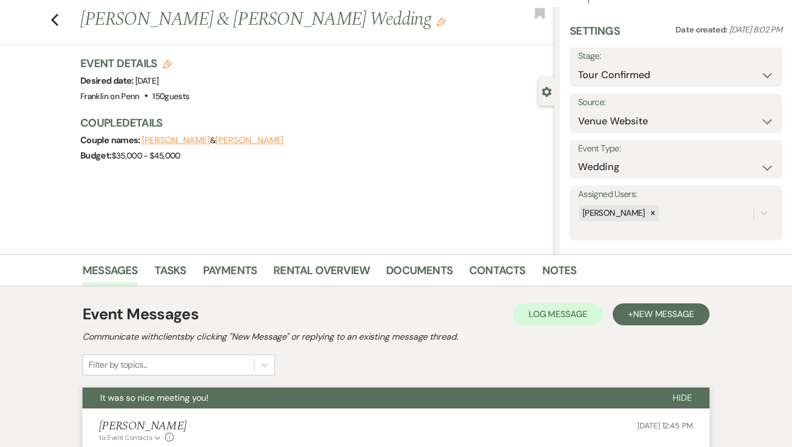
scroll to position [0, 0]
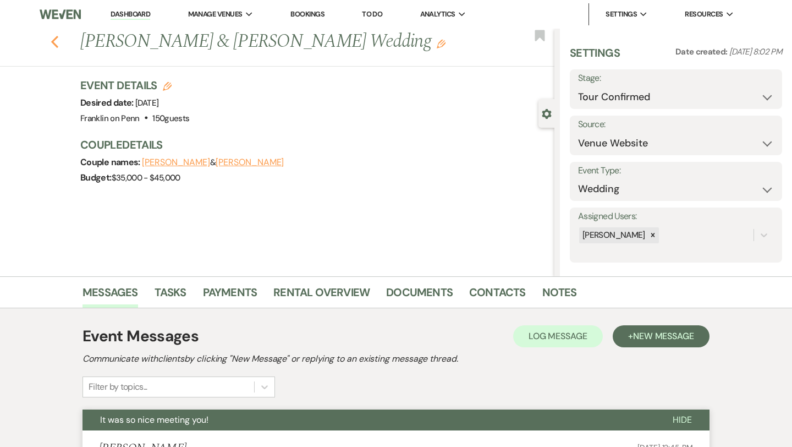
click at [56, 41] on icon "Previous" at bounding box center [55, 41] width 8 height 13
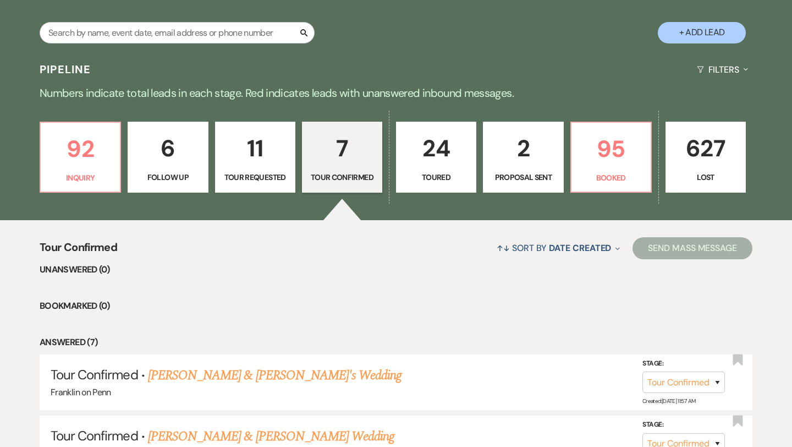
scroll to position [203, 0]
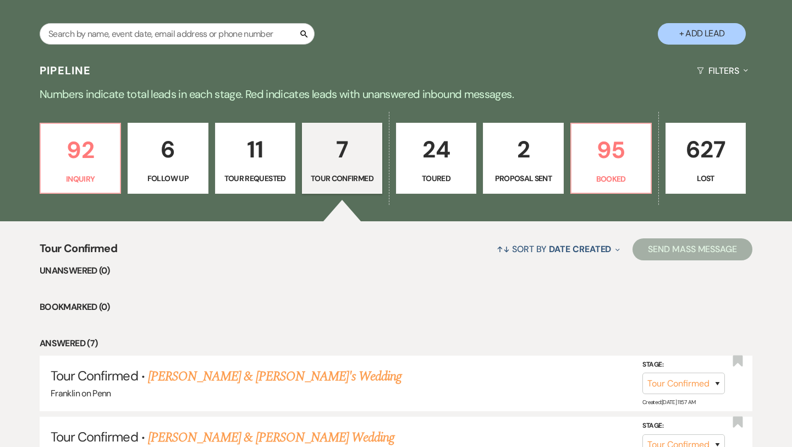
click at [343, 147] on p "7" at bounding box center [342, 149] width 66 height 37
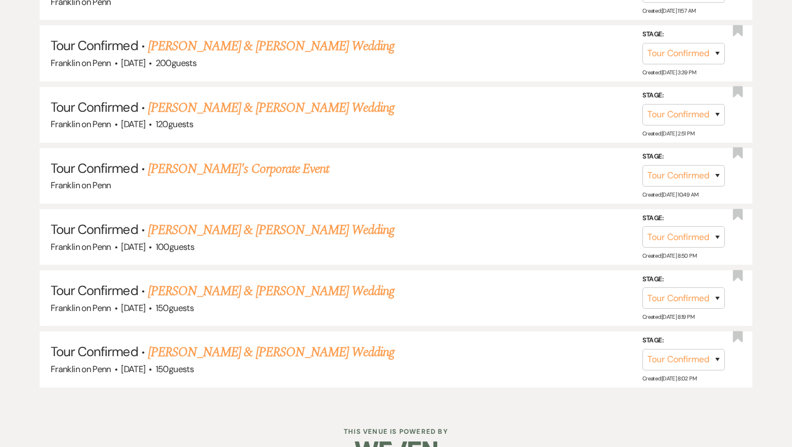
scroll to position [596, 0]
click at [689, 354] on select "Inquiry Follow Up Tour Requested Tour Confirmed Toured Proposal Sent Booked Lost" at bounding box center [683, 357] width 82 height 21
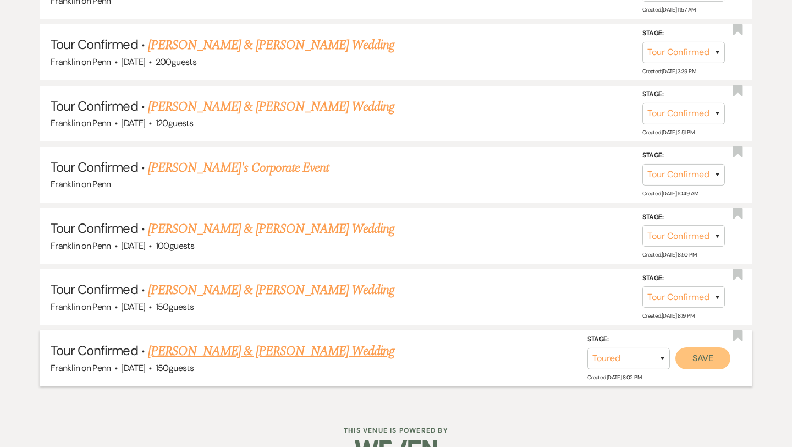
click at [705, 355] on button "Save" at bounding box center [702, 357] width 55 height 22
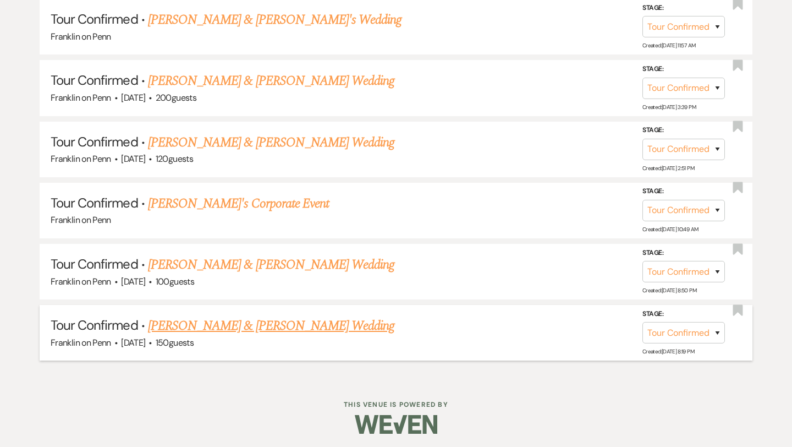
click at [350, 324] on link "[PERSON_NAME] & [PERSON_NAME] Wedding" at bounding box center [271, 326] width 246 height 20
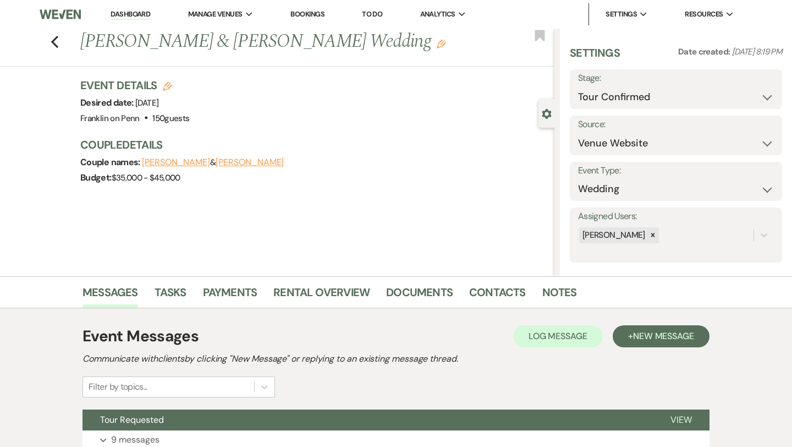
scroll to position [89, 0]
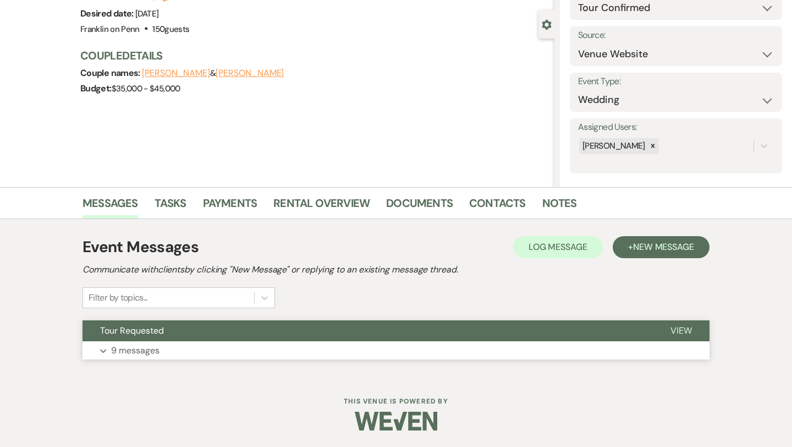
click at [681, 326] on span "View" at bounding box center [680, 330] width 21 height 12
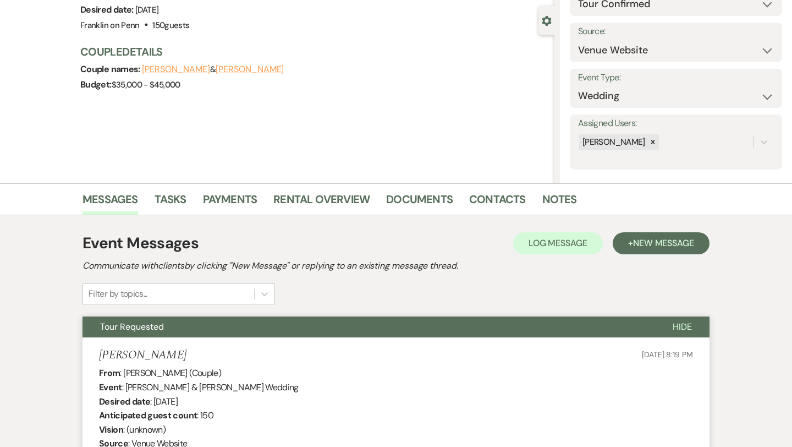
scroll to position [0, 0]
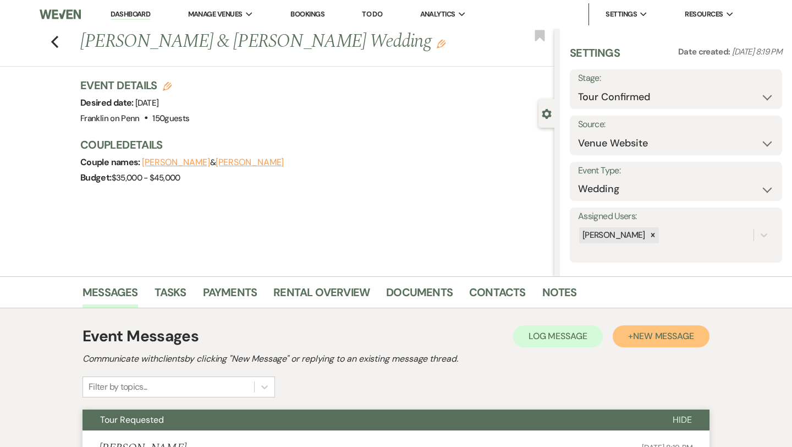
click at [669, 338] on span "New Message" at bounding box center [663, 336] width 61 height 12
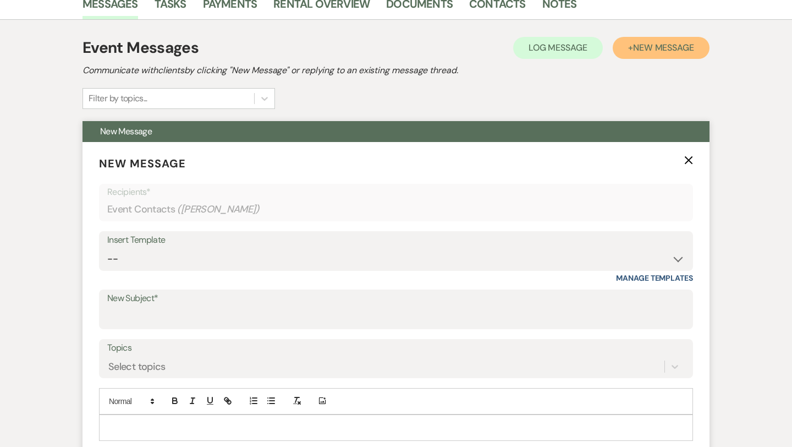
scroll to position [331, 0]
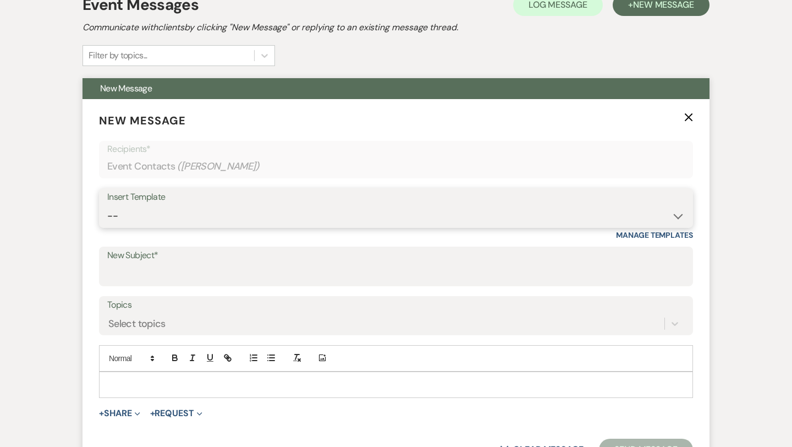
click at [197, 218] on select "-- Weven Planning Portal Introduction (Booked Events) Initial Inquiry Response …" at bounding box center [395, 215] width 577 height 21
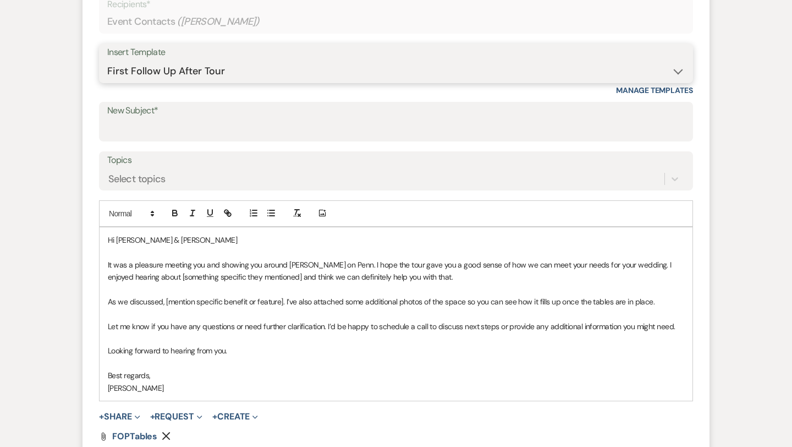
scroll to position [476, 0]
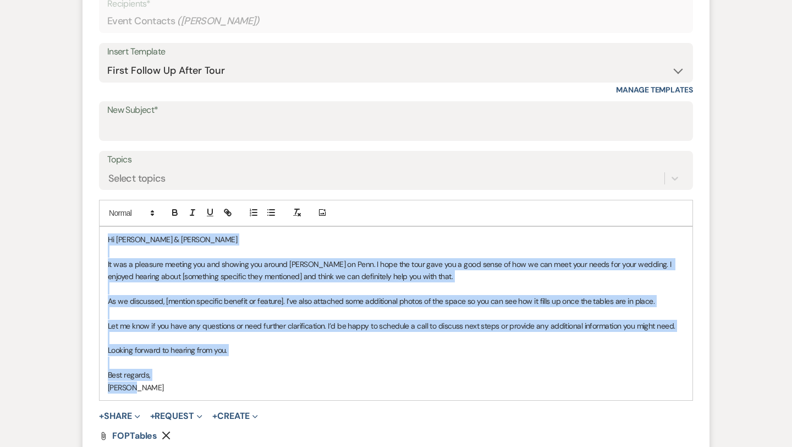
drag, startPoint x: 135, startPoint y: 387, endPoint x: 107, endPoint y: 239, distance: 150.0
click at [107, 239] on div "Hi [PERSON_NAME] & [PERSON_NAME] It was a pleasure meeting you and showing you …" at bounding box center [396, 313] width 593 height 173
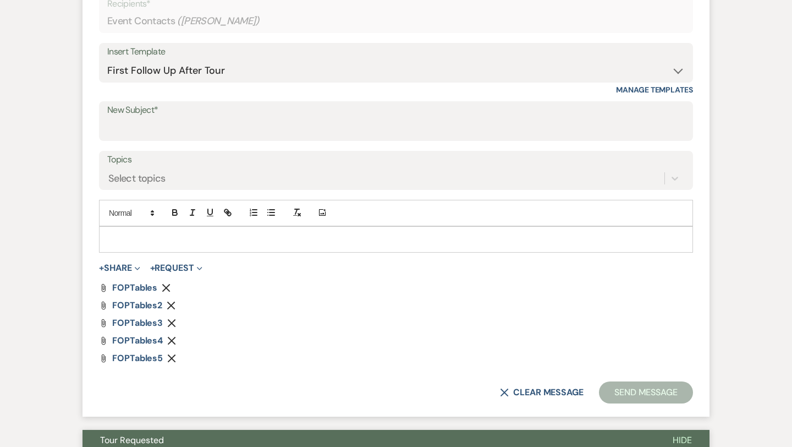
paste div
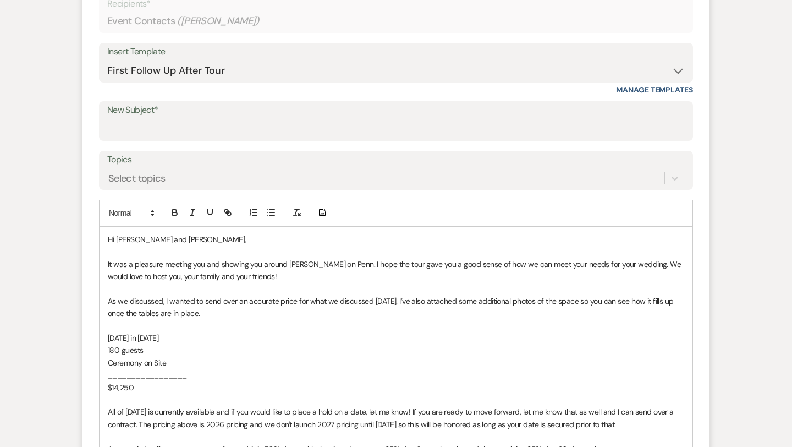
click at [172, 241] on p "Hi [PERSON_NAME] and [PERSON_NAME]," at bounding box center [396, 239] width 576 height 12
click at [262, 276] on p "It was a pleasure meeting you and showing you around [PERSON_NAME] on Penn. I h…" at bounding box center [396, 270] width 576 height 25
click at [108, 263] on span "It was a pleasure meeting you and showing you around [PERSON_NAME] on Penn. I h…" at bounding box center [395, 270] width 575 height 22
click at [144, 262] on span "[PERSON_NAME] said It was a pleasure meeting you and showing you around [PERSON…" at bounding box center [396, 270] width 577 height 22
click at [189, 337] on p "[DATE] in [DATE]" at bounding box center [396, 338] width 576 height 12
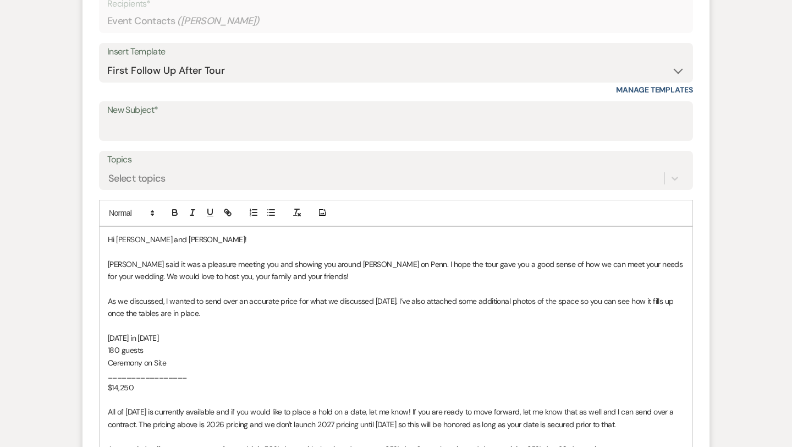
click at [119, 348] on span "180 guests" at bounding box center [125, 350] width 35 height 10
click at [152, 365] on span "Ceremony on Site" at bounding box center [137, 362] width 58 height 10
click at [118, 384] on span "$14,250" at bounding box center [121, 387] width 26 height 10
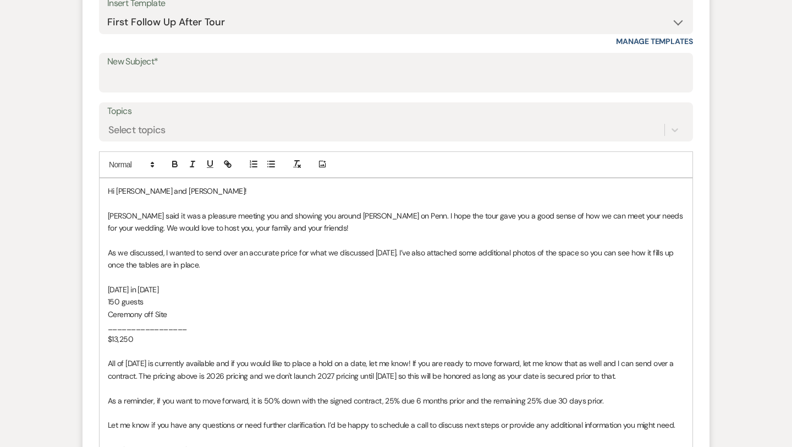
scroll to position [525, 0]
drag, startPoint x: 167, startPoint y: 361, endPoint x: 106, endPoint y: 360, distance: 61.1
click at [106, 360] on div "Hi [PERSON_NAME] and [PERSON_NAME]! [PERSON_NAME] said it was a pleasure meetin…" at bounding box center [396, 344] width 593 height 333
click at [179, 363] on span "In terms of August, is currently available and if you would like to place a hol…" at bounding box center [393, 368] width 570 height 22
click at [216, 362] on span "In terms of August, we currently available and if you would like to place a hol…" at bounding box center [395, 368] width 575 height 22
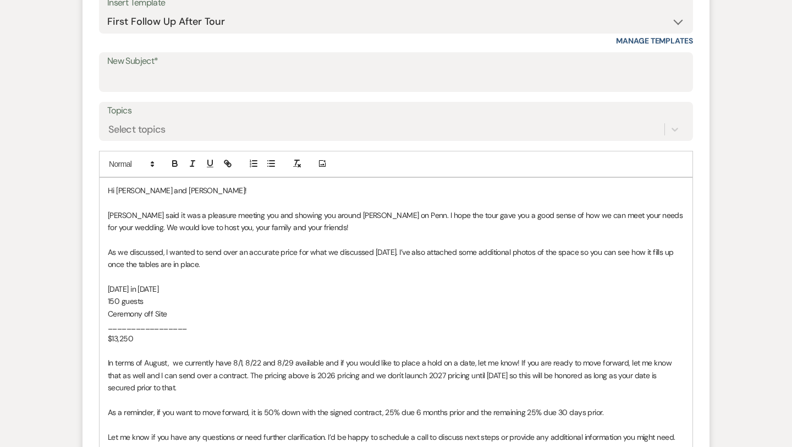
click at [515, 360] on span "In terms of August, we currently have 8/1, 8/22 and 8/29 available and if you w…" at bounding box center [390, 374] width 565 height 35
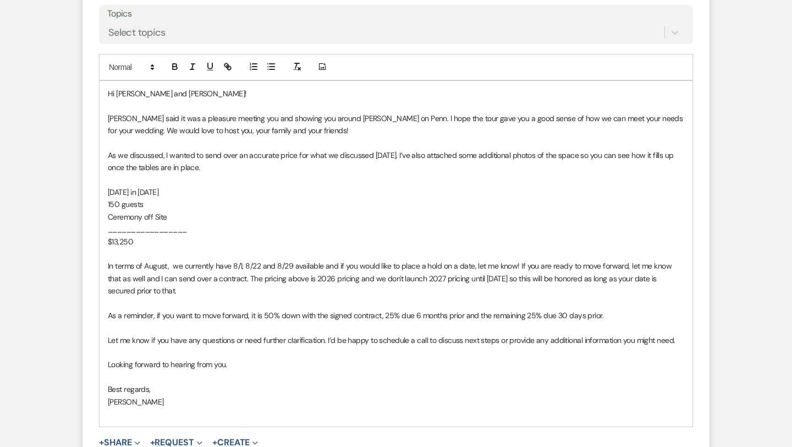
scroll to position [635, 0]
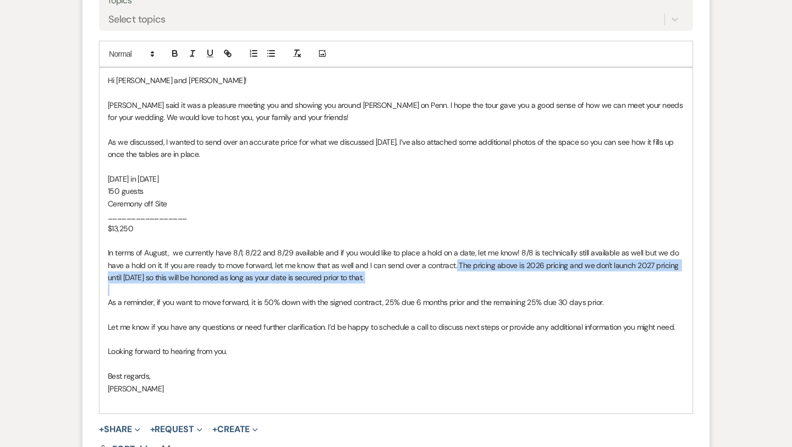
drag, startPoint x: 453, startPoint y: 261, endPoint x: 492, endPoint y: 288, distance: 46.7
click at [492, 288] on div "Hi [PERSON_NAME] and [PERSON_NAME]! [PERSON_NAME] said it was a pleasure meetin…" at bounding box center [396, 241] width 593 height 346
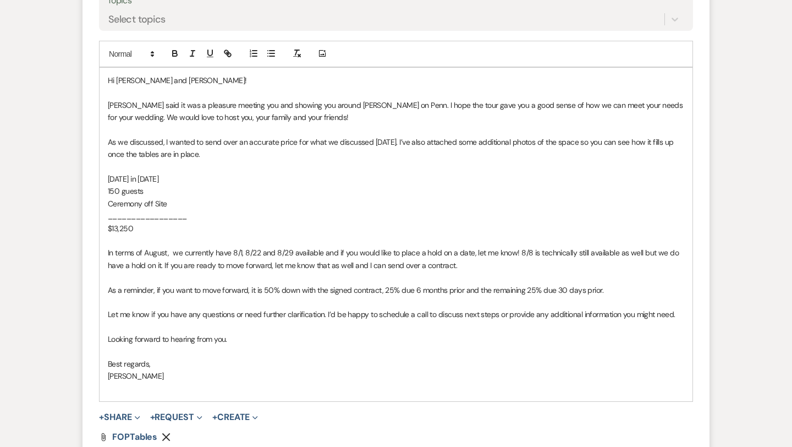
scroll to position [646, 0]
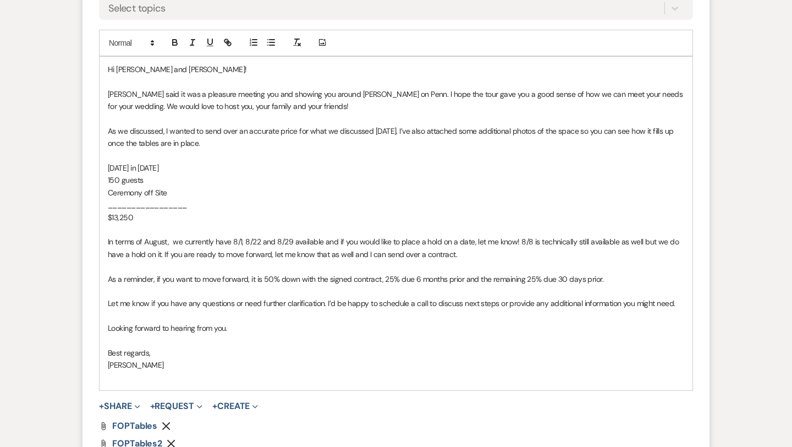
click at [526, 257] on p "In terms of August, we currently have 8/1, 8/22 and 8/29 available and if you w…" at bounding box center [396, 247] width 576 height 25
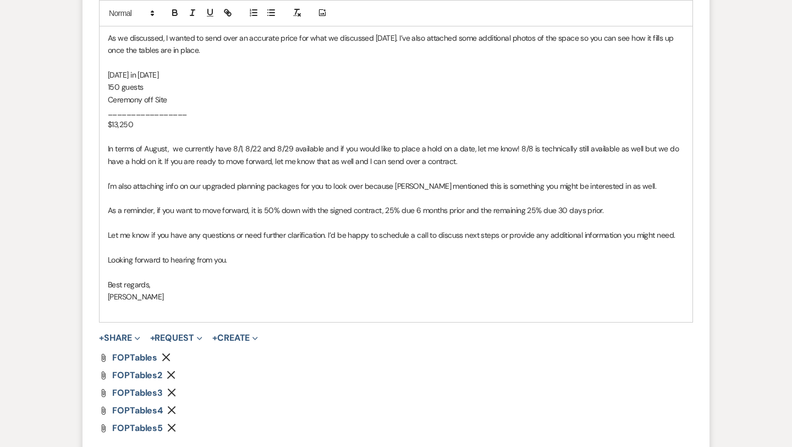
scroll to position [790, 0]
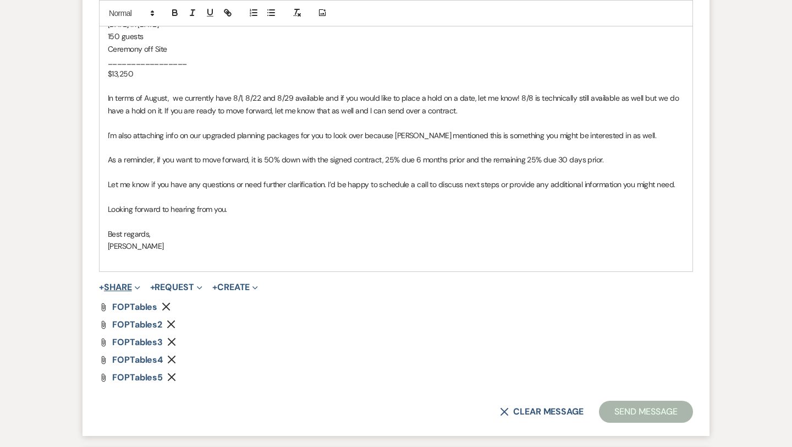
click at [127, 284] on button "+ Share Expand" at bounding box center [119, 287] width 41 height 9
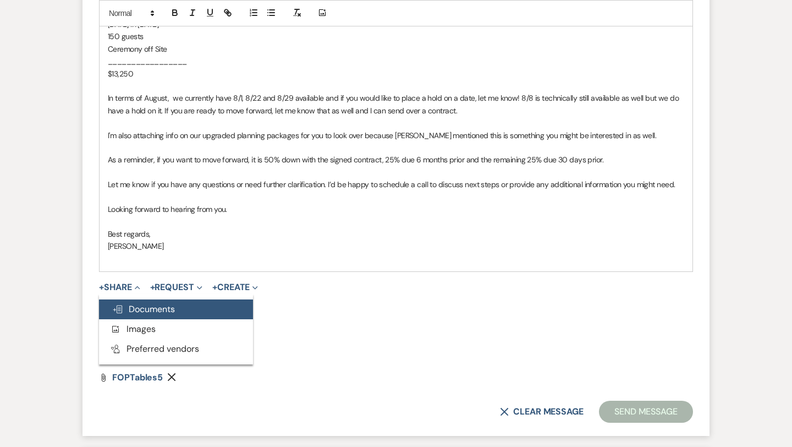
click at [180, 309] on button "Doc Upload Documents" at bounding box center [176, 309] width 154 height 20
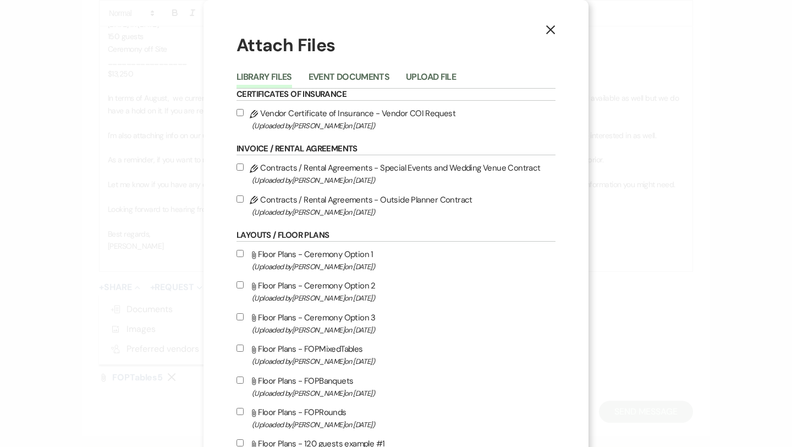
scroll to position [790, 0]
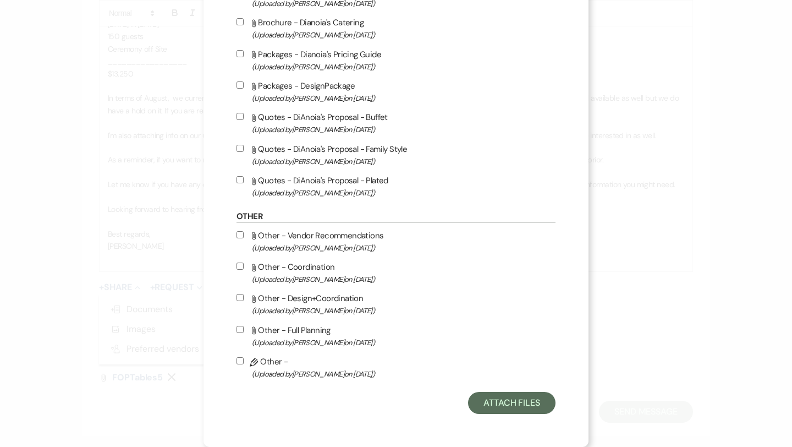
click at [240, 298] on input "Attach File Other - Design+Coordination (Uploaded by [PERSON_NAME] on [DATE] )" at bounding box center [239, 297] width 7 height 7
click at [240, 327] on input "Attach File Other - Full Planning (Uploaded by [PERSON_NAME] on [DATE] )" at bounding box center [239, 329] width 7 height 7
click at [486, 399] on button "Attach Files" at bounding box center [511, 403] width 87 height 22
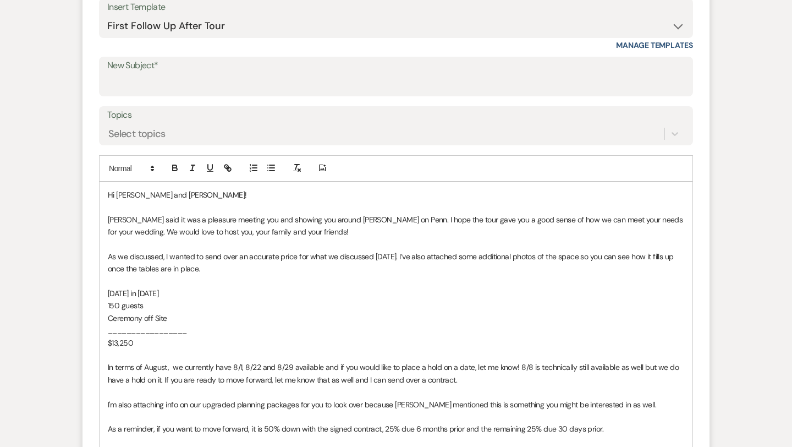
scroll to position [514, 0]
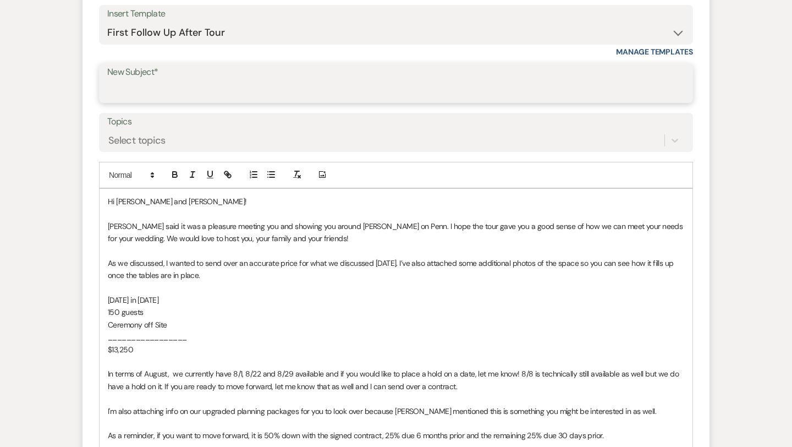
click at [453, 93] on input "New Subject*" at bounding box center [395, 90] width 577 height 21
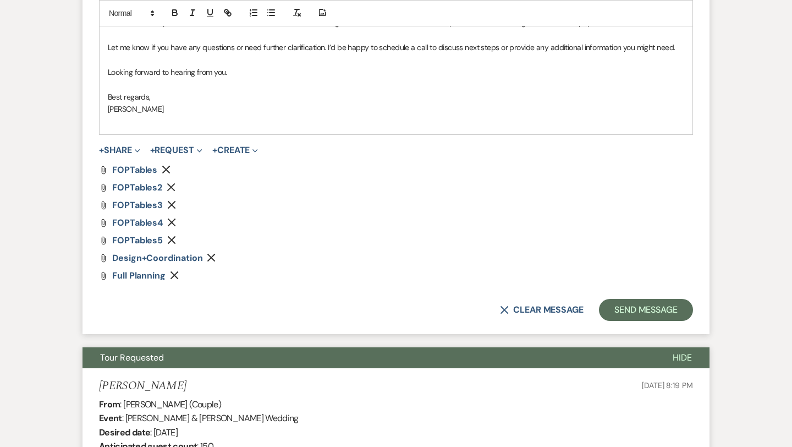
scroll to position [931, 0]
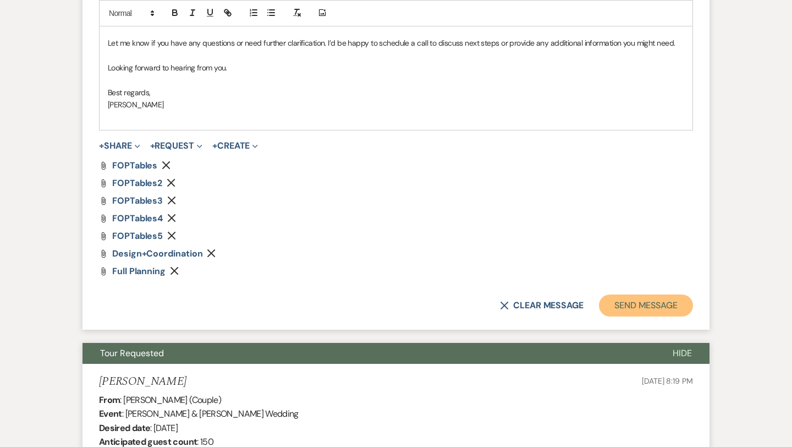
click at [632, 312] on button "Send Message" at bounding box center [646, 305] width 94 height 22
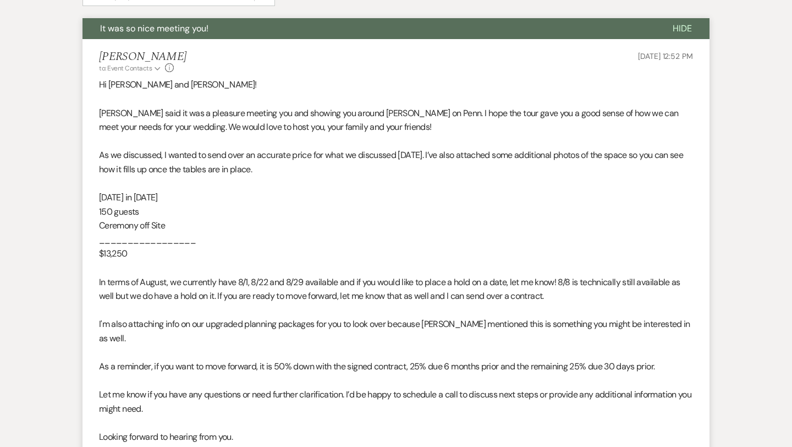
scroll to position [0, 0]
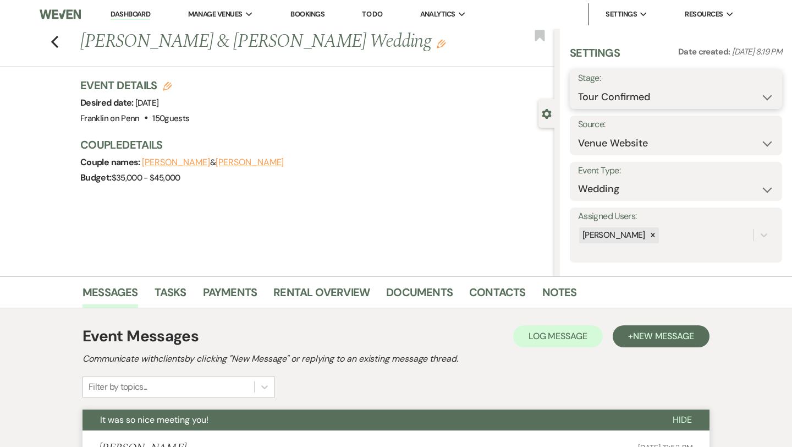
click at [595, 91] on select "Inquiry Follow Up Tour Requested Tour Confirmed Toured Proposal Sent Booked Lost" at bounding box center [676, 96] width 196 height 21
click at [770, 88] on button "Save" at bounding box center [760, 89] width 43 height 22
click at [56, 40] on icon "Previous" at bounding box center [55, 41] width 8 height 13
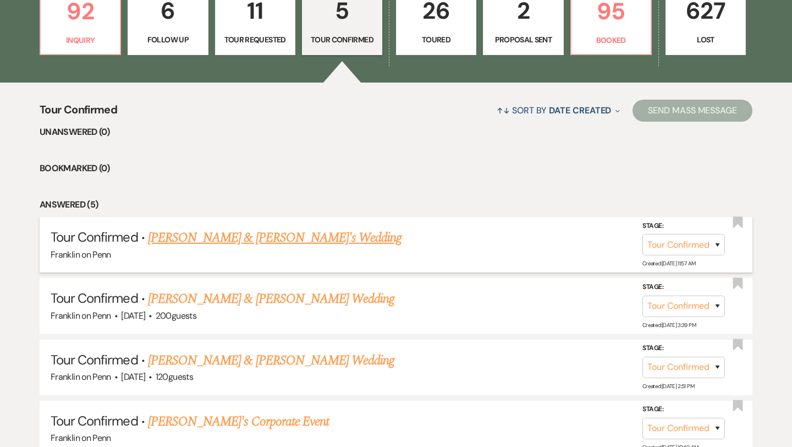
scroll to position [275, 0]
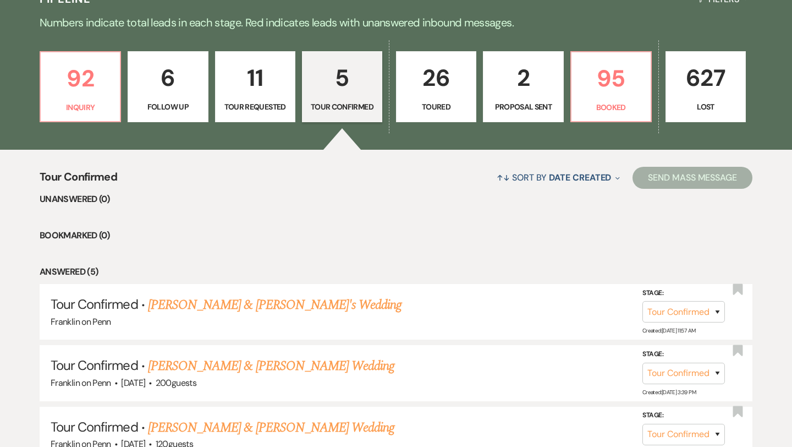
click at [438, 79] on p "26" at bounding box center [436, 77] width 66 height 37
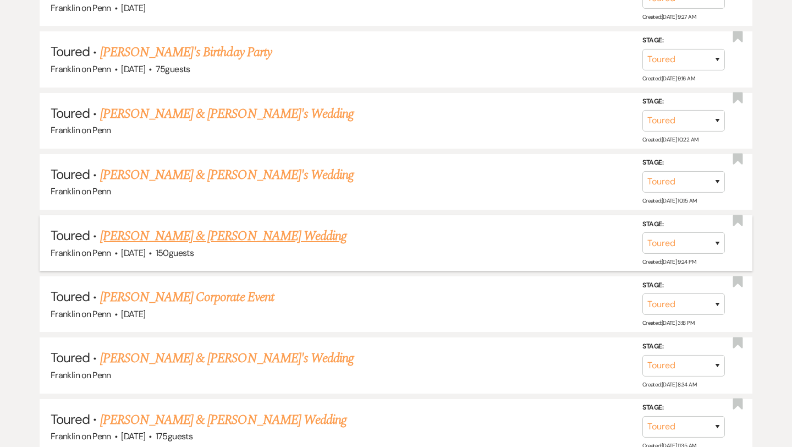
scroll to position [1562, 0]
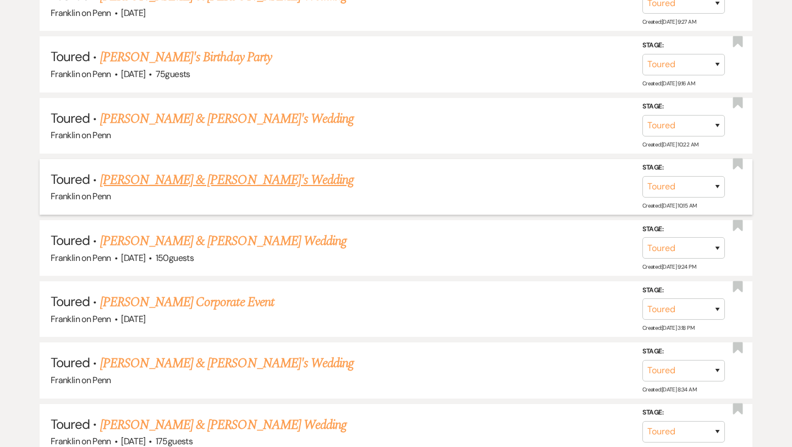
click at [210, 170] on link "[PERSON_NAME] & [PERSON_NAME]'s Wedding" at bounding box center [227, 180] width 254 height 20
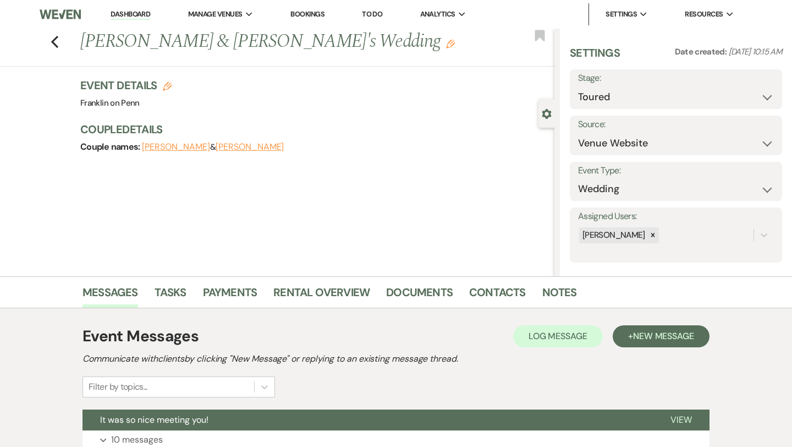
scroll to position [140, 0]
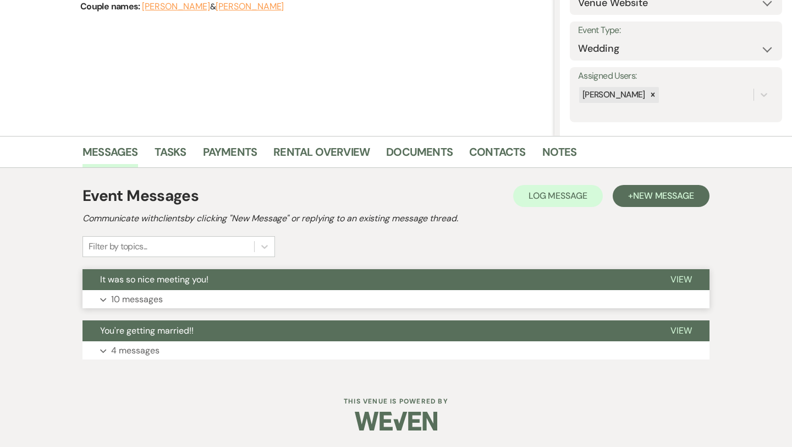
click at [673, 269] on button "View" at bounding box center [681, 279] width 57 height 21
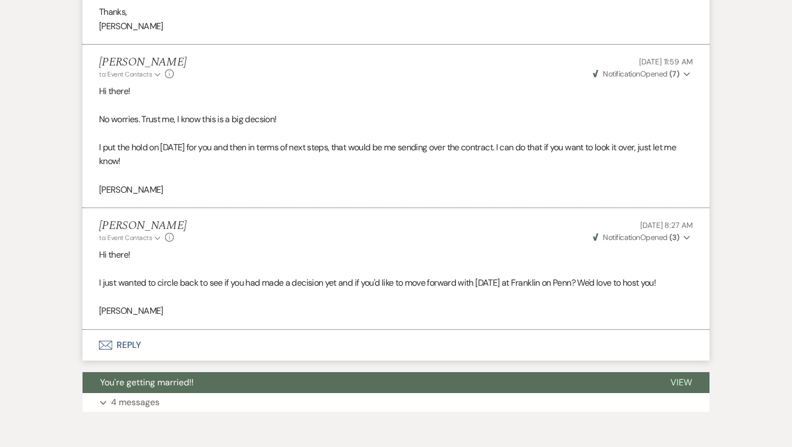
scroll to position [2404, 0]
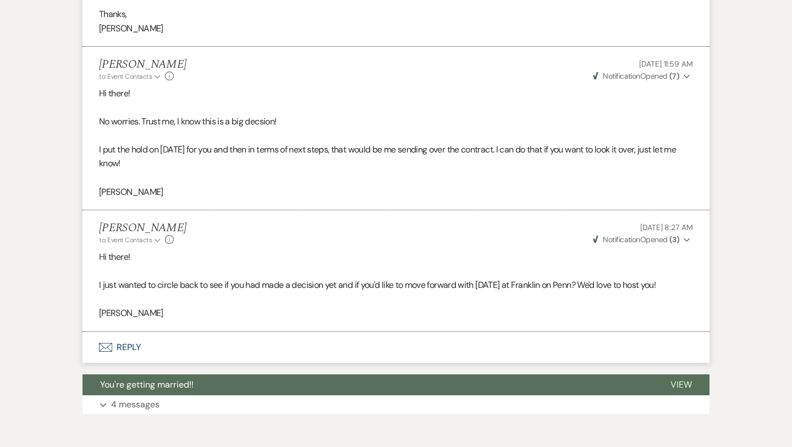
click at [140, 332] on button "Envelope Reply" at bounding box center [395, 347] width 627 height 31
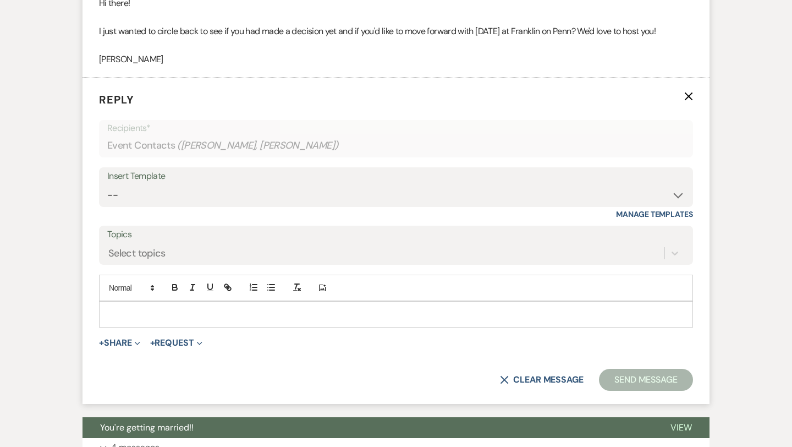
scroll to position [2661, 0]
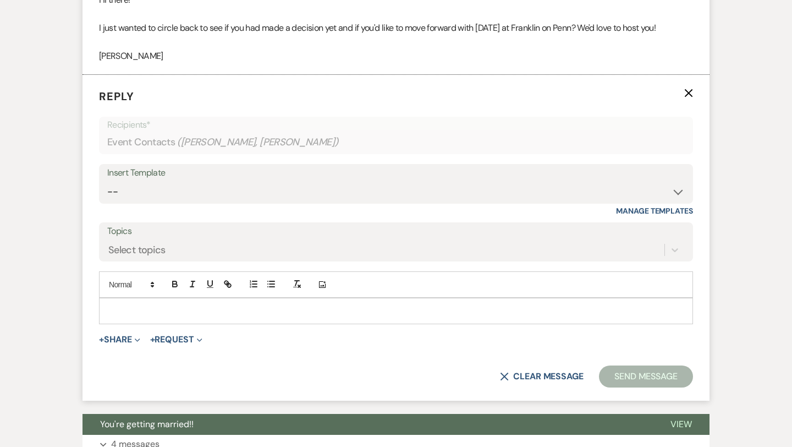
click at [156, 304] on div at bounding box center [396, 310] width 593 height 25
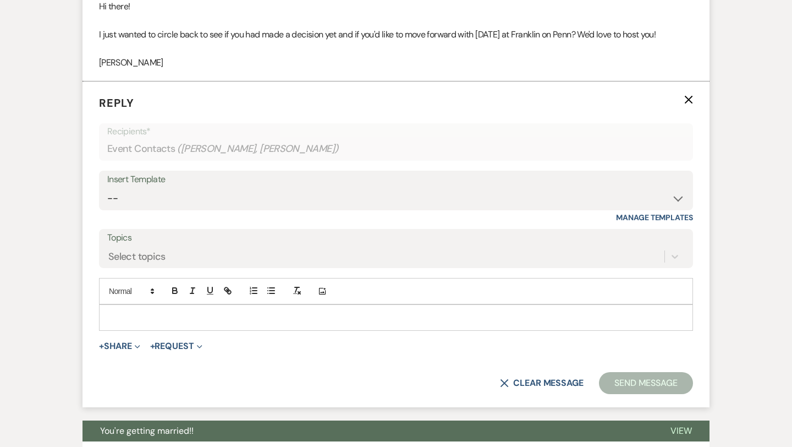
scroll to position [2656, 0]
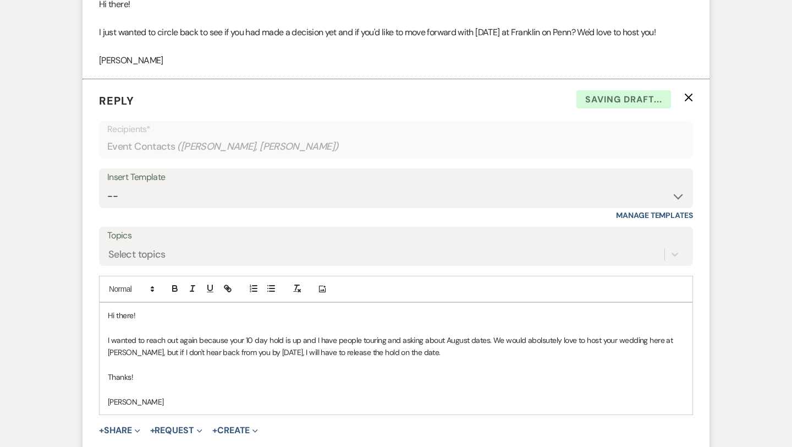
click at [545, 334] on p "I wanted to reach out again because your 10 day hold is up and I have people to…" at bounding box center [396, 346] width 576 height 25
click at [541, 334] on p "I wanted to reach out again because your 10 day hold is up and I have people to…" at bounding box center [396, 346] width 576 height 25
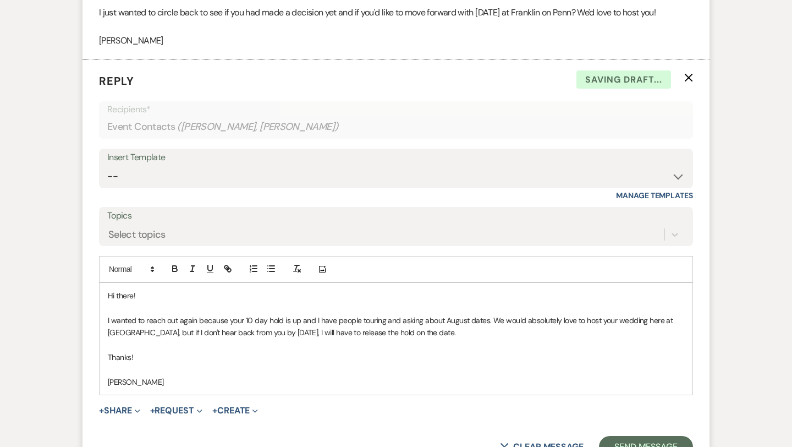
scroll to position [2682, 0]
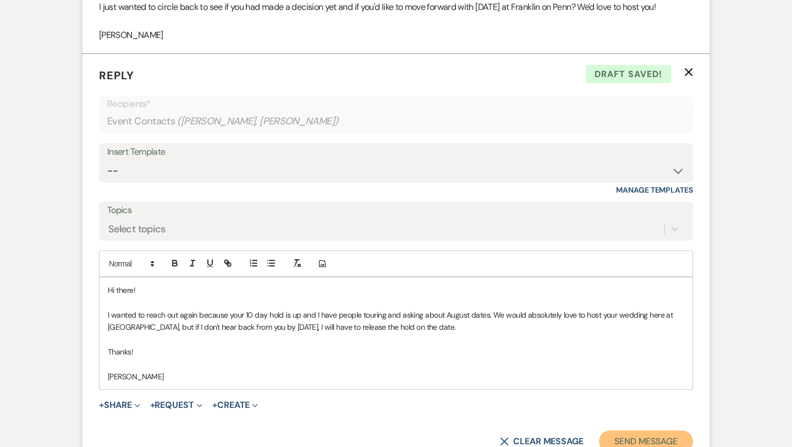
click at [627, 430] on button "Send Message" at bounding box center [646, 441] width 94 height 22
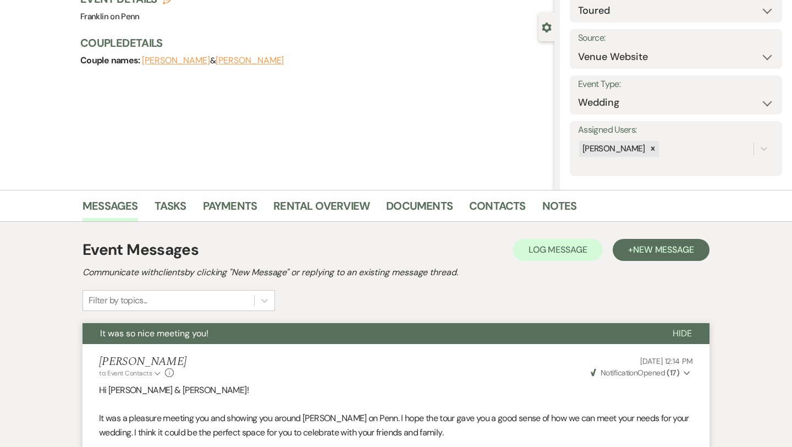
scroll to position [0, 0]
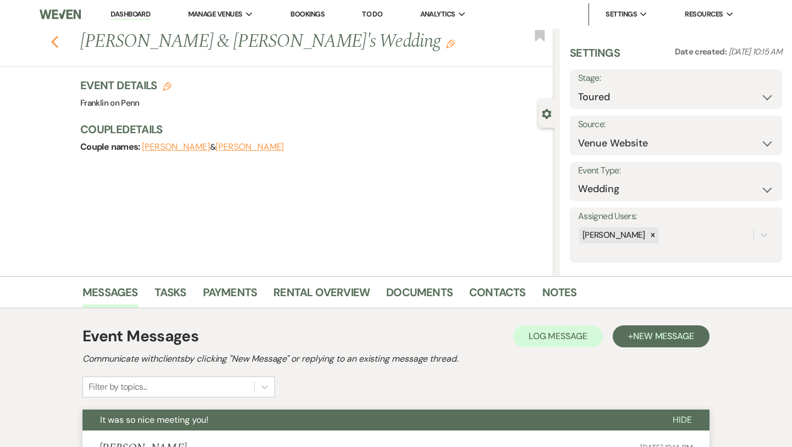
click at [57, 43] on icon "Previous" at bounding box center [55, 41] width 8 height 13
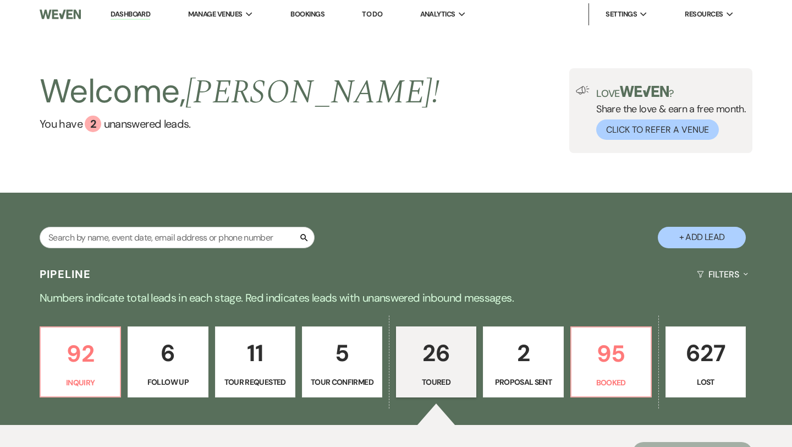
scroll to position [221, 0]
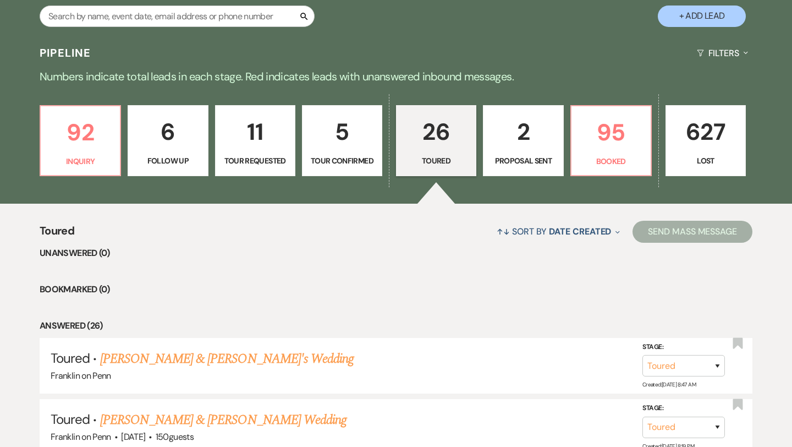
click at [524, 119] on p "2" at bounding box center [523, 131] width 66 height 37
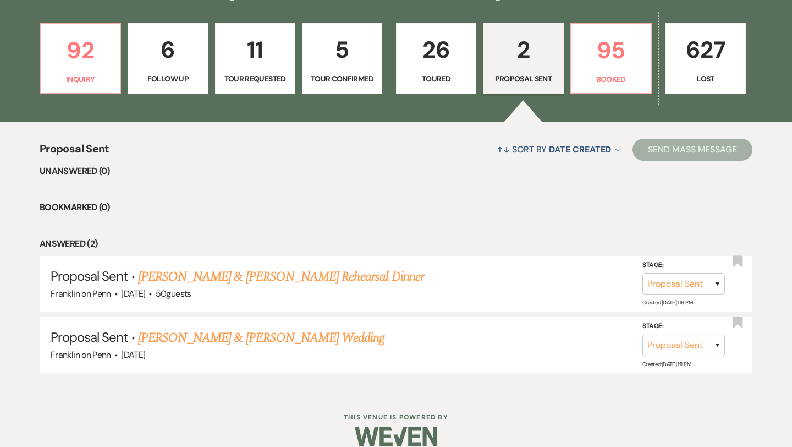
scroll to position [318, 0]
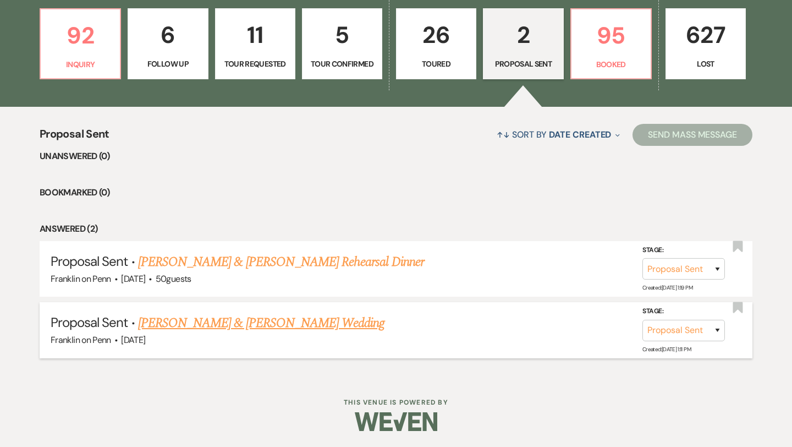
click at [263, 325] on link "[PERSON_NAME] & [PERSON_NAME] Wedding" at bounding box center [261, 323] width 246 height 20
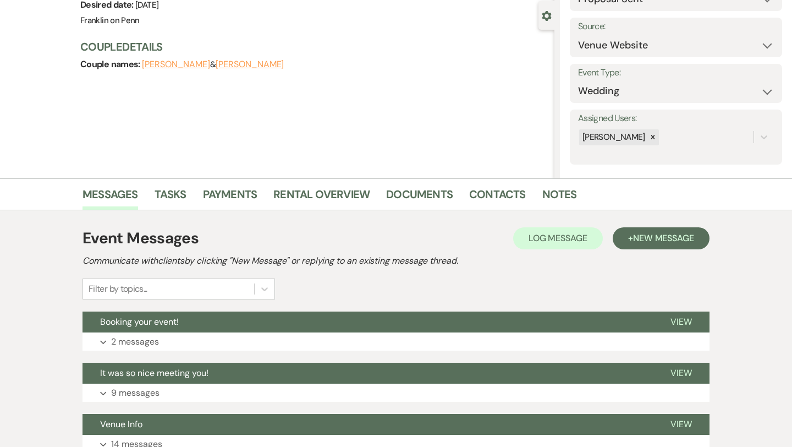
scroll to position [99, 0]
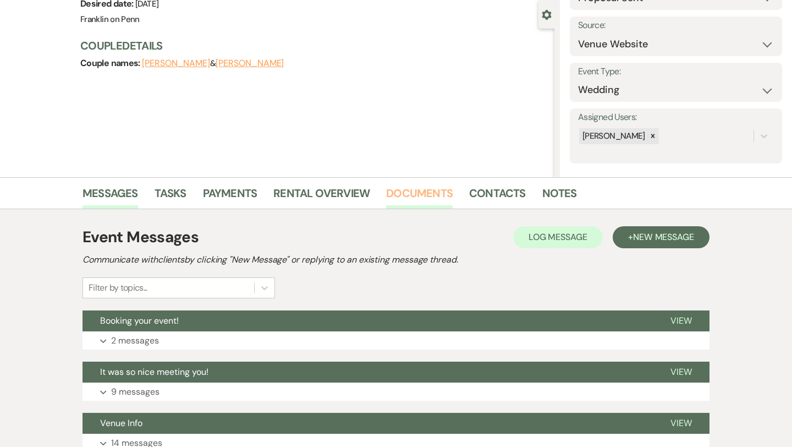
click at [436, 195] on link "Documents" at bounding box center [419, 196] width 67 height 24
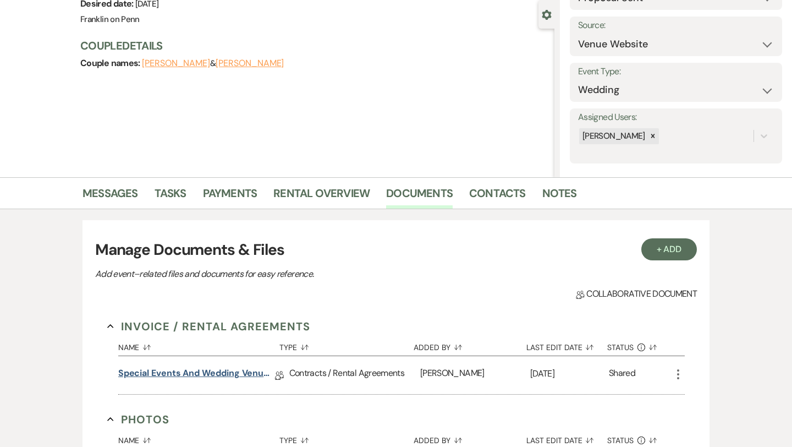
click at [243, 376] on link "Special Events and Wedding Venue Contract" at bounding box center [196, 374] width 157 height 17
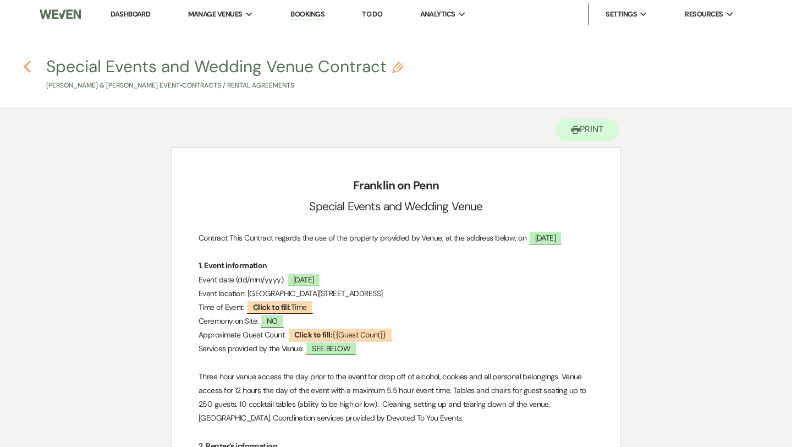
click at [26, 68] on use "button" at bounding box center [27, 66] width 7 height 12
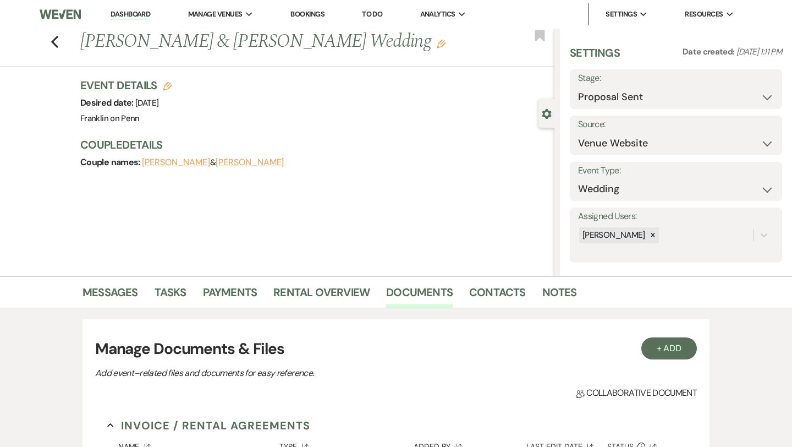
scroll to position [99, 0]
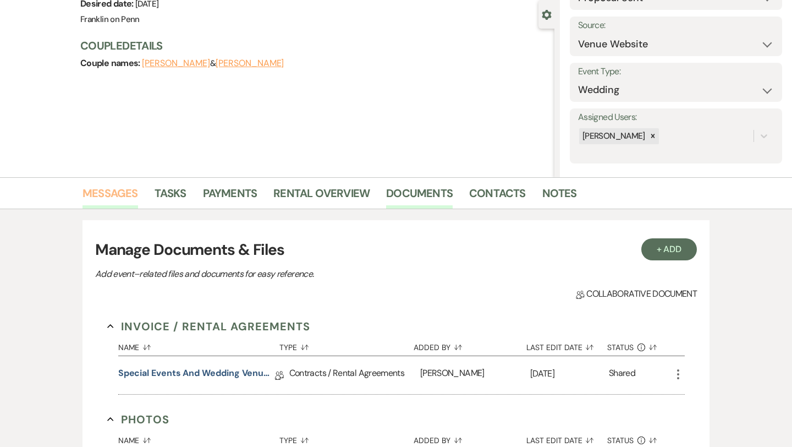
click at [127, 193] on link "Messages" at bounding box center [110, 196] width 56 height 24
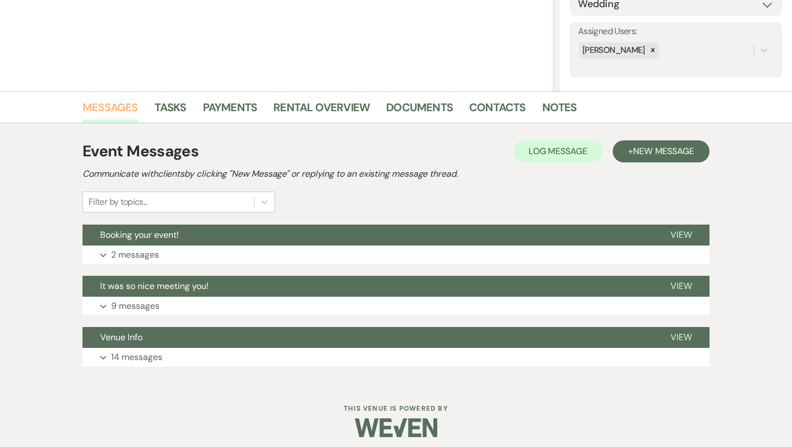
scroll to position [191, 0]
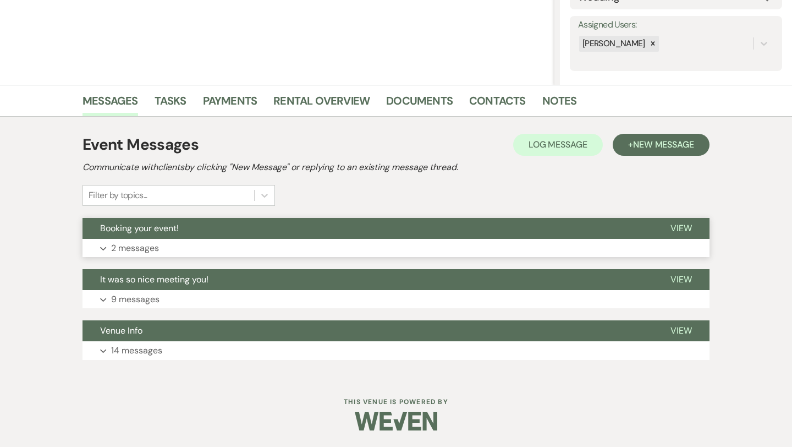
click at [684, 227] on span "View" at bounding box center [680, 228] width 21 height 12
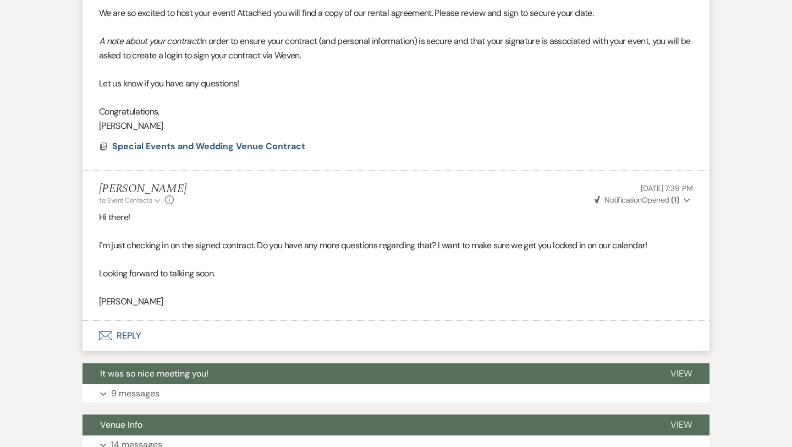
scroll to position [492, 0]
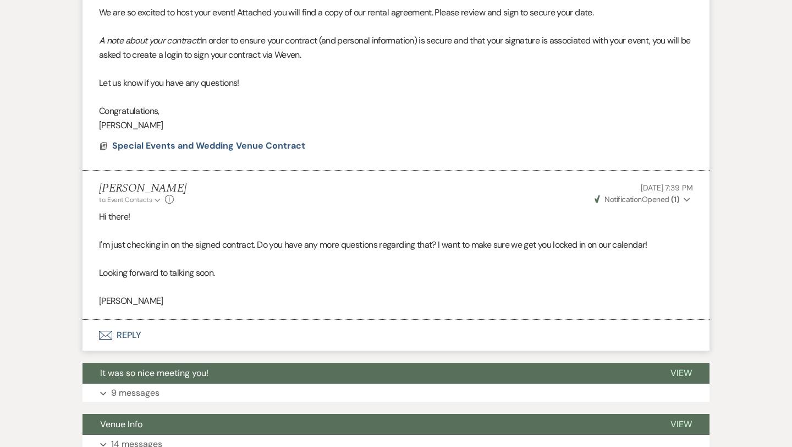
click at [136, 331] on button "Envelope Reply" at bounding box center [395, 335] width 627 height 31
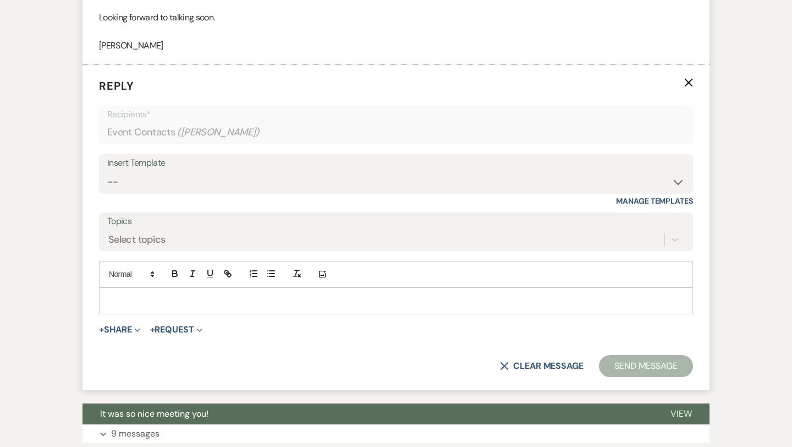
scroll to position [751, 0]
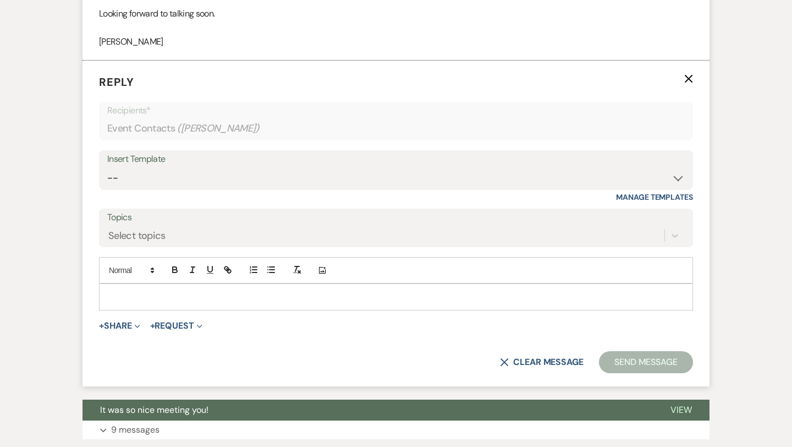
click at [165, 291] on p at bounding box center [396, 296] width 576 height 12
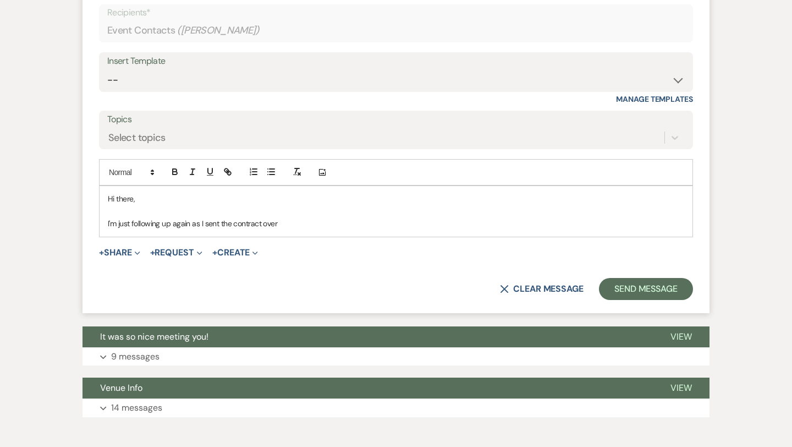
scroll to position [848, 0]
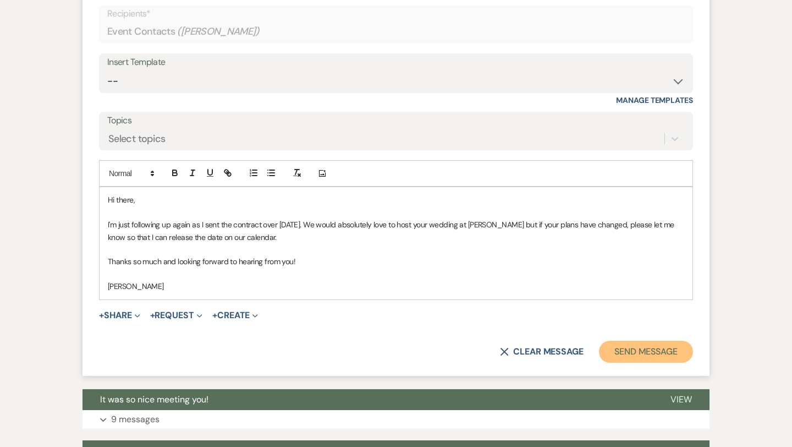
click at [668, 351] on button "Send Message" at bounding box center [646, 351] width 94 height 22
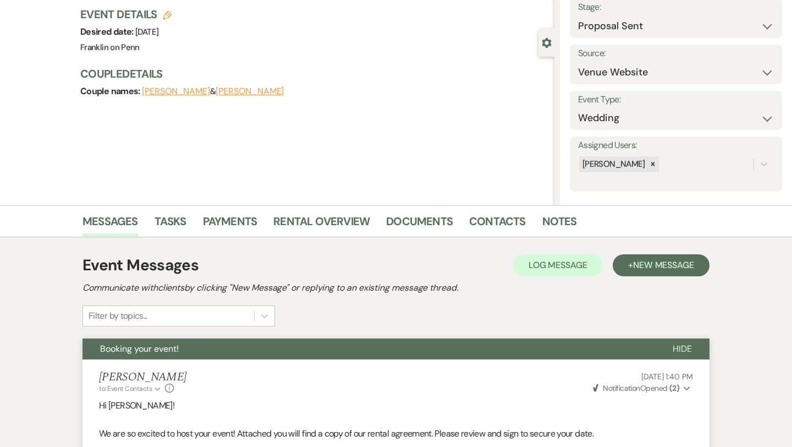
scroll to position [0, 0]
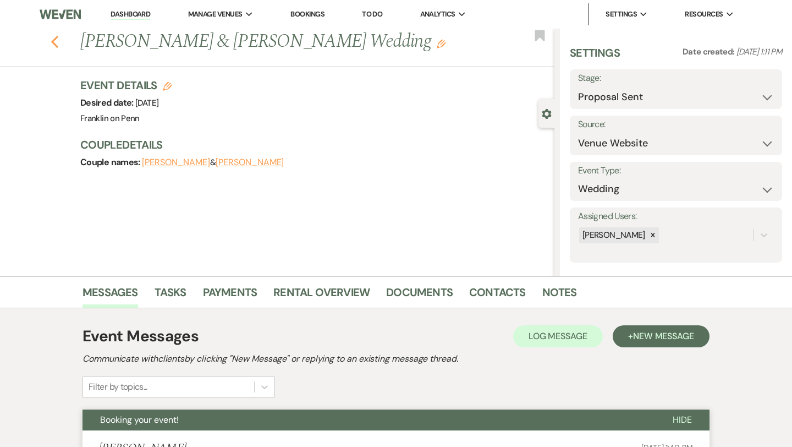
click at [52, 41] on use "button" at bounding box center [54, 42] width 7 height 12
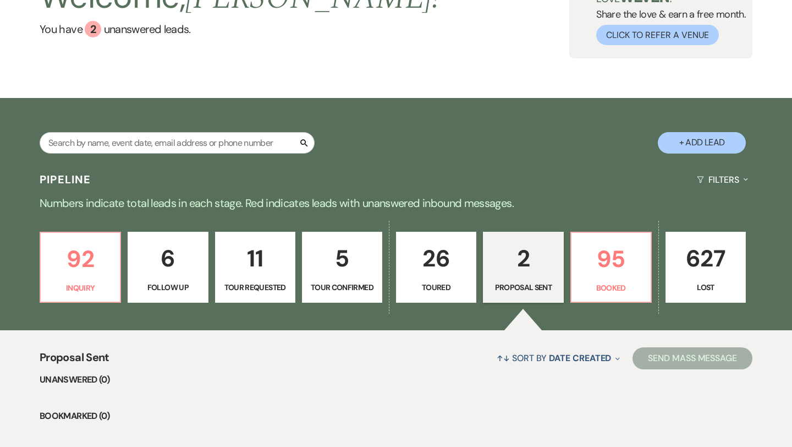
scroll to position [97, 0]
